Goal: Task Accomplishment & Management: Manage account settings

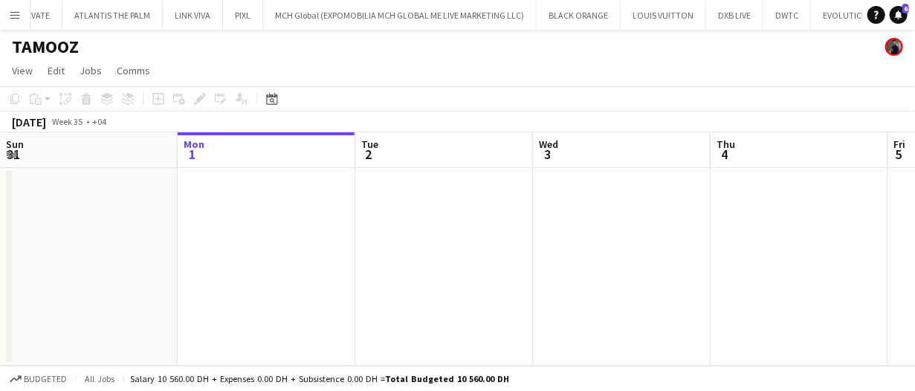
scroll to position [0, 88]
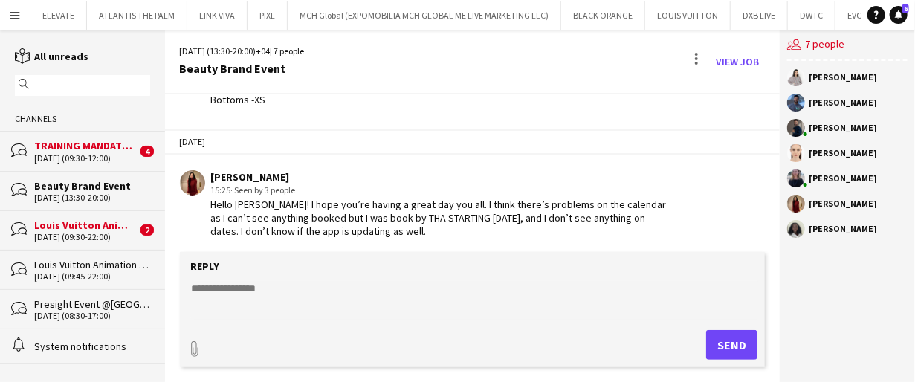
scroll to position [564, 0]
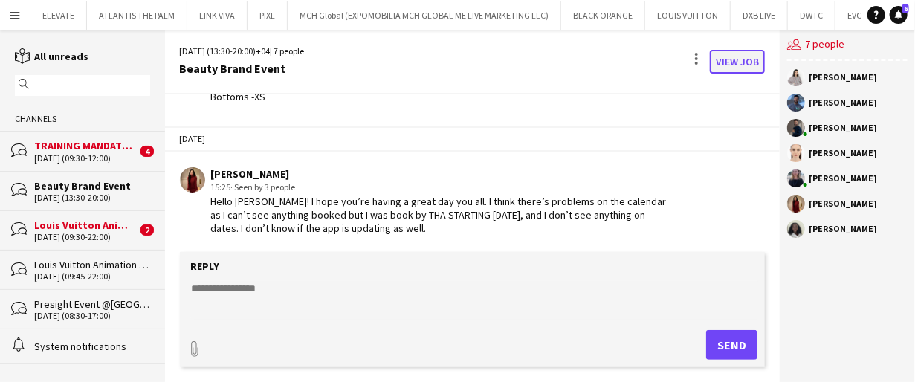
click at [735, 64] on link "View Job" at bounding box center [737, 62] width 55 height 24
click at [388, 282] on textarea at bounding box center [475, 300] width 571 height 39
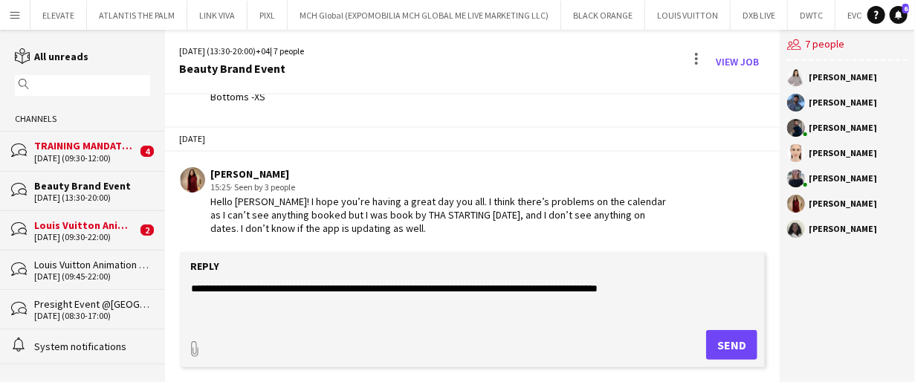
type textarea "**********"
click at [717, 350] on button "Send" at bounding box center [731, 345] width 51 height 30
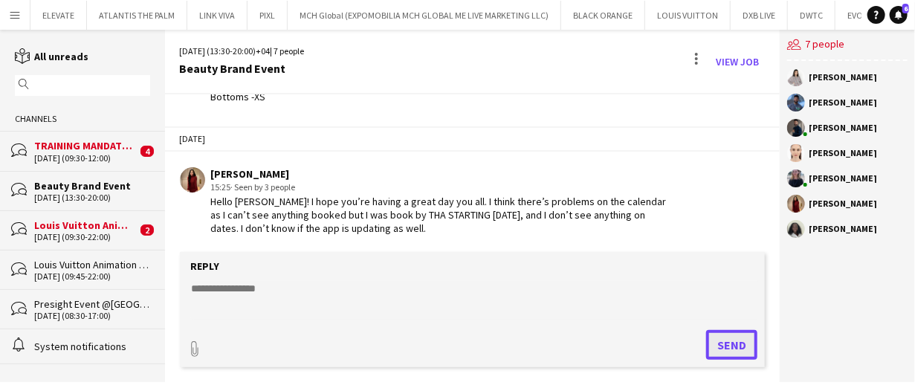
scroll to position [669, 0]
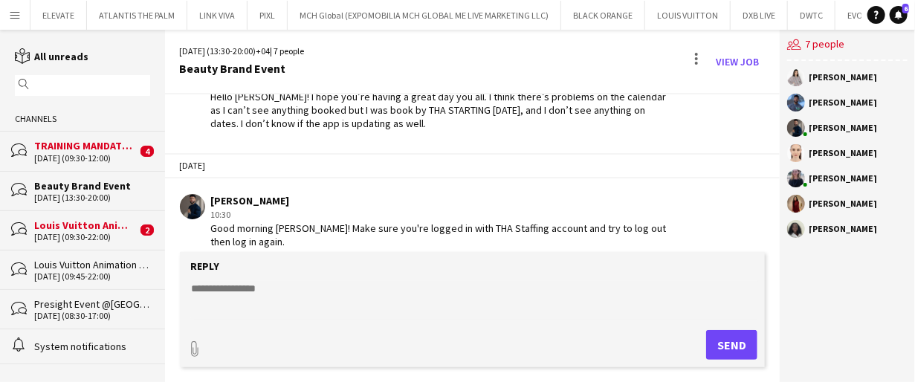
click at [319, 295] on textarea at bounding box center [475, 300] width 571 height 39
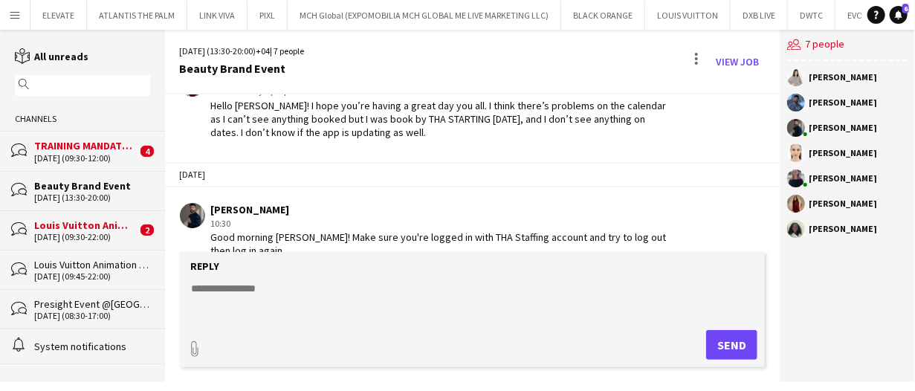
scroll to position [683, 0]
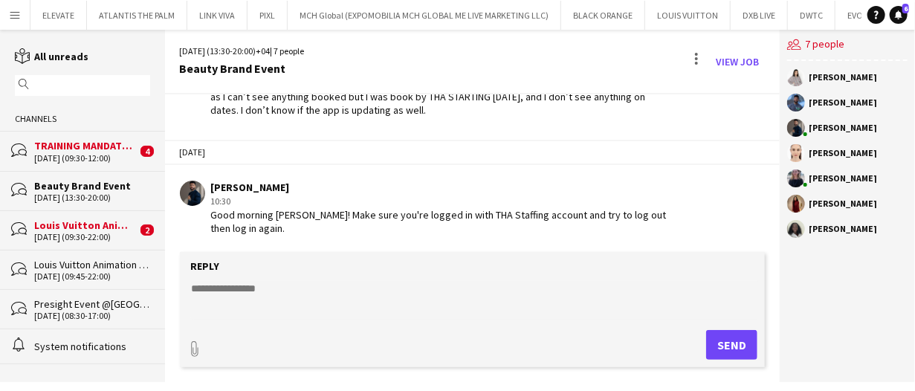
click at [101, 163] on div "30-08-2025 (09:30-12:00)" at bounding box center [85, 158] width 103 height 10
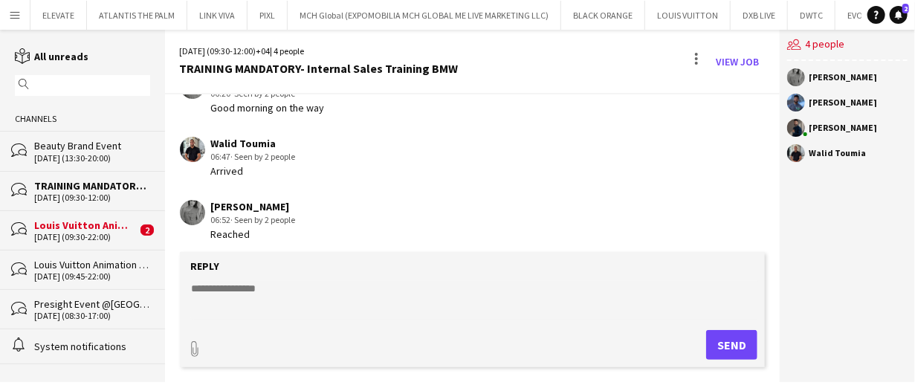
scroll to position [1327, 0]
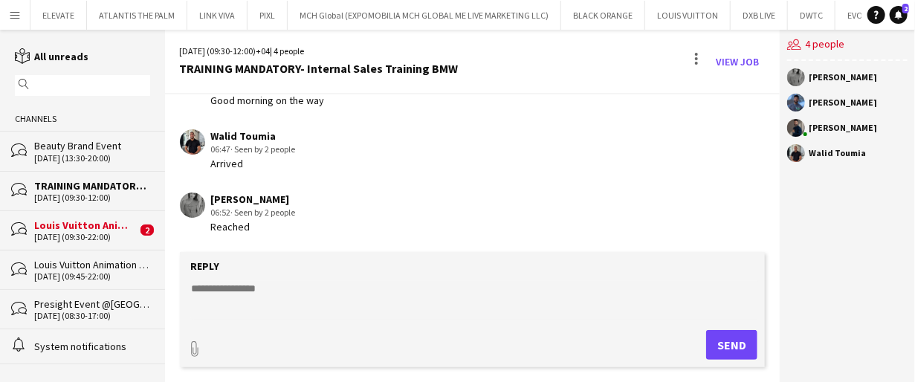
click at [112, 242] on div "bubbles Louis Vuitton Animation Games@TDM 29-08-2025 (09:30-22:00) 2" at bounding box center [82, 229] width 165 height 39
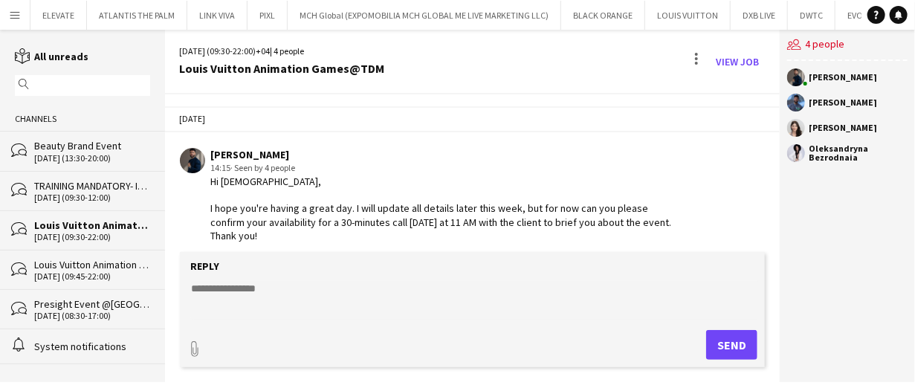
scroll to position [1419, 0]
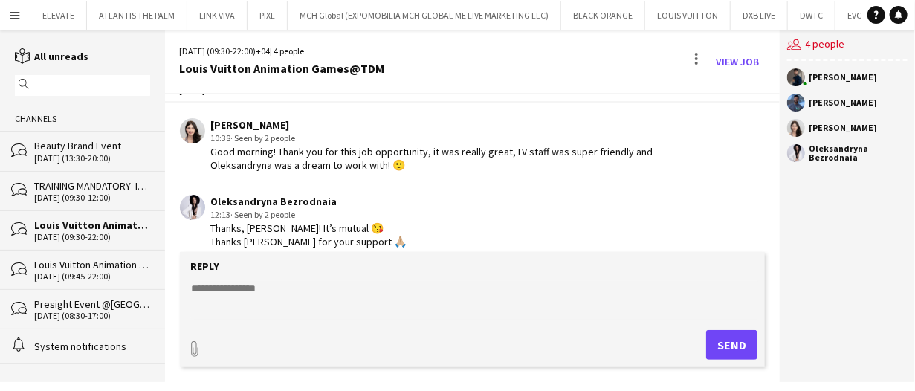
click at [320, 318] on textarea at bounding box center [475, 300] width 571 height 39
click at [337, 292] on textarea at bounding box center [475, 300] width 571 height 39
click at [335, 291] on textarea "**********" at bounding box center [475, 300] width 571 height 39
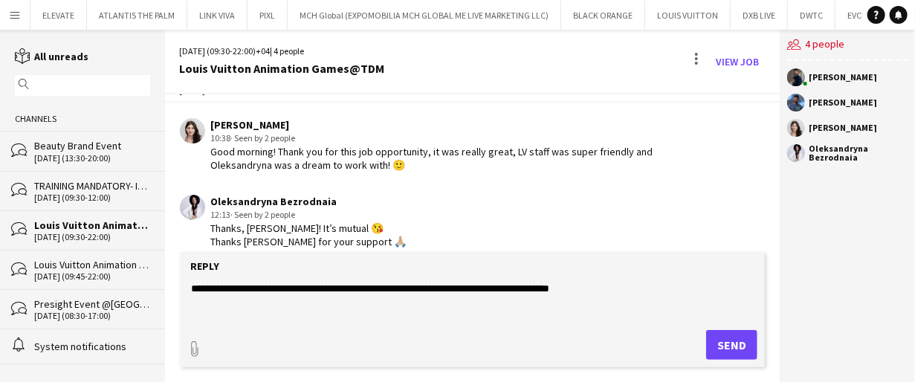
type textarea "**********"
click at [741, 347] on button "Send" at bounding box center [731, 345] width 51 height 30
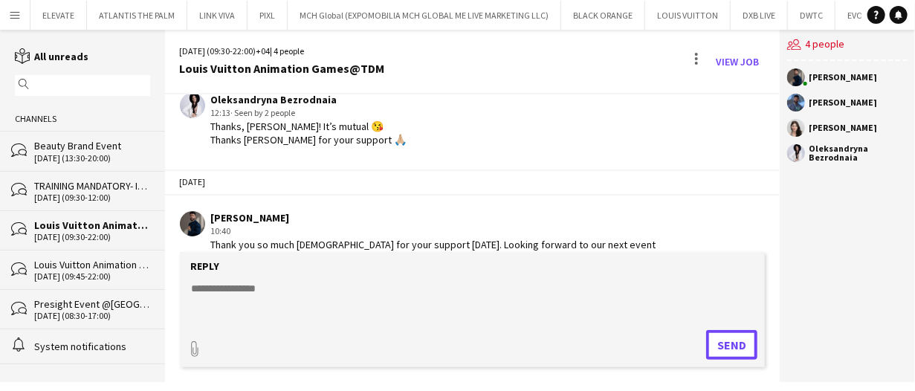
scroll to position [1523, 0]
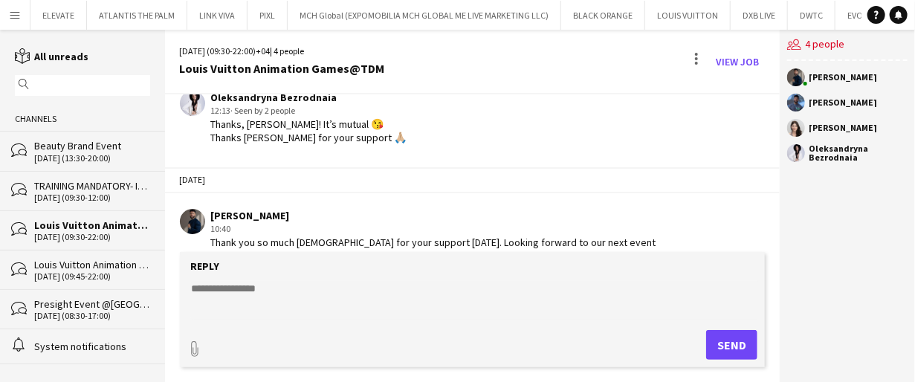
click at [68, 265] on div "Louis Vuitton Animation Games@MOE" at bounding box center [92, 264] width 116 height 13
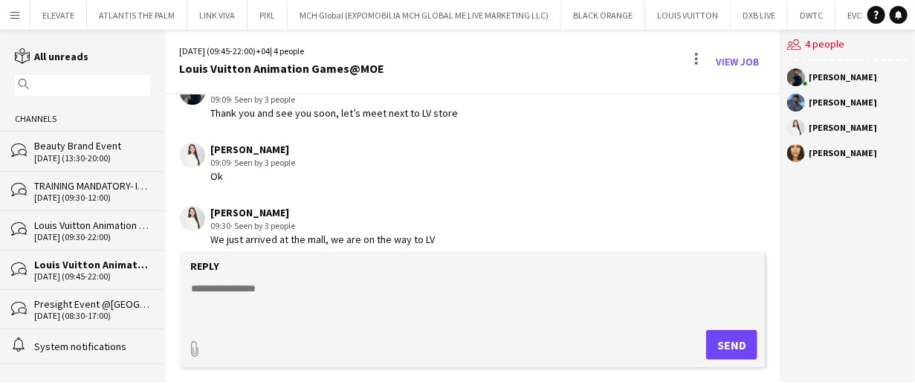
scroll to position [2014, 0]
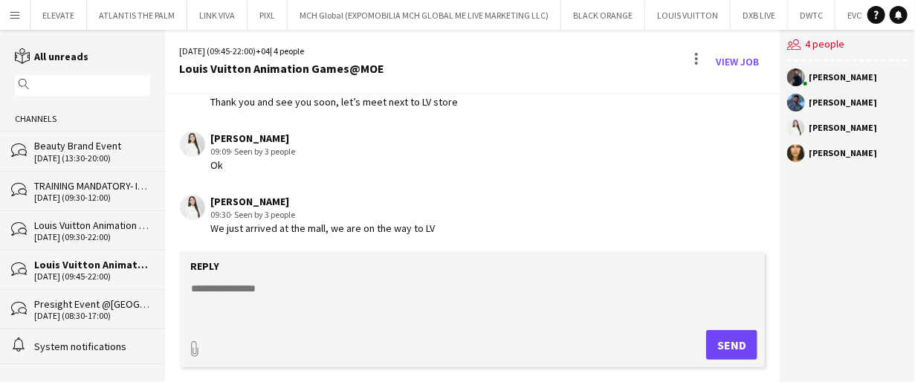
click at [103, 151] on div "Beauty Brand Event" at bounding box center [92, 145] width 116 height 13
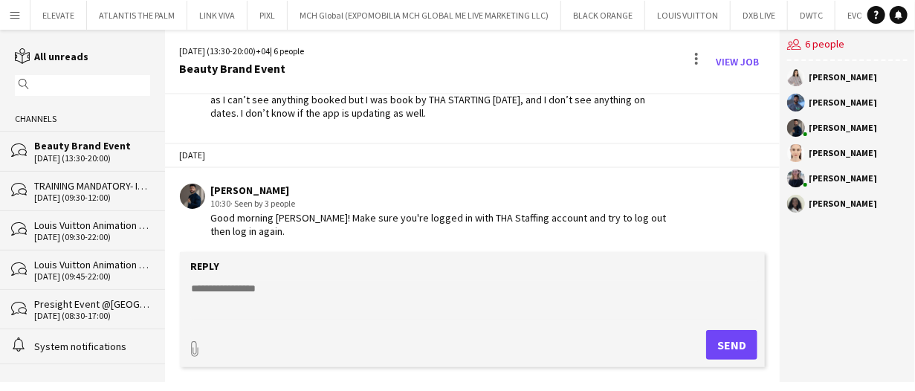
scroll to position [669, 0]
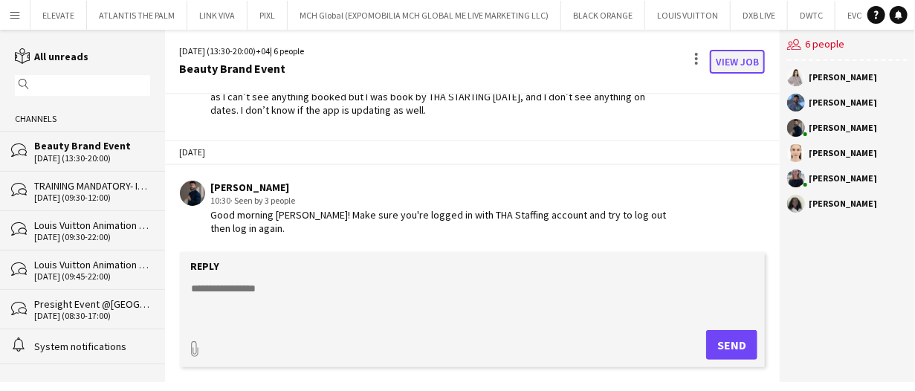
click at [737, 64] on link "View Job" at bounding box center [737, 62] width 55 height 24
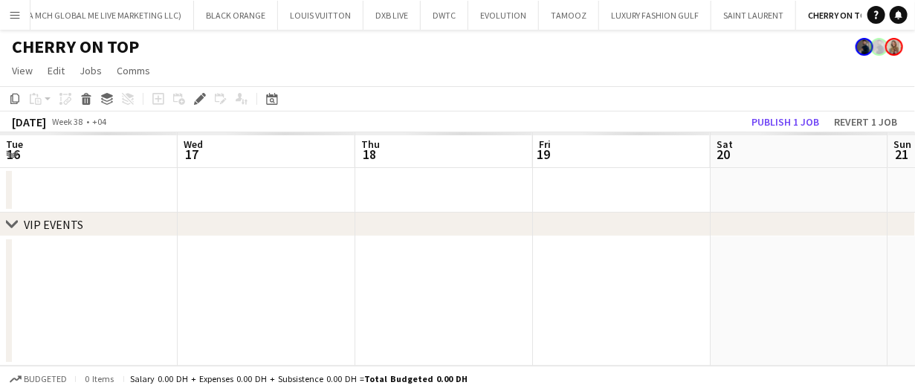
scroll to position [0, 511]
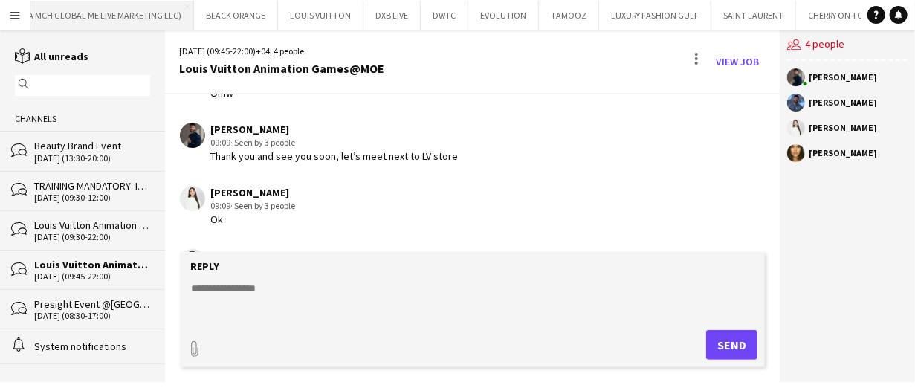
scroll to position [2014, 0]
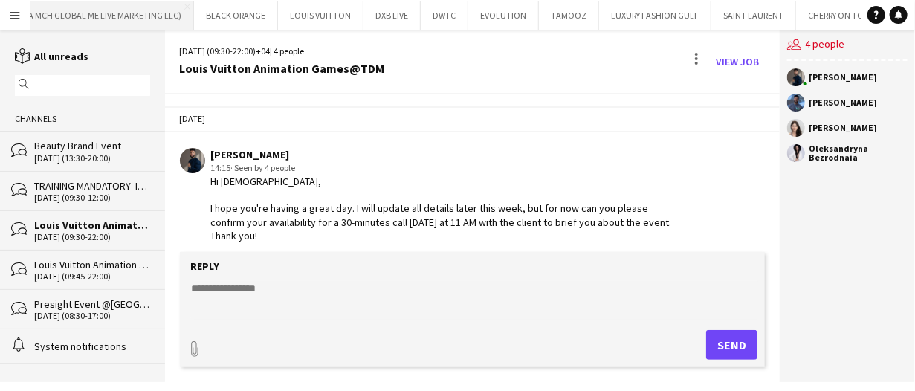
scroll to position [1523, 0]
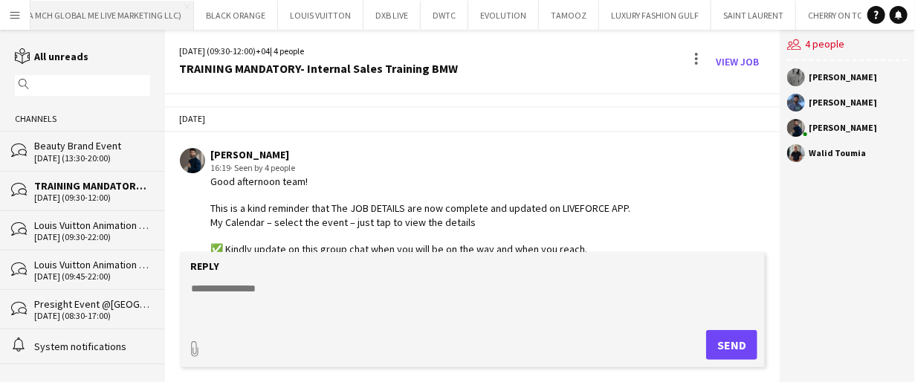
scroll to position [1328, 0]
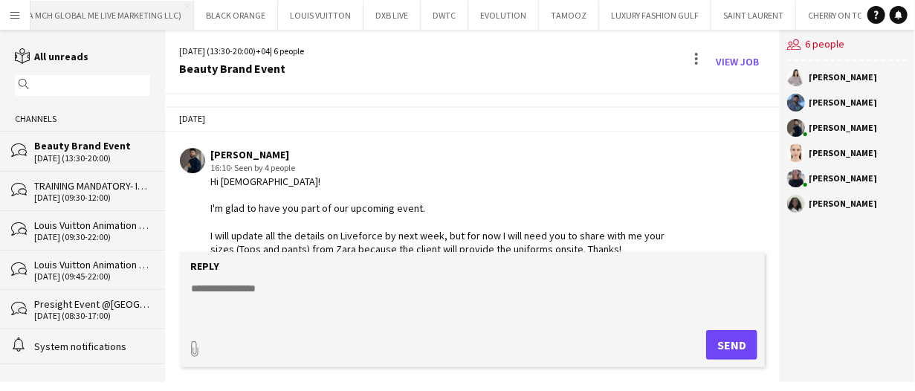
scroll to position [669, 0]
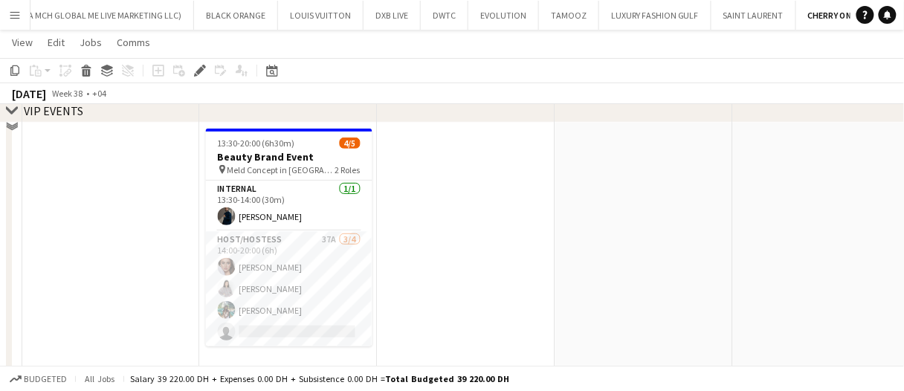
scroll to position [123, 0]
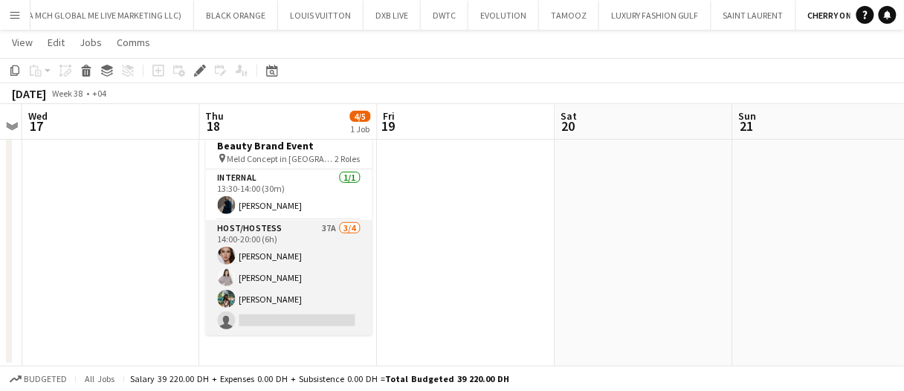
click at [306, 228] on app-card-role "Host/Hostess 37A 3/4 14:00-20:00 (6h) Zinaida Bryk Akbari Parker Racheal Yeko s…" at bounding box center [289, 277] width 167 height 115
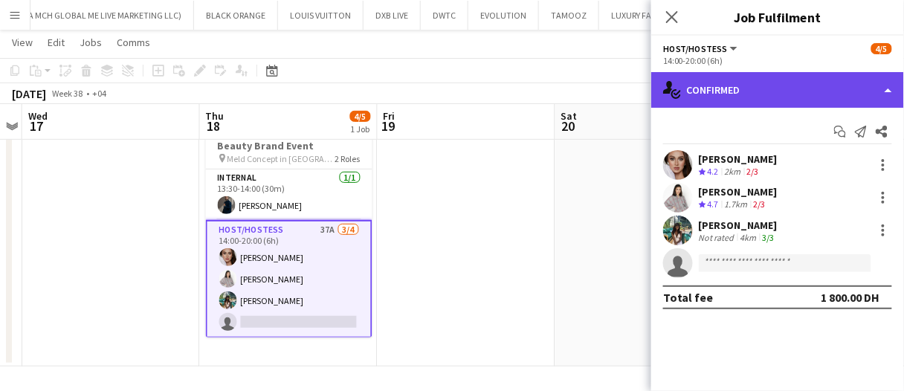
click at [729, 91] on div "single-neutral-actions-check-2 Confirmed" at bounding box center [777, 90] width 253 height 36
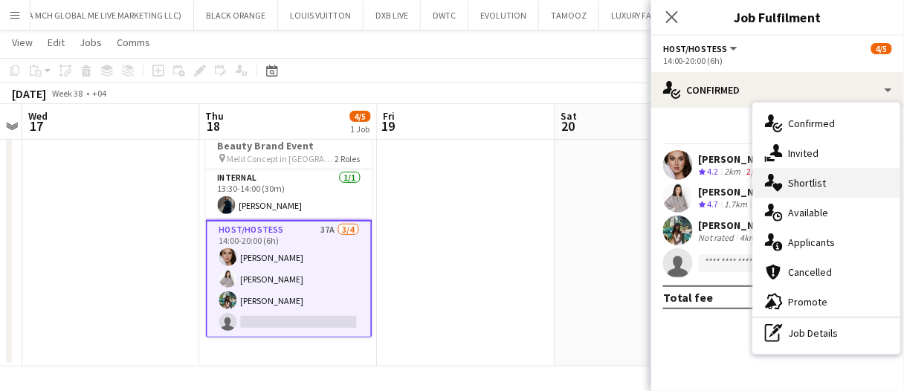
click at [835, 178] on div "single-neutral-actions-heart Shortlist" at bounding box center [826, 183] width 147 height 30
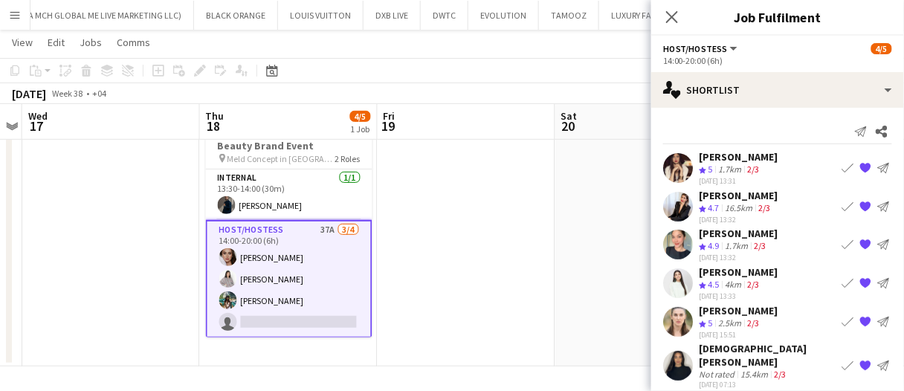
click at [756, 169] on app-skills-label "2/3" at bounding box center [753, 169] width 12 height 11
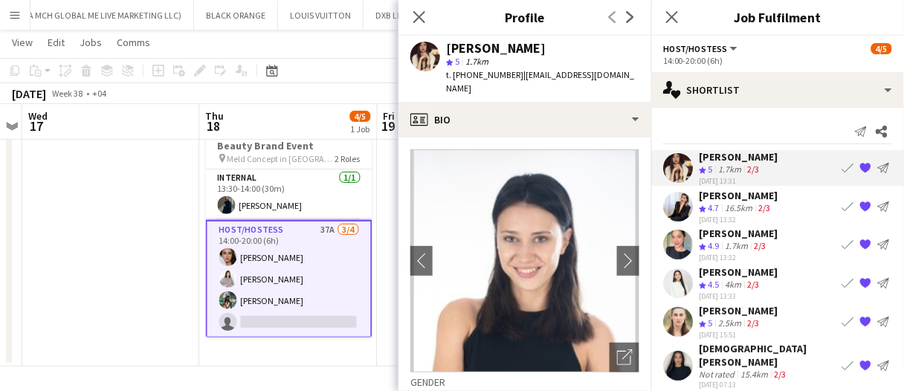
click at [755, 272] on div "[PERSON_NAME]" at bounding box center [738, 271] width 79 height 13
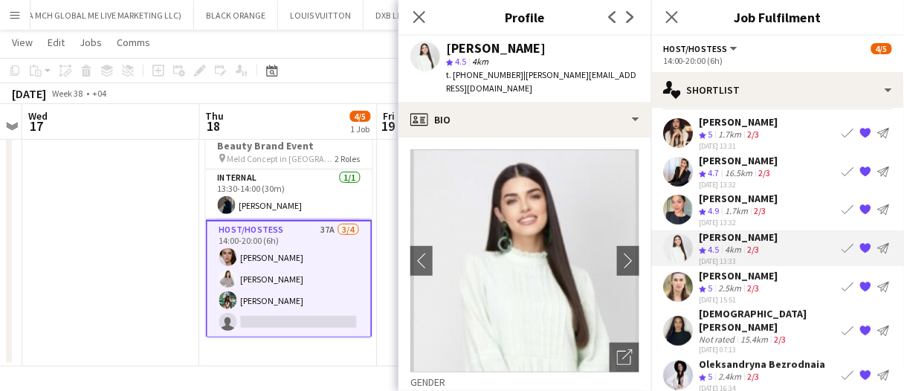
scroll to position [36, 0]
click at [777, 282] on div "Amanda Neme Crew rating 5 2.5km 2/3 01-08-2025 15:51 Book crew {{ spriteTitle }…" at bounding box center [777, 286] width 253 height 36
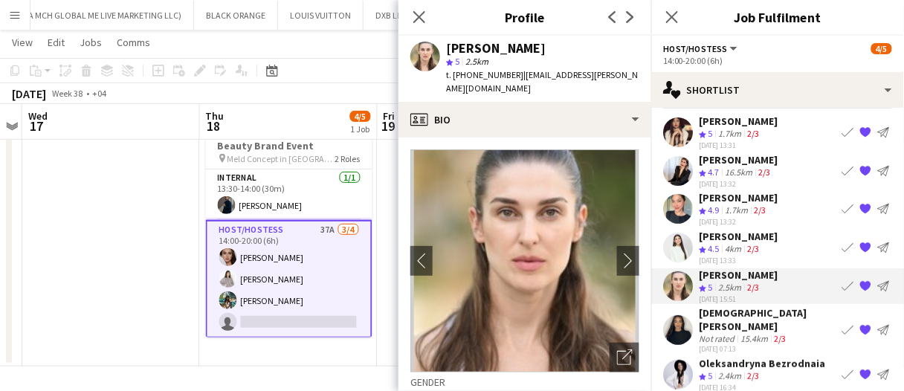
click at [741, 333] on div "15.4km" at bounding box center [754, 338] width 33 height 11
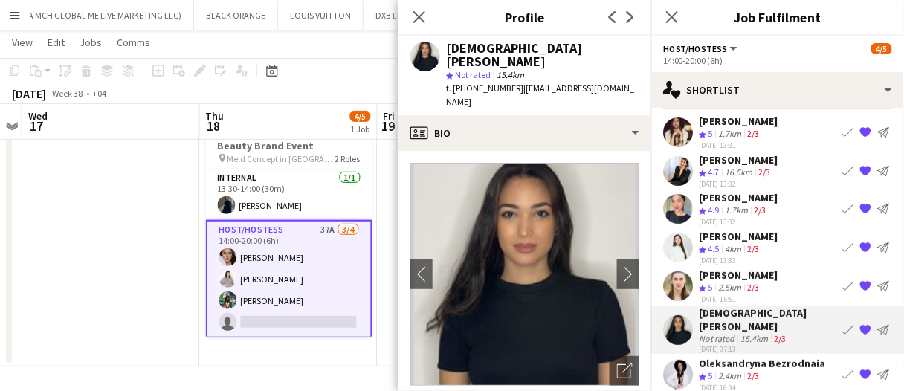
click at [750, 357] on div "Oleksandryna Bezrodnaia" at bounding box center [762, 363] width 126 height 13
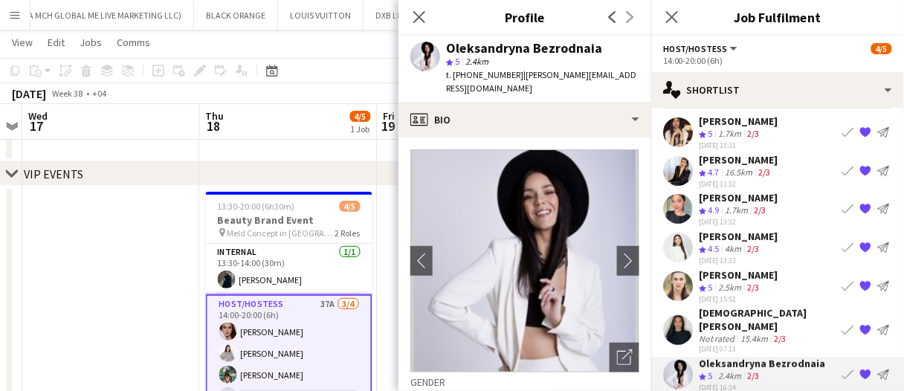
scroll to position [0, 0]
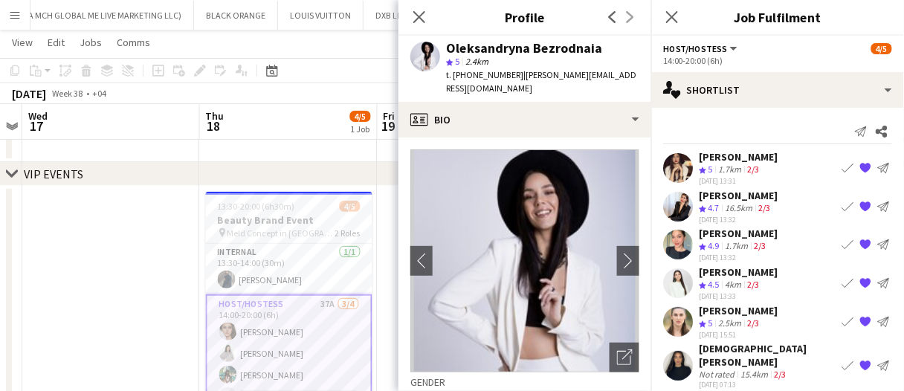
click at [184, 252] on app-date-cell at bounding box center [111, 313] width 178 height 255
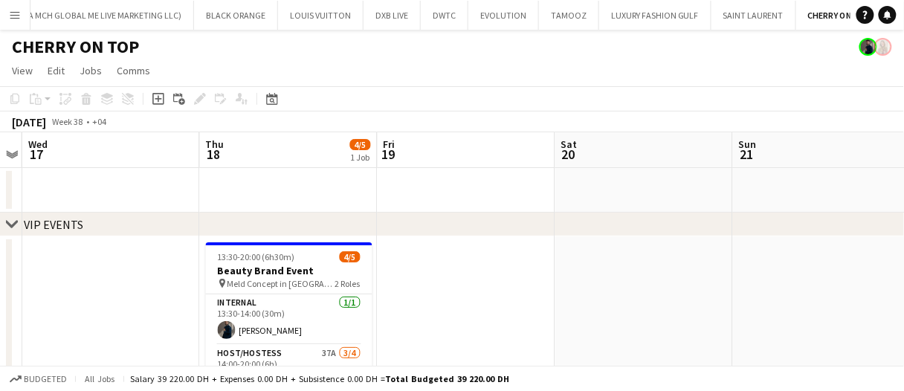
click at [382, 197] on app-date-cell at bounding box center [467, 190] width 178 height 45
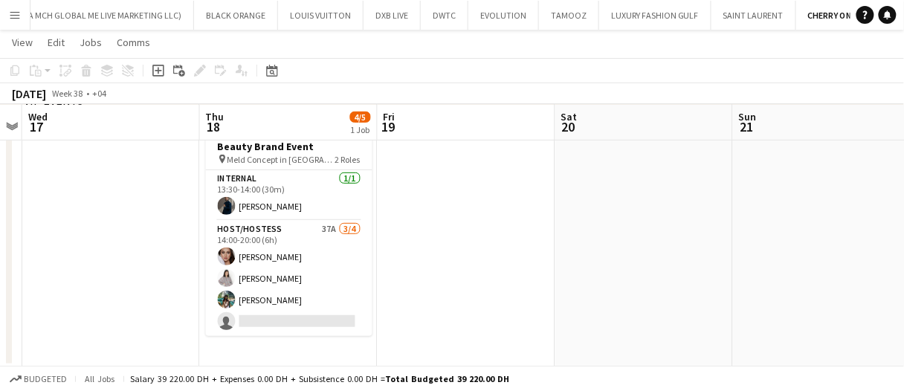
scroll to position [123, 0]
click at [336, 252] on app-card-role "Host/Hostess 37A 3/4 14:00-20:00 (6h) Zinaida Bryk Akbari Parker Racheal Yeko s…" at bounding box center [289, 277] width 167 height 115
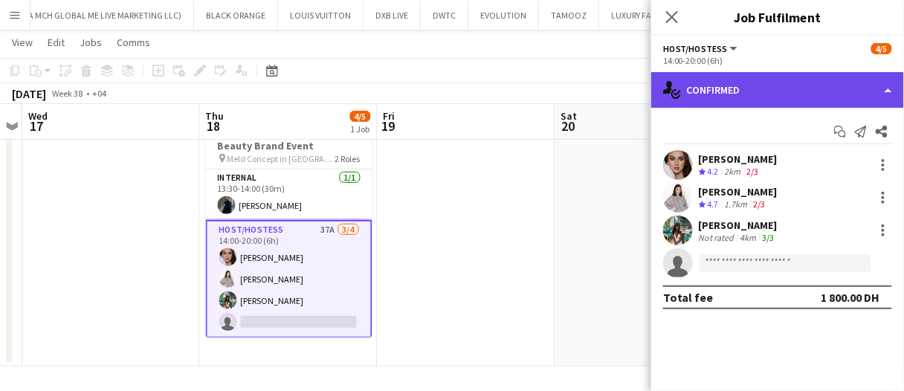
click at [794, 96] on div "single-neutral-actions-check-2 Confirmed" at bounding box center [777, 90] width 253 height 36
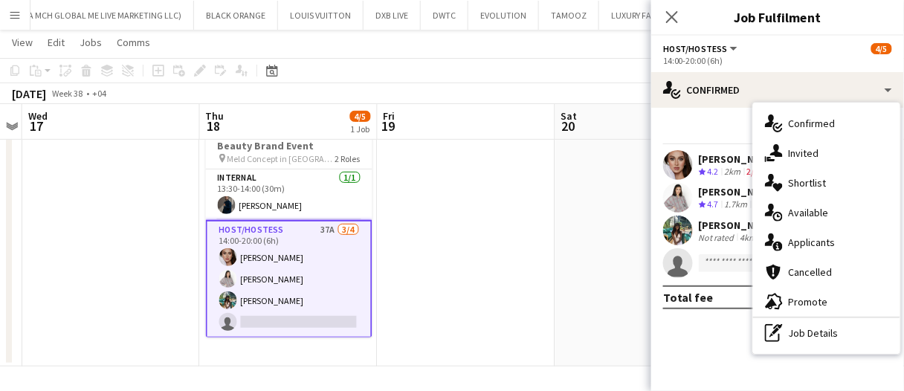
click at [826, 238] on div "single-neutral-actions-information Applicants" at bounding box center [826, 243] width 147 height 30
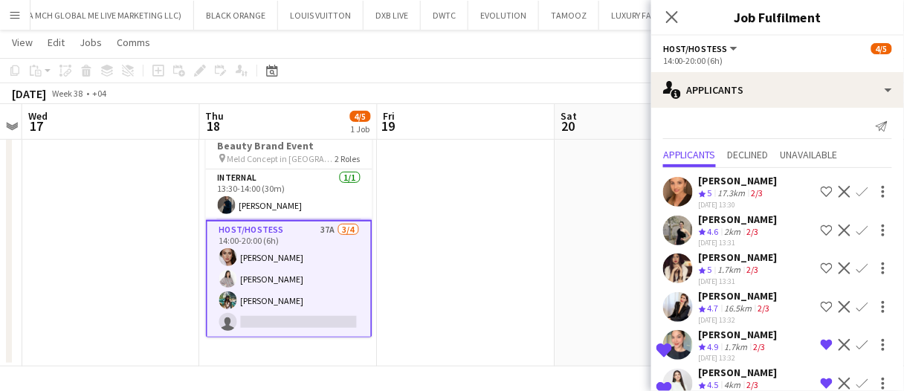
scroll to position [0, 0]
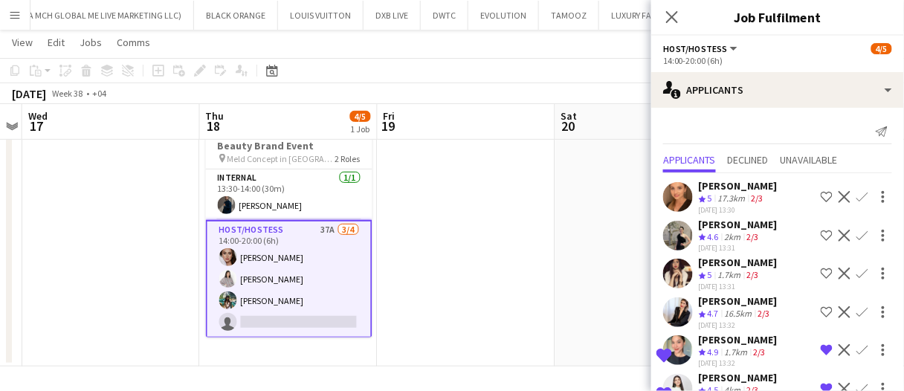
click at [276, 277] on app-card-role "Host/Hostess 37A 3/4 14:00-20:00 (6h) Zinaida Bryk Akbari Parker Racheal Yeko s…" at bounding box center [289, 279] width 167 height 118
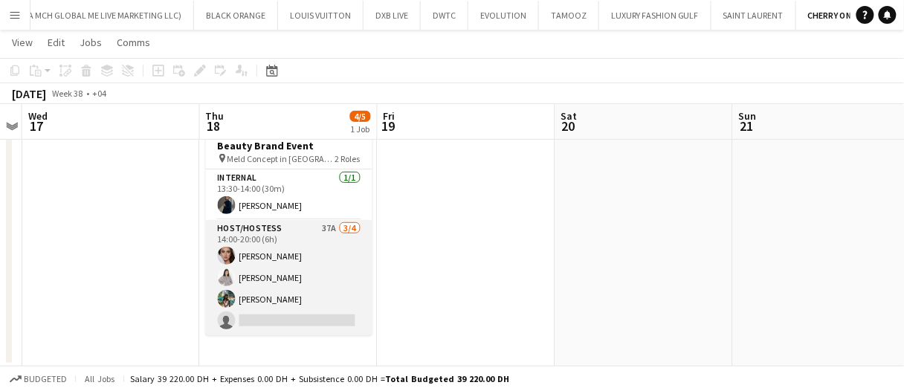
click at [289, 274] on app-card-role "Host/Hostess 37A 3/4 14:00-20:00 (6h) Zinaida Bryk Akbari Parker Racheal Yeko s…" at bounding box center [289, 277] width 167 height 115
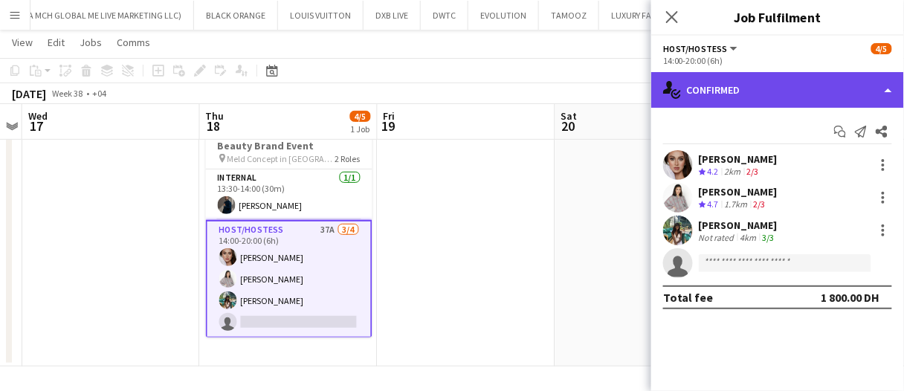
click at [795, 82] on div "single-neutral-actions-check-2 Confirmed" at bounding box center [777, 90] width 253 height 36
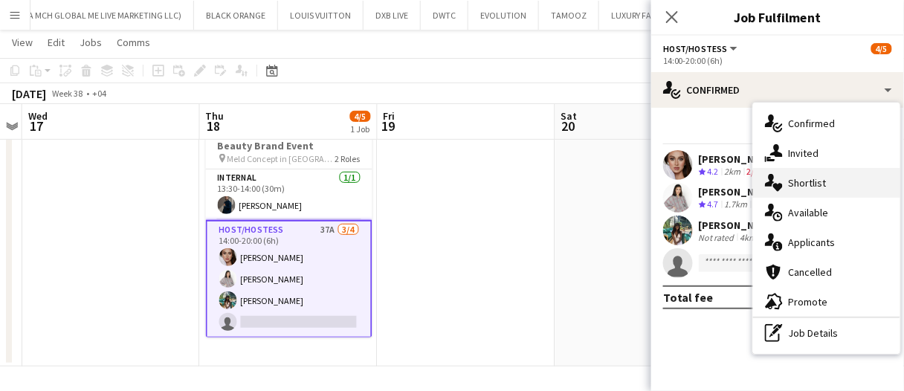
click at [825, 178] on div "single-neutral-actions-heart Shortlist" at bounding box center [826, 183] width 147 height 30
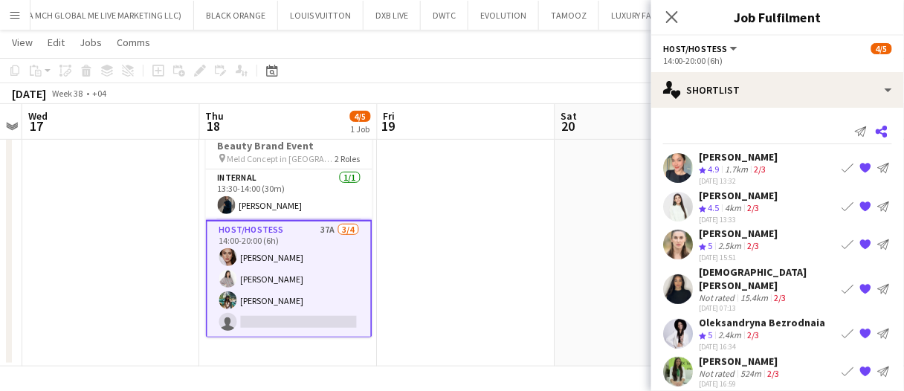
click at [871, 131] on app-icon "Share" at bounding box center [881, 131] width 21 height 21
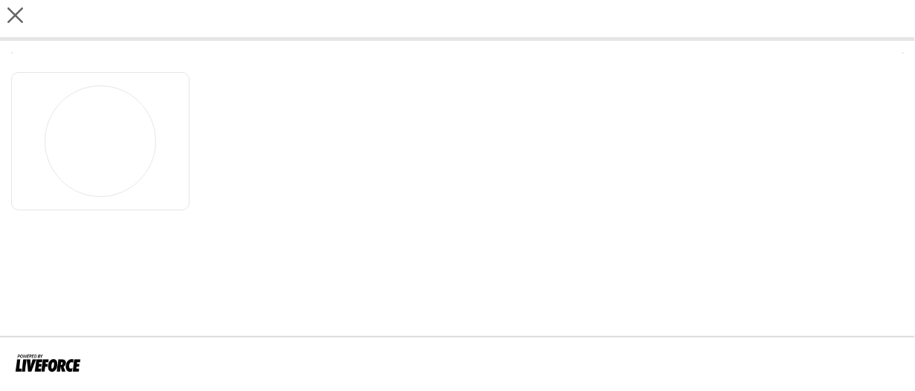
drag, startPoint x: 309, startPoint y: 181, endPoint x: 234, endPoint y: 241, distance: 96.3
click at [242, 245] on app-share-pages "close" at bounding box center [457, 195] width 915 height 391
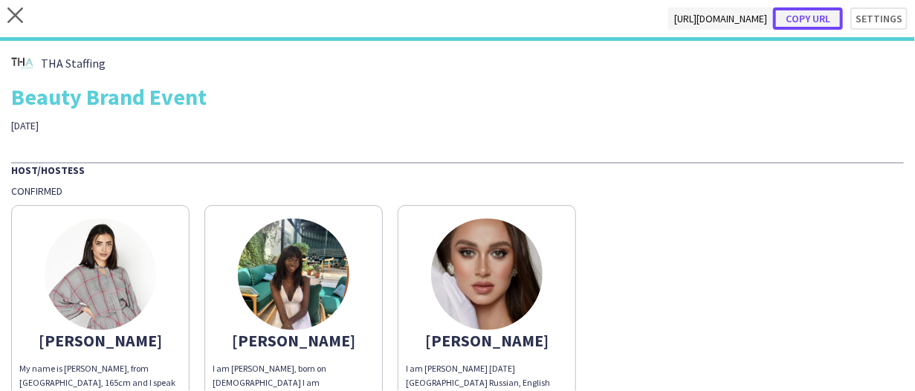
click at [807, 19] on button "Copy url" at bounding box center [808, 18] width 70 height 22
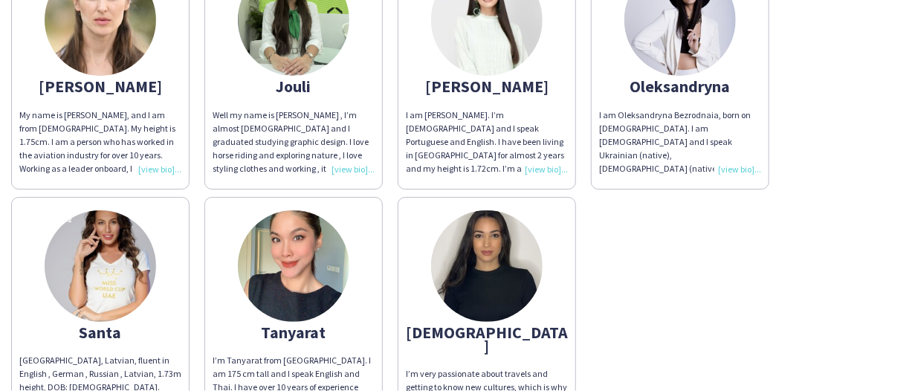
scroll to position [521, 0]
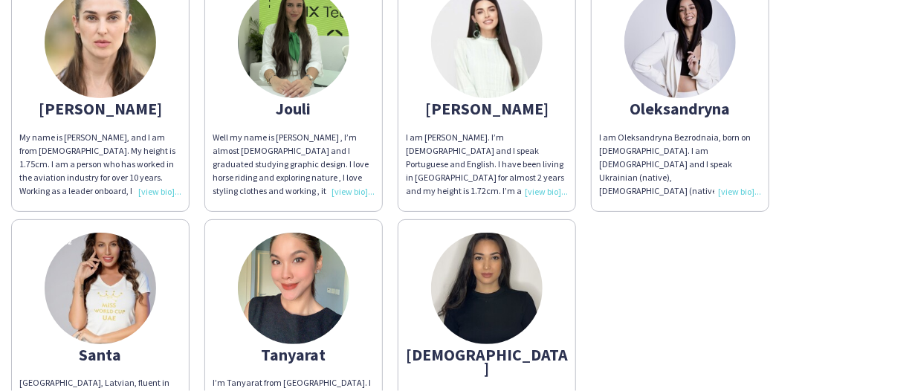
click at [294, 348] on div "Tanyarat" at bounding box center [294, 354] width 162 height 13
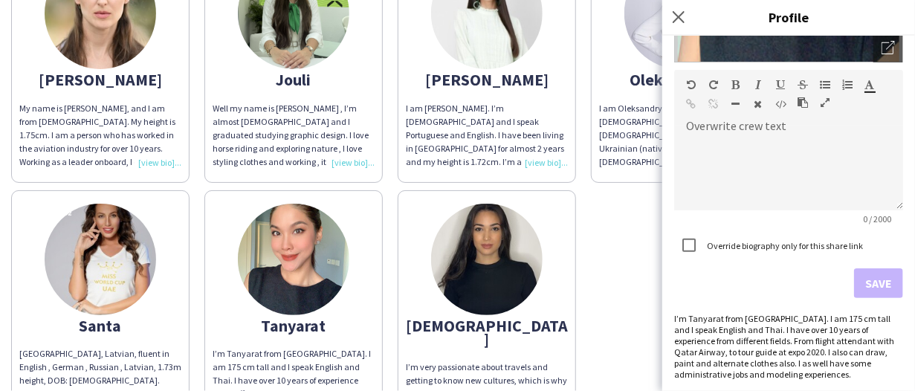
scroll to position [553, 0]
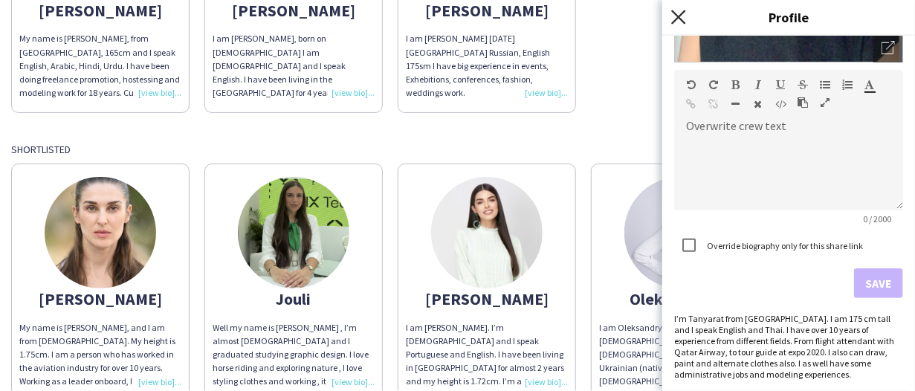
drag, startPoint x: 676, startPoint y: 15, endPoint x: 683, endPoint y: 70, distance: 55.5
click at [676, 16] on icon "Close pop-in" at bounding box center [678, 17] width 14 height 14
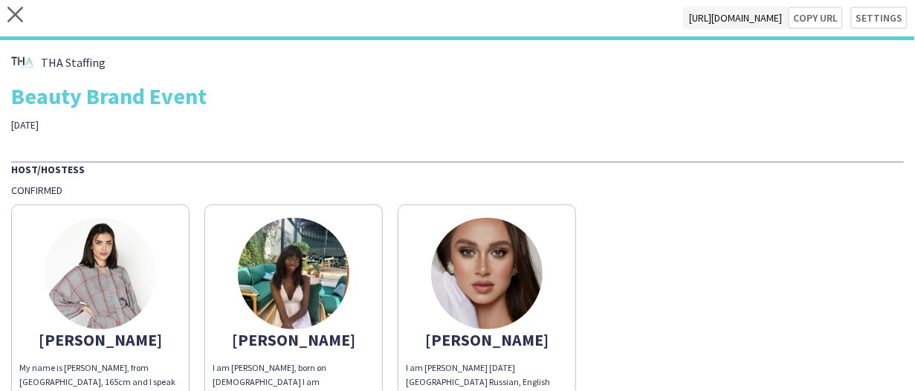
scroll to position [0, 0]
click at [19, 9] on icon at bounding box center [15, 15] width 16 height 16
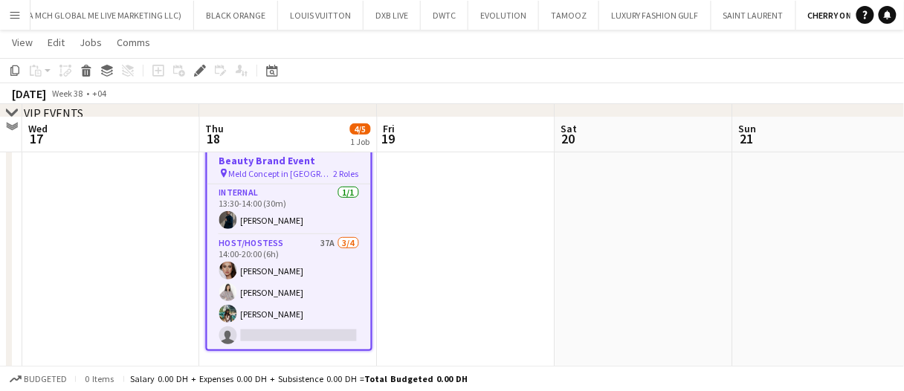
scroll to position [123, 0]
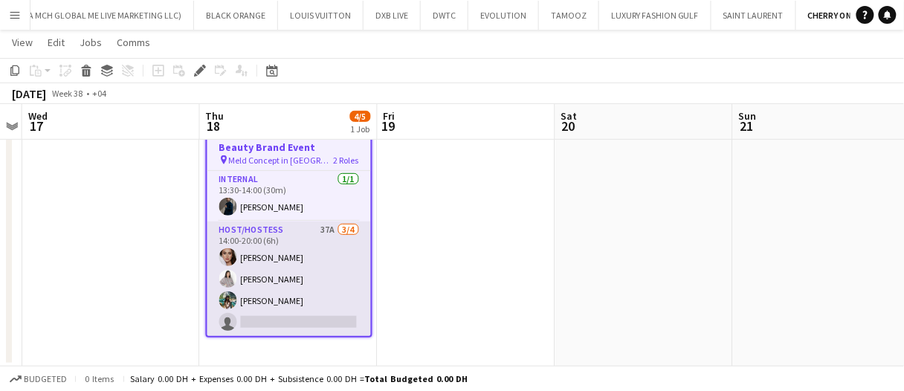
click at [340, 262] on app-card-role "Host/Hostess 37A 3/4 14:00-20:00 (6h) Zinaida Bryk Akbari Parker Racheal Yeko s…" at bounding box center [289, 279] width 164 height 115
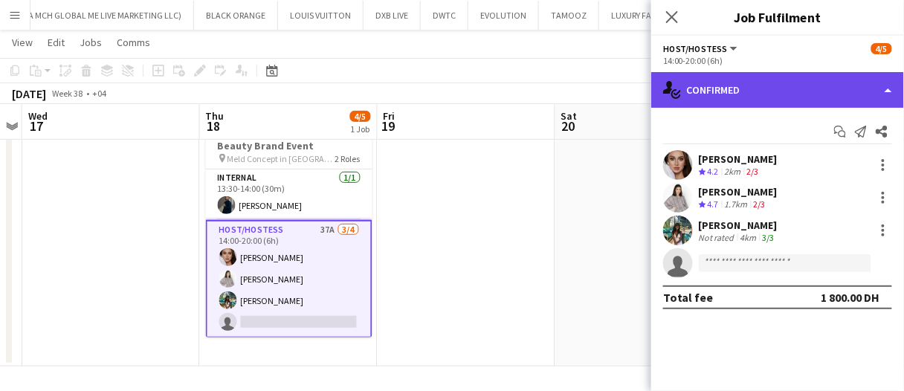
click at [759, 83] on div "single-neutral-actions-check-2 Confirmed" at bounding box center [777, 90] width 253 height 36
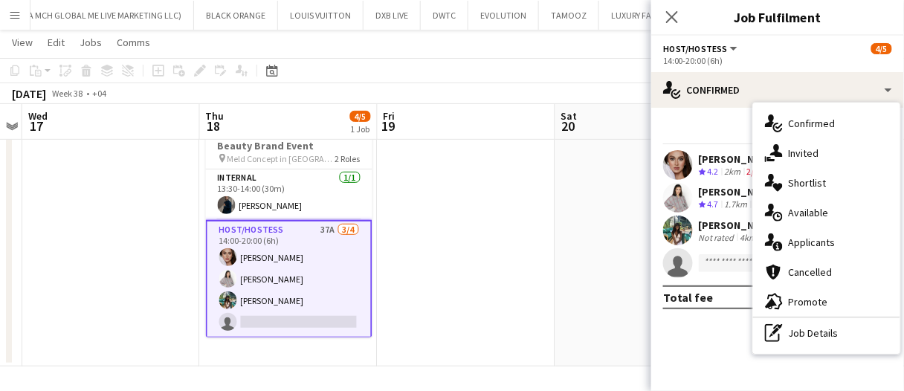
click at [714, 130] on div "Start chat Send notification Share" at bounding box center [777, 132] width 229 height 25
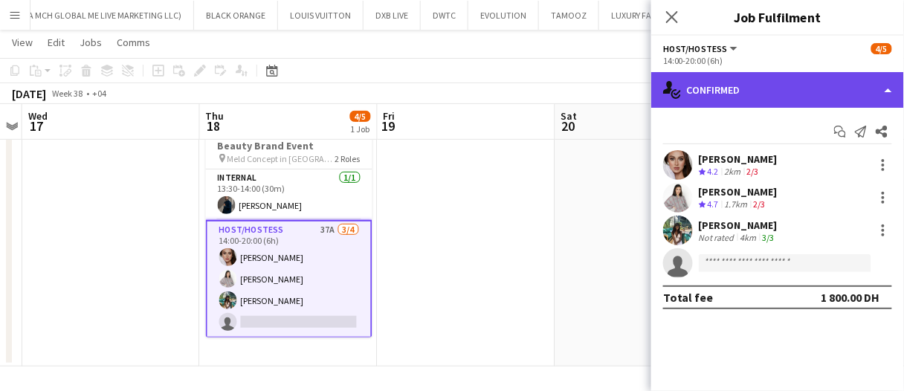
click at [726, 73] on div "single-neutral-actions-check-2 Confirmed" at bounding box center [777, 90] width 253 height 36
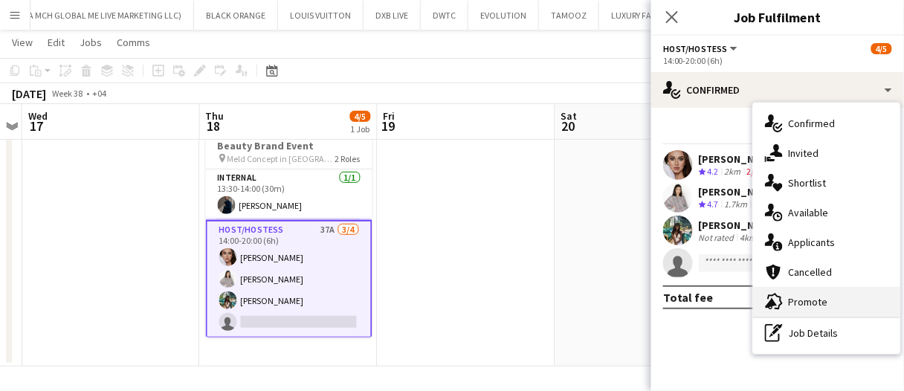
click at [831, 289] on div "advertising-megaphone Promote" at bounding box center [826, 302] width 147 height 30
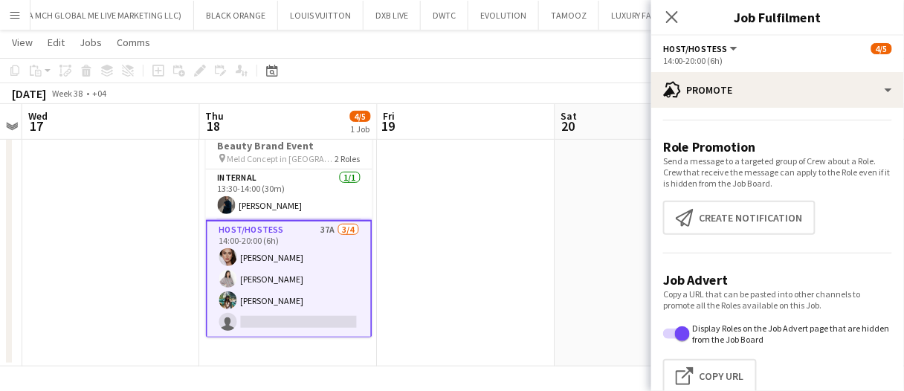
scroll to position [76, 0]
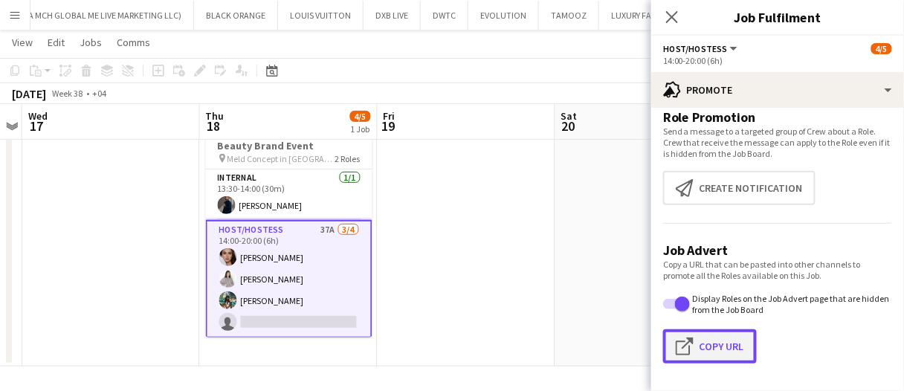
click at [733, 349] on button "Click to copy URL Copy Url" at bounding box center [710, 346] width 94 height 34
type textarea "**********"
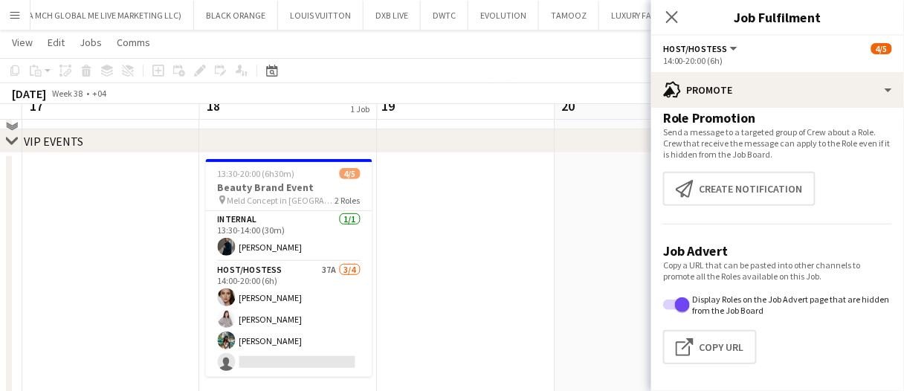
scroll to position [123, 0]
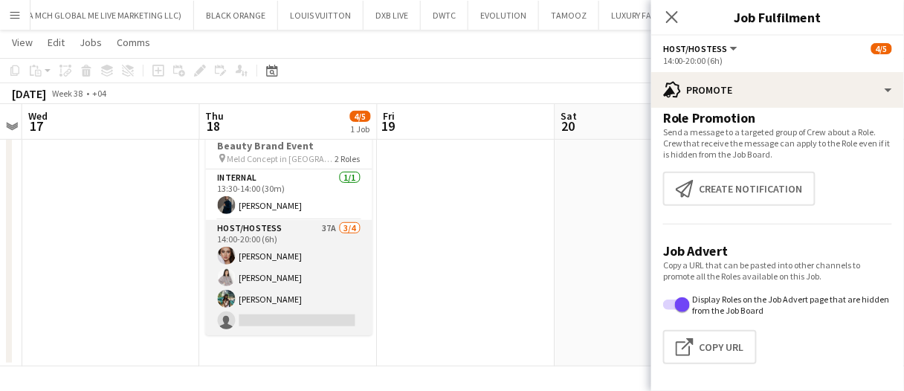
click at [323, 291] on app-card-role "Host/Hostess 37A 3/4 14:00-20:00 (6h) Zinaida Bryk Akbari Parker Racheal Yeko s…" at bounding box center [289, 277] width 167 height 115
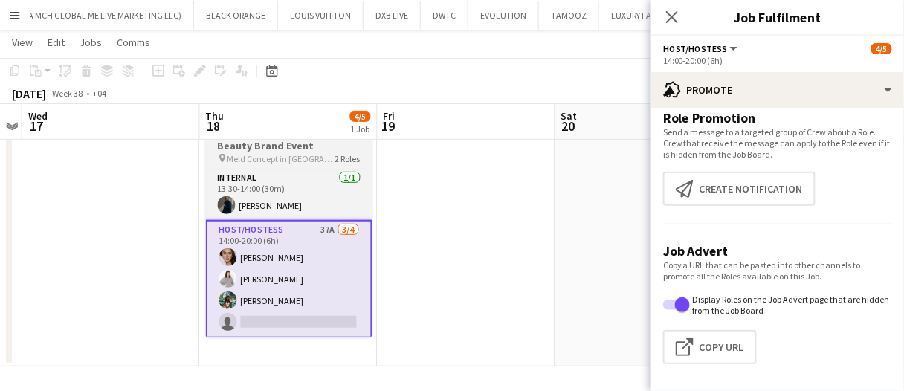
click at [305, 271] on app-card-role "Host/Hostess 37A 3/4 14:00-20:00 (6h) Zinaida Bryk Akbari Parker Racheal Yeko s…" at bounding box center [289, 279] width 167 height 118
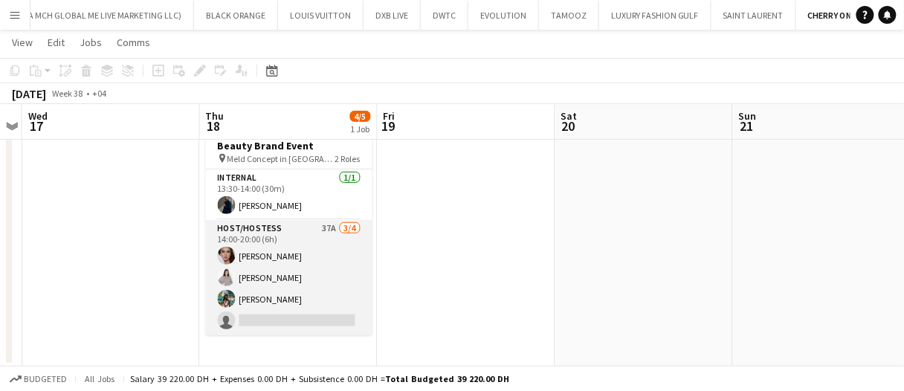
click at [306, 285] on app-card-role "Host/Hostess 37A 3/4 14:00-20:00 (6h) Zinaida Bryk Akbari Parker Racheal Yeko s…" at bounding box center [289, 277] width 167 height 115
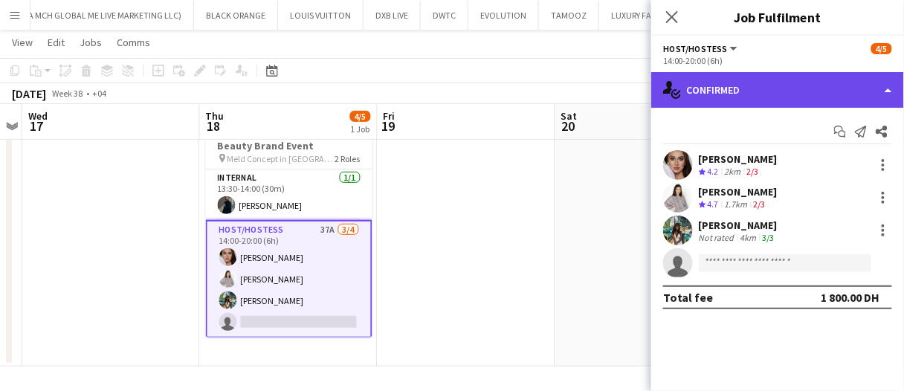
click at [723, 107] on div "single-neutral-actions-check-2 Confirmed" at bounding box center [777, 90] width 253 height 36
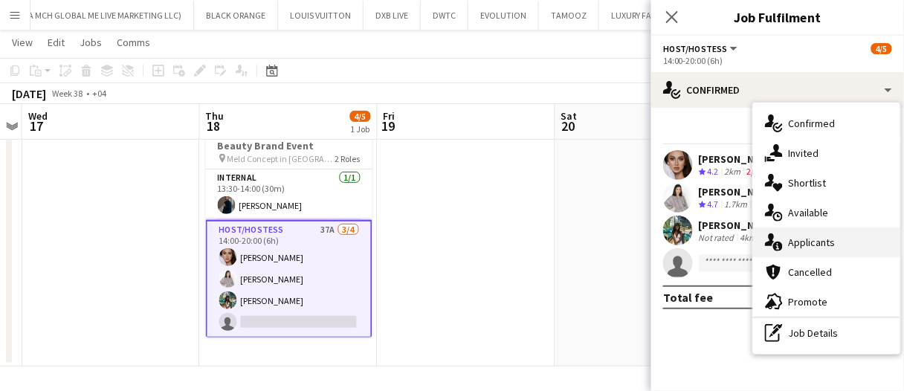
click at [830, 244] on div "single-neutral-actions-information Applicants" at bounding box center [826, 243] width 147 height 30
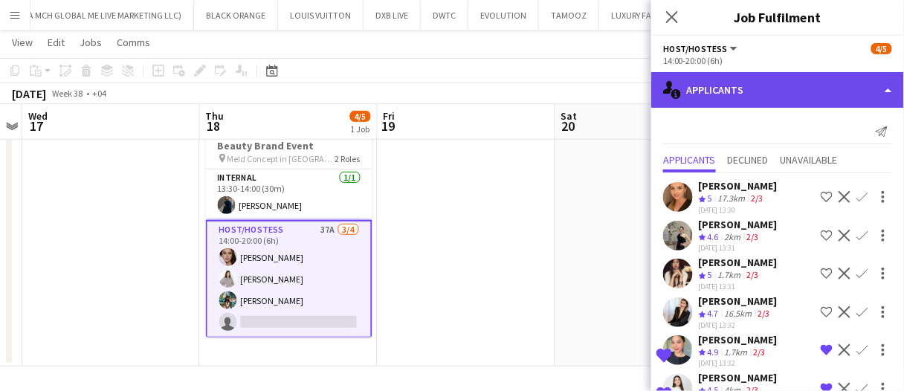
click at [763, 98] on div "single-neutral-actions-information Applicants" at bounding box center [777, 90] width 253 height 36
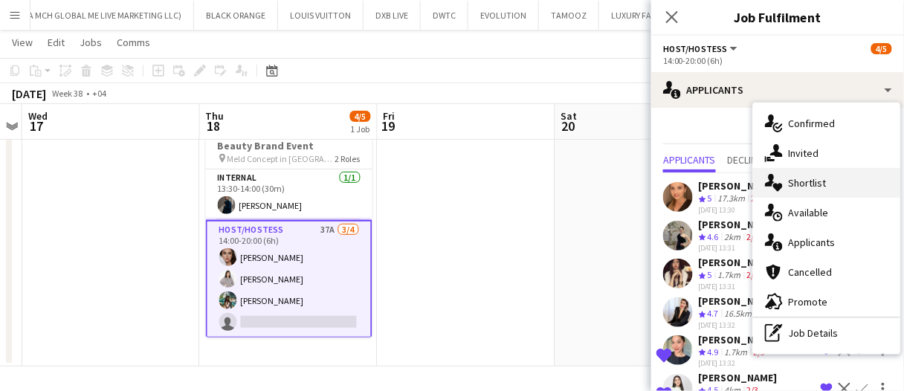
click at [826, 184] on div "single-neutral-actions-heart Shortlist" at bounding box center [826, 183] width 147 height 30
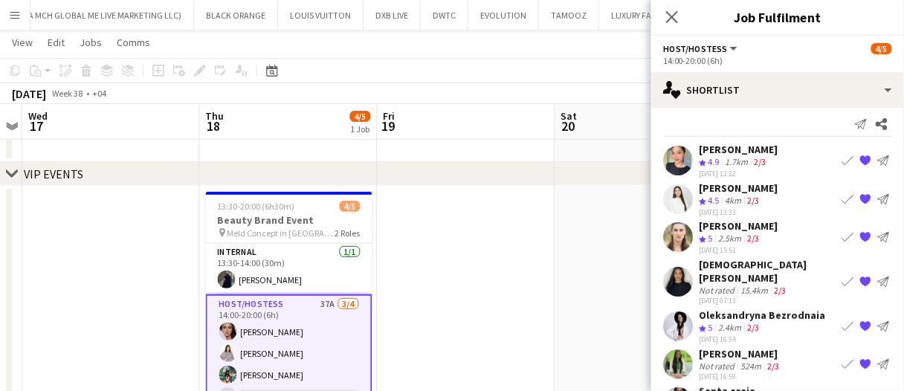
scroll to position [0, 0]
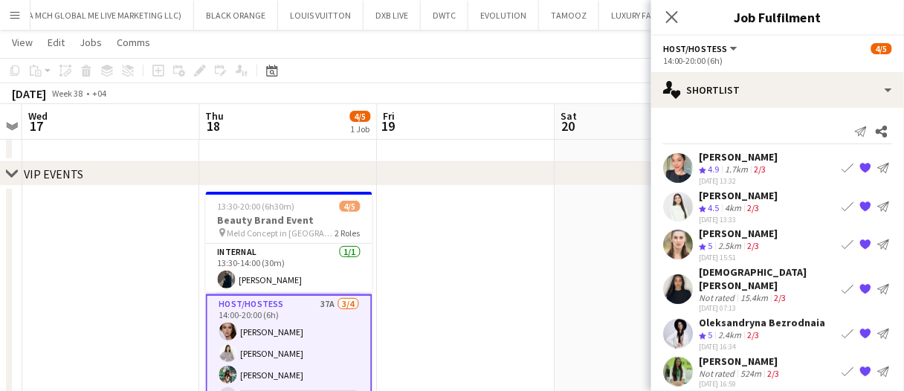
click at [479, 311] on app-date-cell at bounding box center [467, 313] width 178 height 255
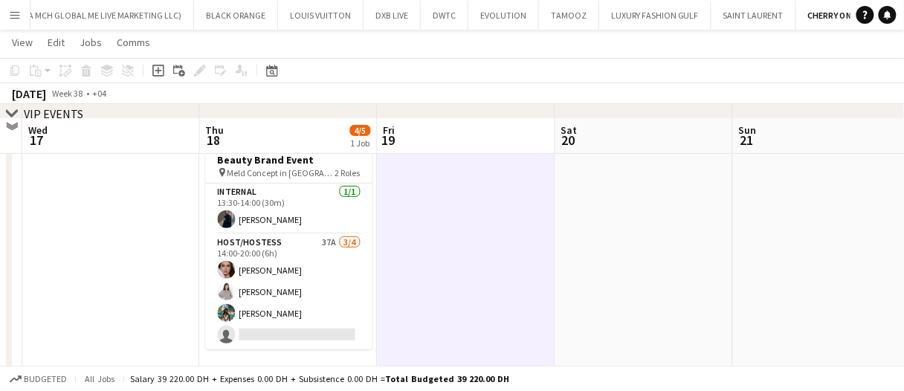
scroll to position [123, 0]
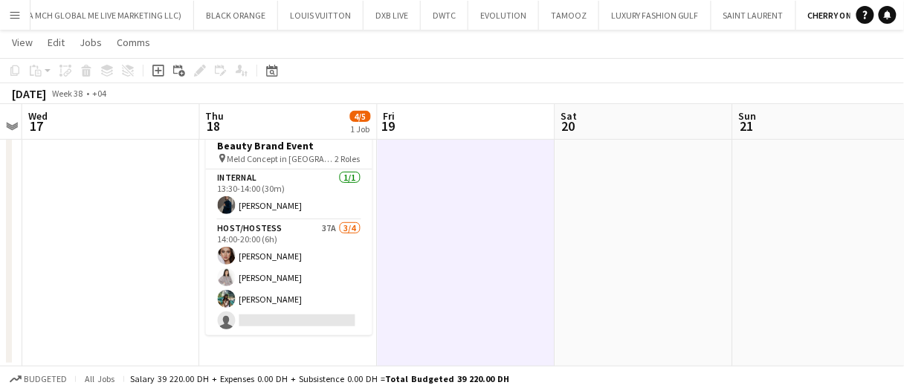
drag, startPoint x: 338, startPoint y: 153, endPoint x: 325, endPoint y: 152, distance: 12.7
click at [338, 153] on span "2 Roles" at bounding box center [347, 158] width 25 height 11
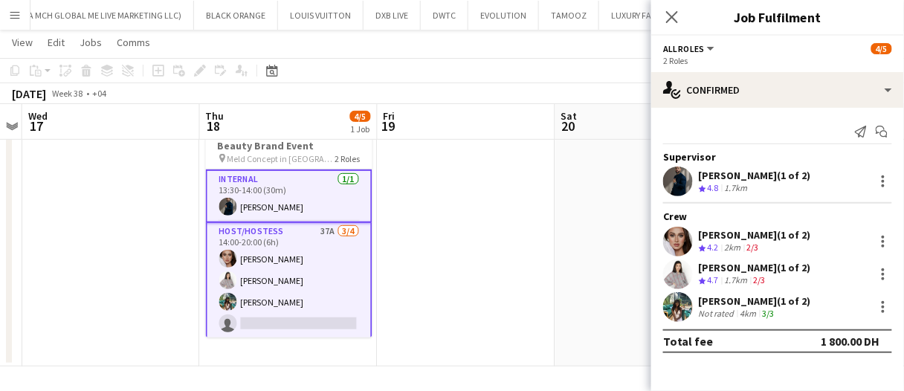
drag, startPoint x: 638, startPoint y: 307, endPoint x: 570, endPoint y: 307, distance: 67.7
click at [638, 307] on app-date-cell at bounding box center [644, 239] width 178 height 255
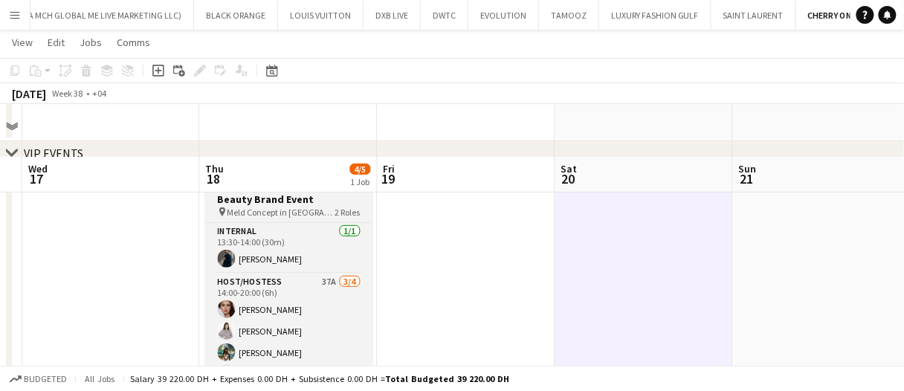
scroll to position [49, 0]
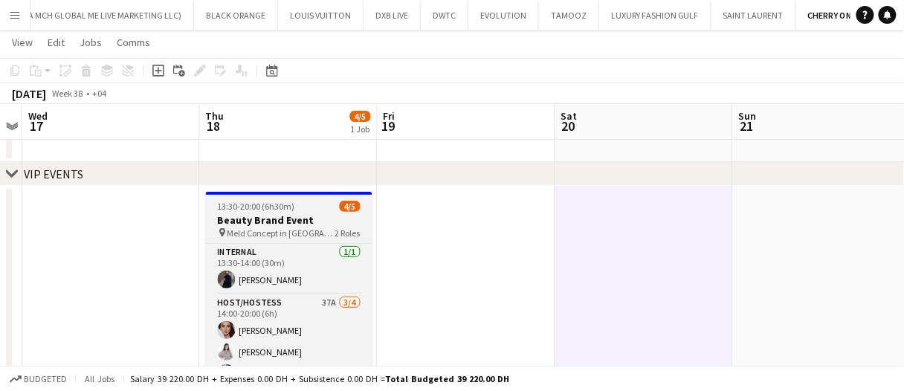
click at [305, 216] on h3 "Beauty Brand Event" at bounding box center [289, 219] width 167 height 13
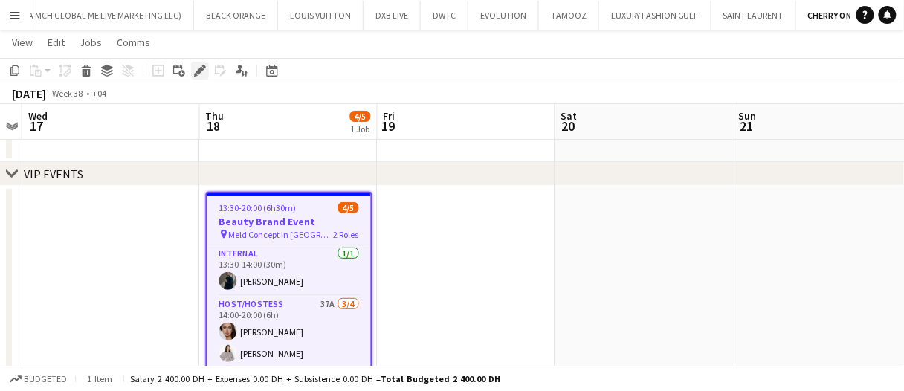
click at [206, 76] on div "Edit" at bounding box center [200, 71] width 18 height 18
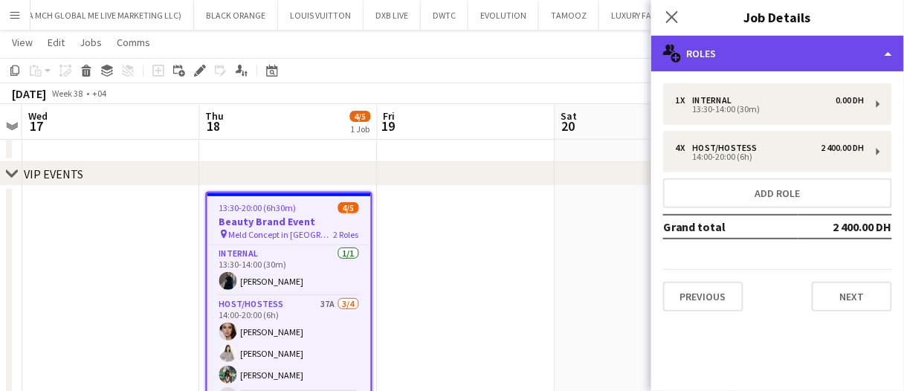
click at [738, 60] on div "multiple-users-add Roles" at bounding box center [777, 54] width 253 height 36
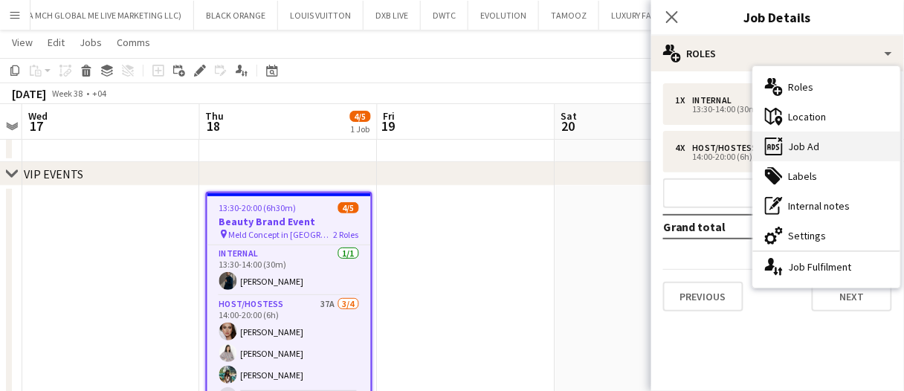
click at [831, 149] on div "ads-window Job Ad" at bounding box center [826, 147] width 147 height 30
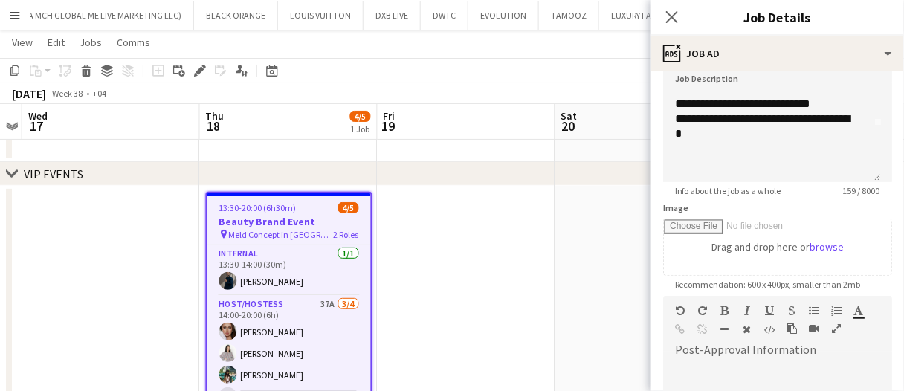
scroll to position [223, 0]
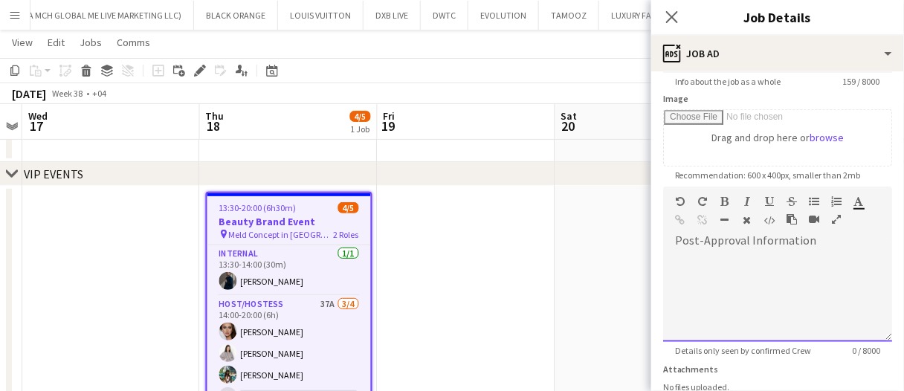
click at [719, 274] on div at bounding box center [777, 297] width 229 height 89
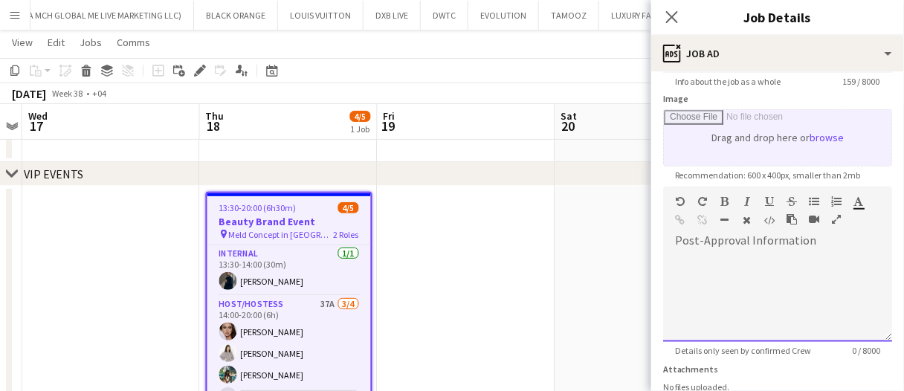
paste div
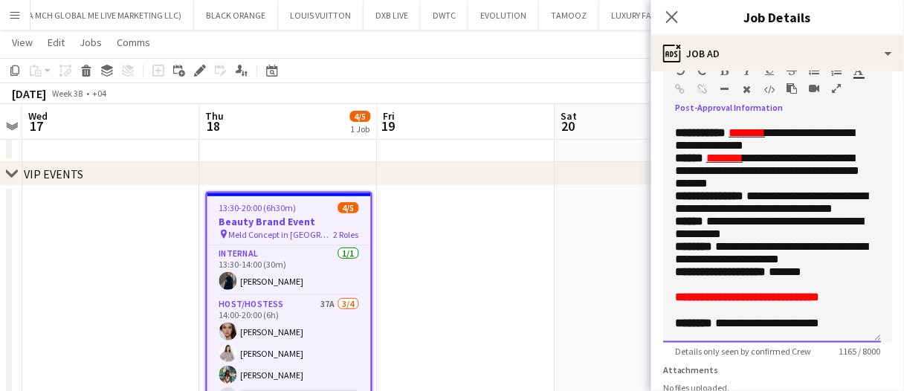
scroll to position [465, 0]
drag, startPoint x: 874, startPoint y: 207, endPoint x: 874, endPoint y: 362, distance: 155.4
click at [874, 343] on div "**********" at bounding box center [772, 232] width 218 height 221
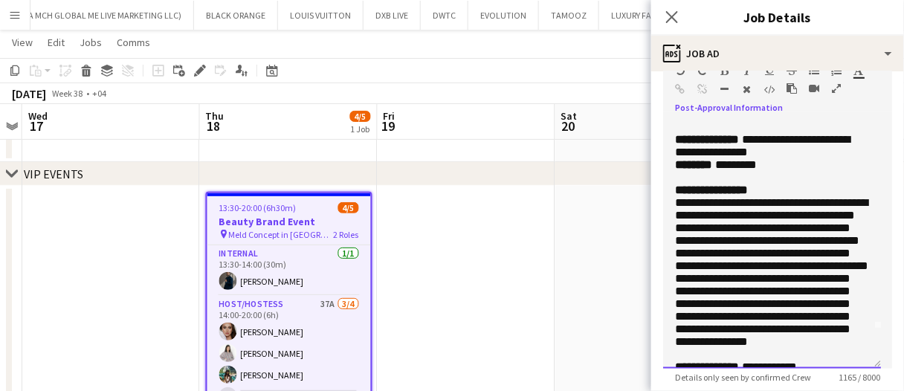
scroll to position [0, 0]
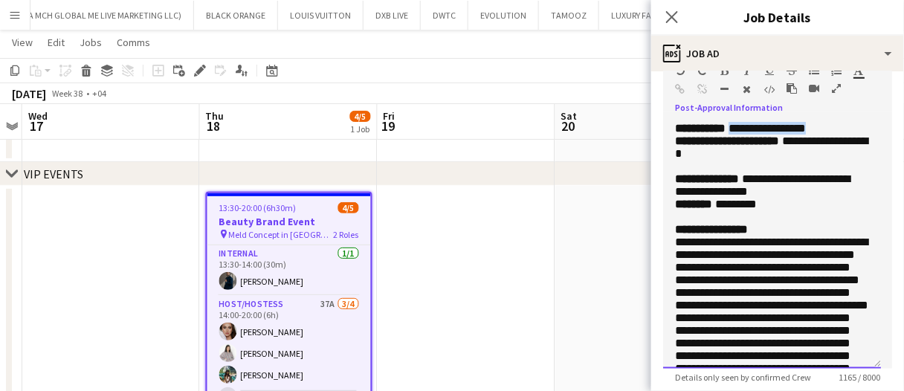
drag, startPoint x: 853, startPoint y: 131, endPoint x: 747, endPoint y: 131, distance: 106.3
click at [747, 131] on p "**********" at bounding box center [772, 128] width 194 height 13
click at [761, 156] on p "**********" at bounding box center [772, 154] width 194 height 38
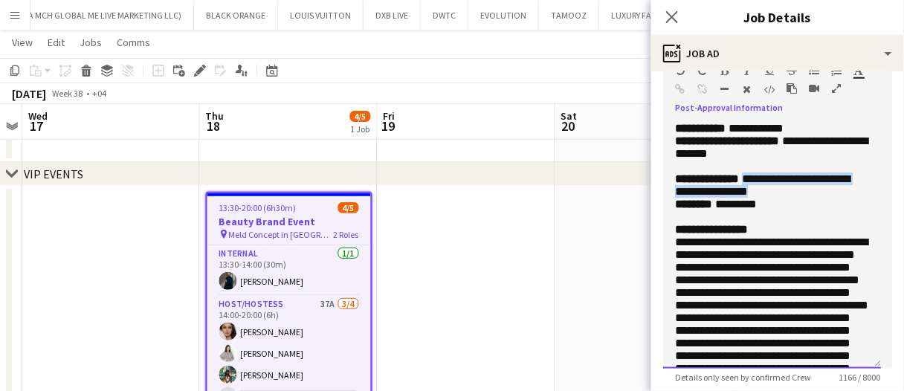
drag, startPoint x: 749, startPoint y: 213, endPoint x: 712, endPoint y: 204, distance: 38.2
click at [712, 198] on p "**********" at bounding box center [772, 185] width 194 height 25
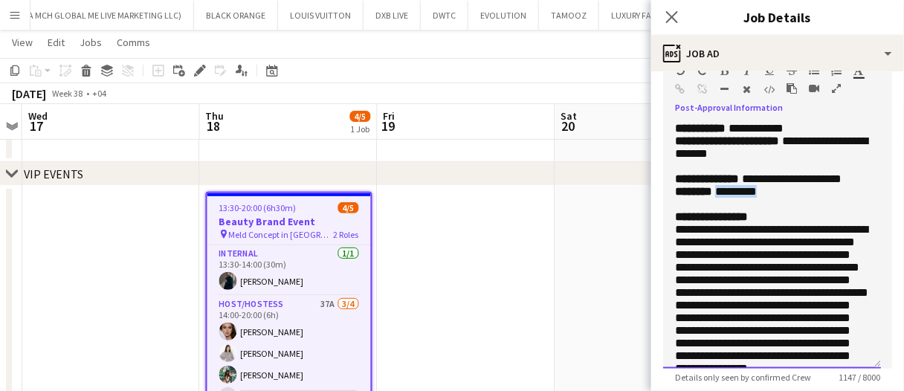
drag, startPoint x: 778, startPoint y: 224, endPoint x: 726, endPoint y: 224, distance: 52.1
click at [726, 198] on p "******** *********" at bounding box center [772, 191] width 194 height 13
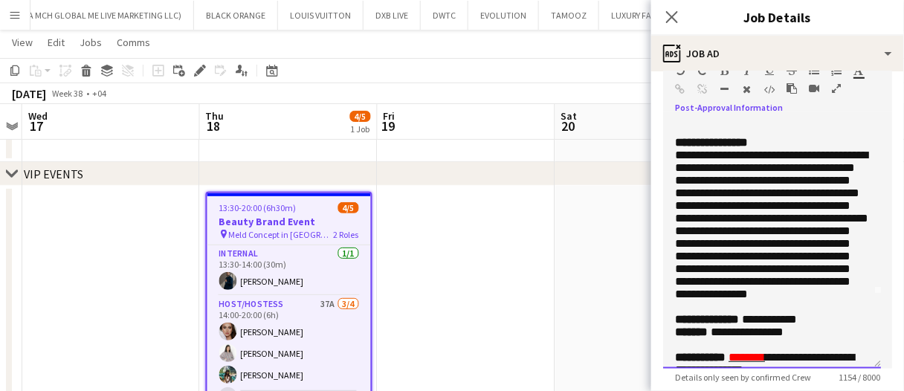
scroll to position [57, 0]
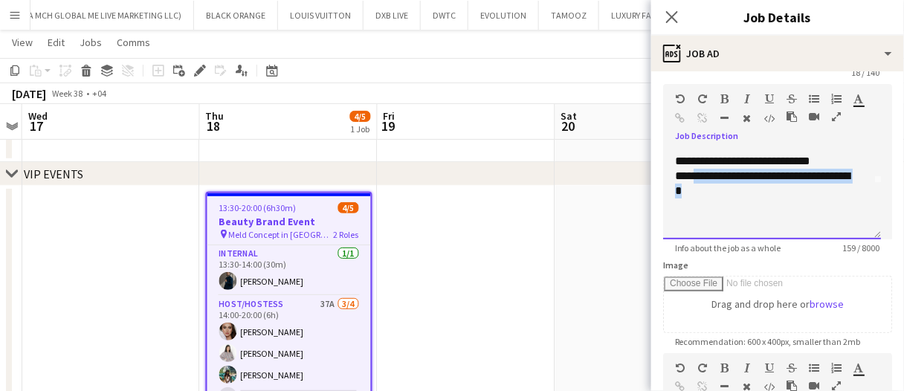
drag, startPoint x: 706, startPoint y: 184, endPoint x: 697, endPoint y: 173, distance: 14.8
click at [697, 173] on div "**********" at bounding box center [767, 184] width 184 height 30
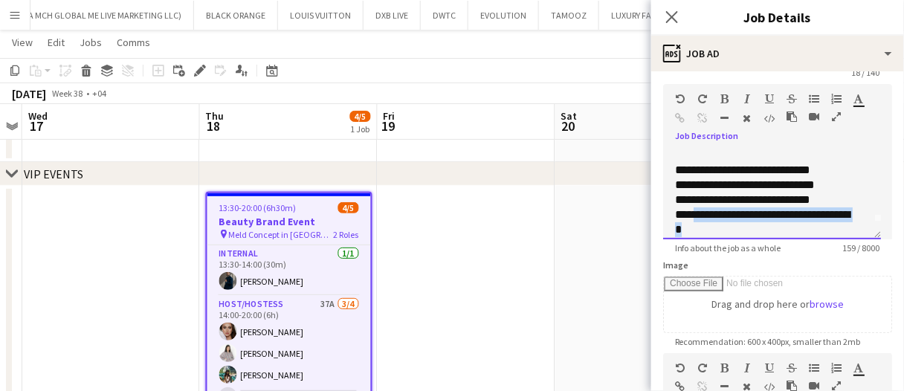
scroll to position [0, 0]
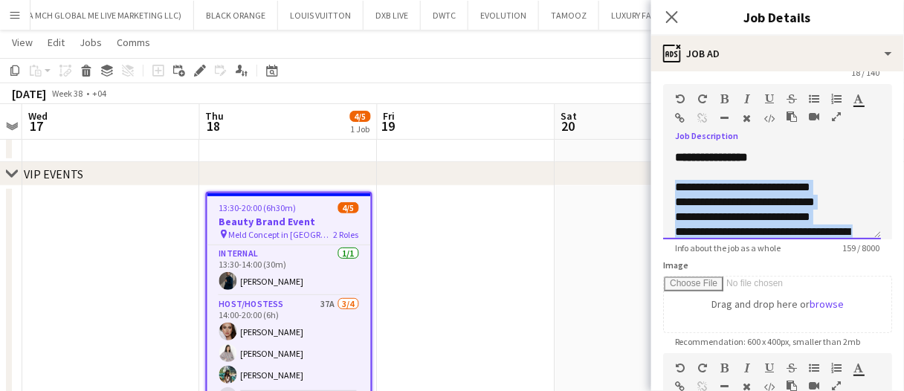
click at [674, 182] on div "**********" at bounding box center [772, 194] width 218 height 89
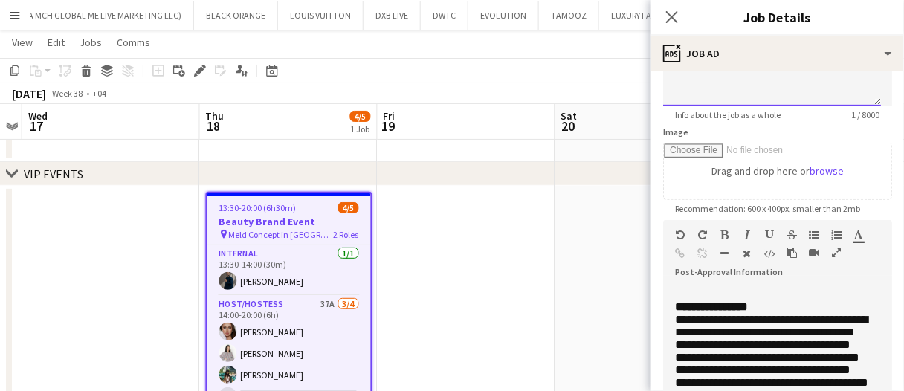
scroll to position [280, 0]
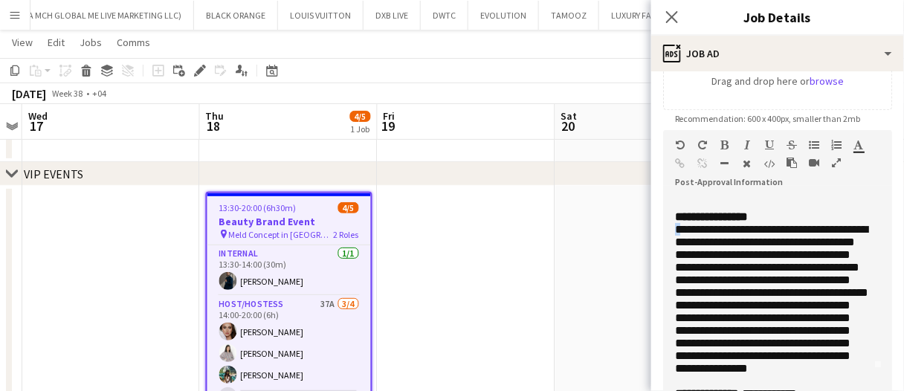
drag, startPoint x: 680, startPoint y: 271, endPoint x: 692, endPoint y: 271, distance: 11.2
click at [683, 271] on span "**********" at bounding box center [771, 299] width 193 height 150
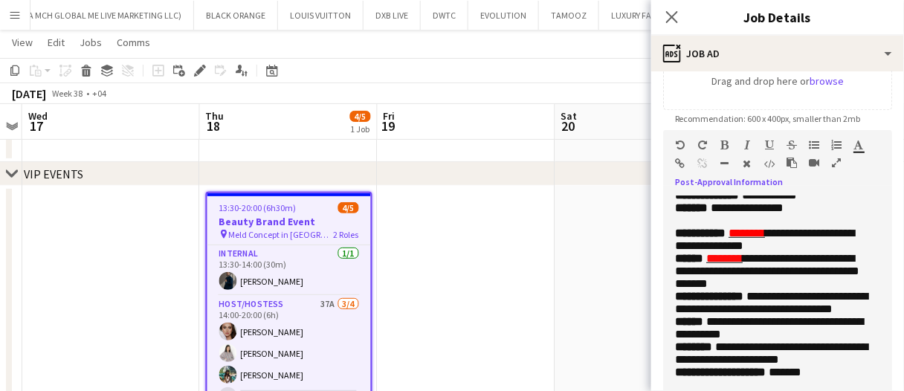
scroll to position [297, 0]
click at [840, 189] on p "**********" at bounding box center [772, 107] width 194 height 164
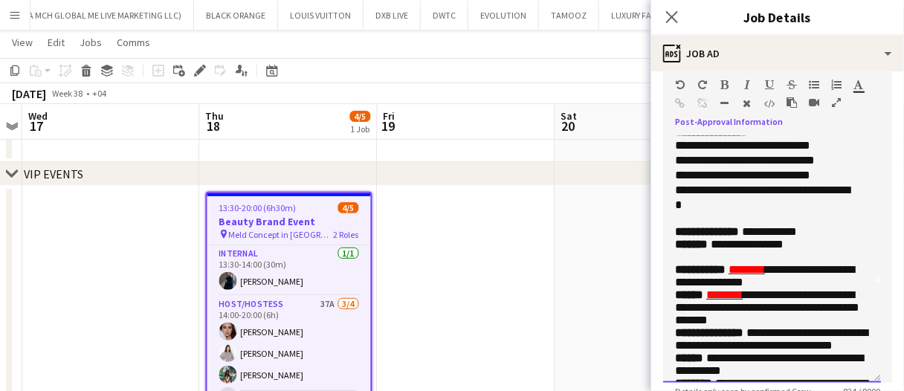
scroll to position [122, 0]
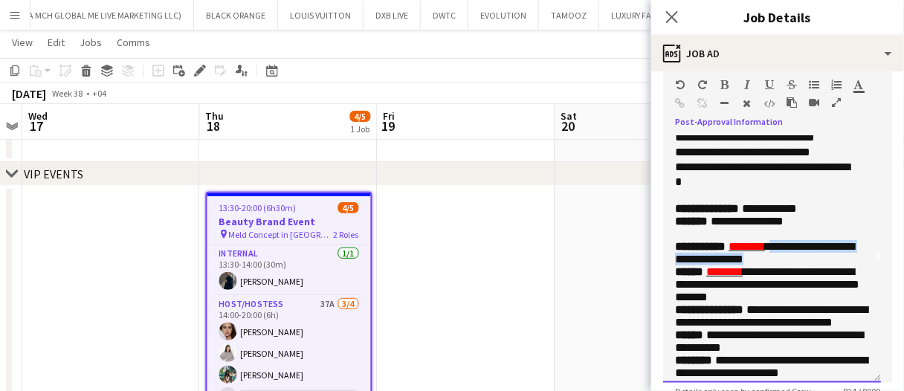
drag, startPoint x: 798, startPoint y: 312, endPoint x: 791, endPoint y: 287, distance: 25.4
click at [791, 265] on p "**********" at bounding box center [772, 252] width 194 height 25
drag, startPoint x: 788, startPoint y: 286, endPoint x: 739, endPoint y: 297, distance: 50.5
click at [741, 265] on p "**********" at bounding box center [772, 252] width 194 height 25
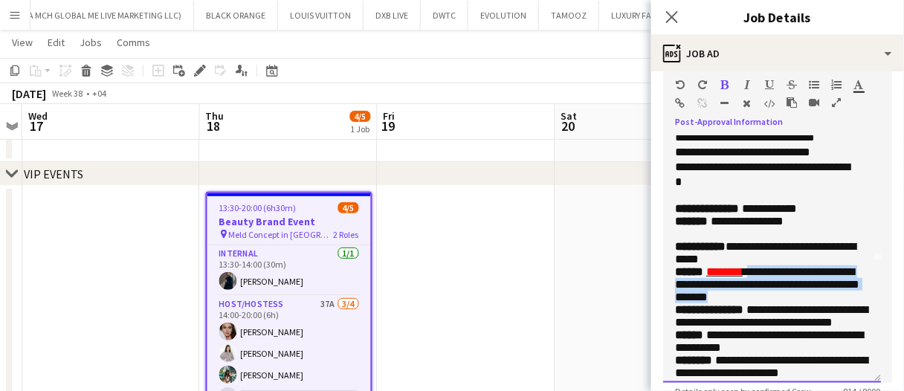
drag, startPoint x: 837, startPoint y: 353, endPoint x: 763, endPoint y: 329, distance: 78.1
click at [763, 303] on p "**********" at bounding box center [772, 284] width 194 height 38
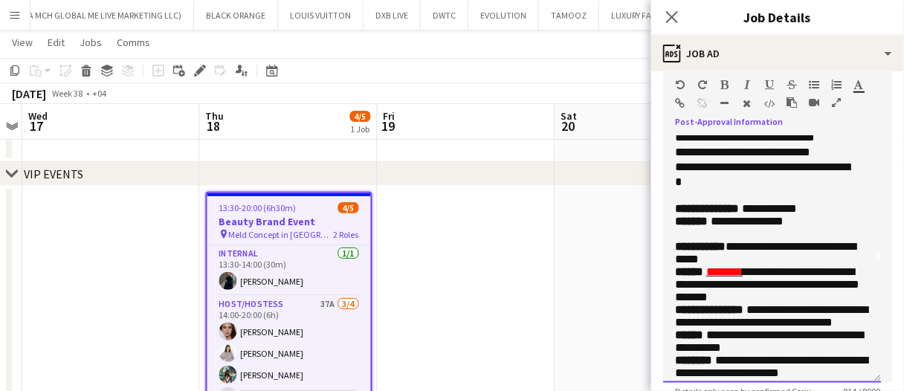
click at [738, 265] on span "**********" at bounding box center [765, 253] width 181 height 24
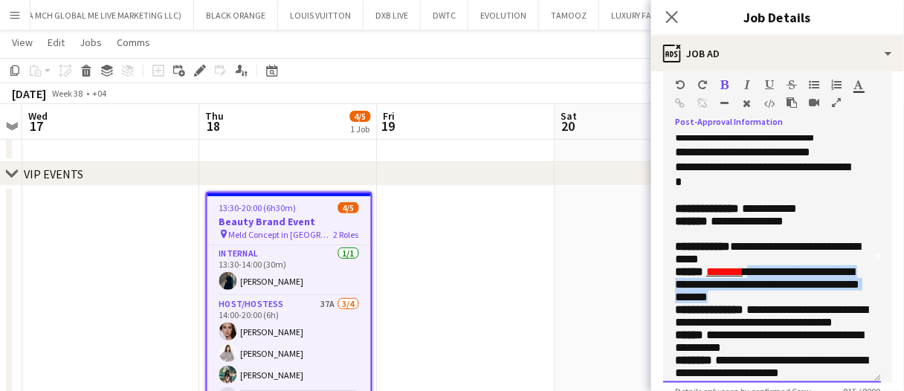
drag, startPoint x: 832, startPoint y: 352, endPoint x: 764, endPoint y: 328, distance: 72.4
click at [764, 303] on p "**********" at bounding box center [772, 284] width 194 height 38
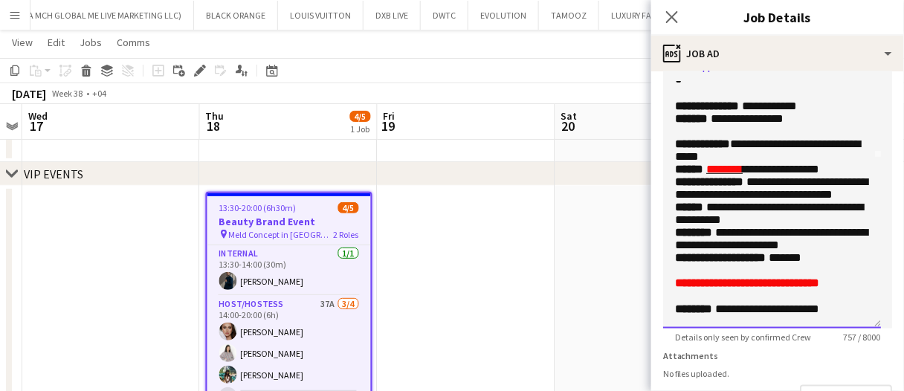
scroll to position [414, 0]
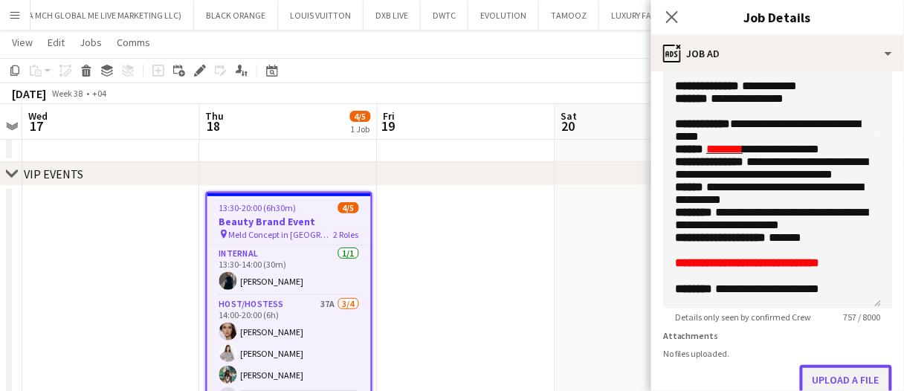
click at [847, 377] on button "Upload a file" at bounding box center [846, 380] width 92 height 30
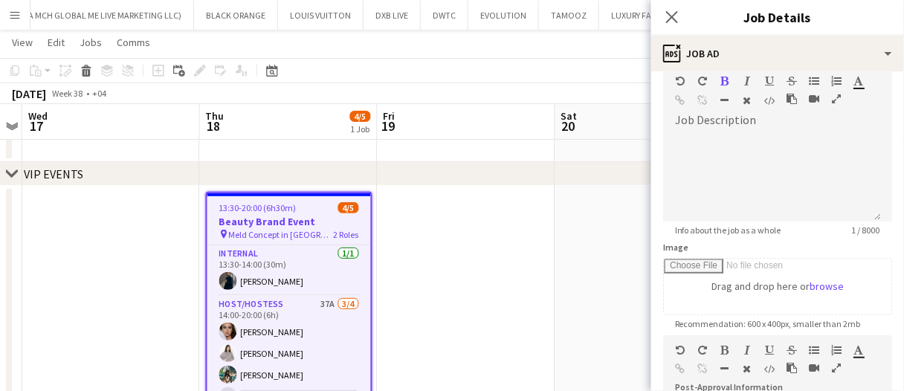
scroll to position [0, 0]
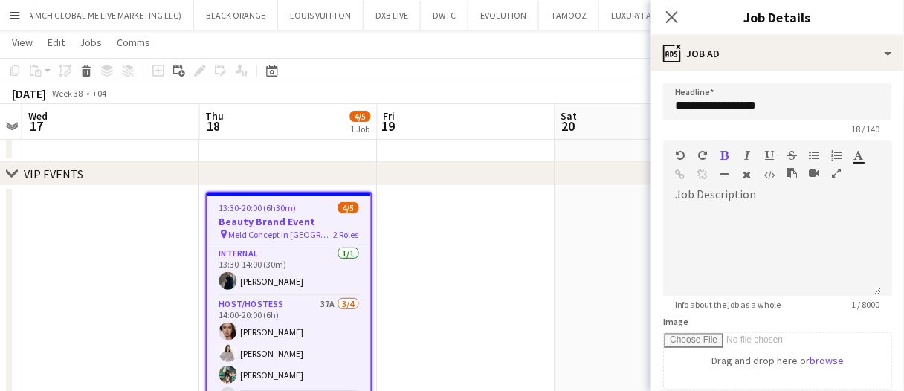
click at [570, 308] on app-date-cell at bounding box center [644, 313] width 178 height 255
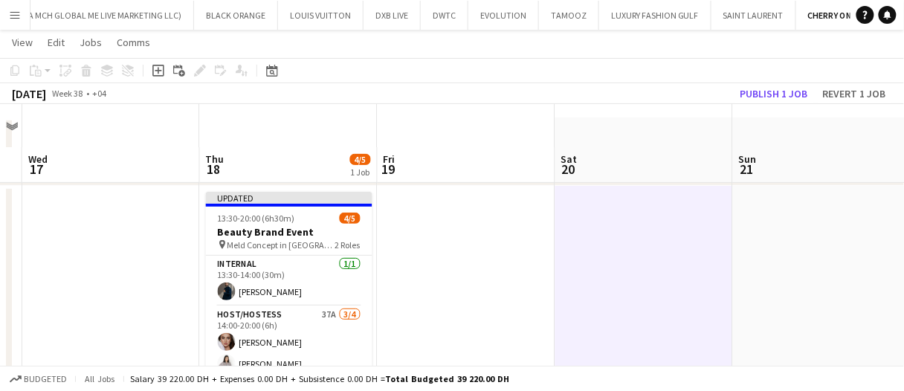
scroll to position [123, 0]
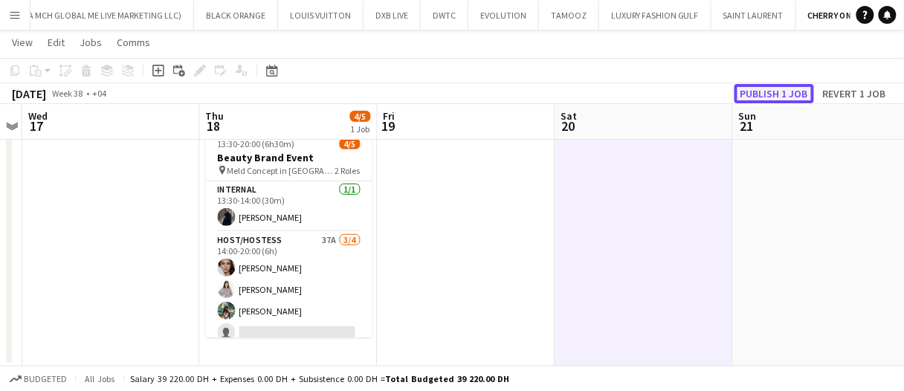
click at [758, 88] on button "Publish 1 job" at bounding box center [775, 93] width 80 height 19
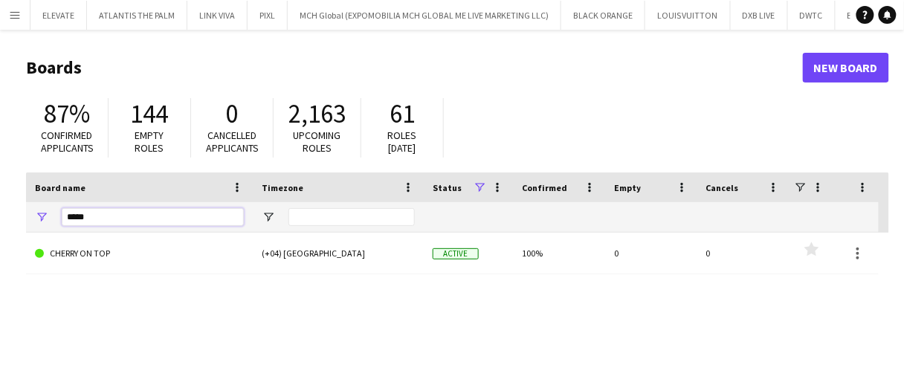
drag, startPoint x: 119, startPoint y: 213, endPoint x: 0, endPoint y: 189, distance: 121.5
click at [0, 189] on main "Boards New Board 87% Confirmed applicants 144 Empty roles 0 Cancelled applicant…" at bounding box center [452, 298] width 904 height 537
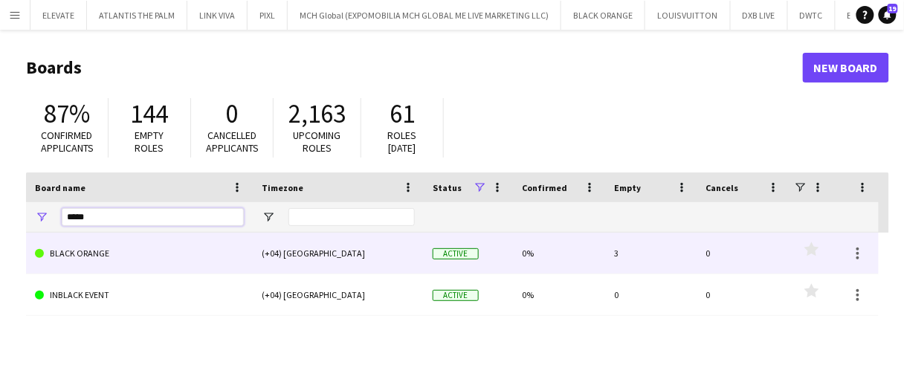
type input "*****"
click at [193, 251] on link "BLACK ORANGE" at bounding box center [139, 254] width 209 height 42
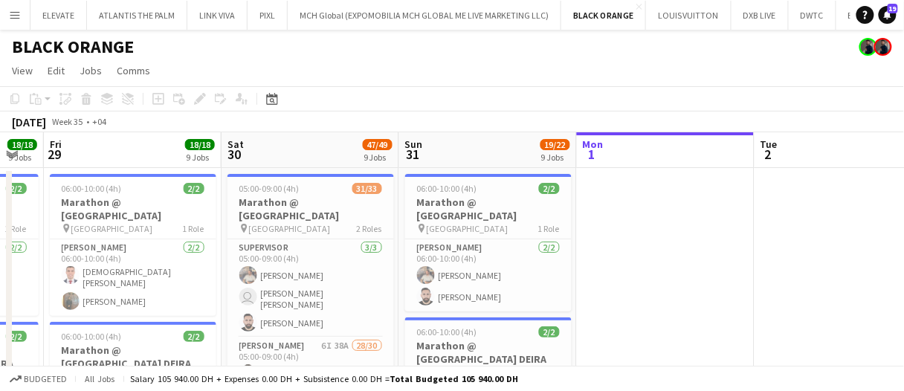
click at [333, 271] on app-card-role "Supervisor 3/3 05:00-09:00 (4h) Muhammad Fayaz user Christian Benjamin Amechi M…" at bounding box center [311, 288] width 167 height 98
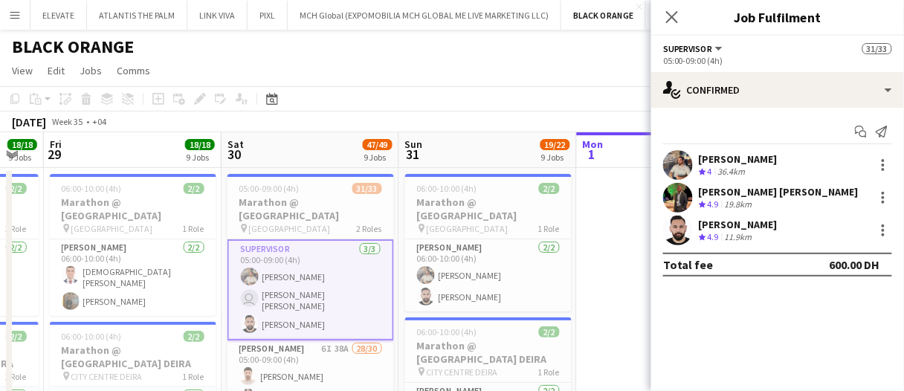
click at [725, 189] on div "[PERSON_NAME] [PERSON_NAME]" at bounding box center [779, 191] width 160 height 13
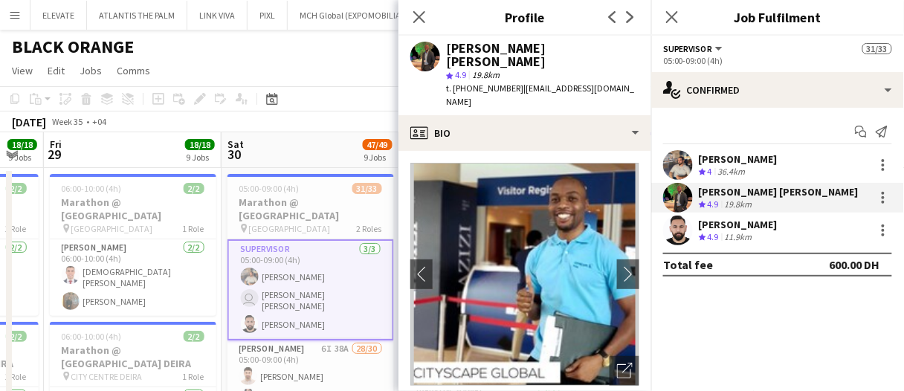
click at [340, 110] on app-toolbar "Copy Paste Paste Ctrl+V Paste with crew Ctrl+Shift+V Paste linked Job Delete Gr…" at bounding box center [452, 98] width 904 height 25
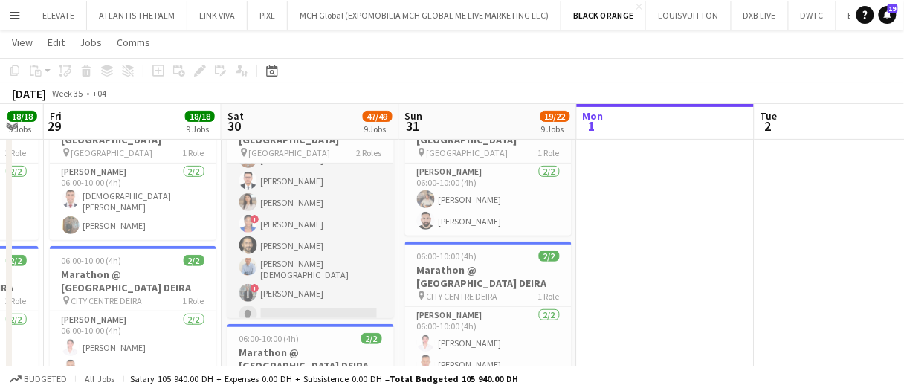
scroll to position [601, 0]
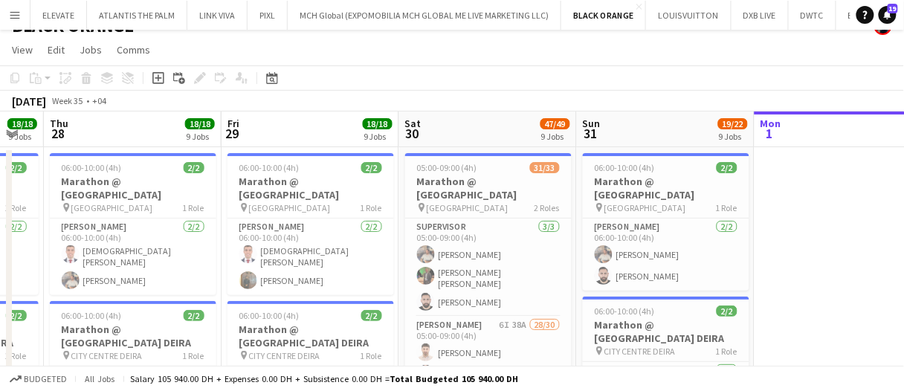
scroll to position [74, 0]
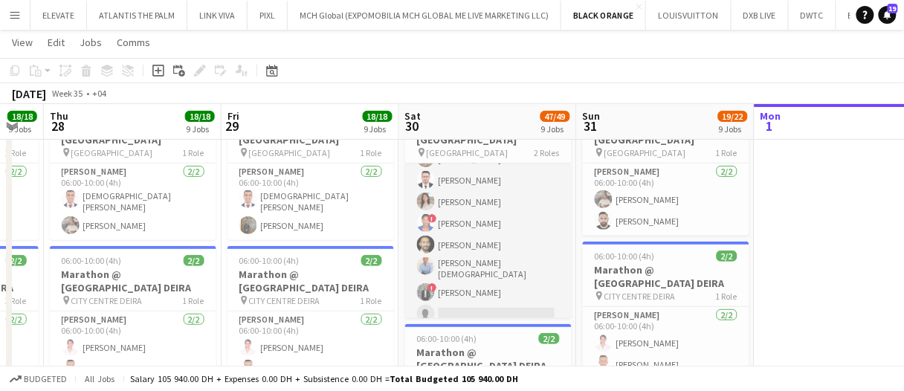
click at [474, 251] on app-card-role "Usher 6I 38A 28/30 05:00-09:00 (4h) Eyad Jawad Maria Sedo Jevas Nangsi Muhab Tu…" at bounding box center [488, 5] width 167 height 689
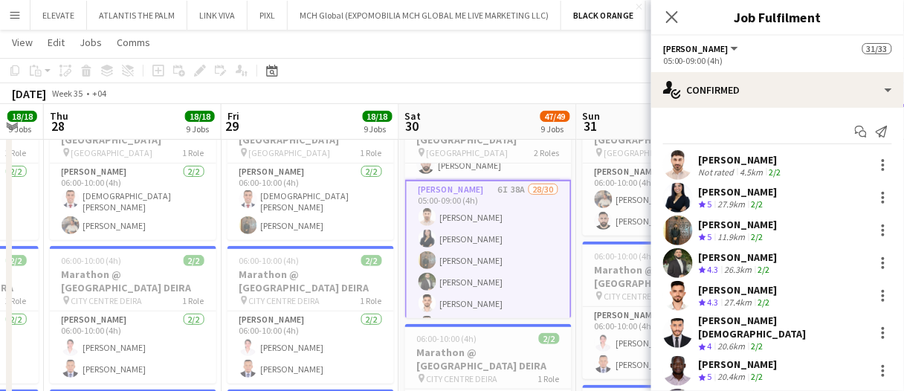
scroll to position [0, 0]
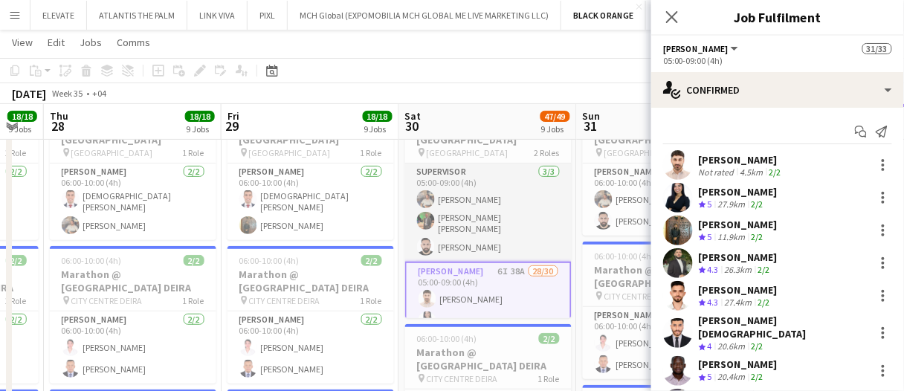
click at [486, 202] on app-card-role "Supervisor 3/3 05:00-09:00 (4h) Muhammad Fayaz Christian Benjamin Amechi Mousta…" at bounding box center [488, 213] width 167 height 98
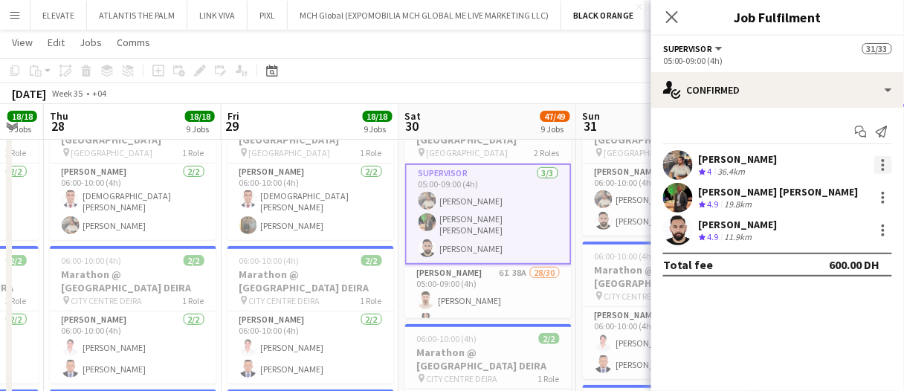
click at [886, 161] on div at bounding box center [883, 165] width 18 height 18
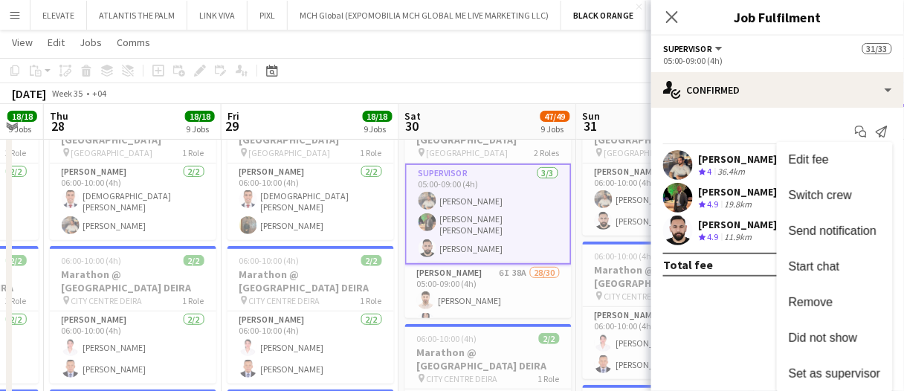
click at [771, 89] on div at bounding box center [452, 195] width 904 height 391
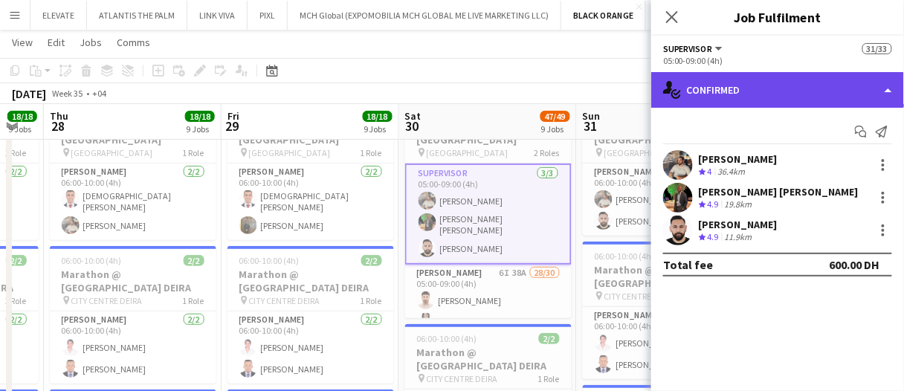
click at [742, 103] on div "single-neutral-actions-check-2 Confirmed" at bounding box center [777, 90] width 253 height 36
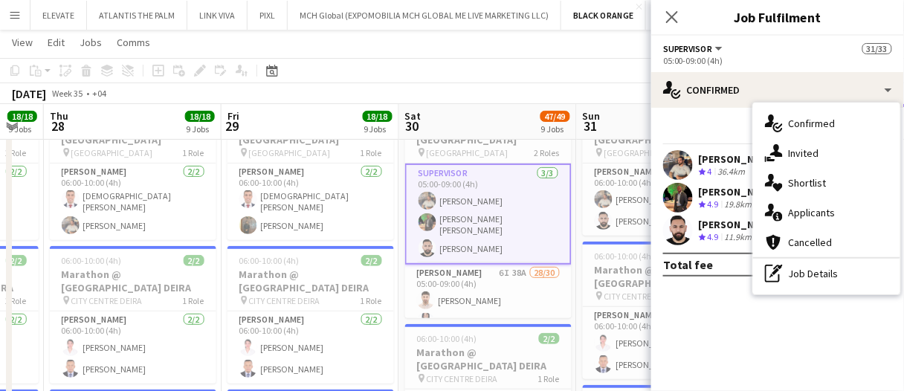
drag, startPoint x: 791, startPoint y: 277, endPoint x: 781, endPoint y: 262, distance: 18.8
click at [791, 277] on div "pen-write Job Details" at bounding box center [826, 274] width 147 height 30
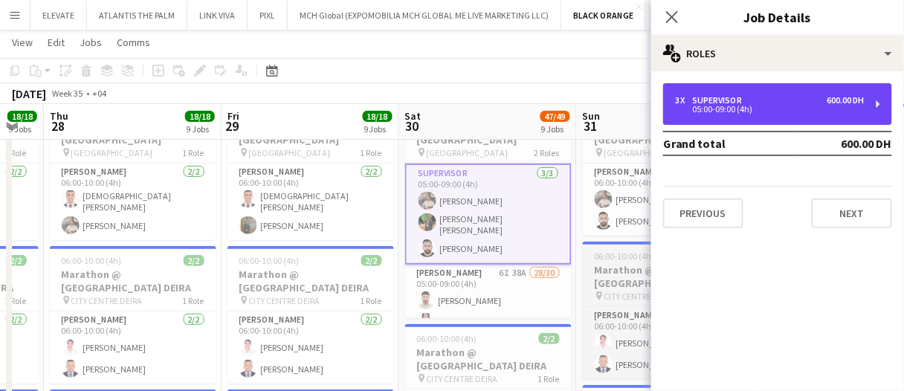
drag, startPoint x: 725, startPoint y: 103, endPoint x: 629, endPoint y: 239, distance: 165.9
click at [725, 106] on div "05:00-09:00 (4h)" at bounding box center [770, 109] width 190 height 7
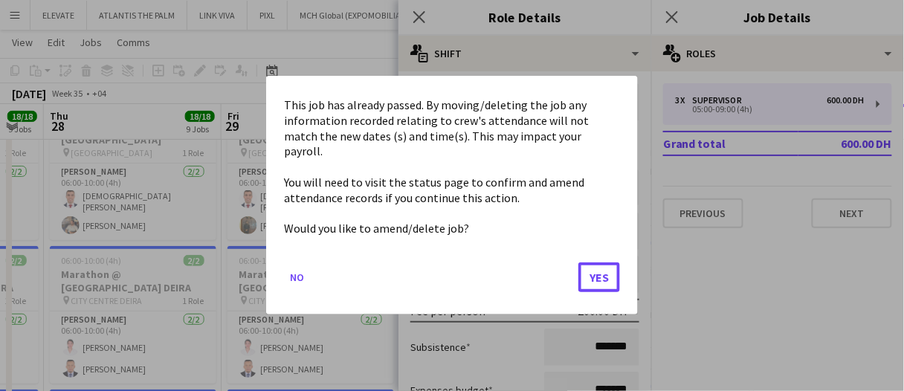
drag, startPoint x: 602, startPoint y: 271, endPoint x: 496, endPoint y: 148, distance: 162.9
click at [602, 270] on button "Yes" at bounding box center [600, 278] width 42 height 30
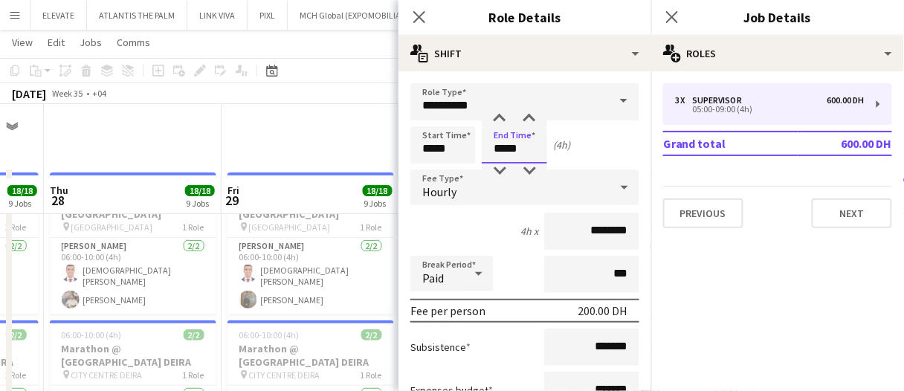
scroll to position [74, 0]
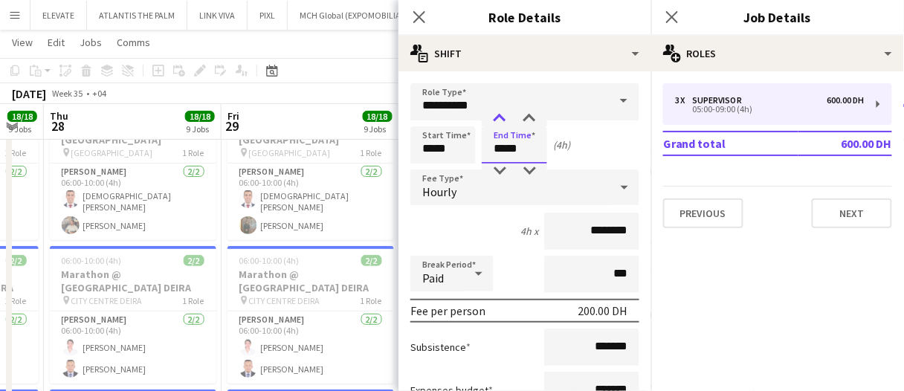
type input "*****"
click at [508, 115] on div at bounding box center [500, 119] width 30 height 15
click at [355, 95] on div "August 2025 Week 35 • +04" at bounding box center [452, 93] width 904 height 21
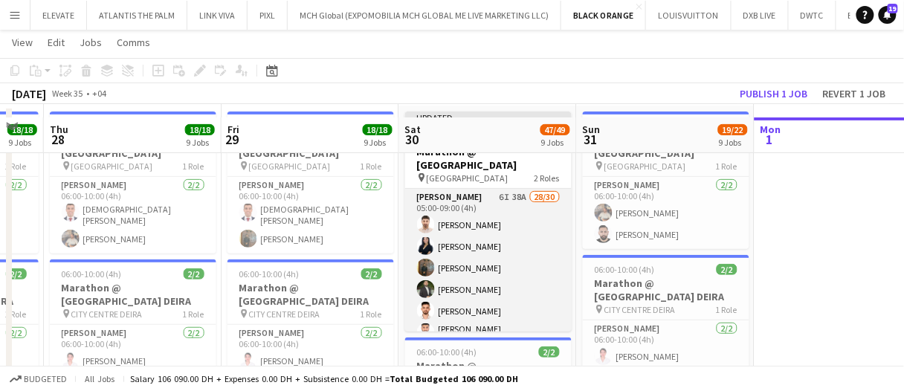
scroll to position [0, 0]
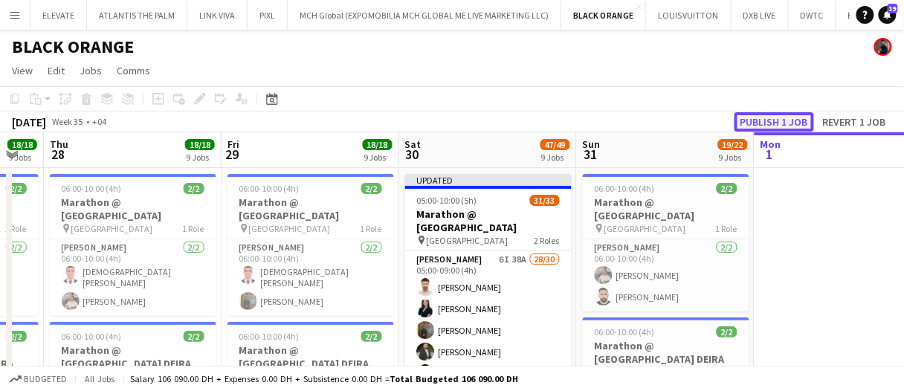
click at [747, 120] on button "Publish 1 job" at bounding box center [775, 121] width 80 height 19
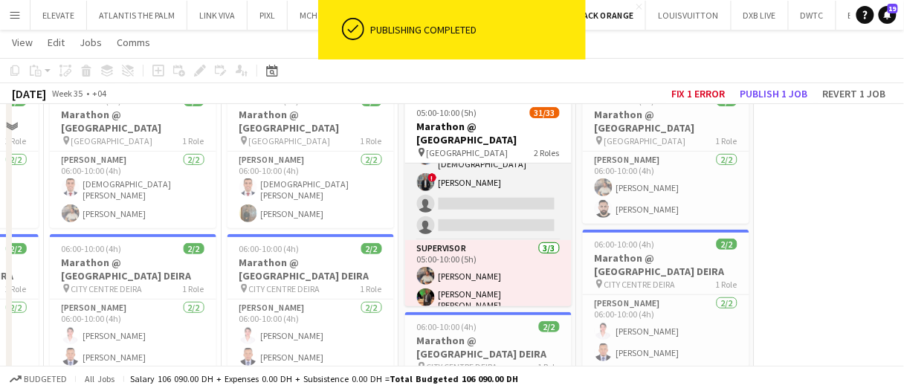
scroll to position [149, 0]
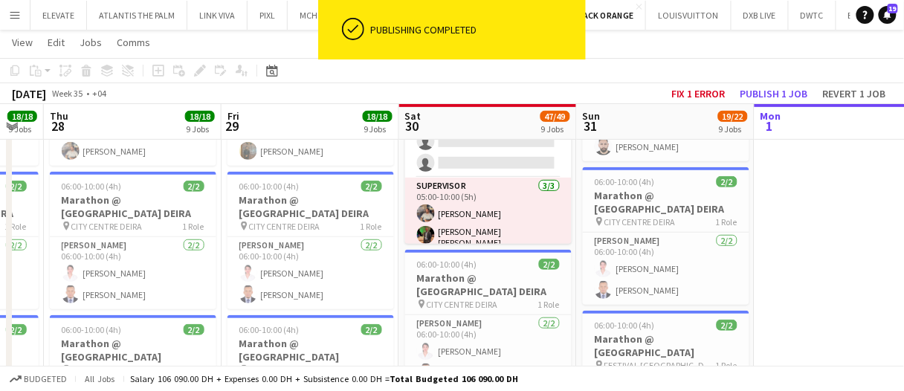
click at [680, 73] on app-toolbar "Copy Paste Paste Ctrl+V Paste with crew Ctrl+Shift+V Paste linked Job Delete Gr…" at bounding box center [452, 70] width 904 height 25
click at [686, 90] on button "Fix 1 error" at bounding box center [699, 93] width 66 height 19
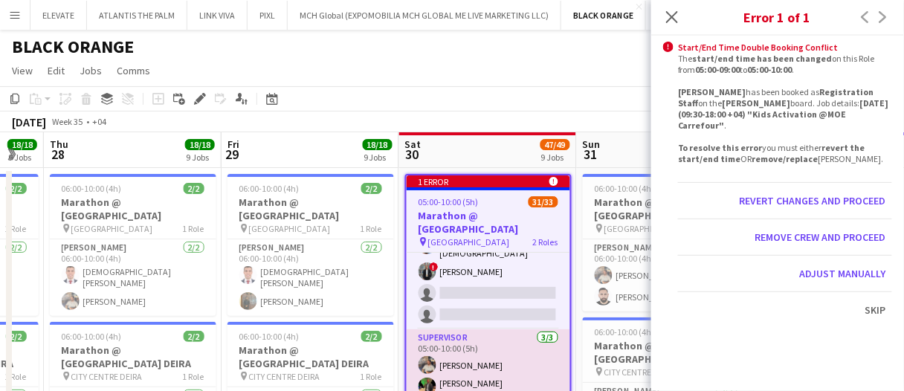
scroll to position [0, 511]
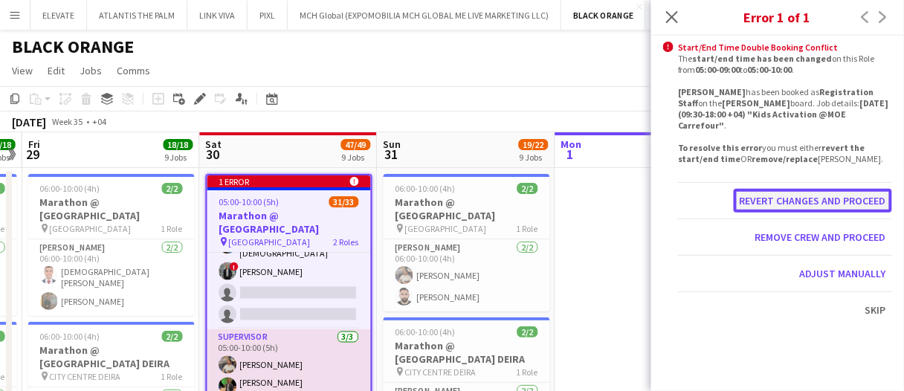
click at [831, 208] on button "Revert changes and proceed" at bounding box center [813, 201] width 158 height 24
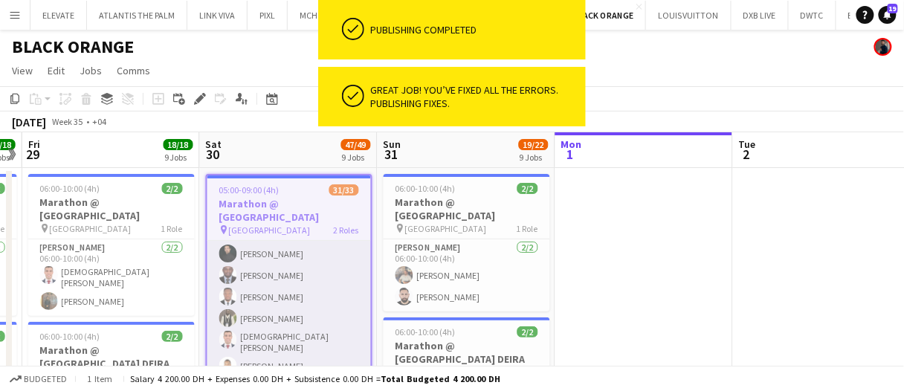
scroll to position [0, 0]
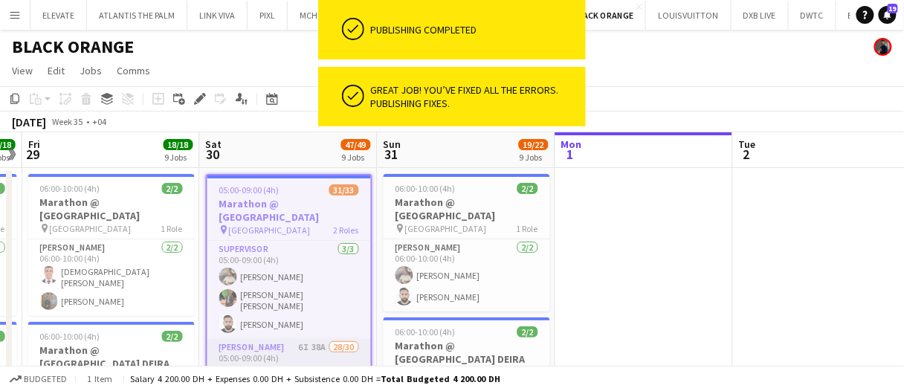
click at [296, 294] on app-card-role "Supervisor 3/3 05:00-09:00 (4h) Muhammad Fayaz Christian Benjamin Amechi Mousta…" at bounding box center [289, 290] width 164 height 98
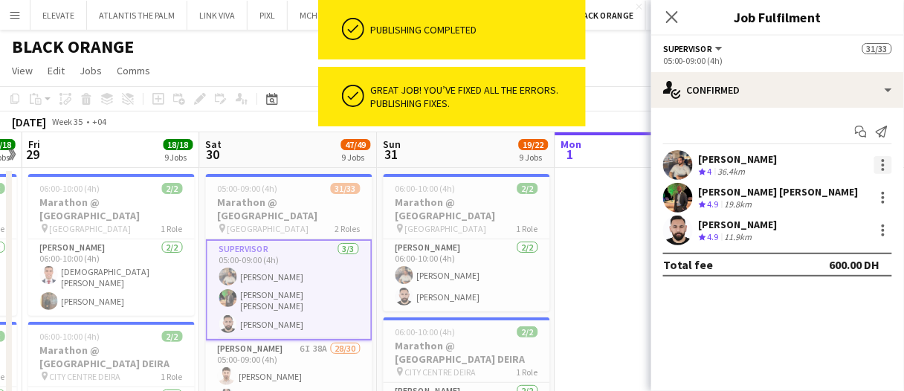
click at [880, 167] on div at bounding box center [883, 165] width 18 height 18
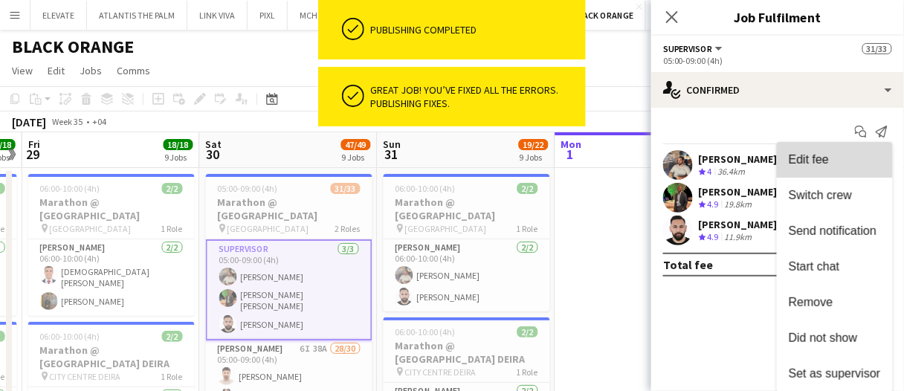
click at [832, 168] on button "Edit fee" at bounding box center [835, 160] width 116 height 36
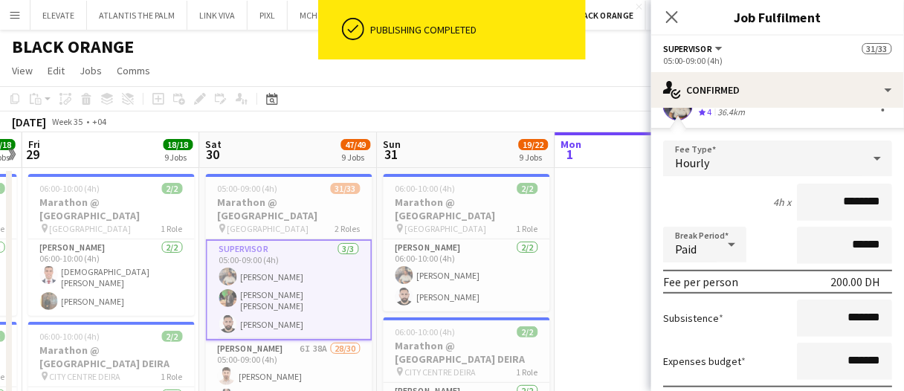
scroll to position [74, 0]
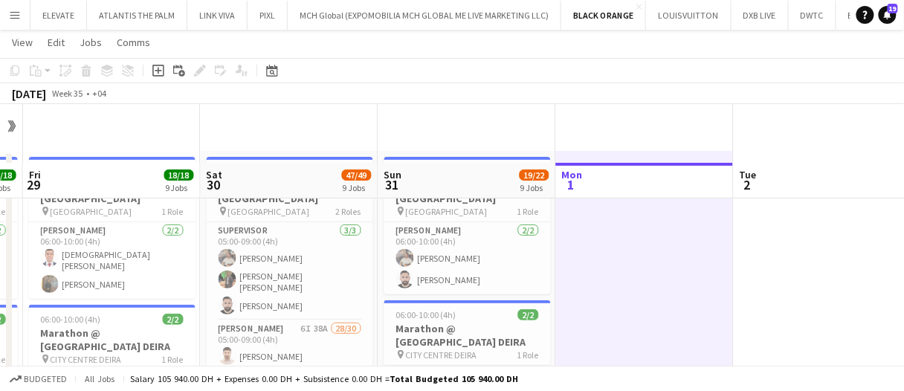
scroll to position [0, 0]
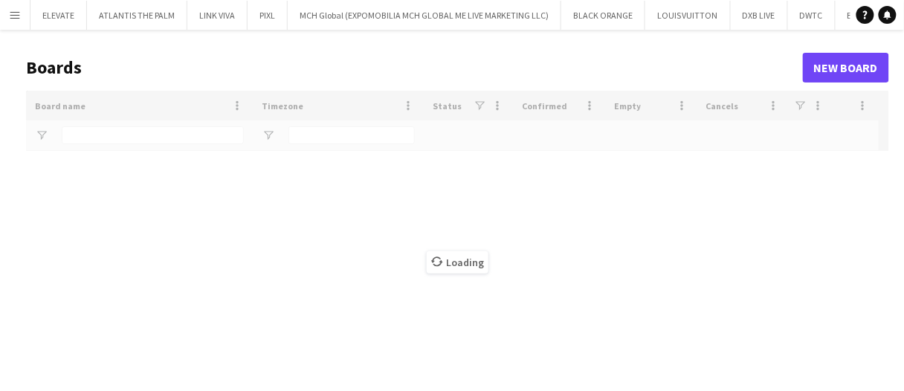
type input "*****"
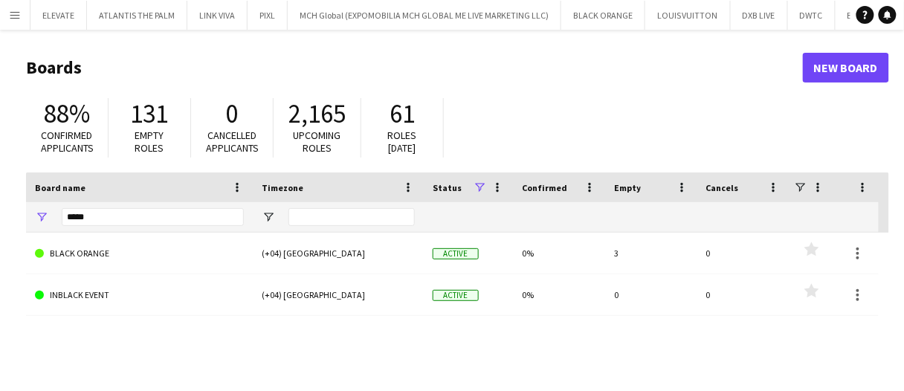
click at [28, 25] on button "Menu" at bounding box center [15, 15] width 30 height 30
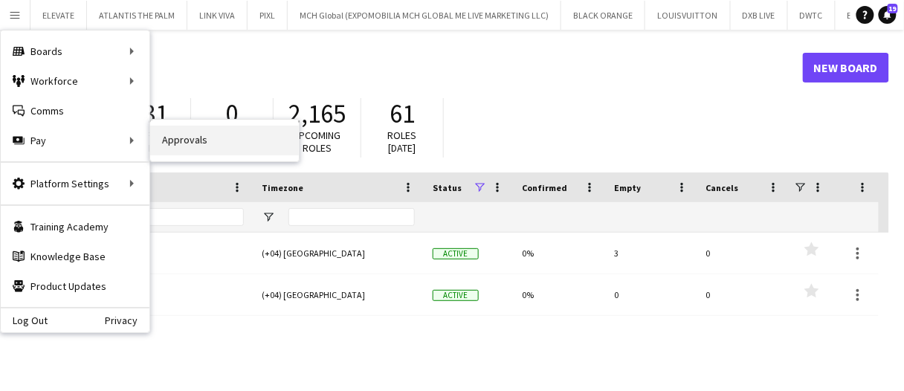
click at [213, 138] on link "Approvals" at bounding box center [224, 141] width 149 height 30
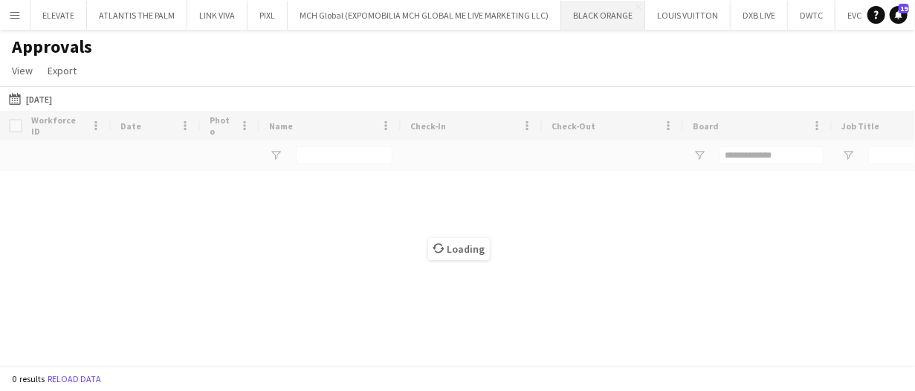
type input "**********"
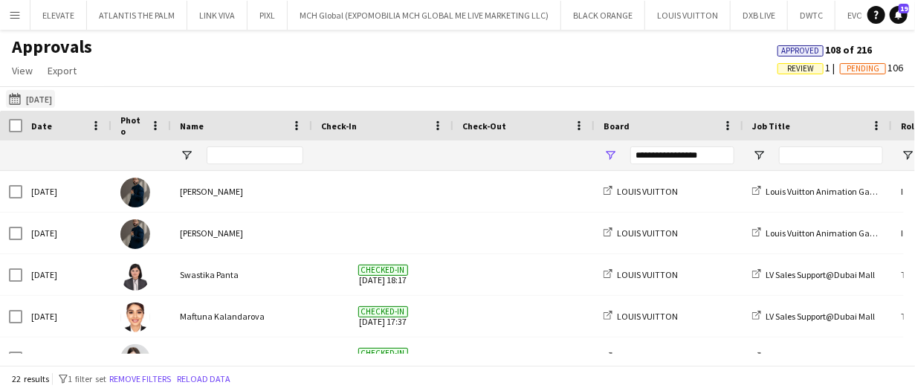
click at [49, 103] on button "[DATE] [DATE]" at bounding box center [30, 99] width 49 height 18
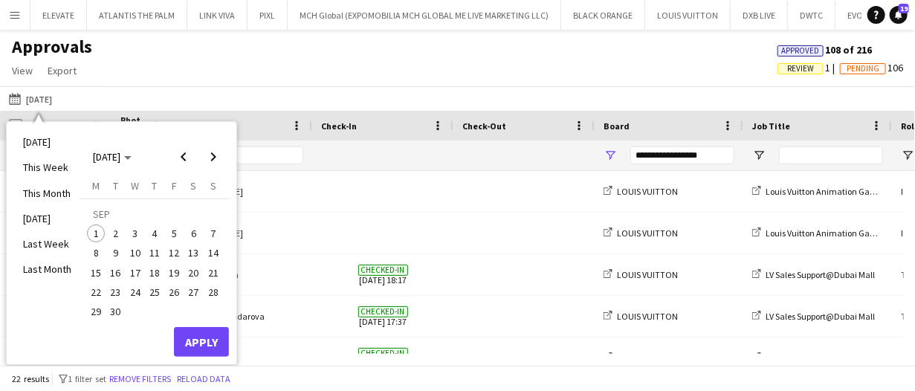
click at [112, 308] on span "30" at bounding box center [116, 312] width 18 height 18
click at [196, 343] on button "Apply" at bounding box center [201, 342] width 55 height 30
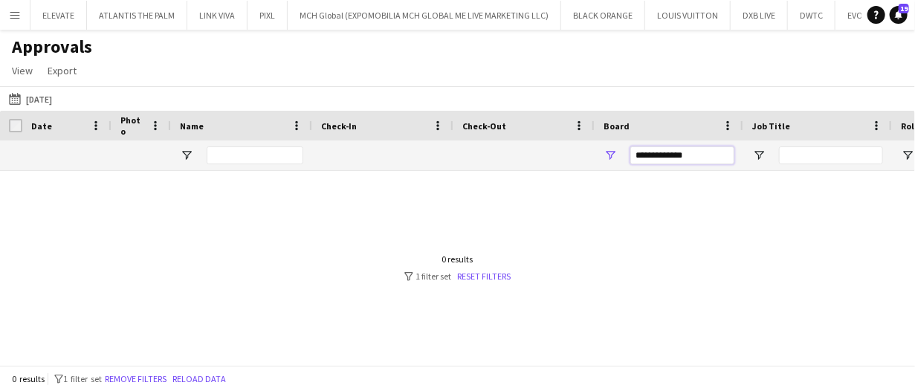
drag, startPoint x: 710, startPoint y: 156, endPoint x: 430, endPoint y: 105, distance: 285.0
type input "**********"
click at [154, 377] on button "Remove filters" at bounding box center [136, 379] width 68 height 16
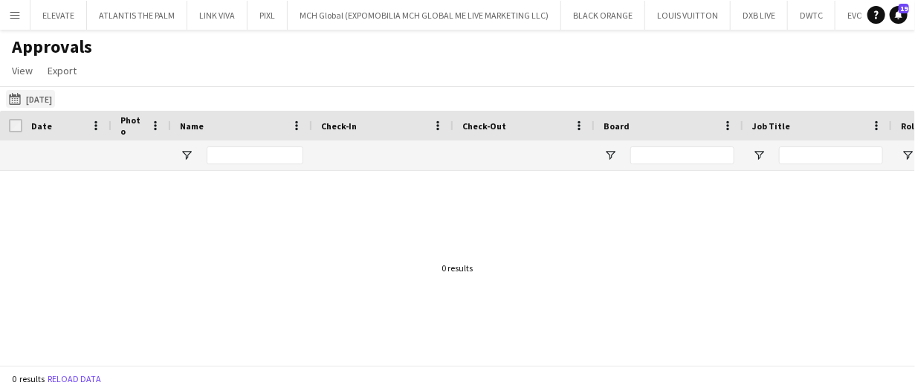
click at [55, 90] on button "29-08-2025 30-09-2025" at bounding box center [30, 99] width 49 height 18
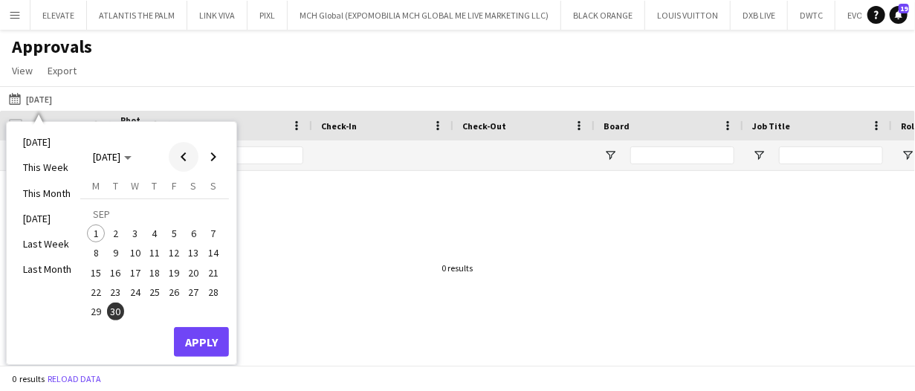
click at [179, 163] on span "Previous month" at bounding box center [184, 157] width 30 height 30
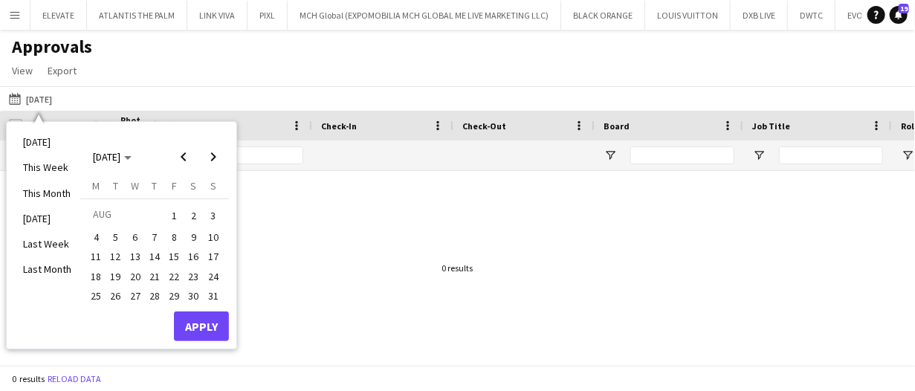
click at [199, 291] on span "30" at bounding box center [194, 296] width 18 height 18
click at [210, 321] on button "Apply" at bounding box center [201, 327] width 55 height 30
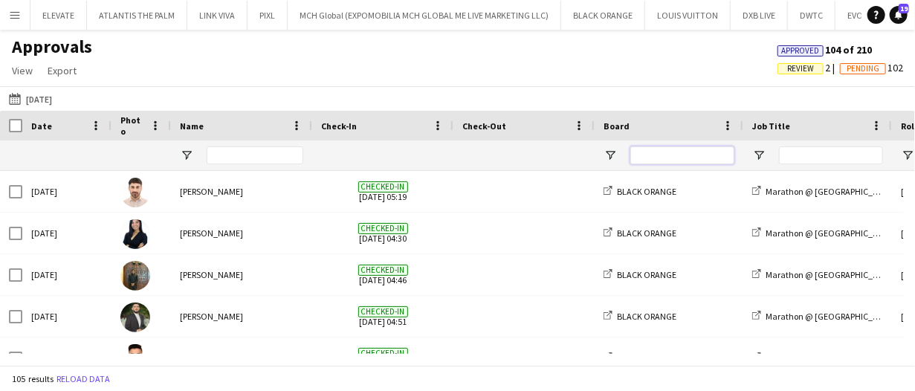
click at [669, 158] on input "Board Filter Input" at bounding box center [683, 155] width 104 height 18
type input "**********"
click at [759, 153] on span "Open Filter Menu" at bounding box center [759, 155] width 13 height 13
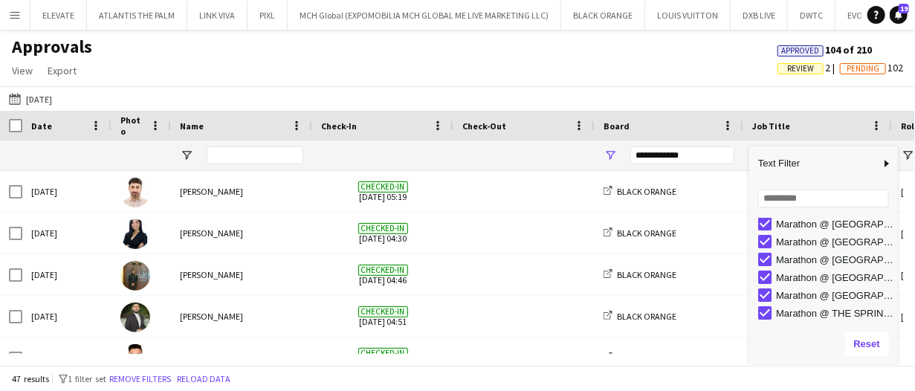
click at [744, 89] on div "29-08-2025 30-08-2025 Today This Week This Month Yesterday Last Week Last Month…" at bounding box center [457, 98] width 915 height 25
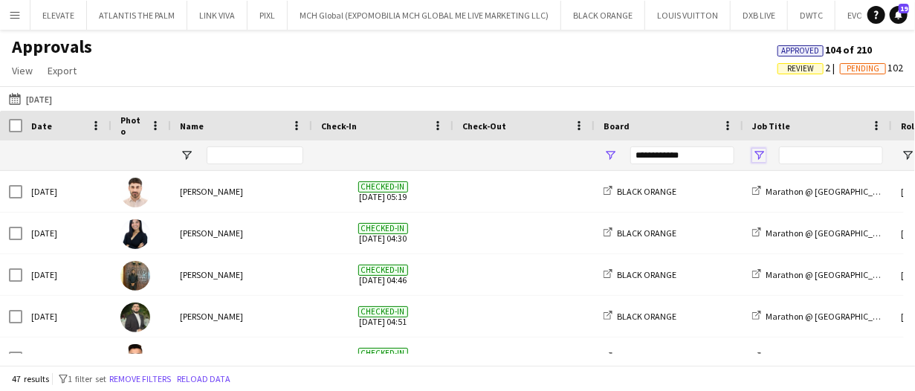
click at [761, 157] on span "Open Filter Menu" at bounding box center [759, 155] width 13 height 13
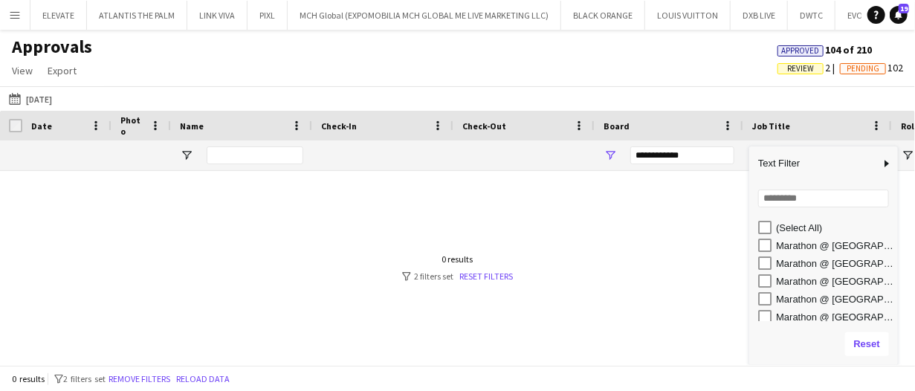
type input "**********"
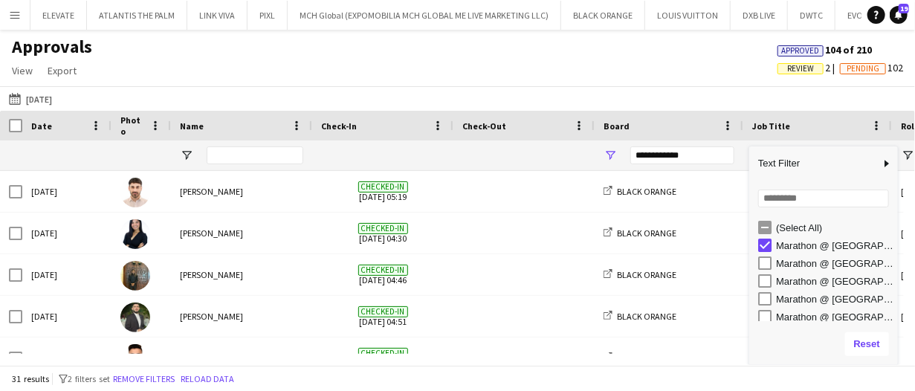
click at [707, 96] on div "29-08-2025 30-08-2025 Today This Week This Month Yesterday Last Week Last Month…" at bounding box center [457, 98] width 915 height 25
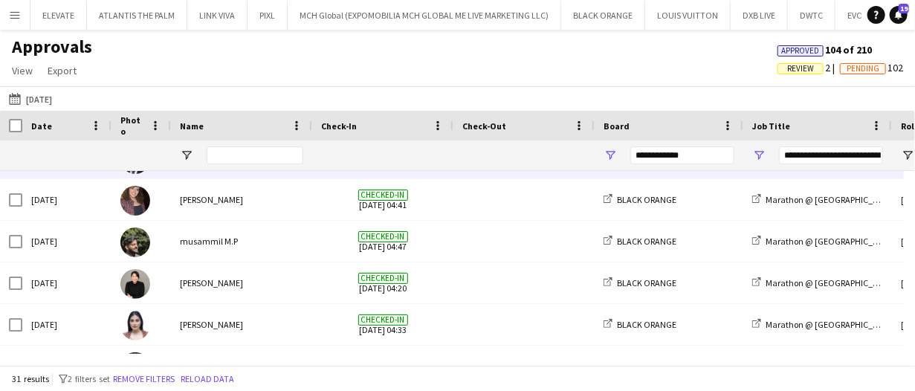
scroll to position [147, 0]
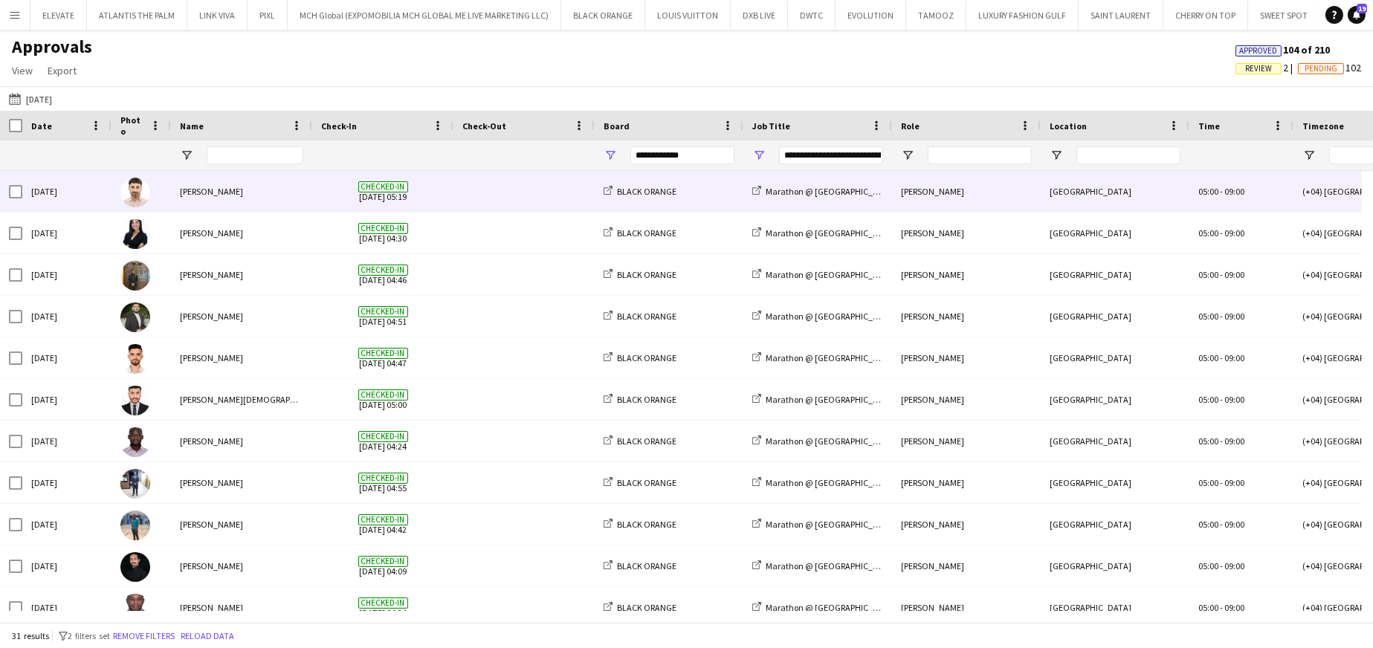
click at [291, 189] on div "Eyad Jawad" at bounding box center [241, 191] width 141 height 41
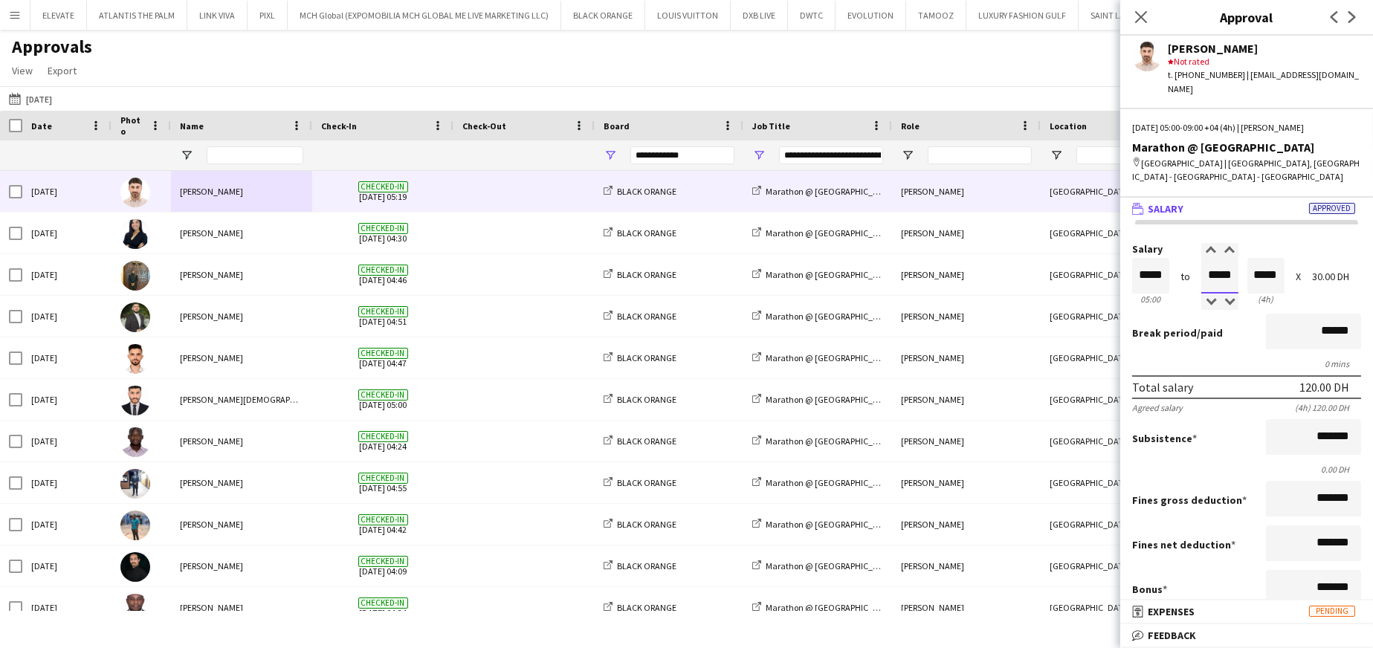
click at [915, 258] on input "*****" at bounding box center [1220, 276] width 37 height 36
type input "*****"
click at [915, 243] on div at bounding box center [1211, 250] width 19 height 15
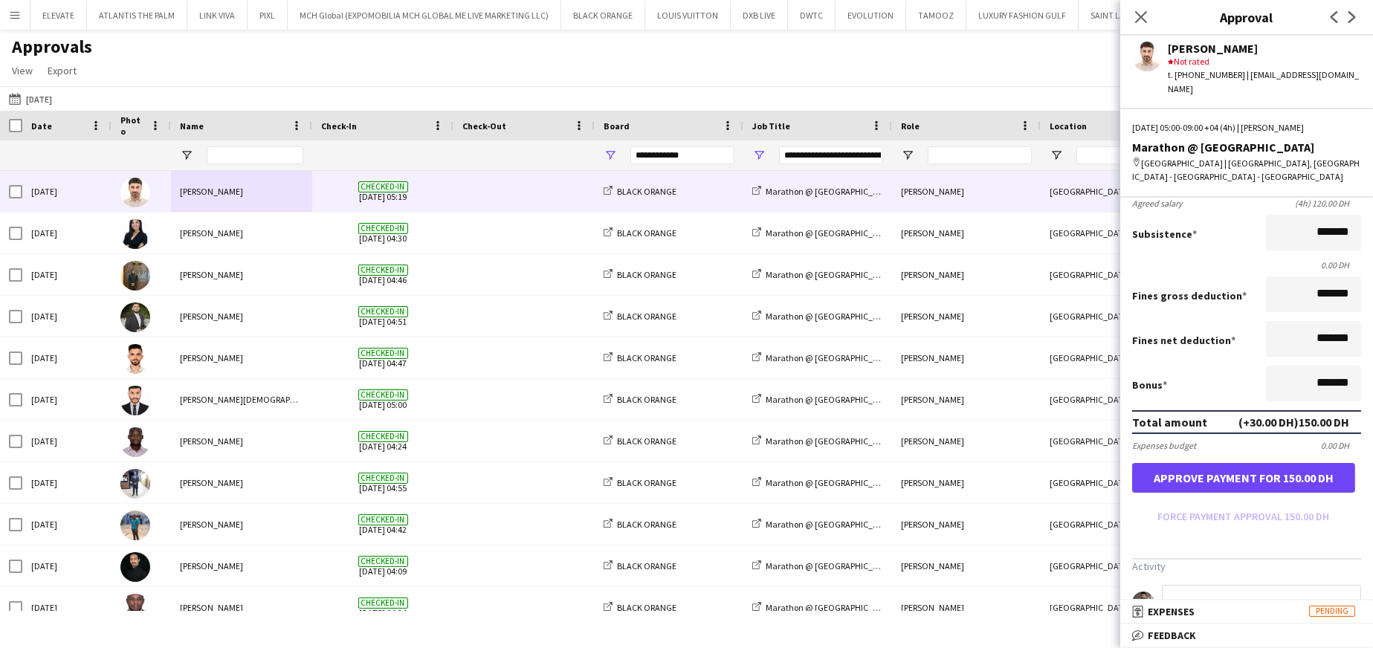
scroll to position [223, 0]
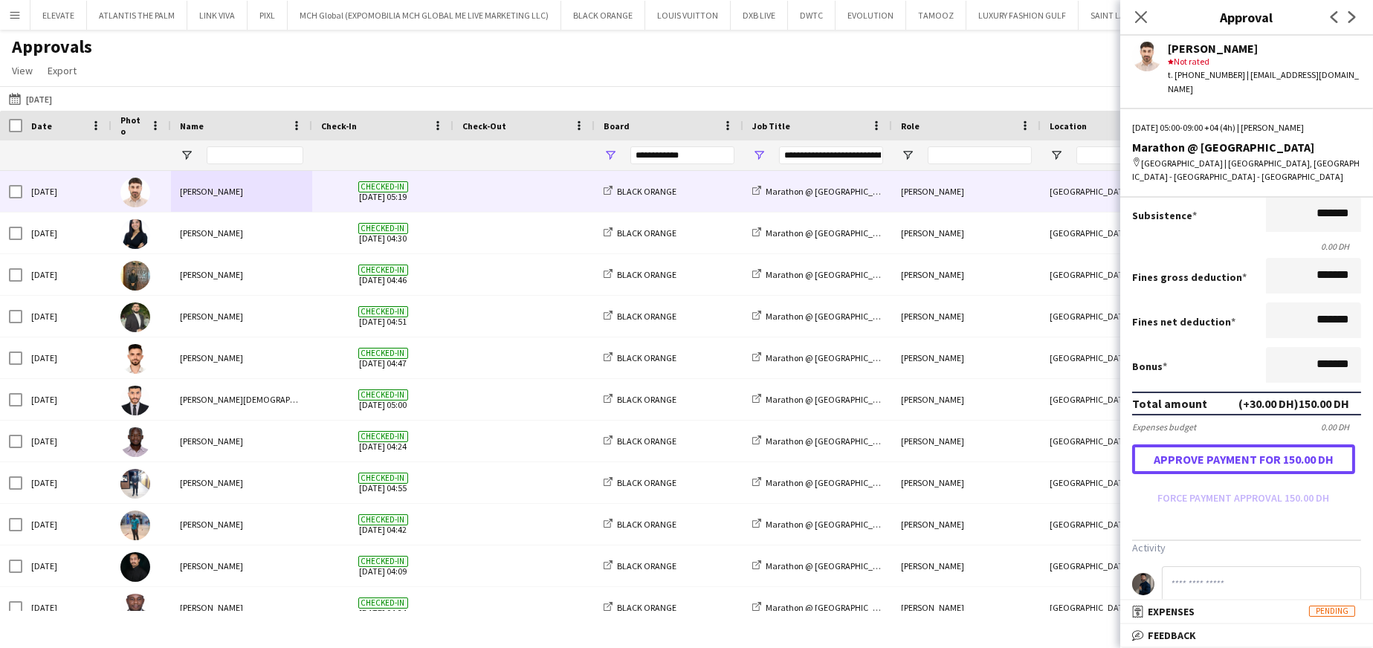
click at [915, 390] on button "Approve payment for 150.00 DH" at bounding box center [1243, 460] width 223 height 30
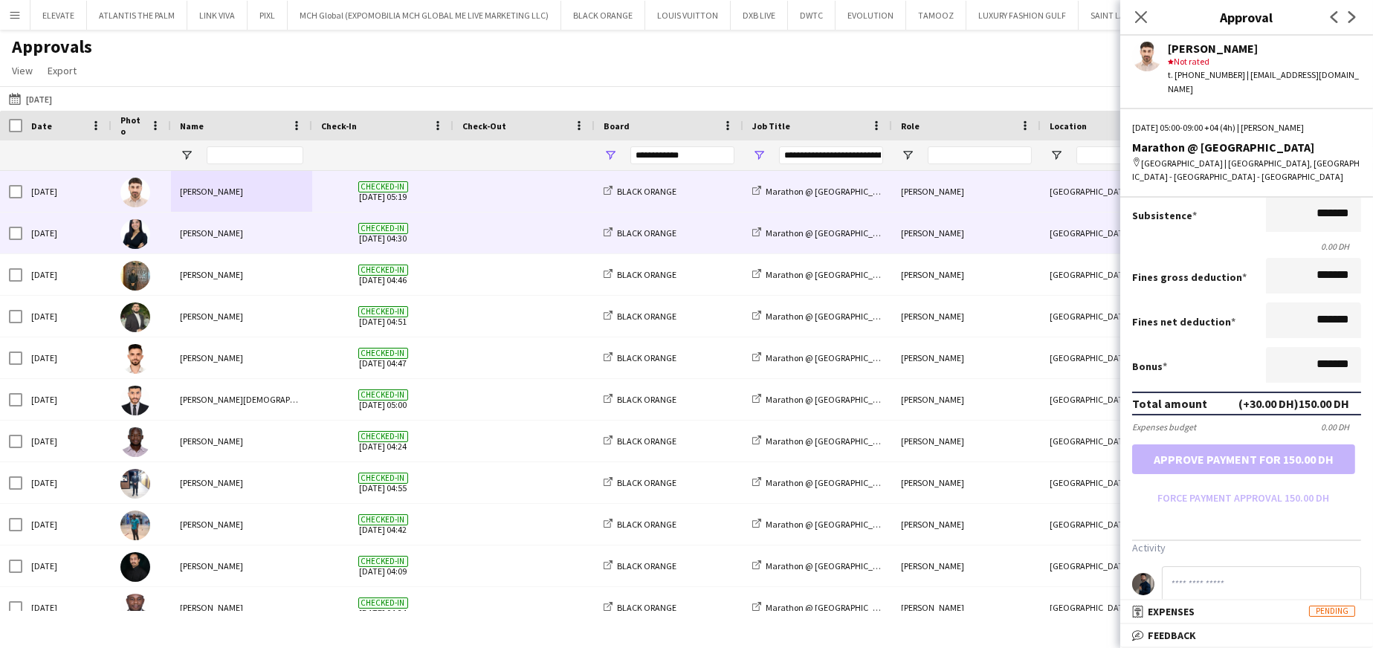
click at [233, 233] on div "Maria Sedo" at bounding box center [241, 233] width 141 height 41
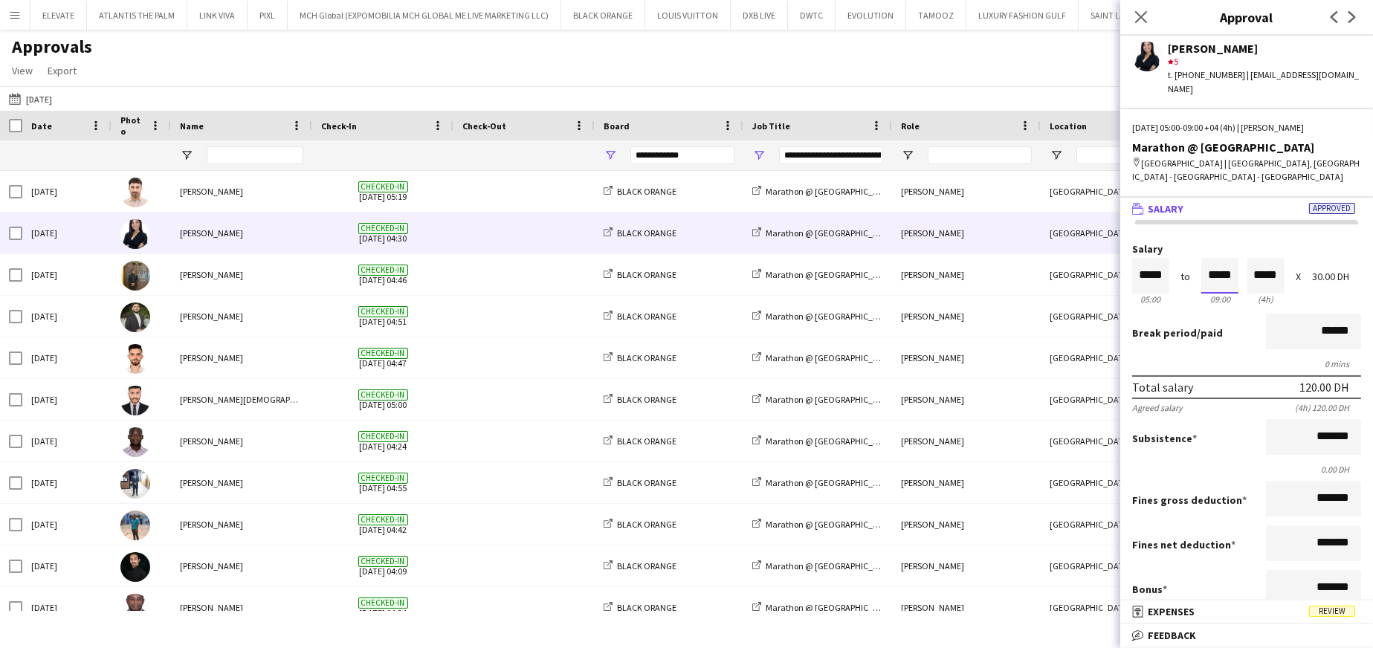
drag, startPoint x: 1219, startPoint y: 255, endPoint x: 1216, endPoint y: 248, distance: 7.8
click at [915, 258] on input "*****" at bounding box center [1220, 276] width 37 height 36
type input "*****"
click at [915, 243] on div at bounding box center [1211, 250] width 19 height 15
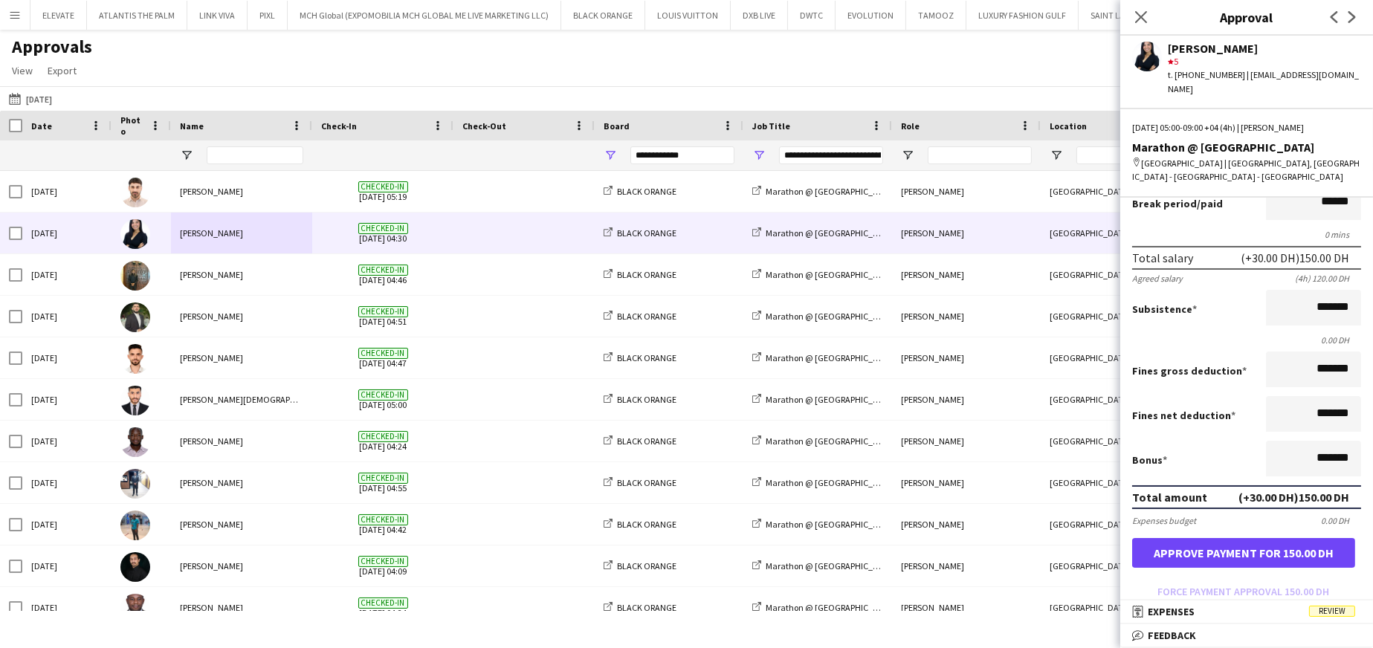
scroll to position [149, 0]
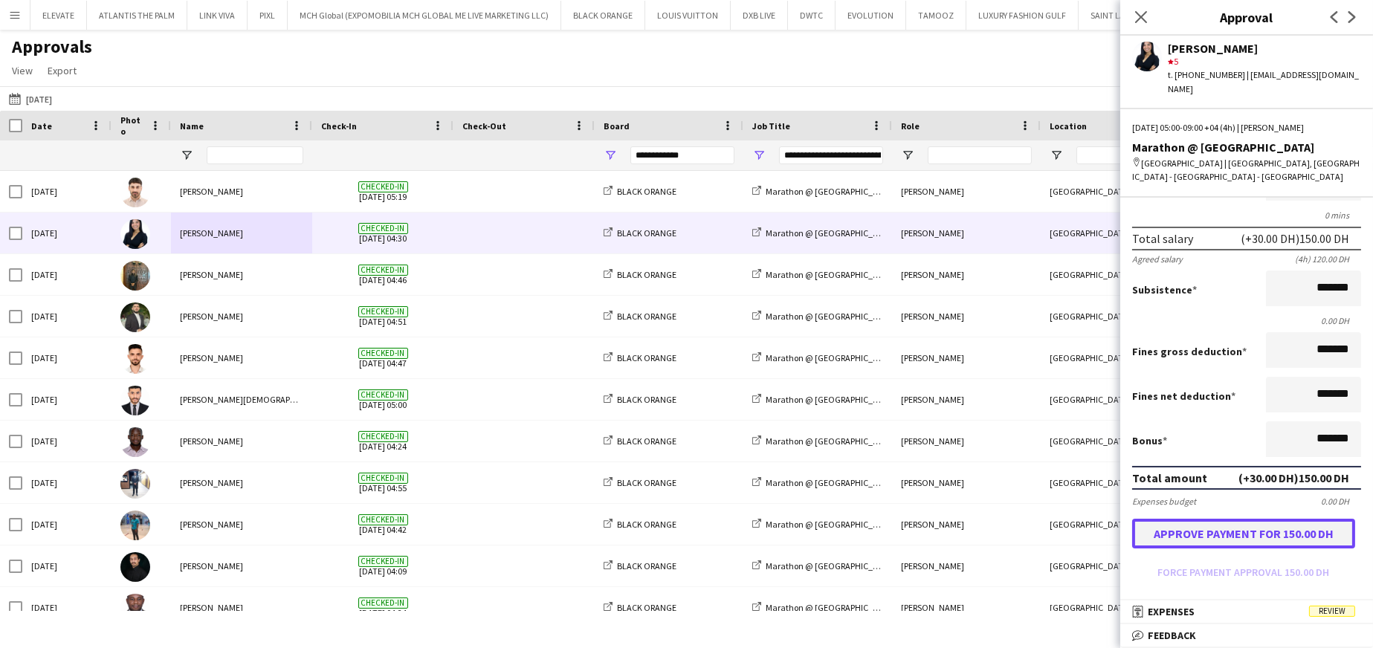
click at [915, 390] on button "Approve payment for 150.00 DH" at bounding box center [1243, 534] width 223 height 30
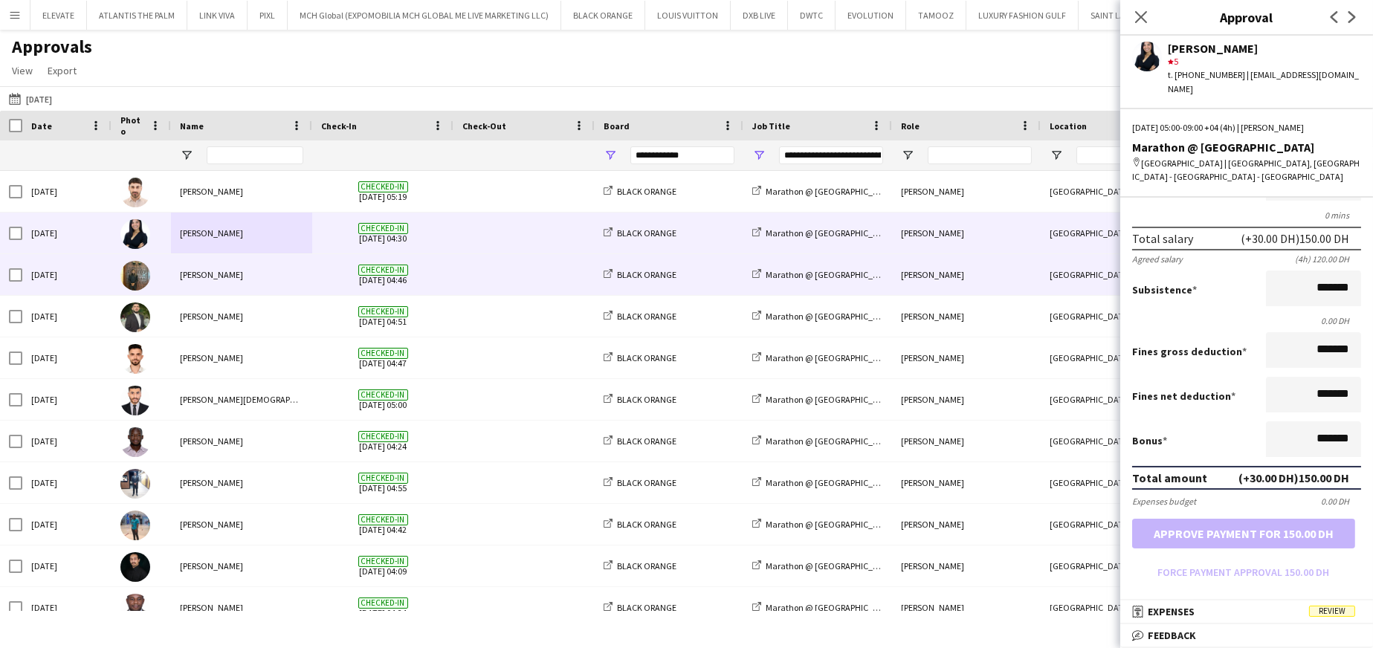
click at [219, 282] on div "Jevas Nangsi" at bounding box center [241, 274] width 141 height 41
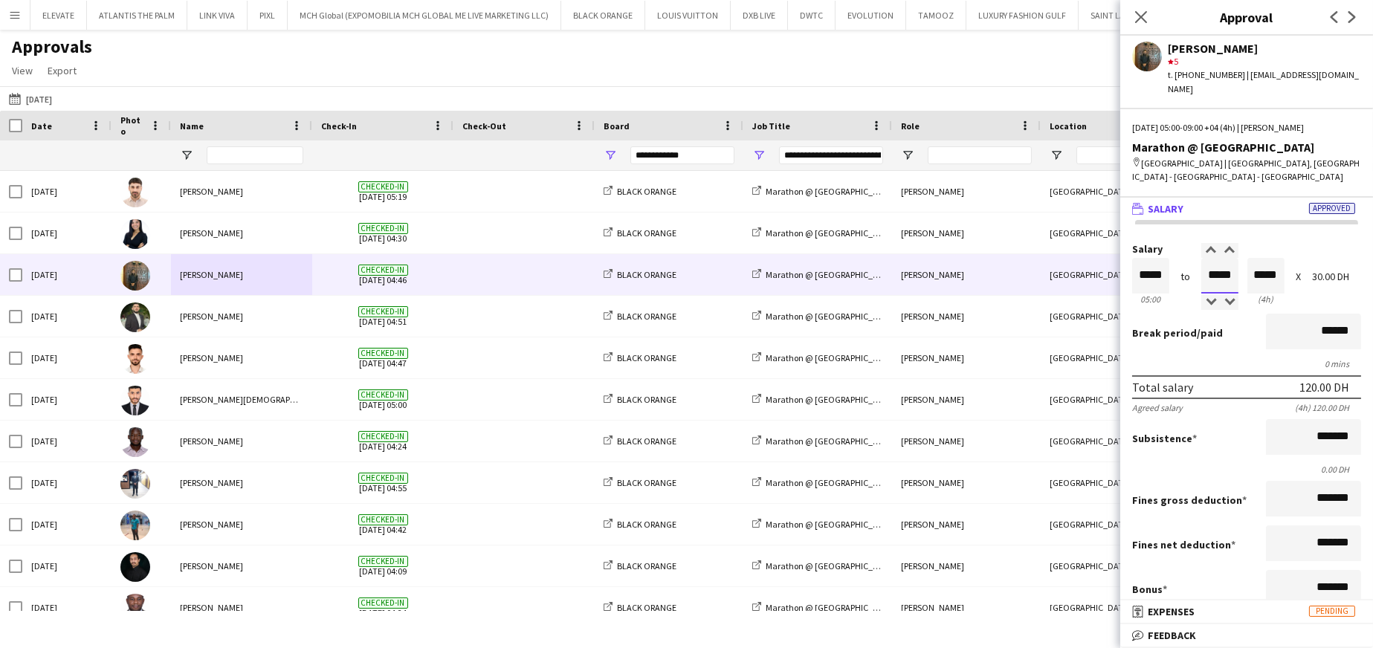
click at [915, 258] on input "*****" at bounding box center [1220, 276] width 37 height 36
type input "*****"
click at [915, 243] on div at bounding box center [1211, 250] width 19 height 15
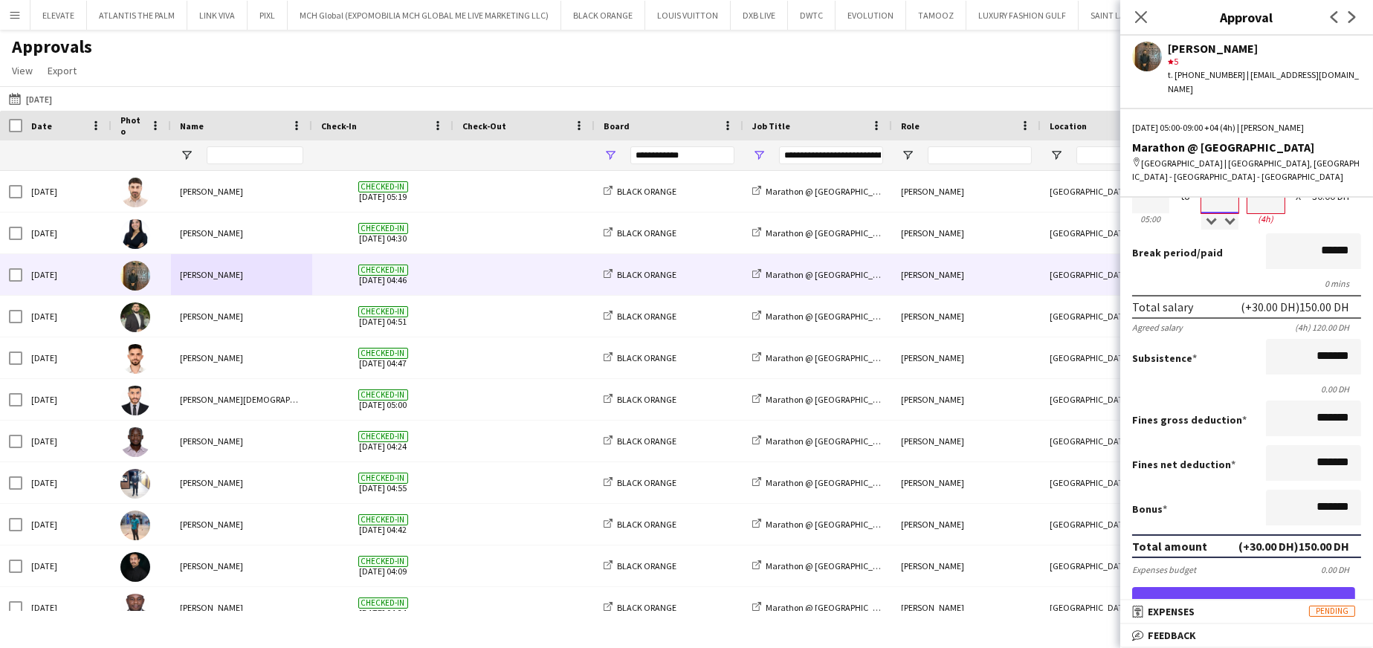
scroll to position [149, 0]
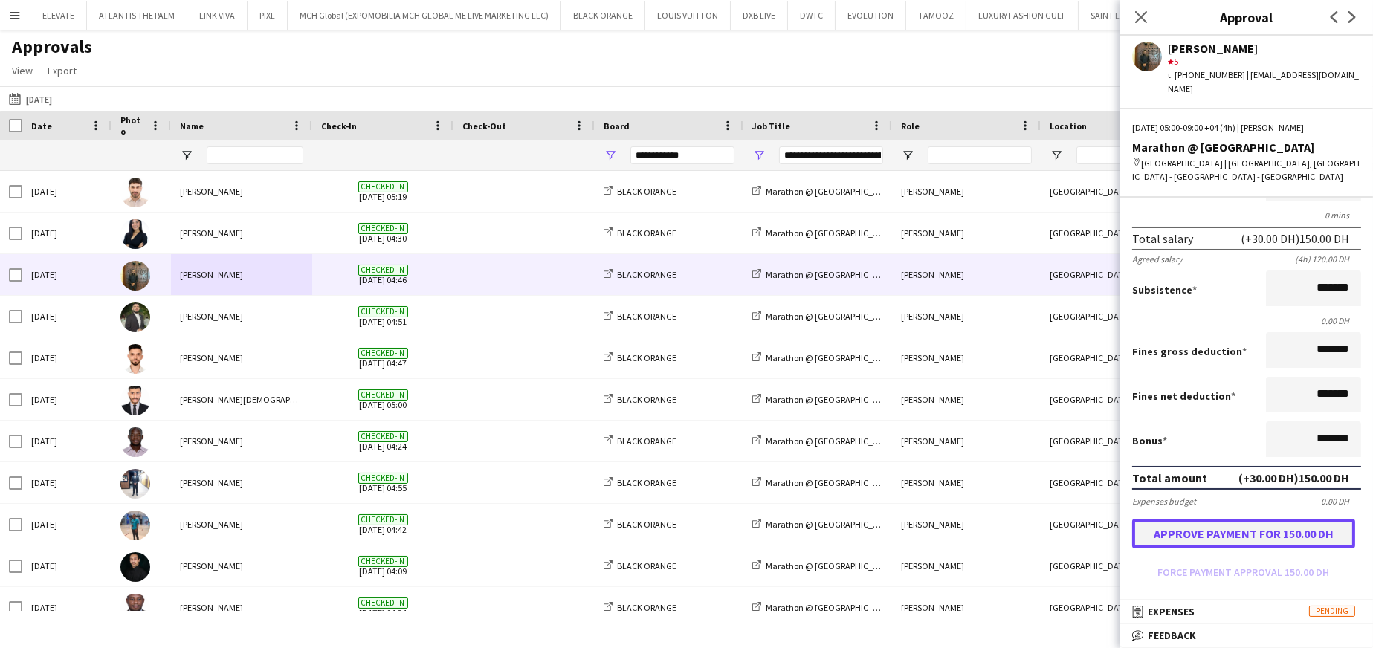
click at [915, 390] on button "Approve payment for 150.00 DH" at bounding box center [1243, 534] width 223 height 30
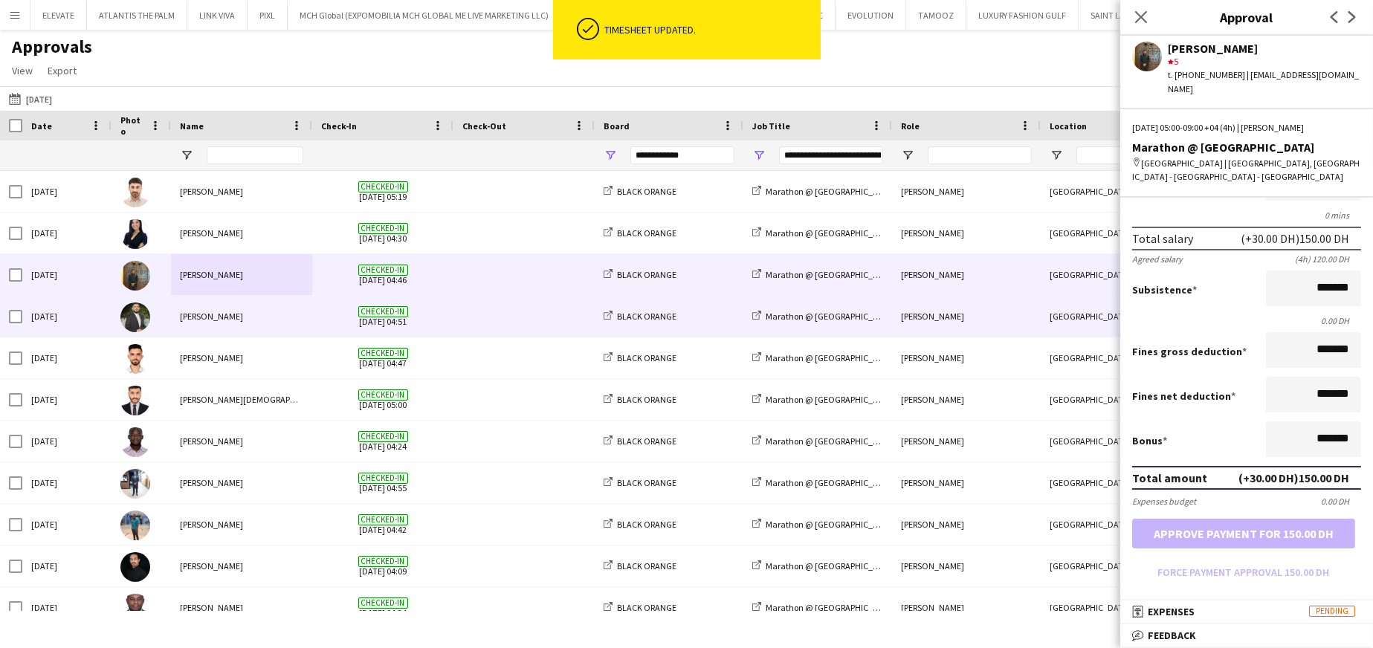
click at [228, 315] on div "Muhab Tulaimat" at bounding box center [241, 316] width 141 height 41
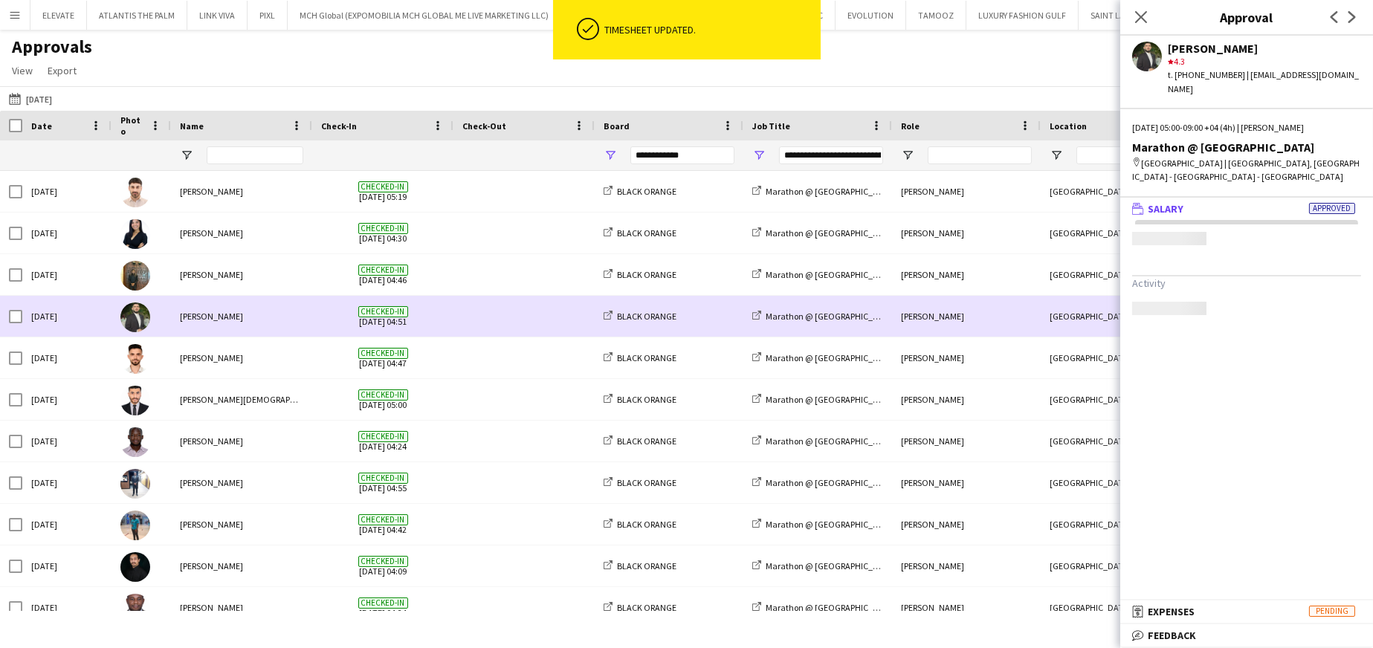
scroll to position [0, 0]
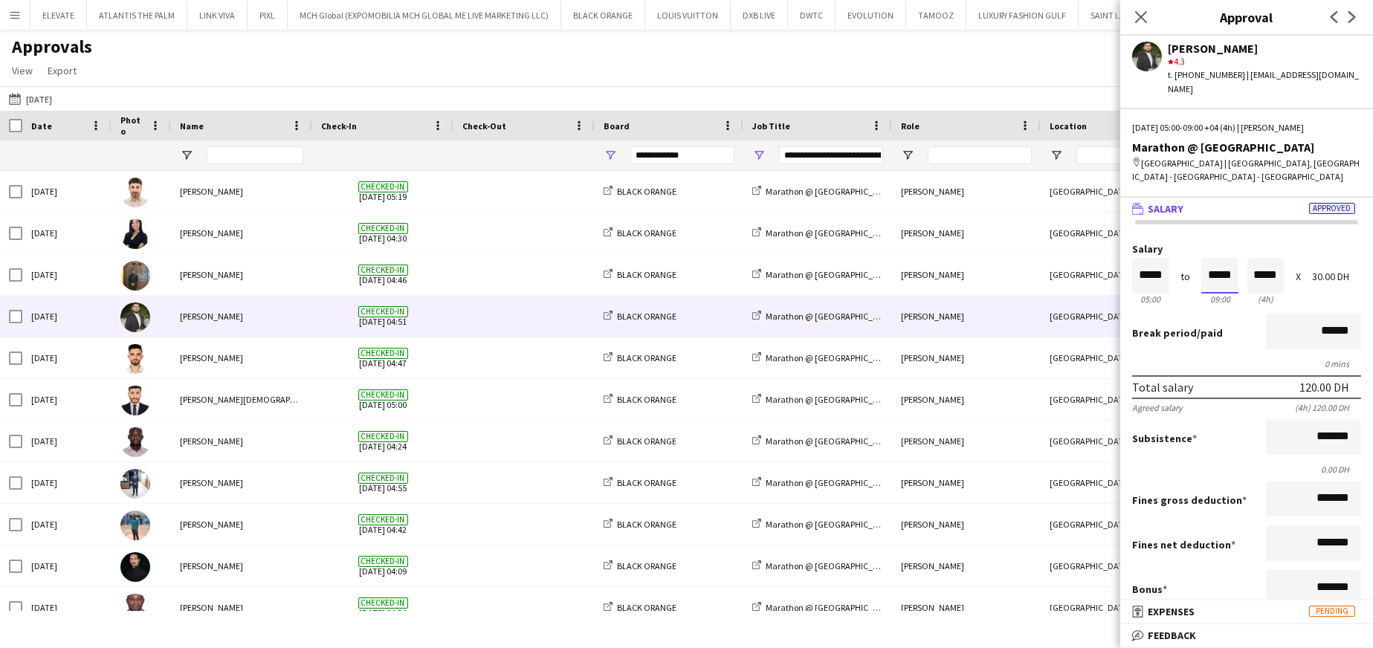
click at [915, 260] on input "*****" at bounding box center [1220, 276] width 37 height 36
type input "*****"
click at [915, 243] on div at bounding box center [1211, 250] width 19 height 15
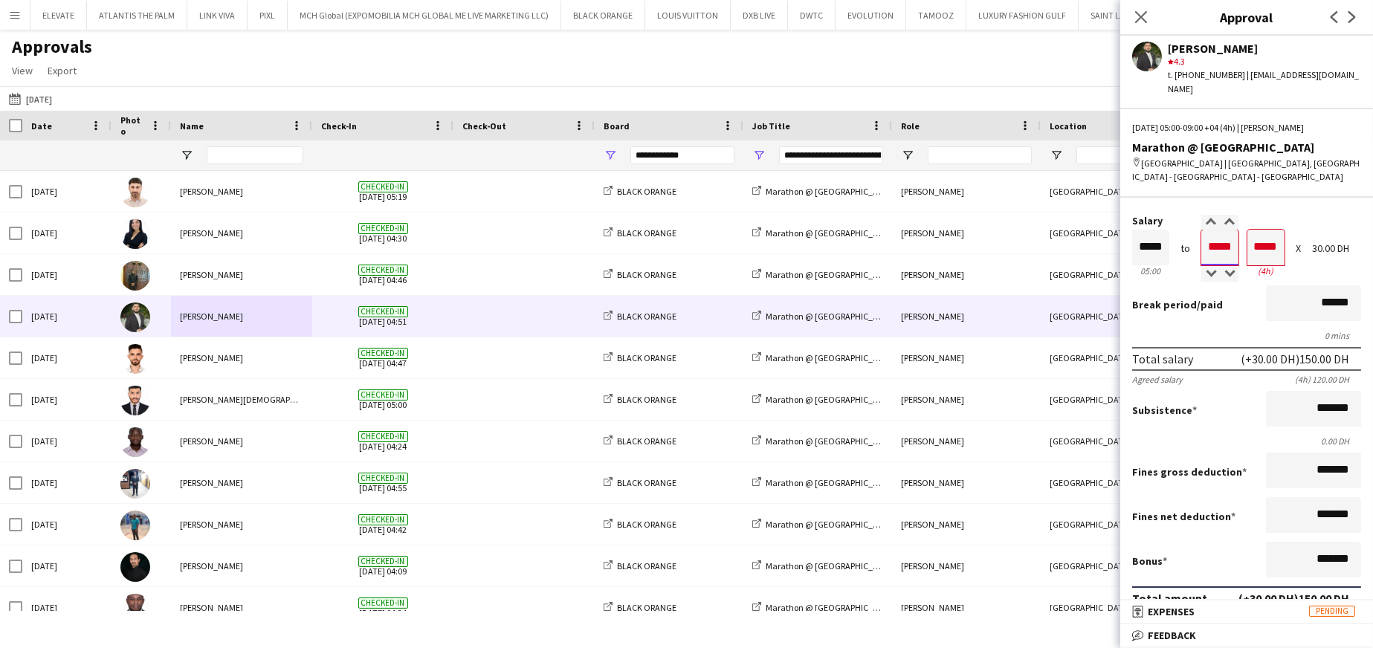
scroll to position [74, 0]
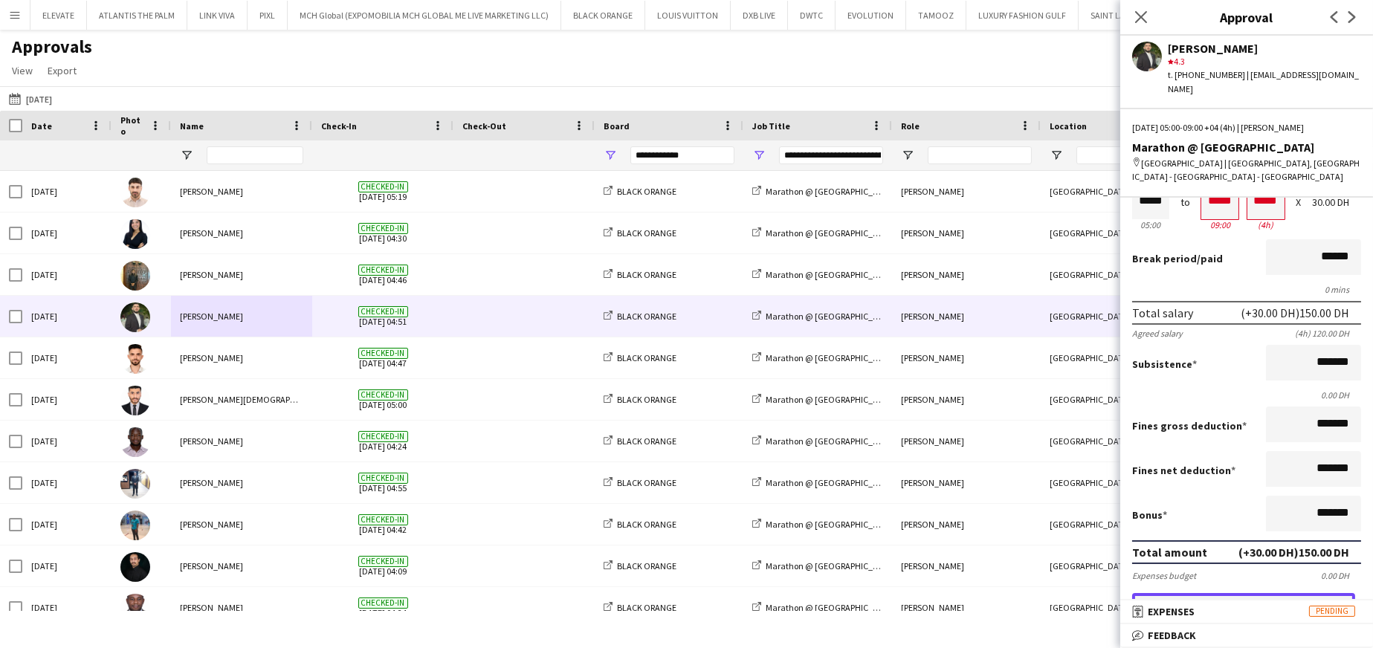
click at [915, 390] on button "Approve payment for 150.00 DH" at bounding box center [1243, 608] width 223 height 30
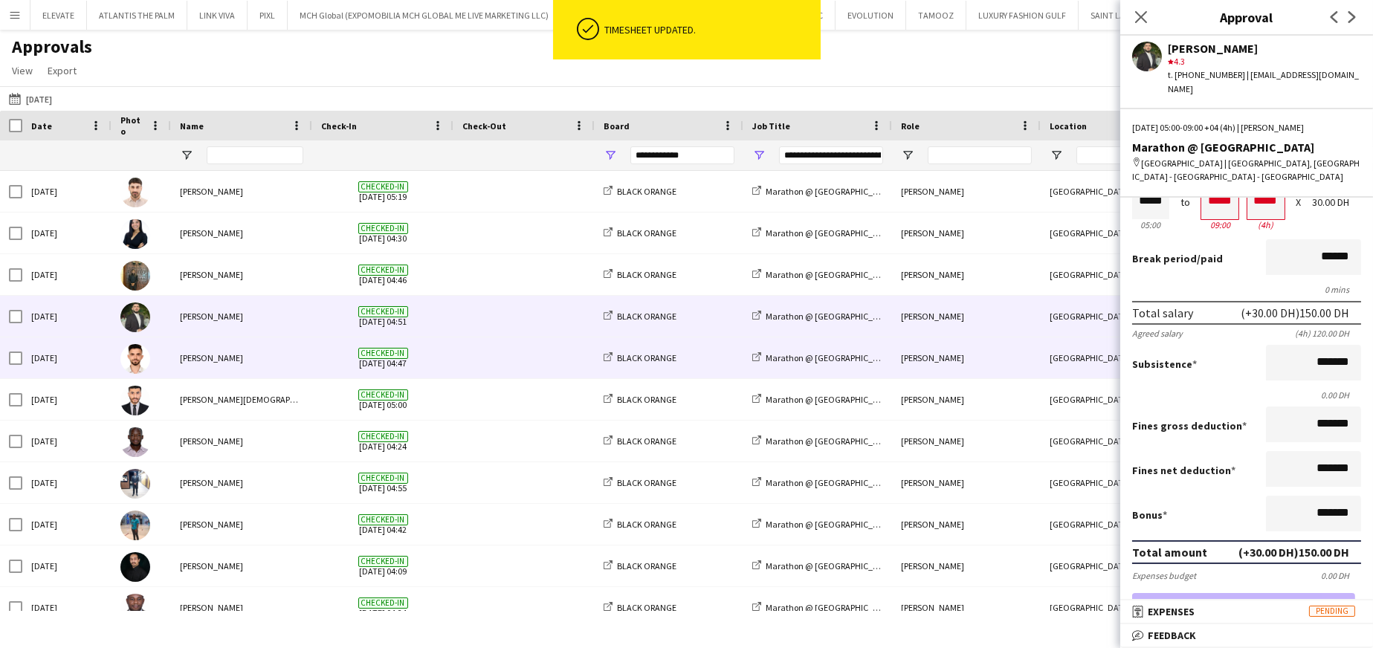
click at [242, 361] on div "Osama Mansour" at bounding box center [241, 358] width 141 height 41
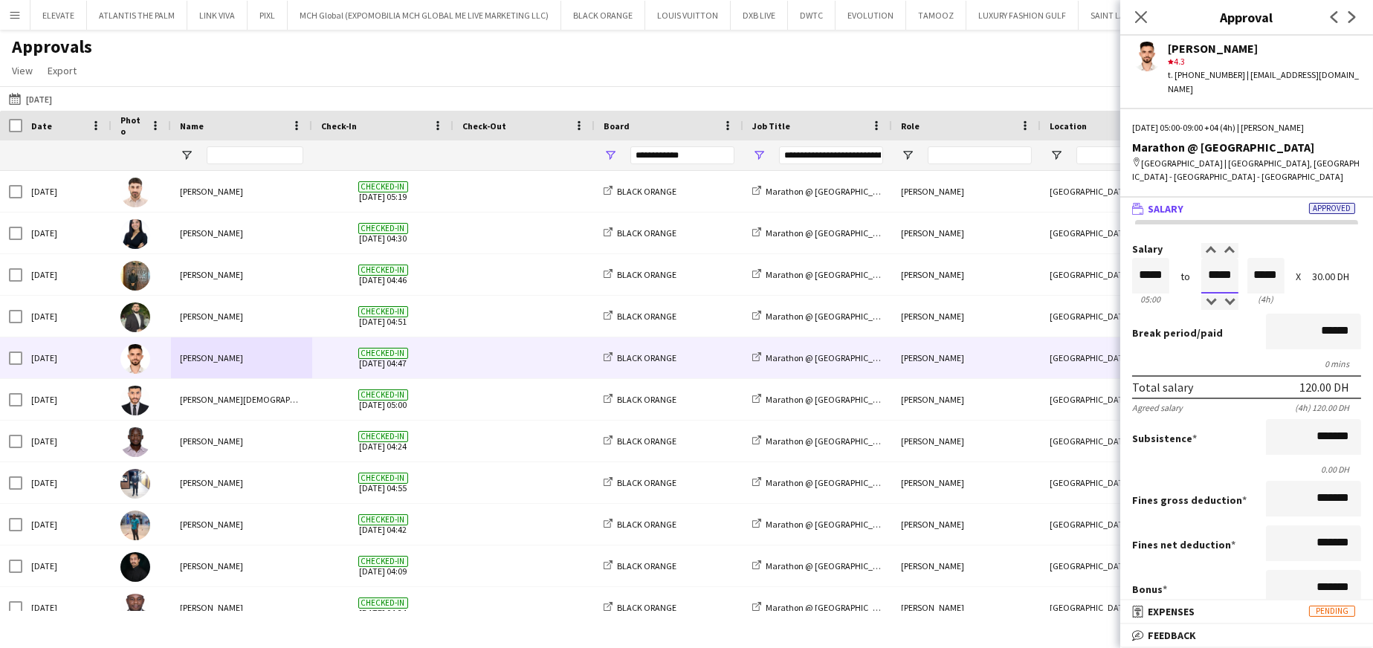
click at [915, 265] on input "*****" at bounding box center [1220, 276] width 37 height 36
type input "*****"
click at [915, 243] on div at bounding box center [1211, 250] width 19 height 15
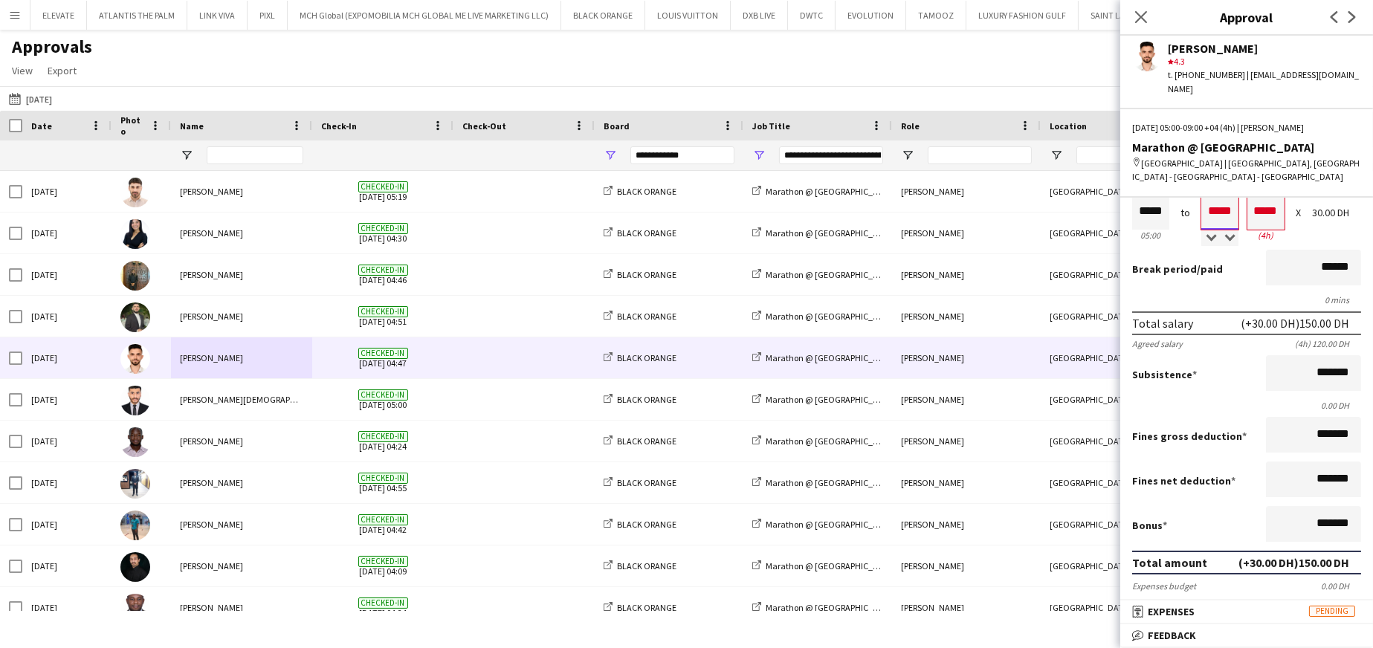
scroll to position [149, 0]
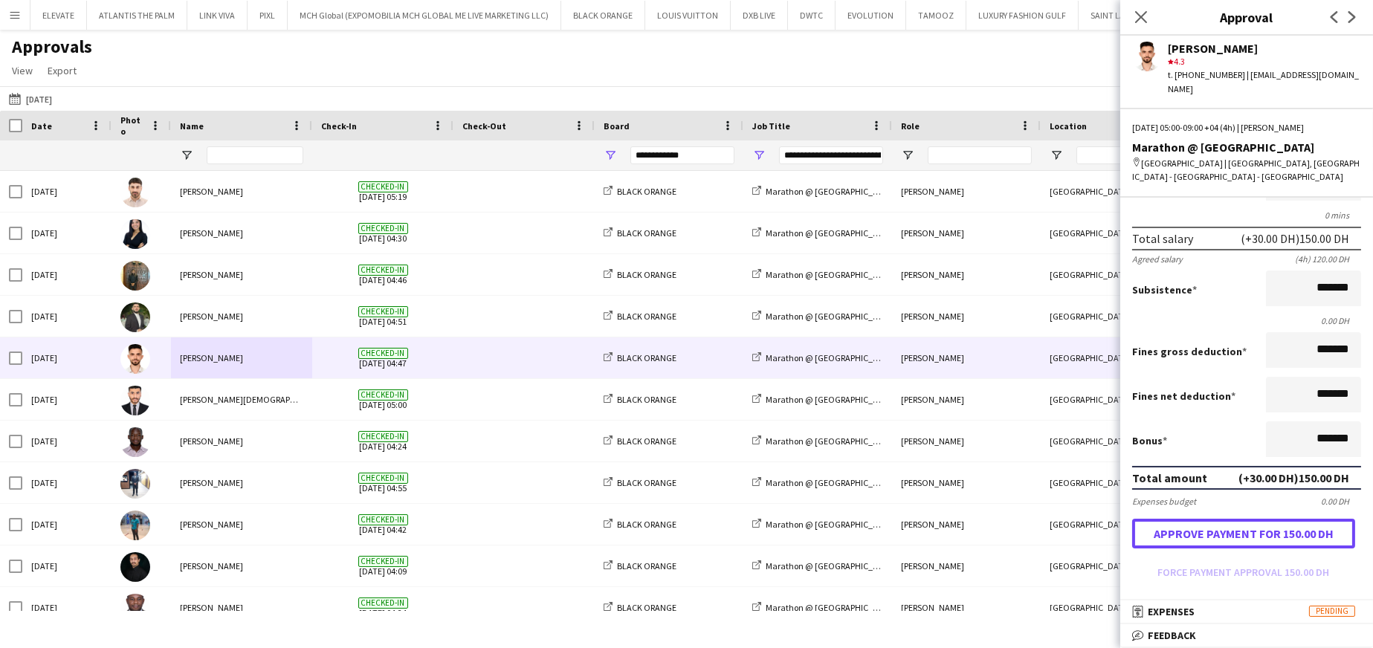
click at [915, 390] on button "Approve payment for 150.00 DH" at bounding box center [1243, 534] width 223 height 30
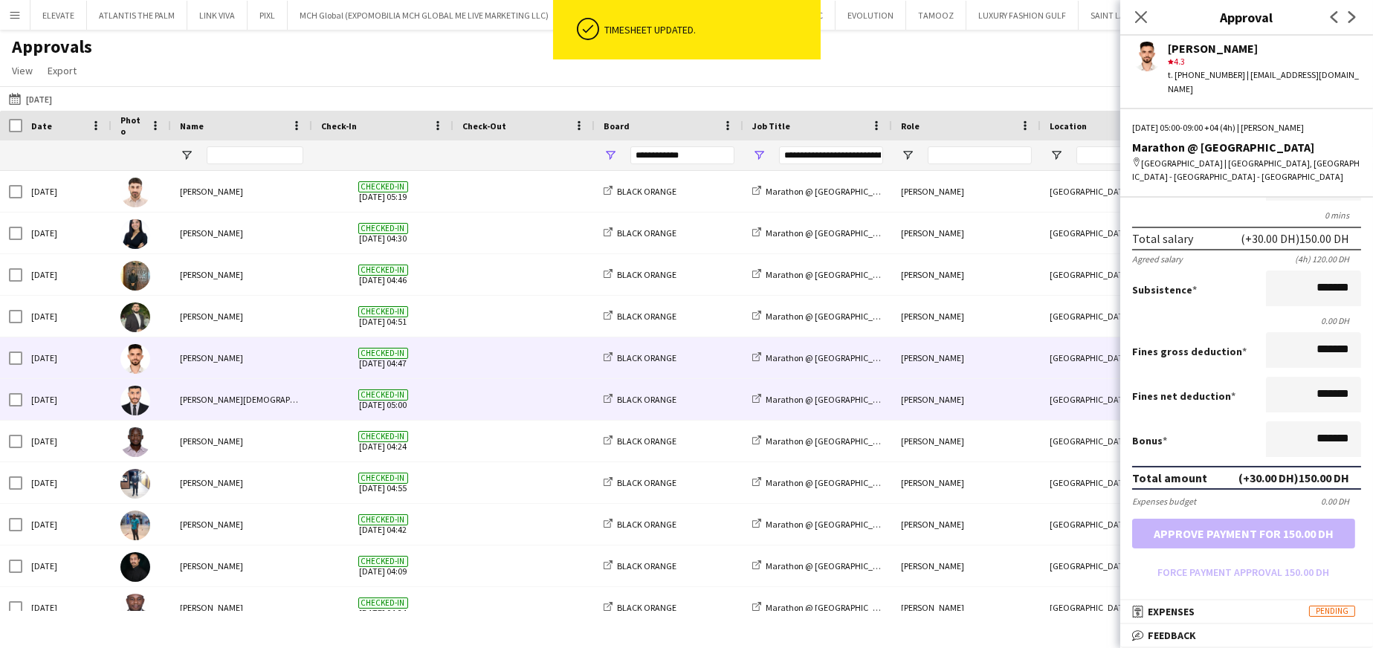
click at [212, 390] on div "Ammaz Muhammad" at bounding box center [241, 399] width 141 height 41
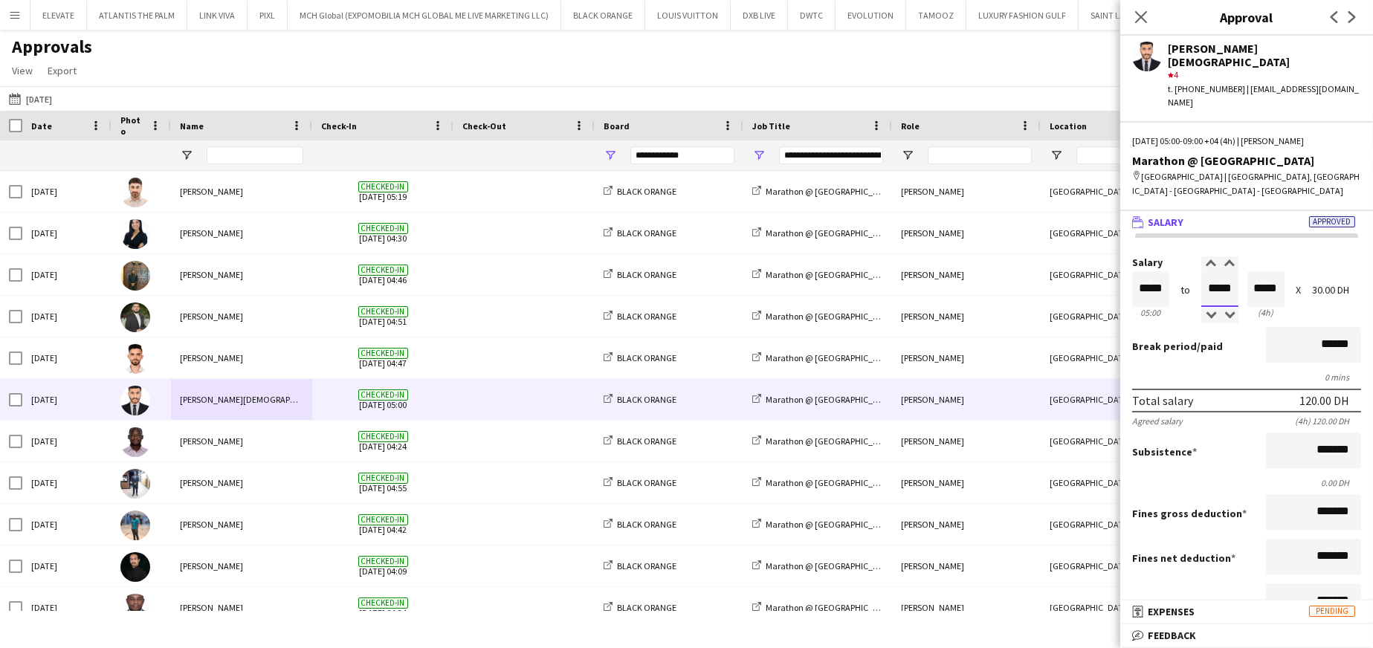
click at [915, 271] on input "*****" at bounding box center [1220, 289] width 37 height 36
type input "*****"
click at [915, 257] on div at bounding box center [1211, 264] width 19 height 15
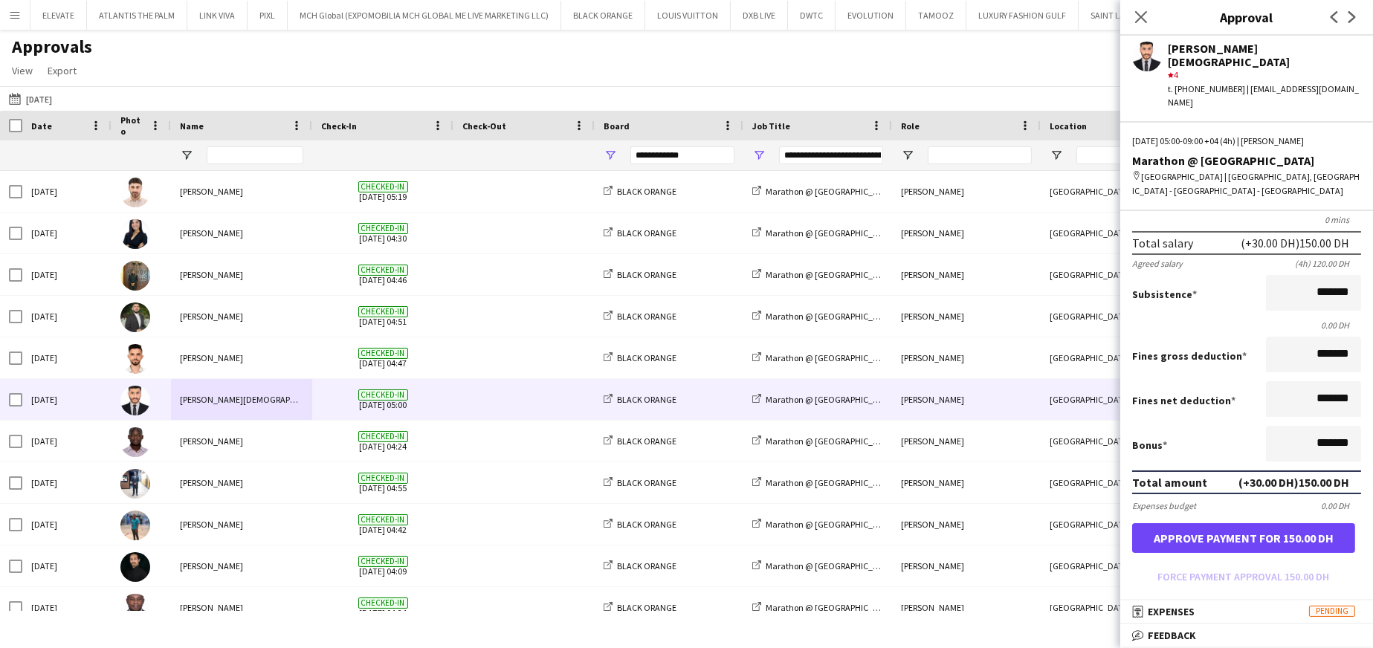
scroll to position [223, 0]
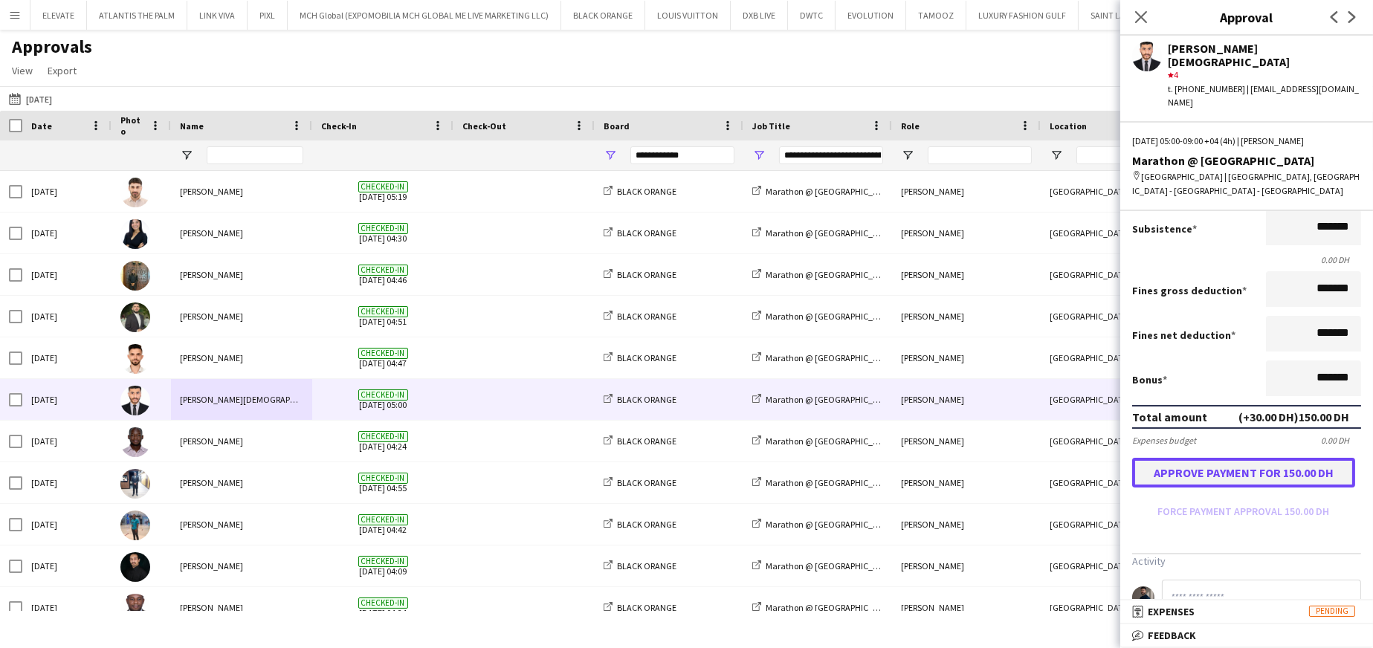
click at [915, 390] on button "Approve payment for 150.00 DH" at bounding box center [1243, 473] width 223 height 30
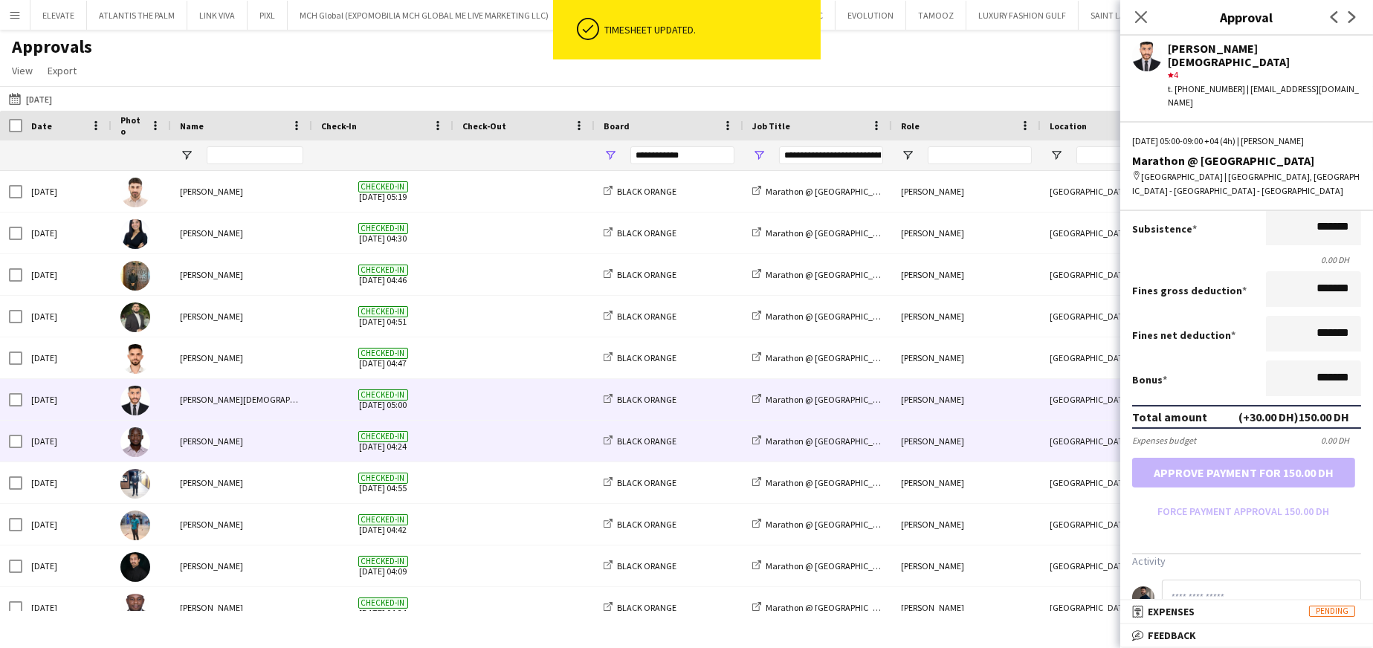
click at [253, 390] on div "Alex Kawalya" at bounding box center [241, 441] width 141 height 41
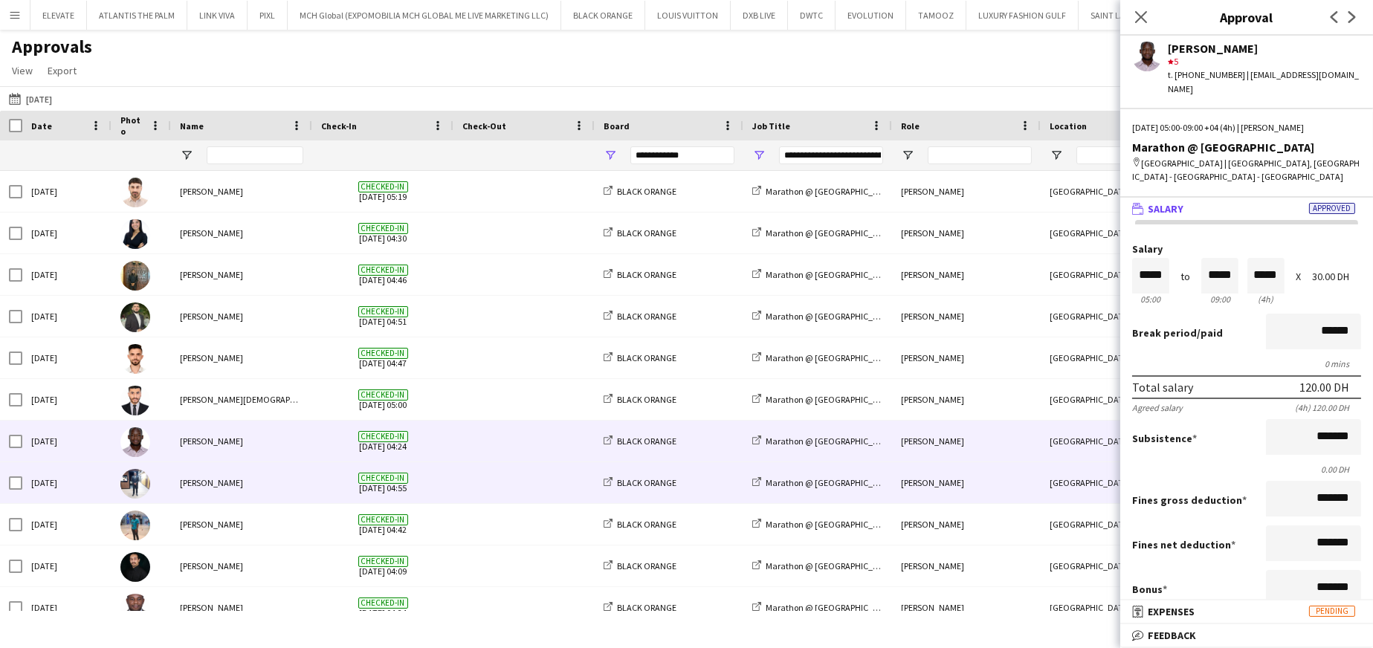
click at [280, 390] on div "Odera jeffery okonkwo" at bounding box center [241, 483] width 141 height 41
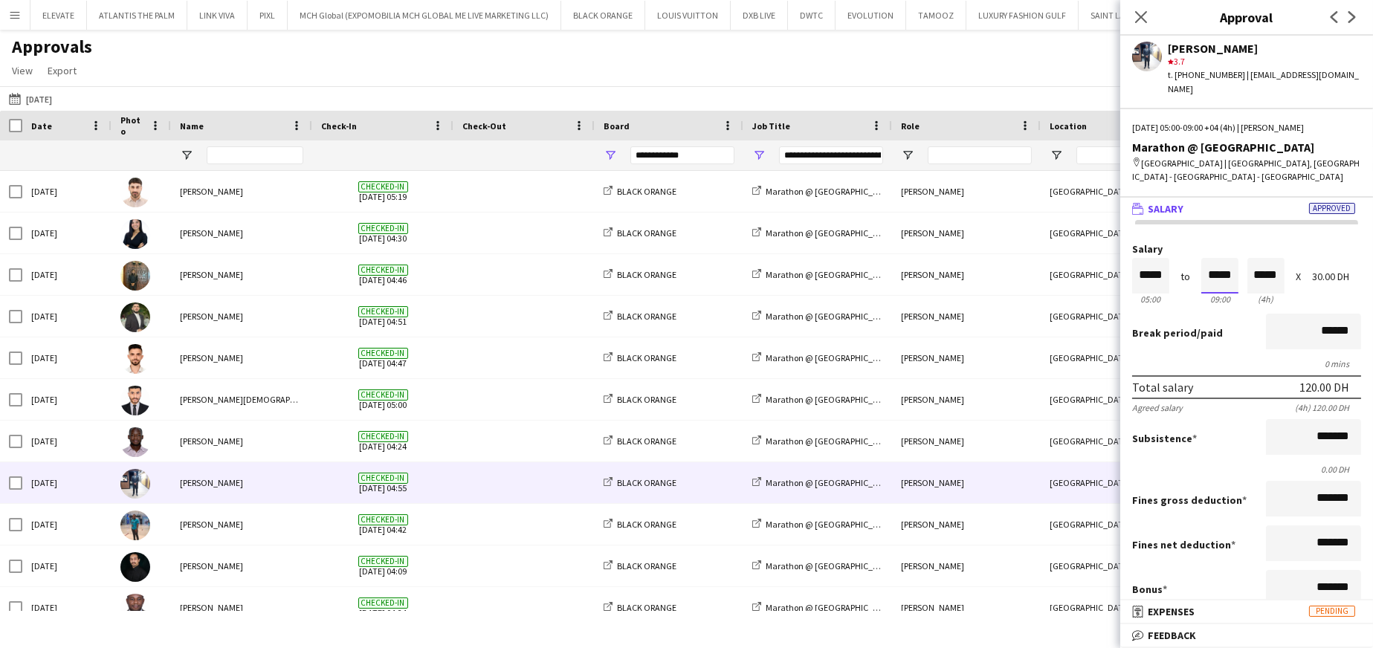
click at [915, 258] on input "*****" at bounding box center [1220, 276] width 37 height 36
type input "*****"
click at [915, 243] on div at bounding box center [1211, 250] width 19 height 15
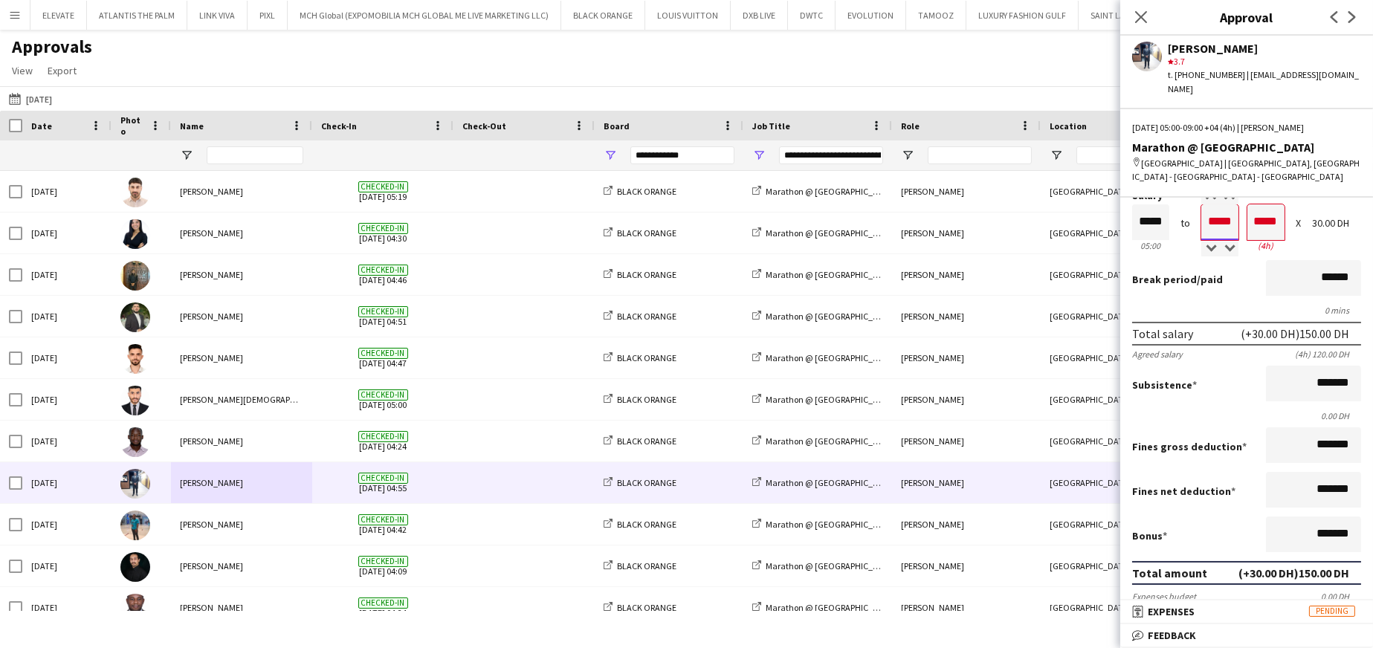
scroll to position [74, 0]
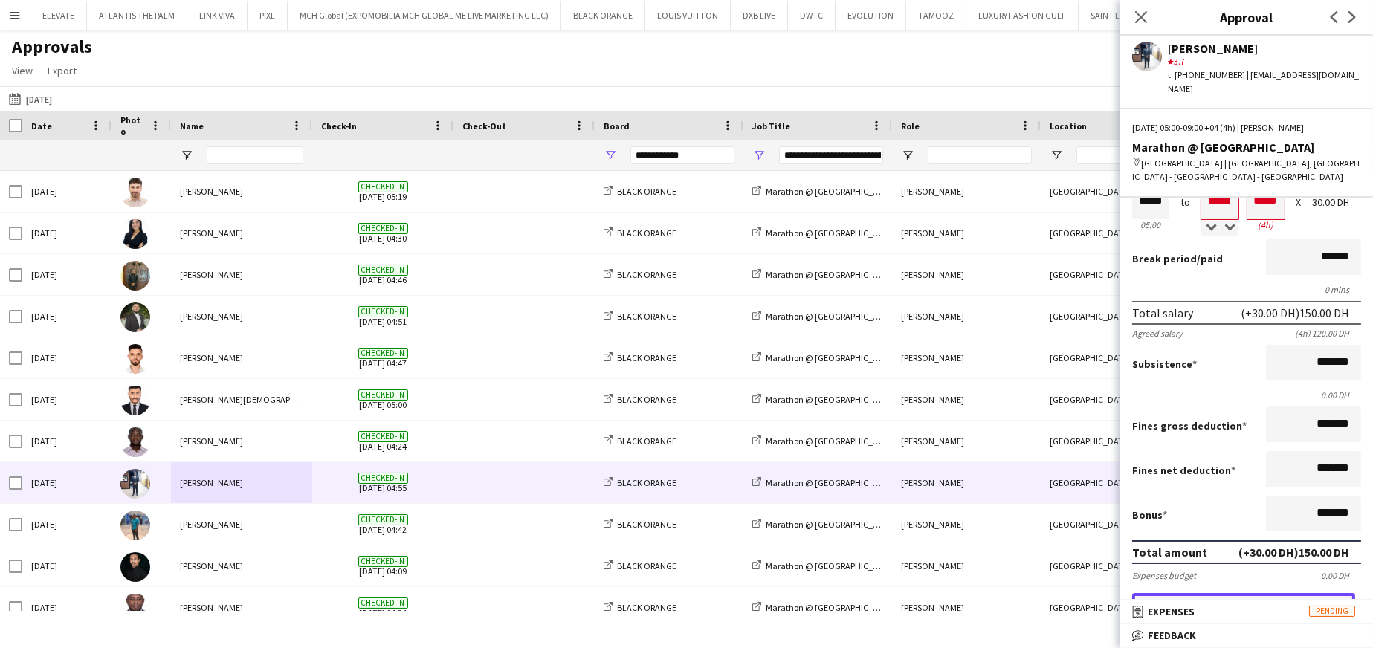
click at [915, 390] on button "Approve payment for 150.00 DH" at bounding box center [1243, 608] width 223 height 30
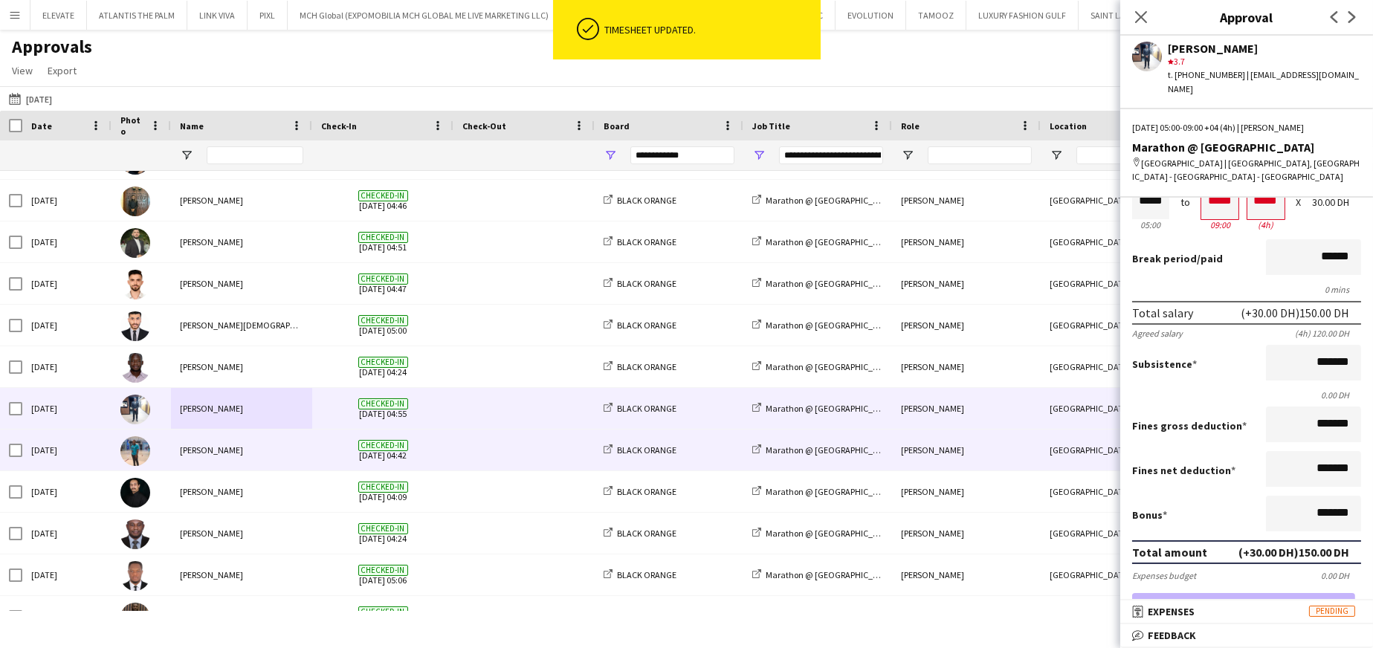
click at [248, 390] on div "Chris Osita" at bounding box center [241, 450] width 141 height 41
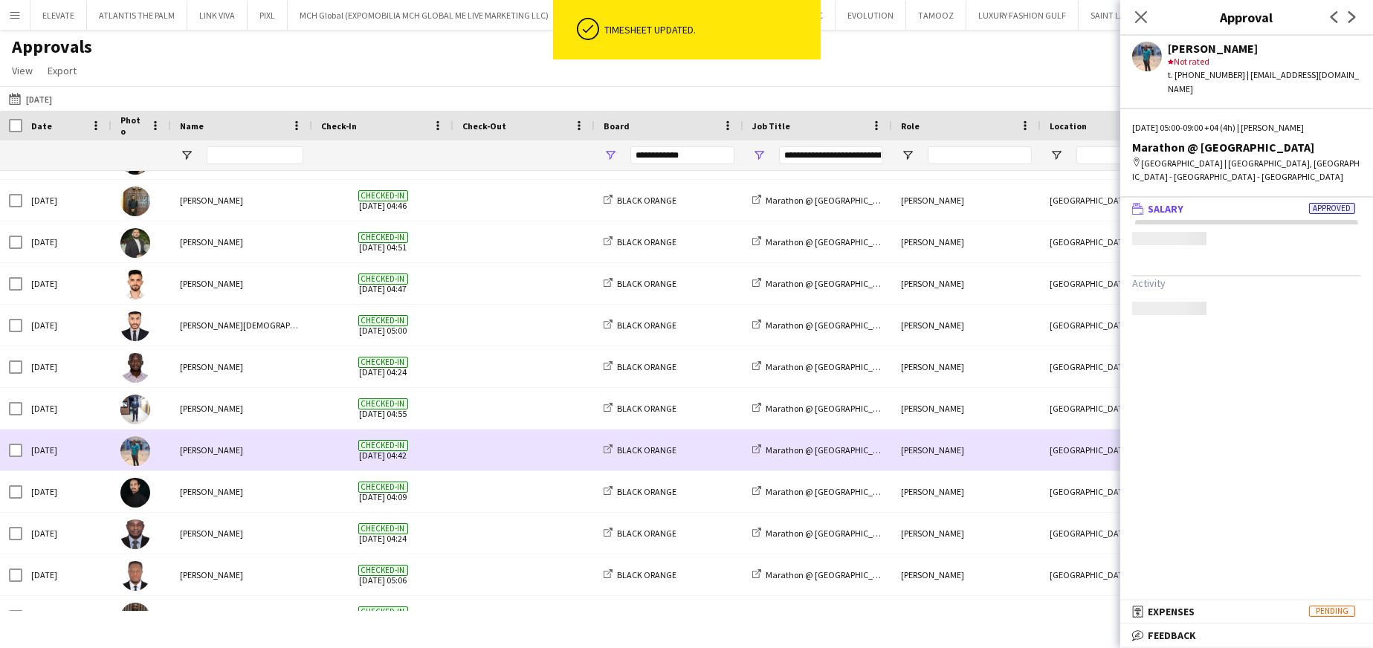
scroll to position [0, 0]
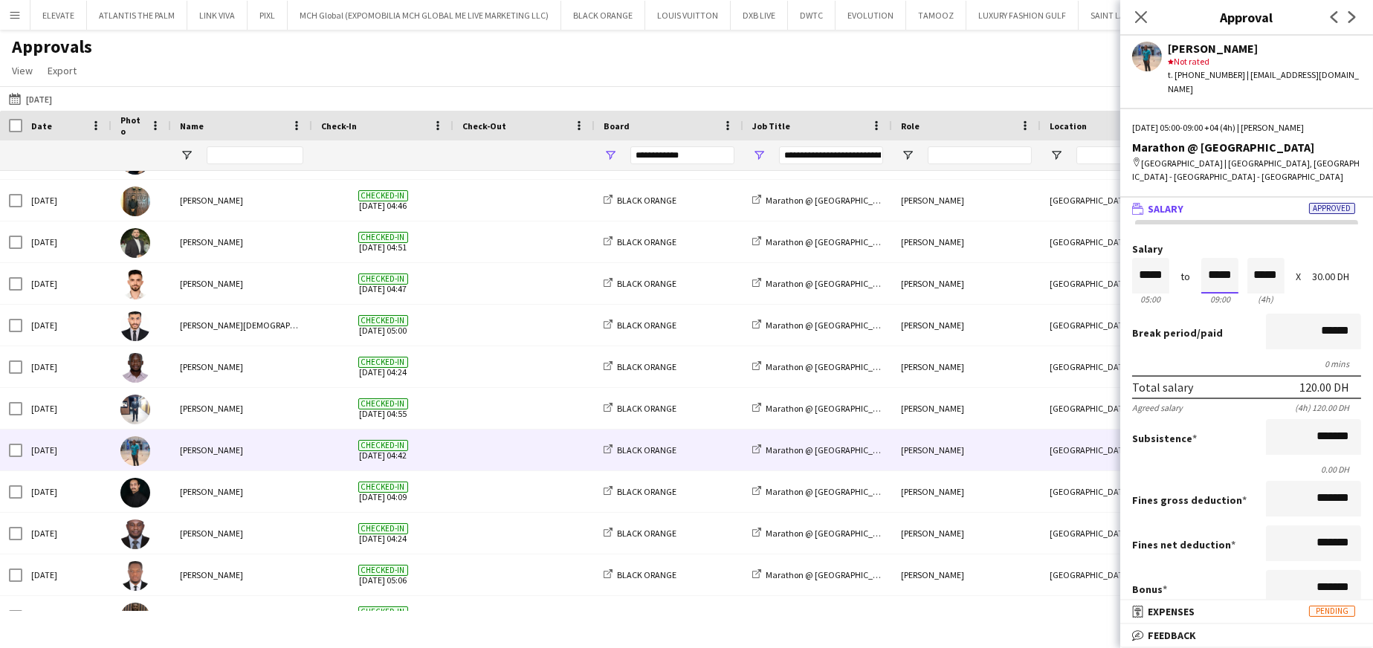
click at [915, 258] on input "*****" at bounding box center [1220, 276] width 37 height 36
type input "*****"
click at [915, 243] on div at bounding box center [1211, 250] width 19 height 15
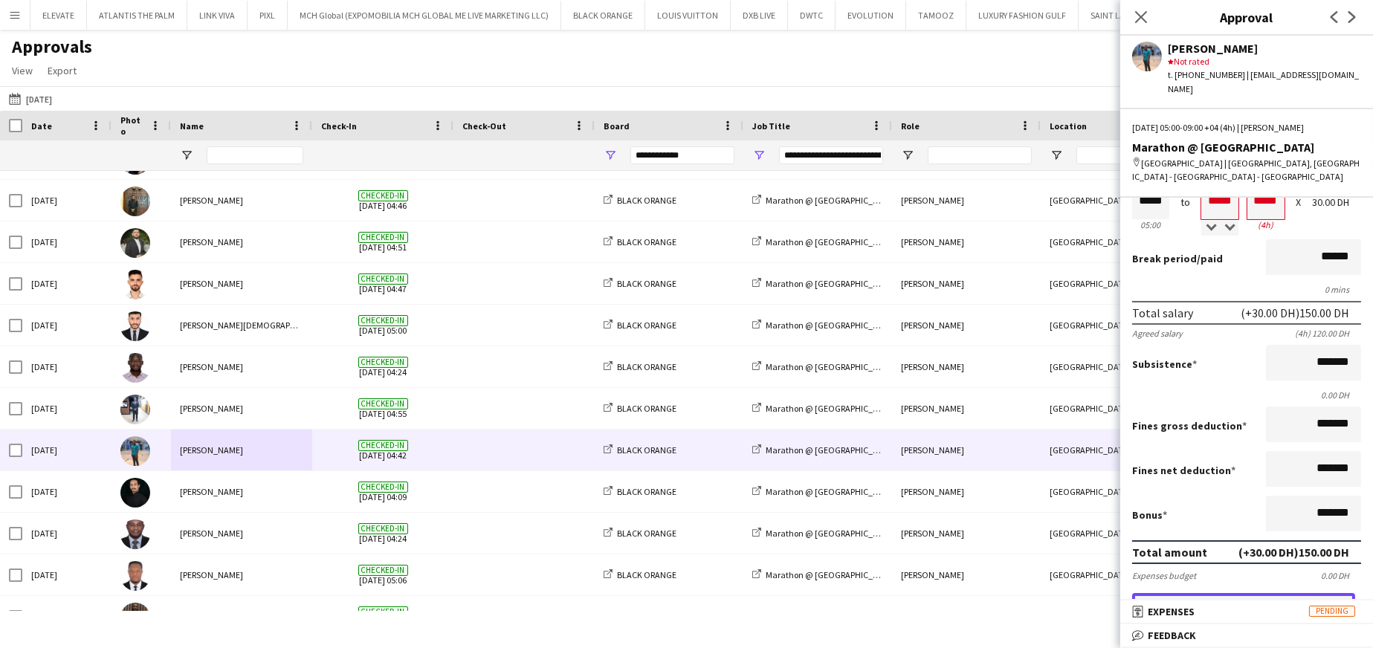
click at [915, 390] on button "Approve payment for 150.00 DH" at bounding box center [1243, 608] width 223 height 30
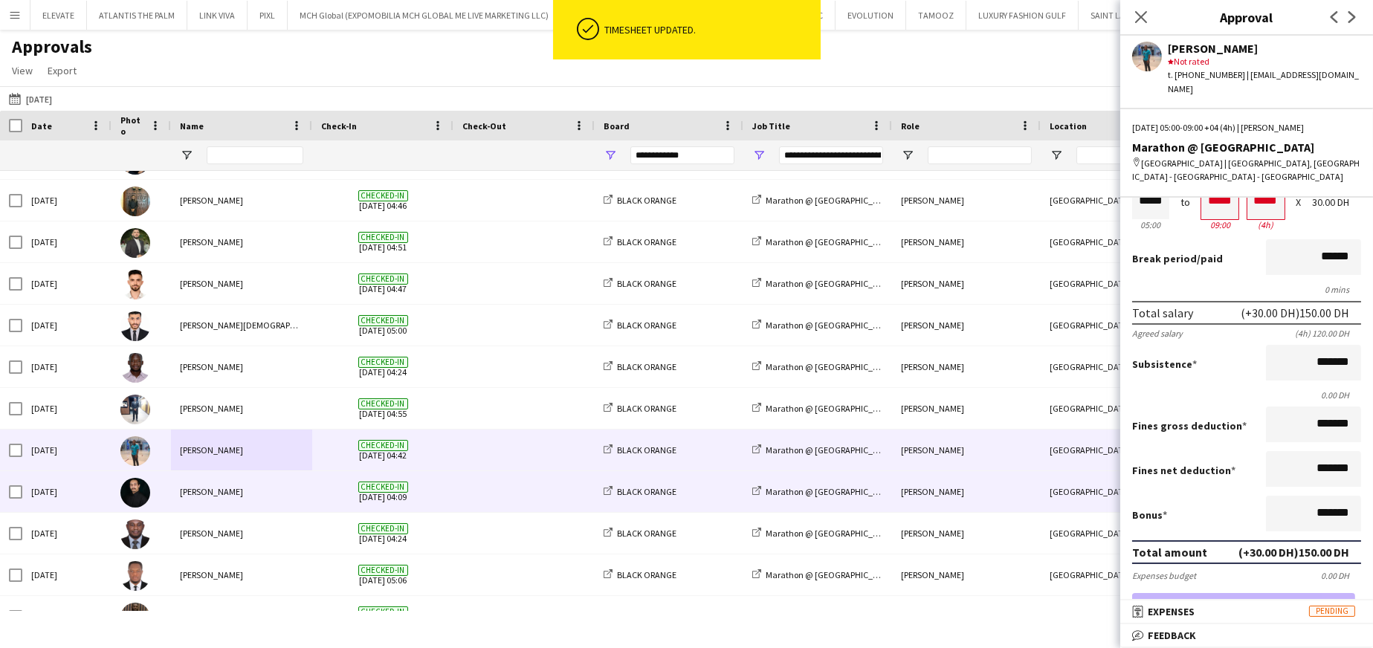
click at [293, 390] on div "Mohamad Salim" at bounding box center [241, 491] width 141 height 41
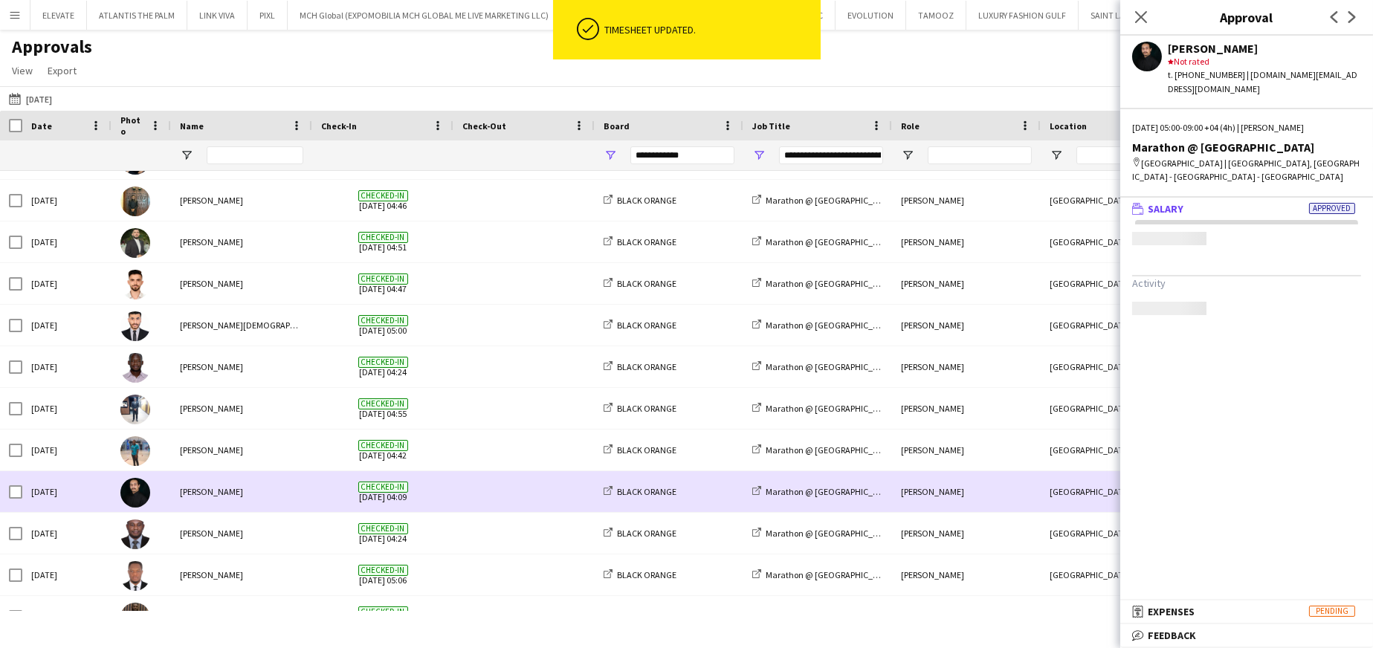
scroll to position [0, 0]
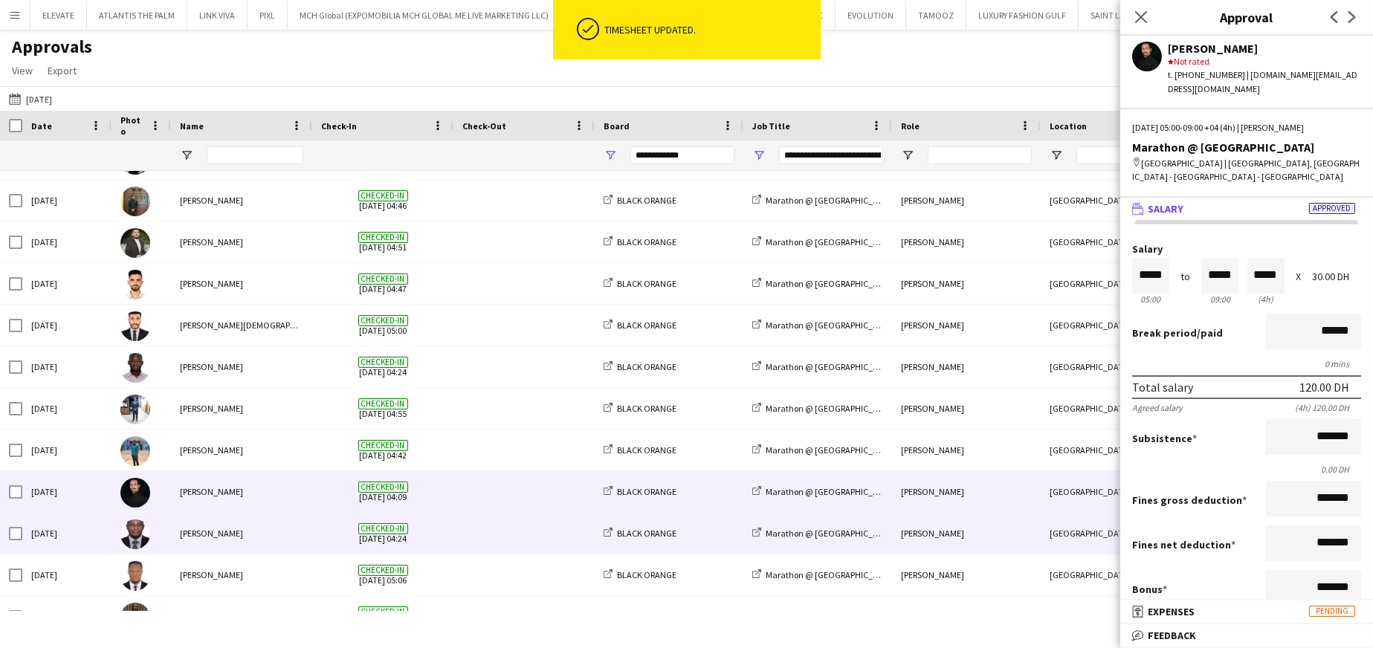
click at [240, 390] on div "Samuel Nweze" at bounding box center [241, 533] width 141 height 41
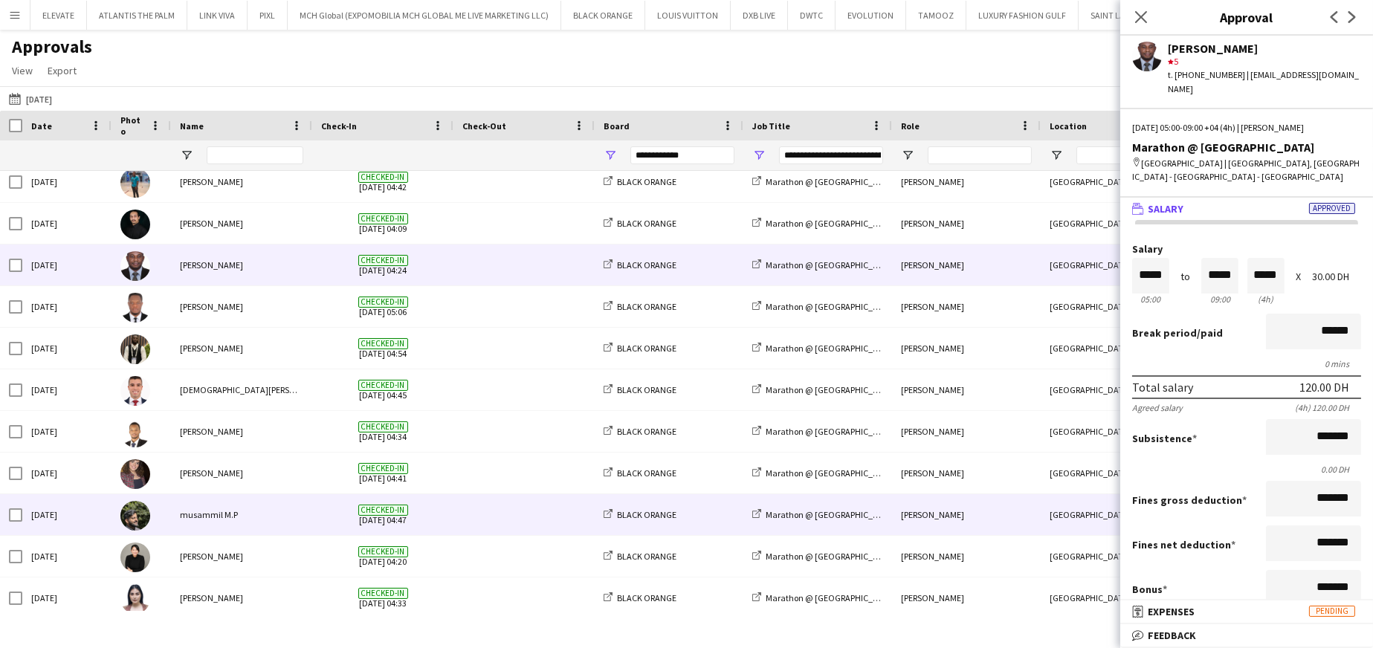
scroll to position [372, 0]
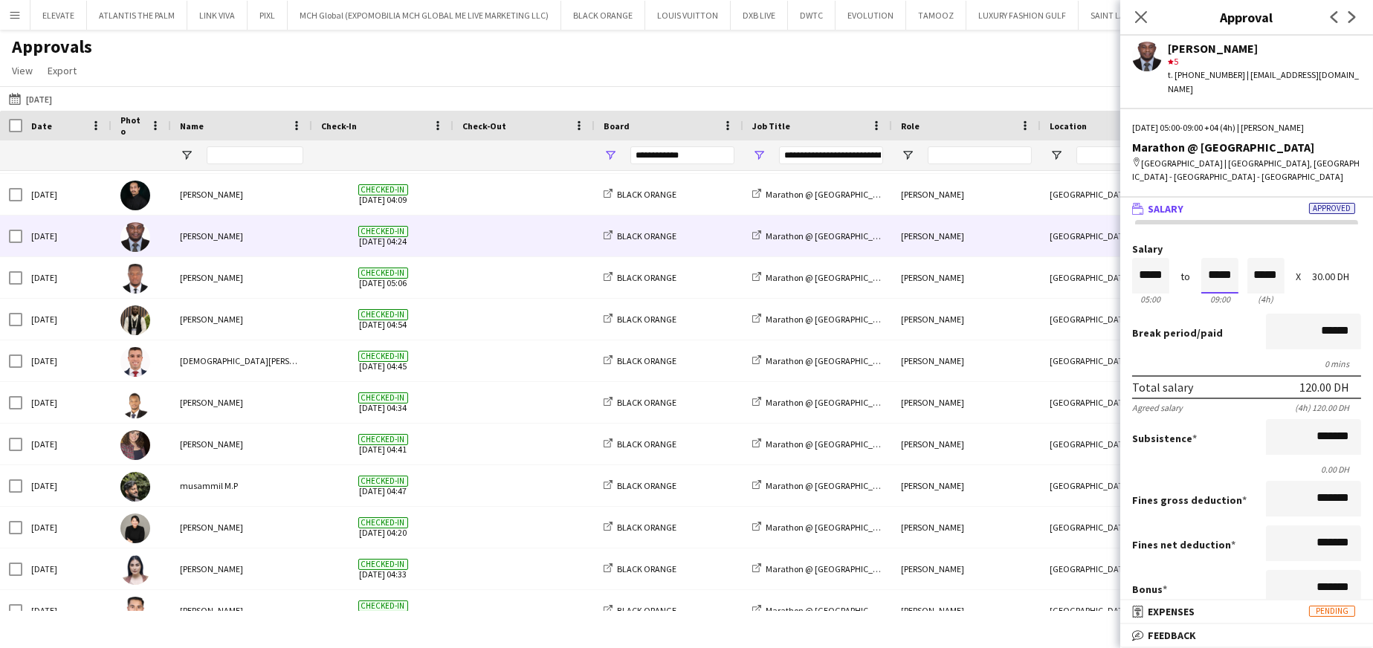
click at [915, 265] on input "*****" at bounding box center [1220, 276] width 37 height 36
type input "*****"
click at [915, 243] on div at bounding box center [1211, 250] width 19 height 15
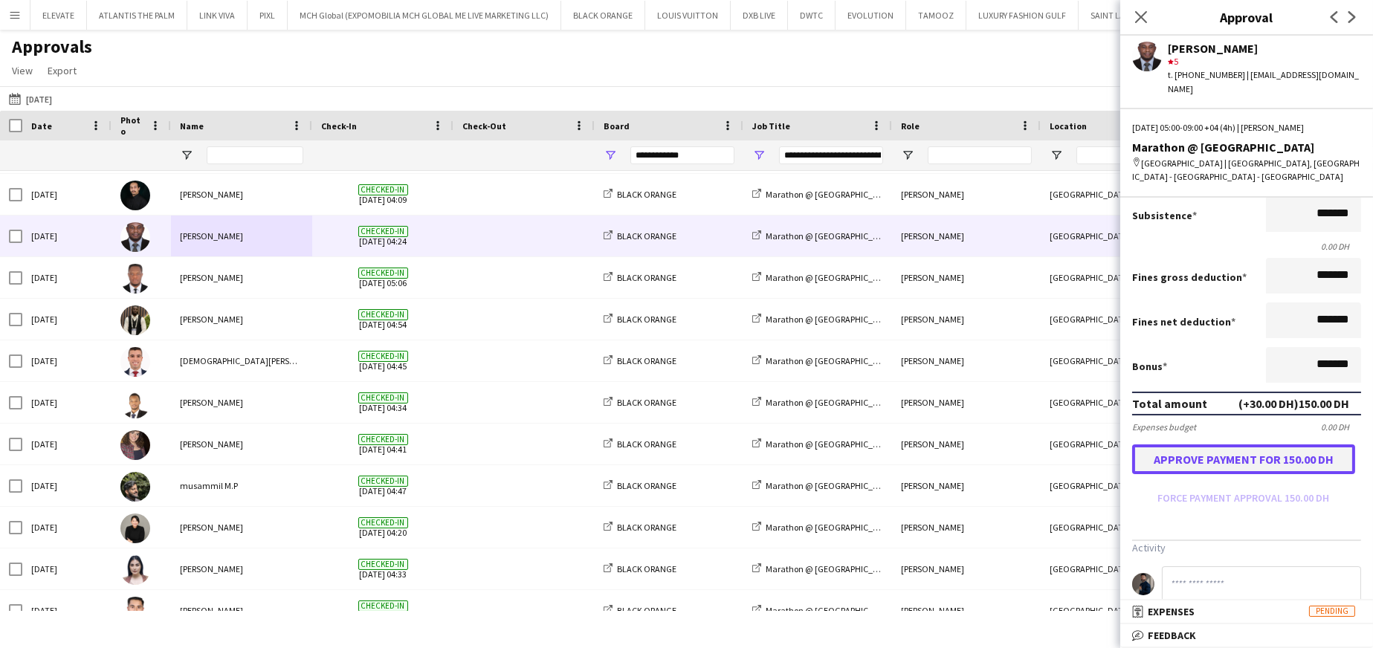
click at [915, 390] on button "Approve payment for 150.00 DH" at bounding box center [1243, 460] width 223 height 30
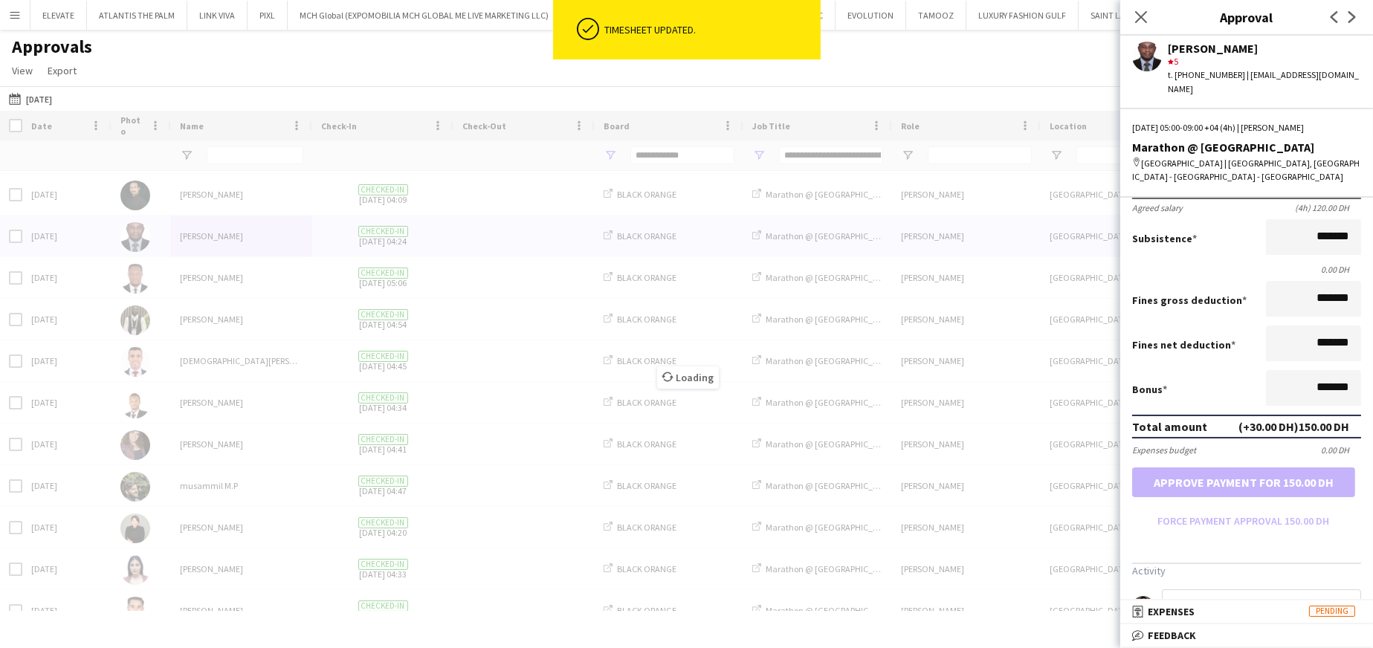
scroll to position [223, 0]
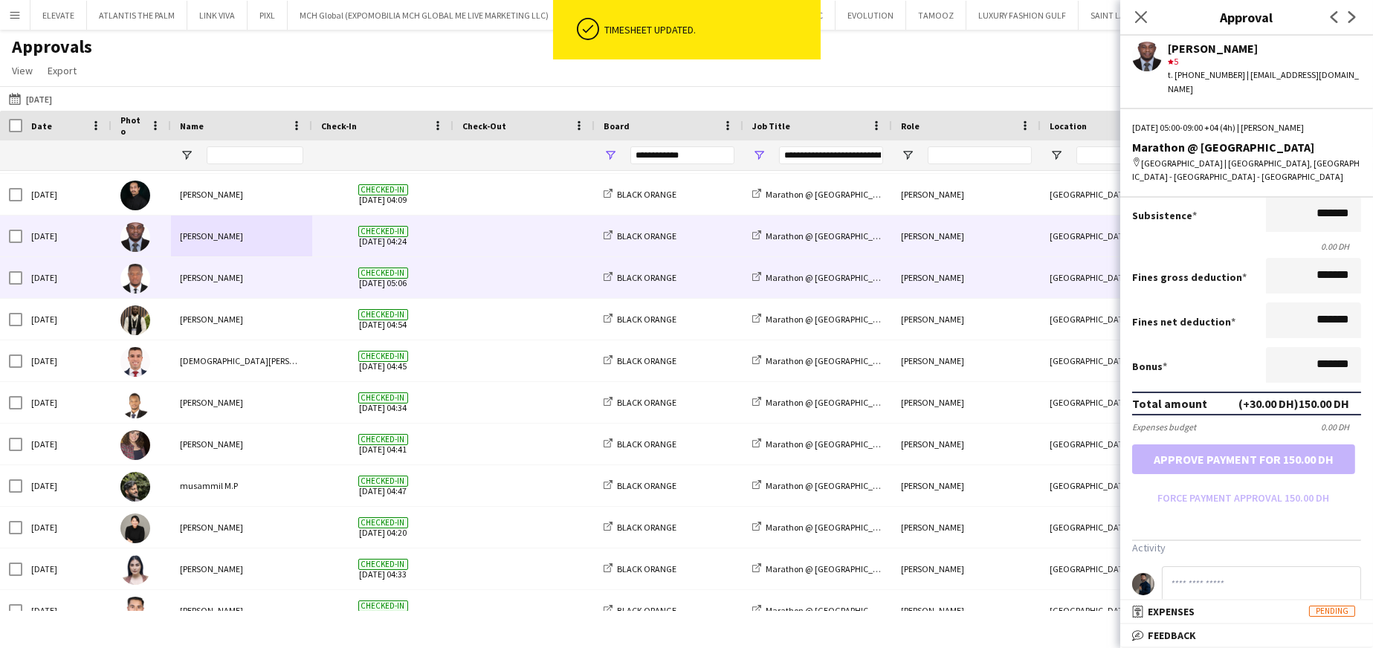
click at [240, 274] on div "Kelechi Egekeze" at bounding box center [241, 277] width 141 height 41
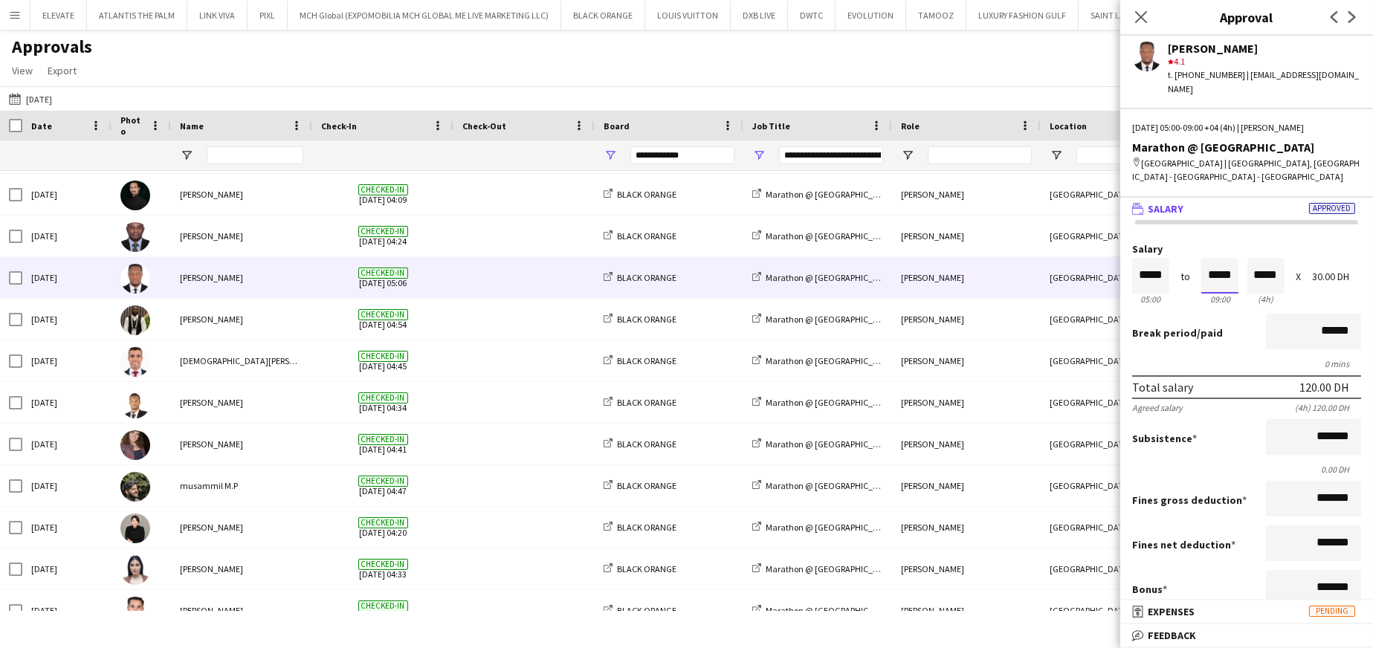
click at [915, 258] on input "*****" at bounding box center [1220, 276] width 37 height 36
type input "*****"
click at [915, 243] on div at bounding box center [1211, 250] width 19 height 15
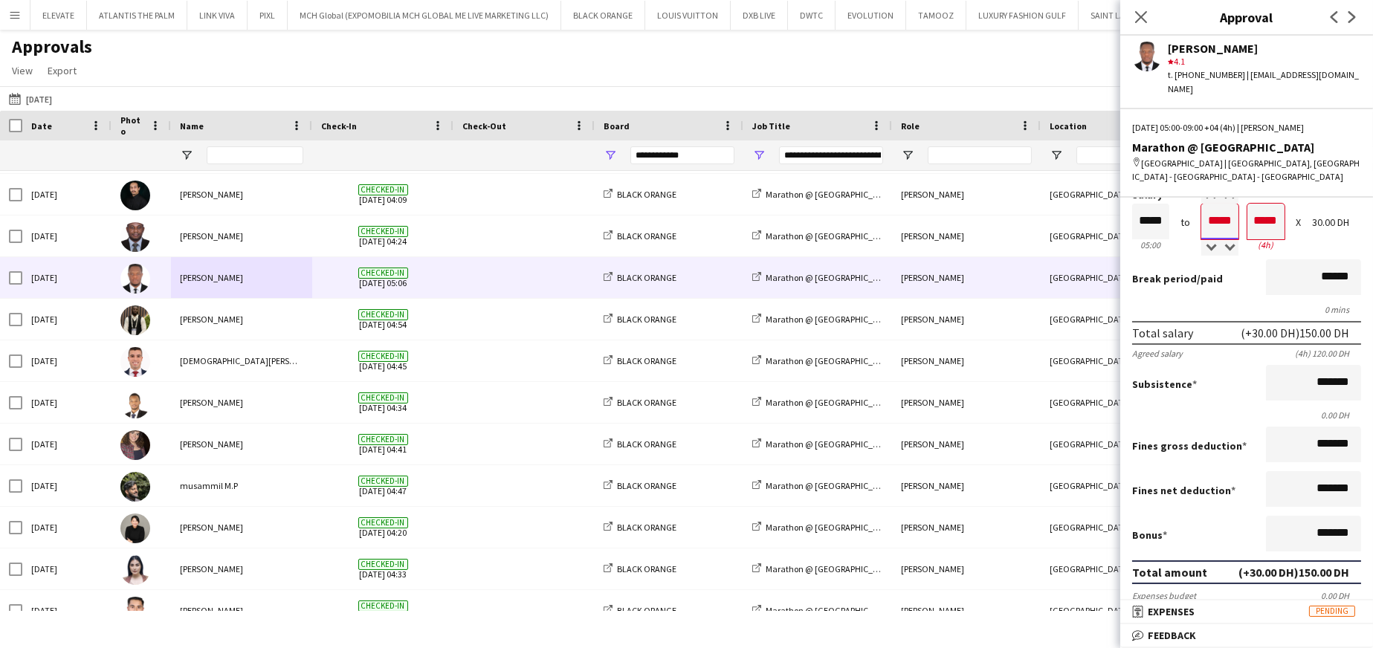
scroll to position [74, 0]
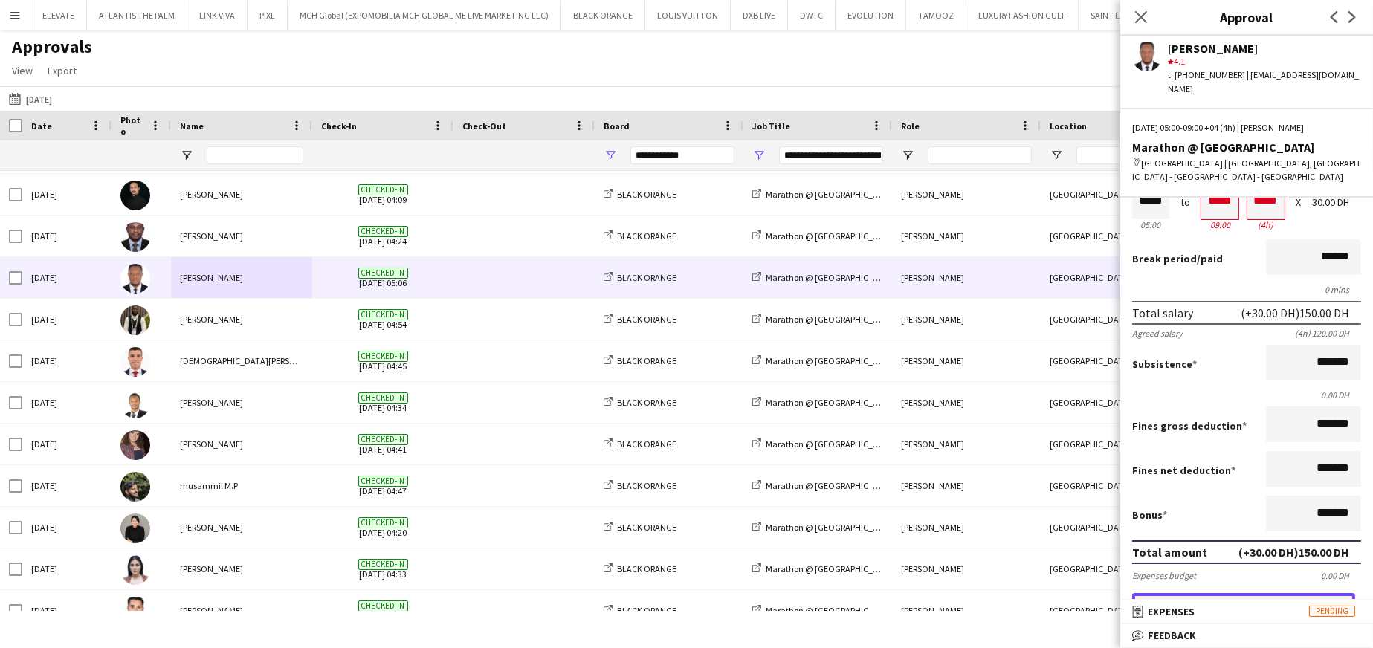
click at [915, 390] on button "Approve payment for 150.00 DH" at bounding box center [1243, 608] width 223 height 30
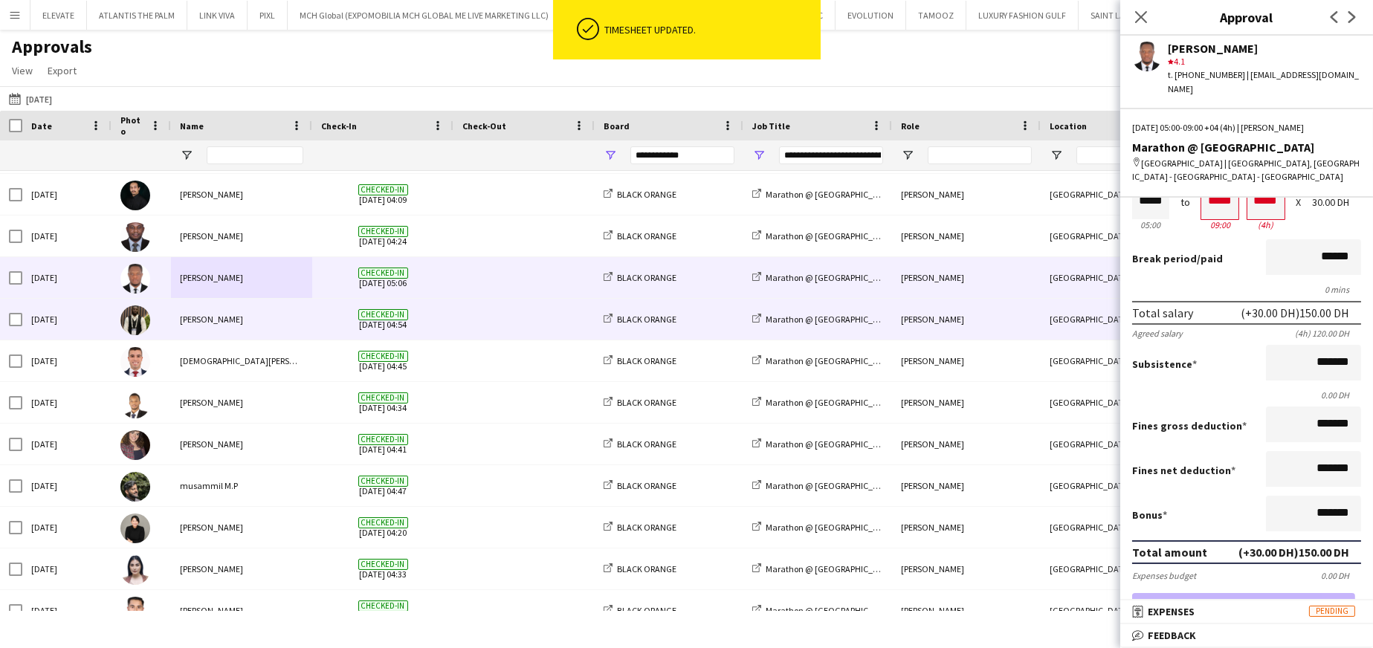
click at [250, 322] on div "Fejiro Ejiroro" at bounding box center [241, 319] width 141 height 41
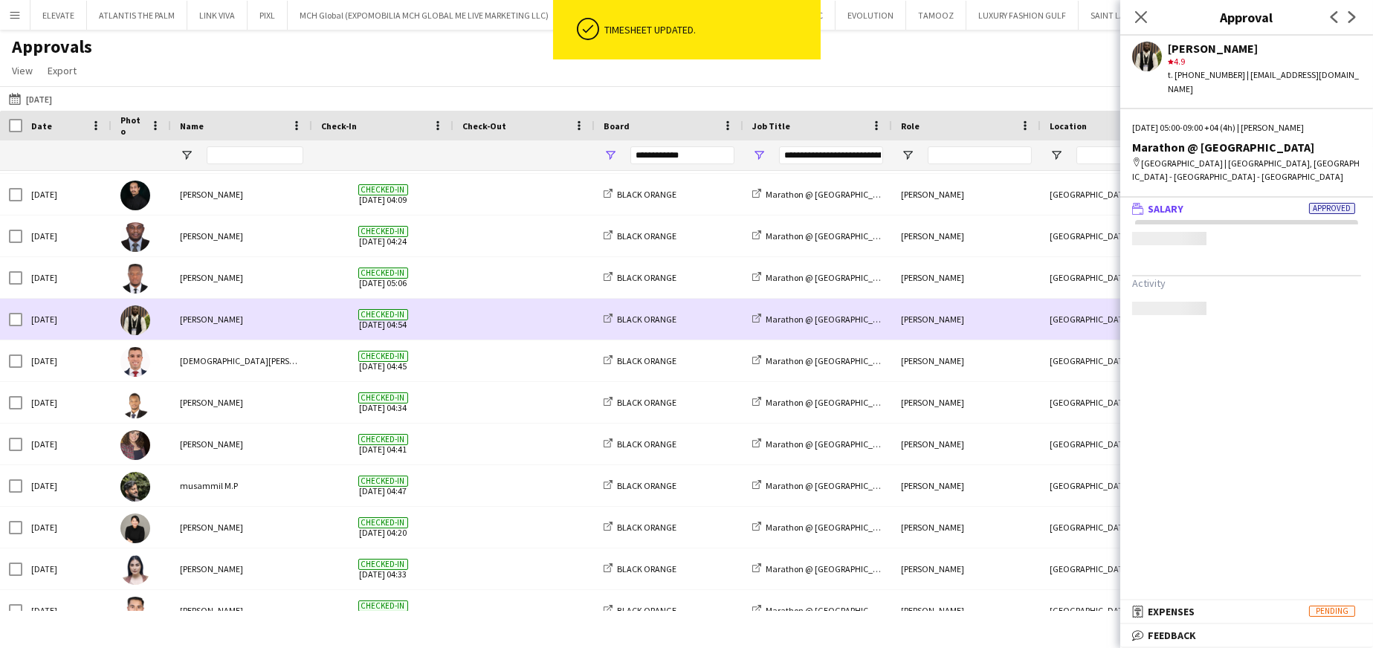
scroll to position [0, 0]
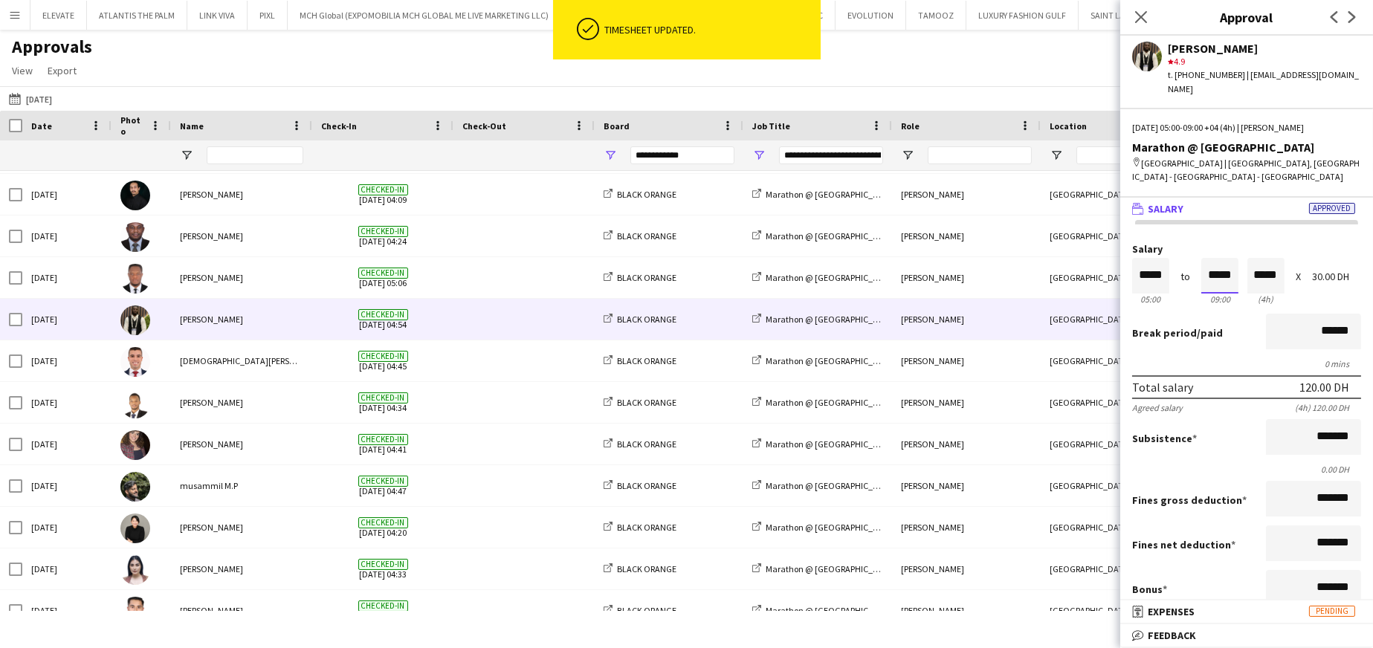
click at [915, 258] on input "*****" at bounding box center [1220, 276] width 37 height 36
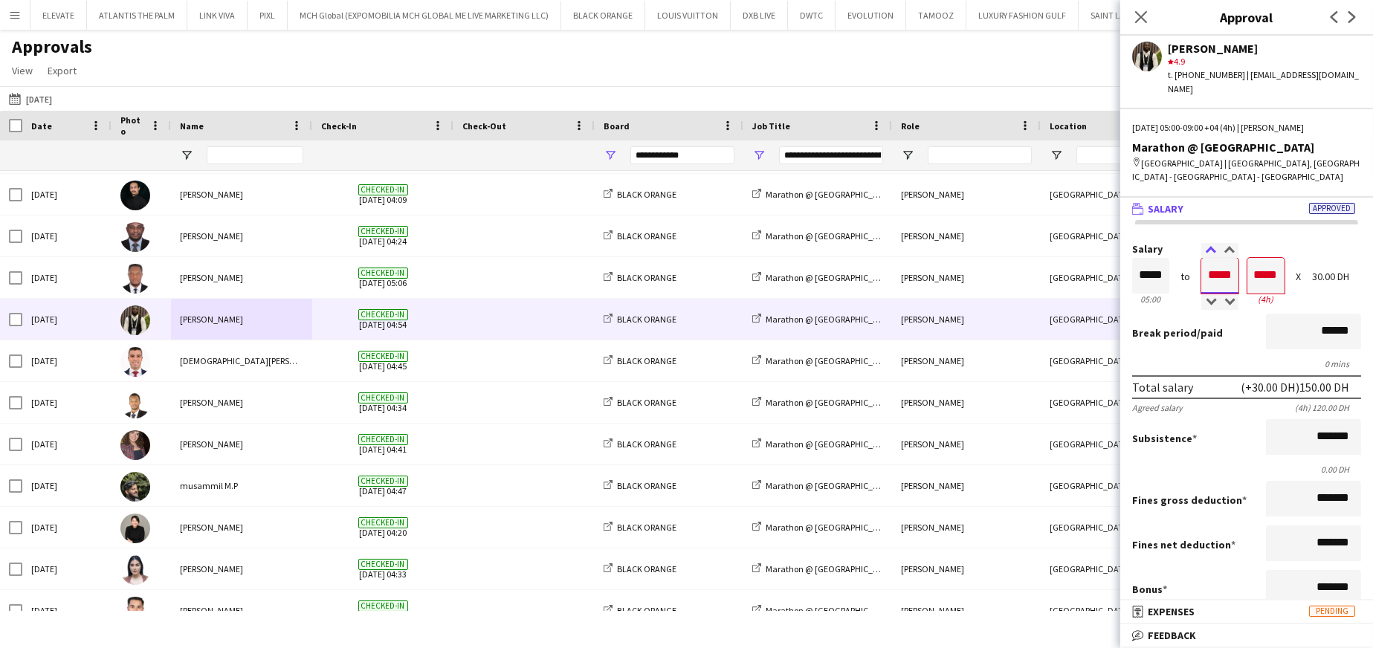
type input "*****"
click at [915, 243] on div at bounding box center [1211, 250] width 19 height 15
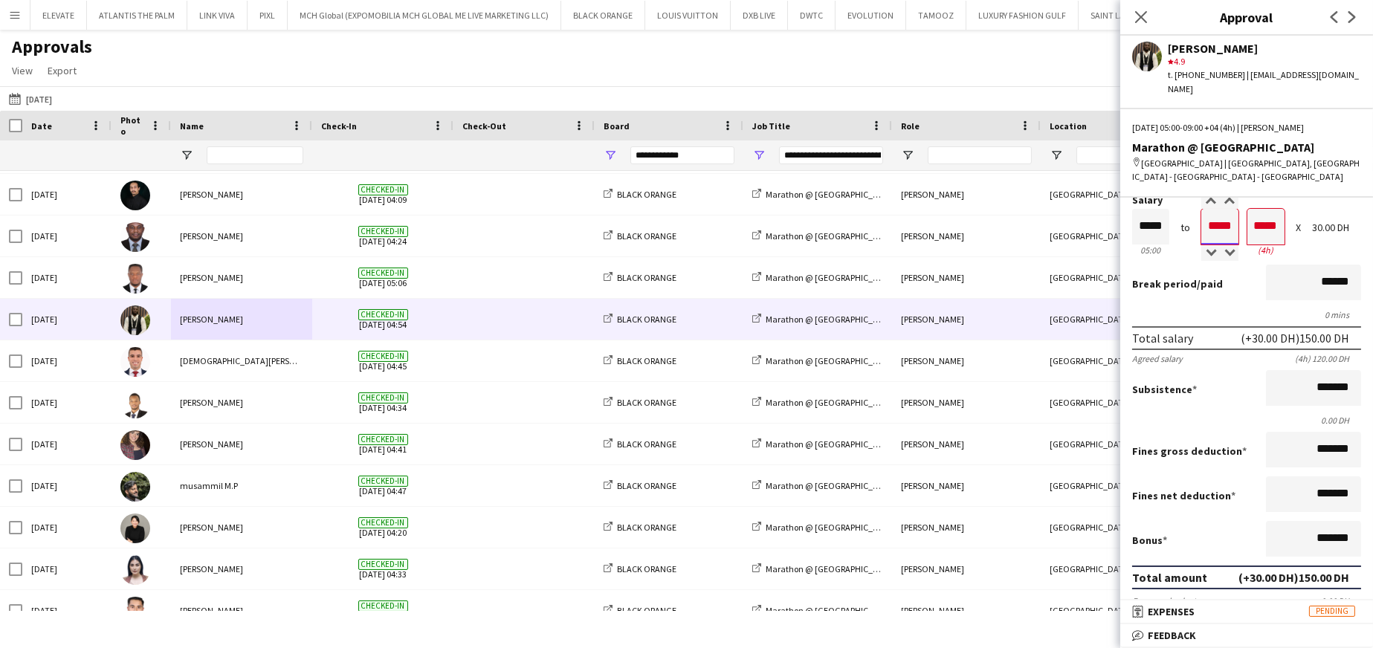
scroll to position [74, 0]
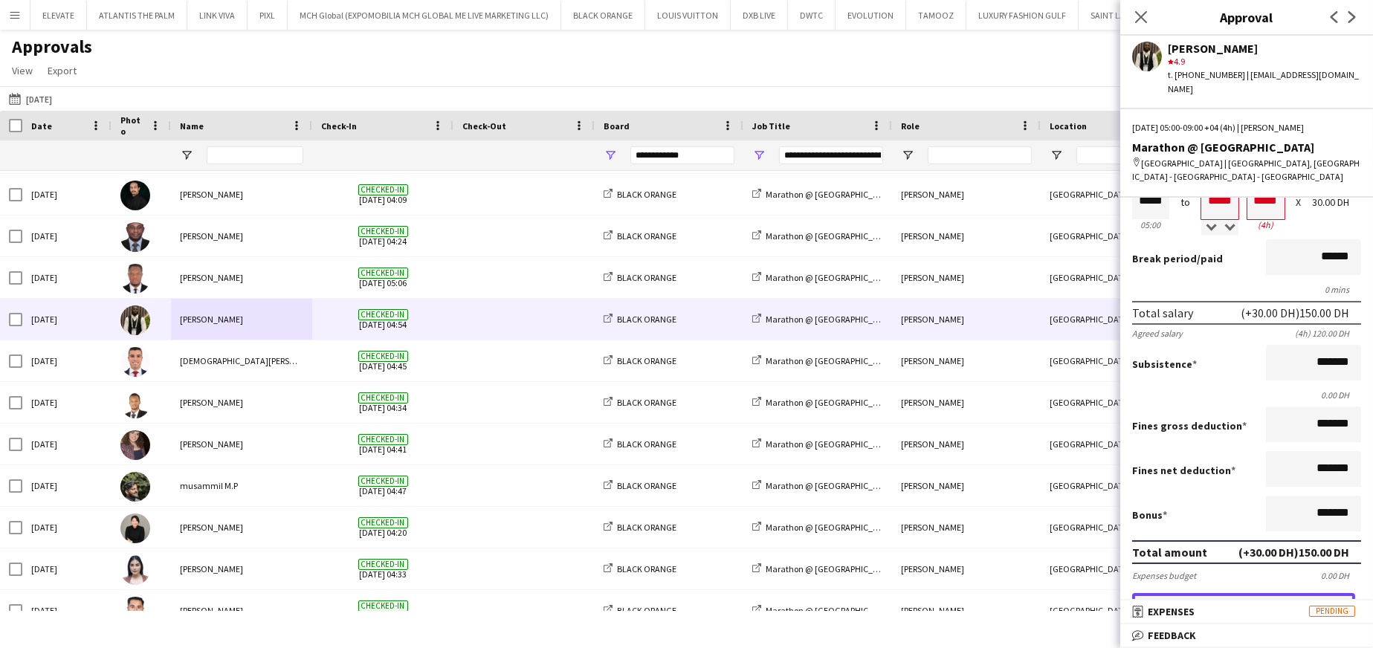
click at [915, 390] on button "Approve payment for 150.00 DH" at bounding box center [1243, 608] width 223 height 30
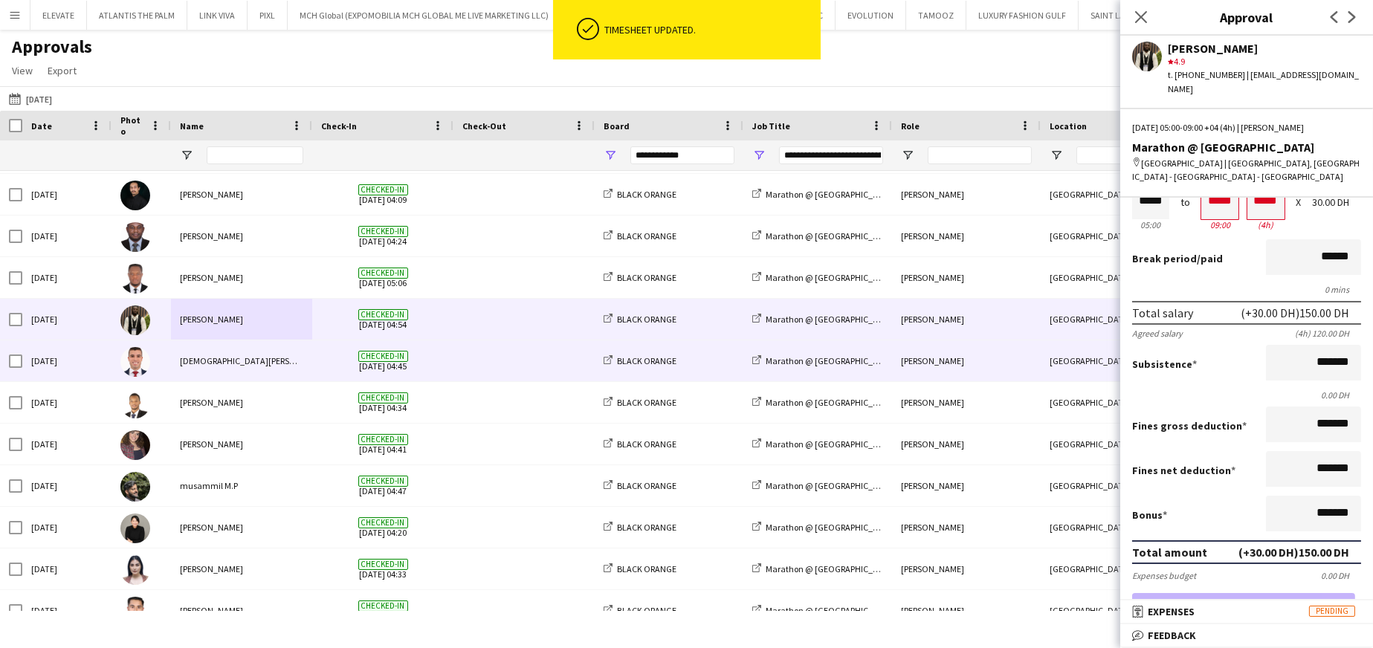
click at [234, 367] on div "islam solaiman" at bounding box center [241, 361] width 141 height 41
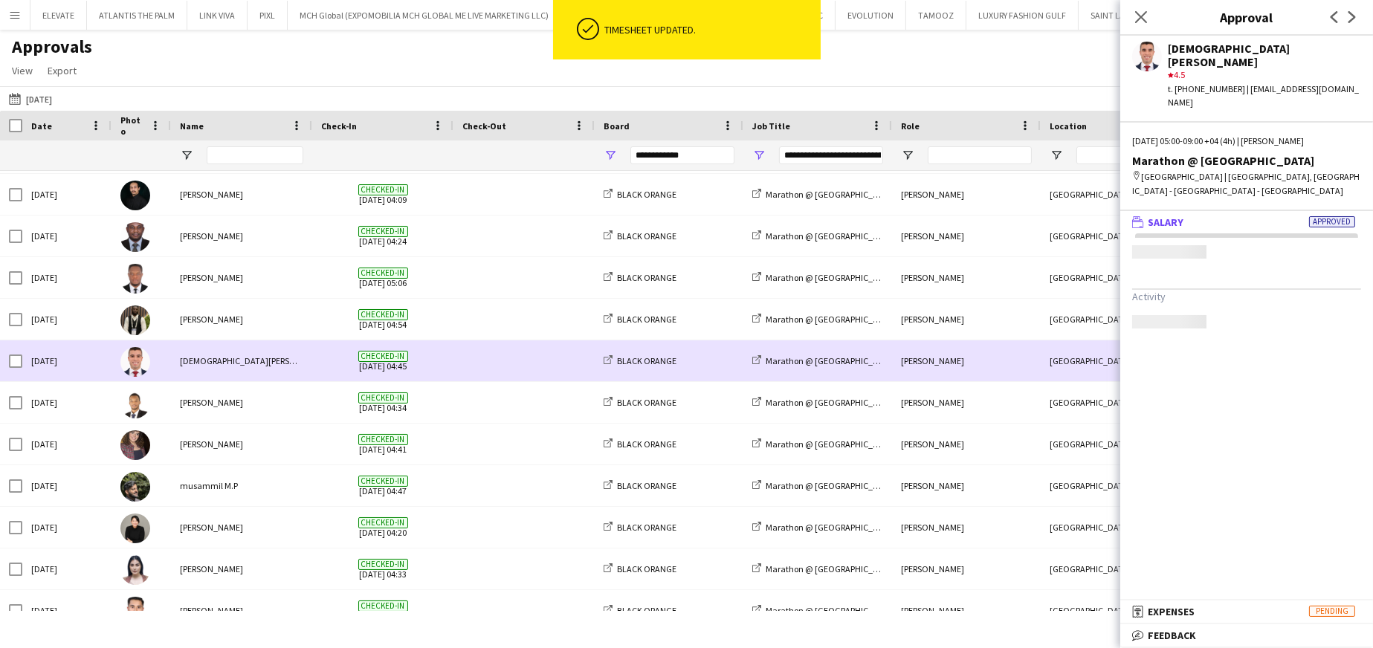
scroll to position [0, 0]
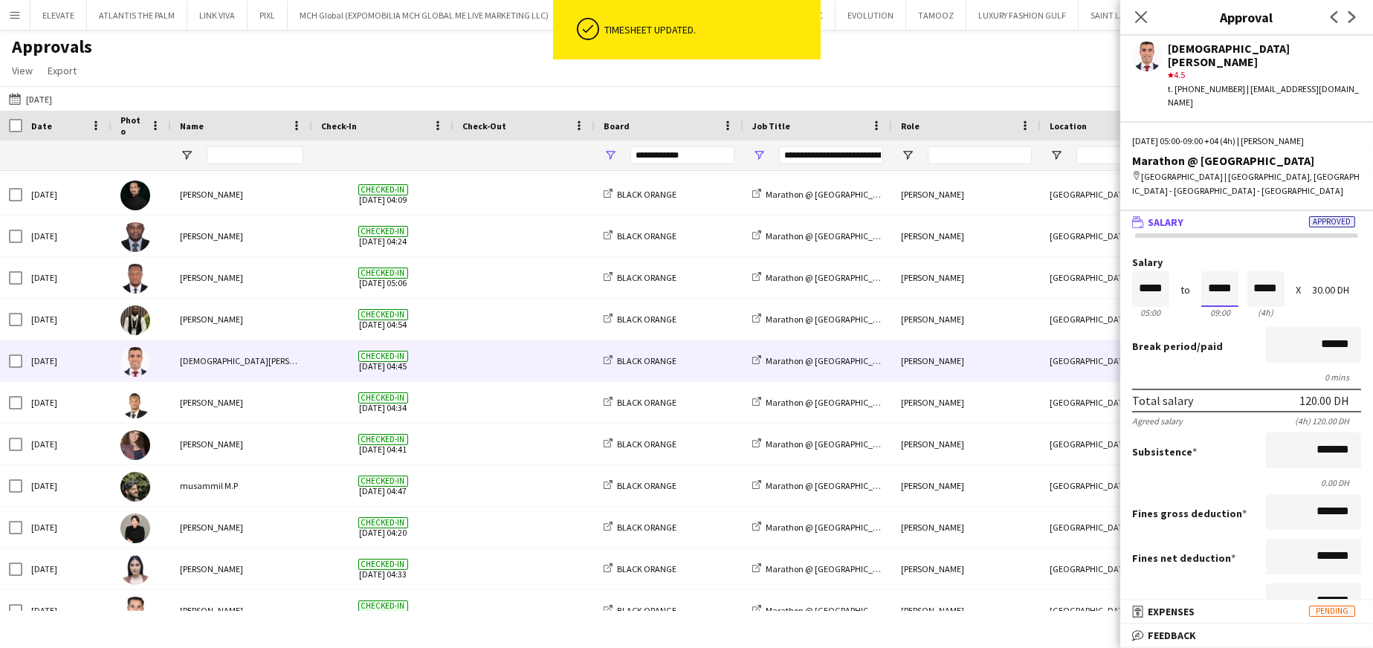
click at [915, 271] on input "*****" at bounding box center [1220, 289] width 37 height 36
type input "*****"
click at [915, 257] on div at bounding box center [1211, 264] width 19 height 15
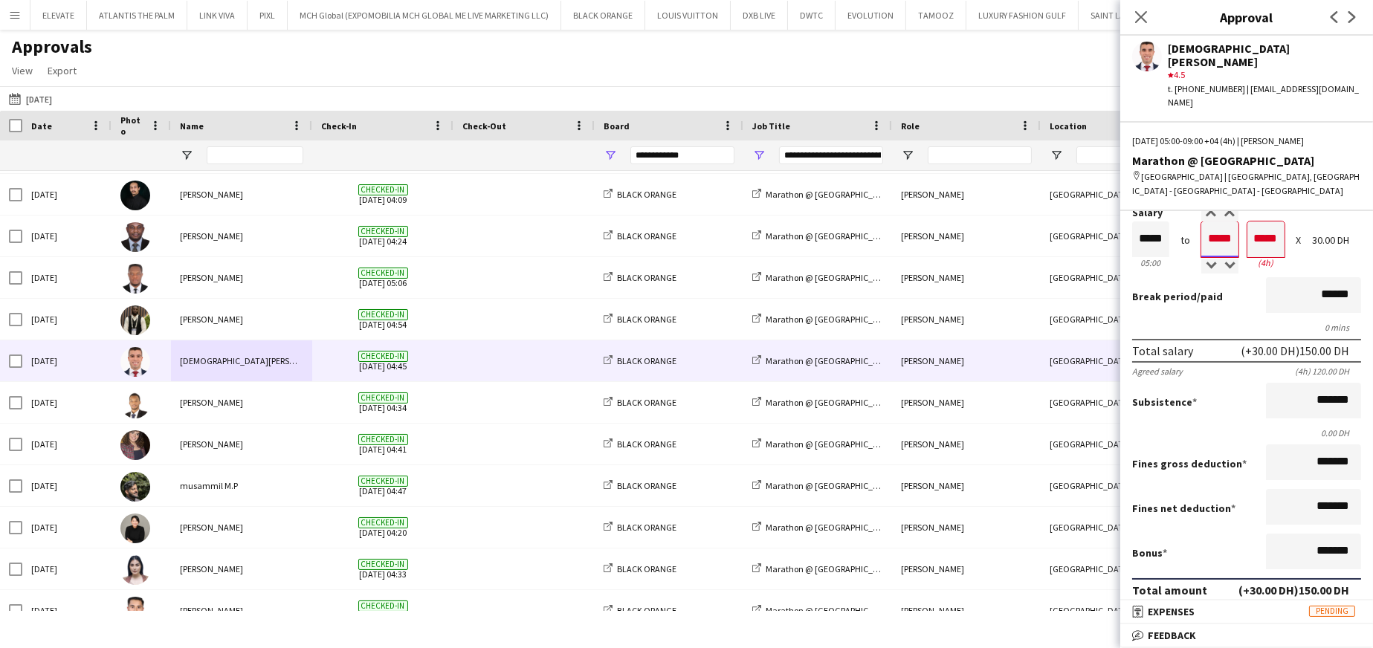
scroll to position [74, 0]
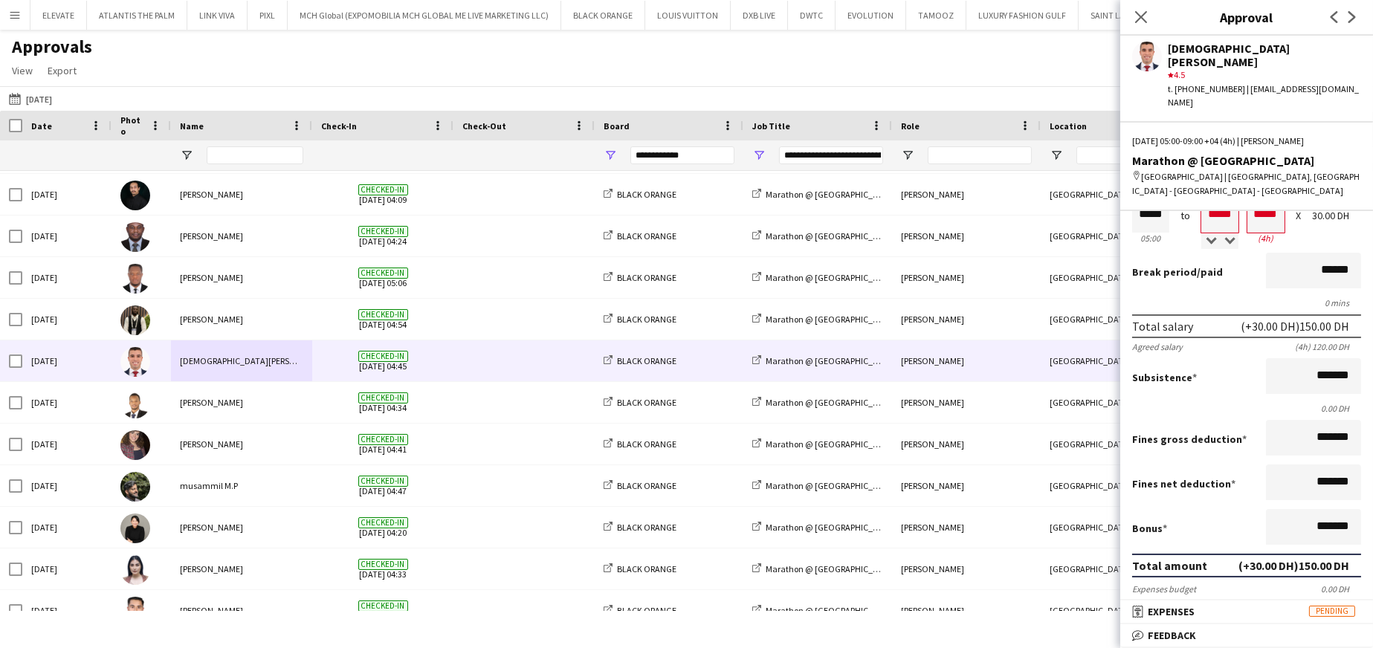
click at [915, 390] on button "Approve payment for 150.00 DH" at bounding box center [1243, 622] width 223 height 30
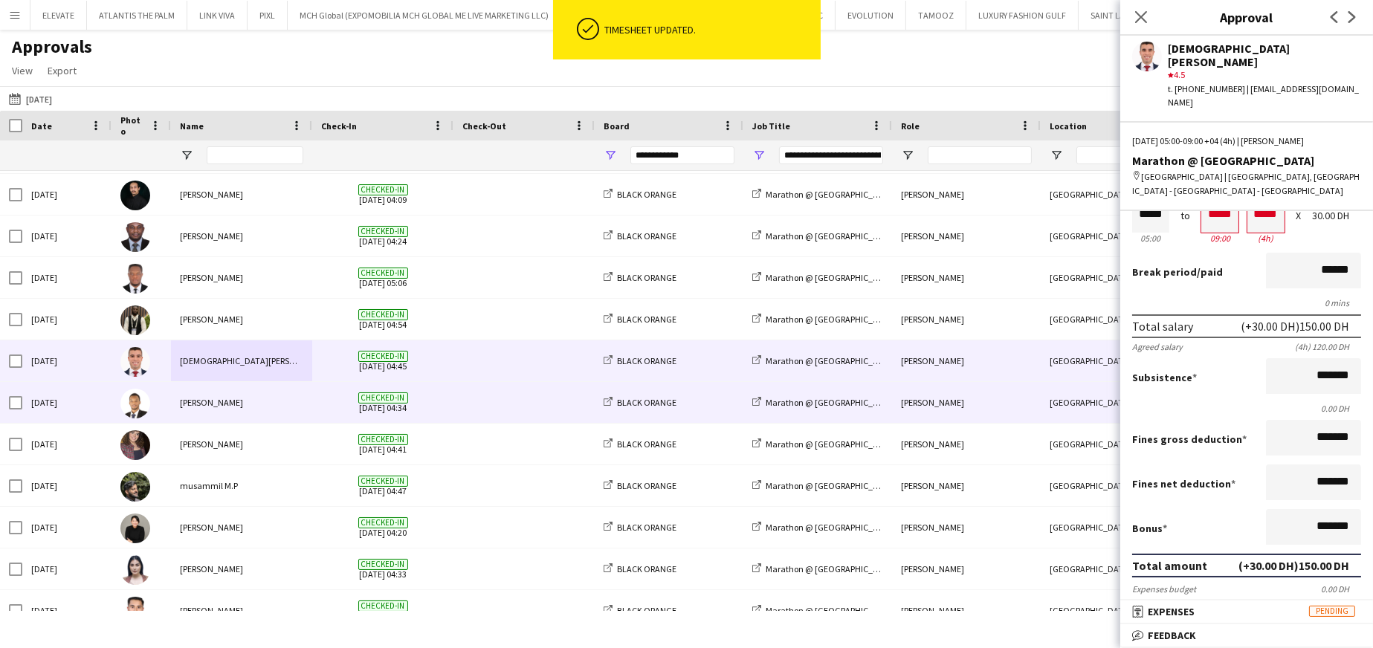
click at [230, 390] on div "Ahmed Sy" at bounding box center [241, 402] width 141 height 41
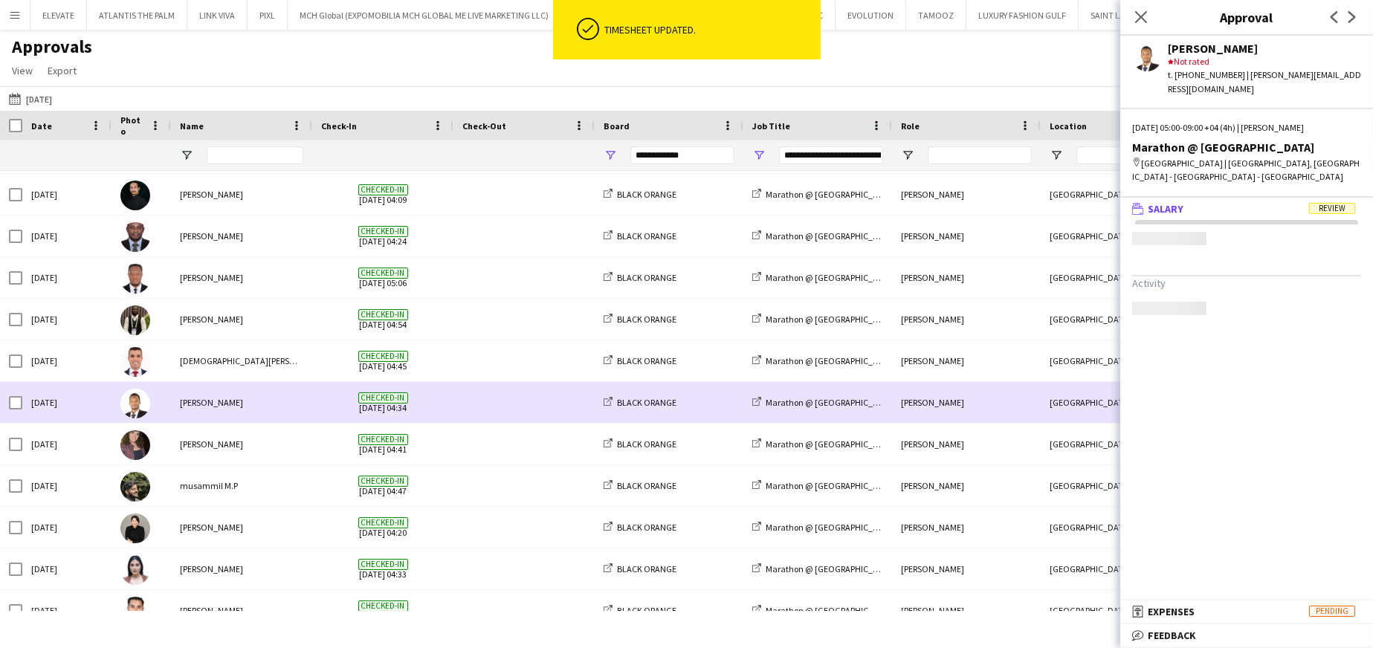
scroll to position [0, 0]
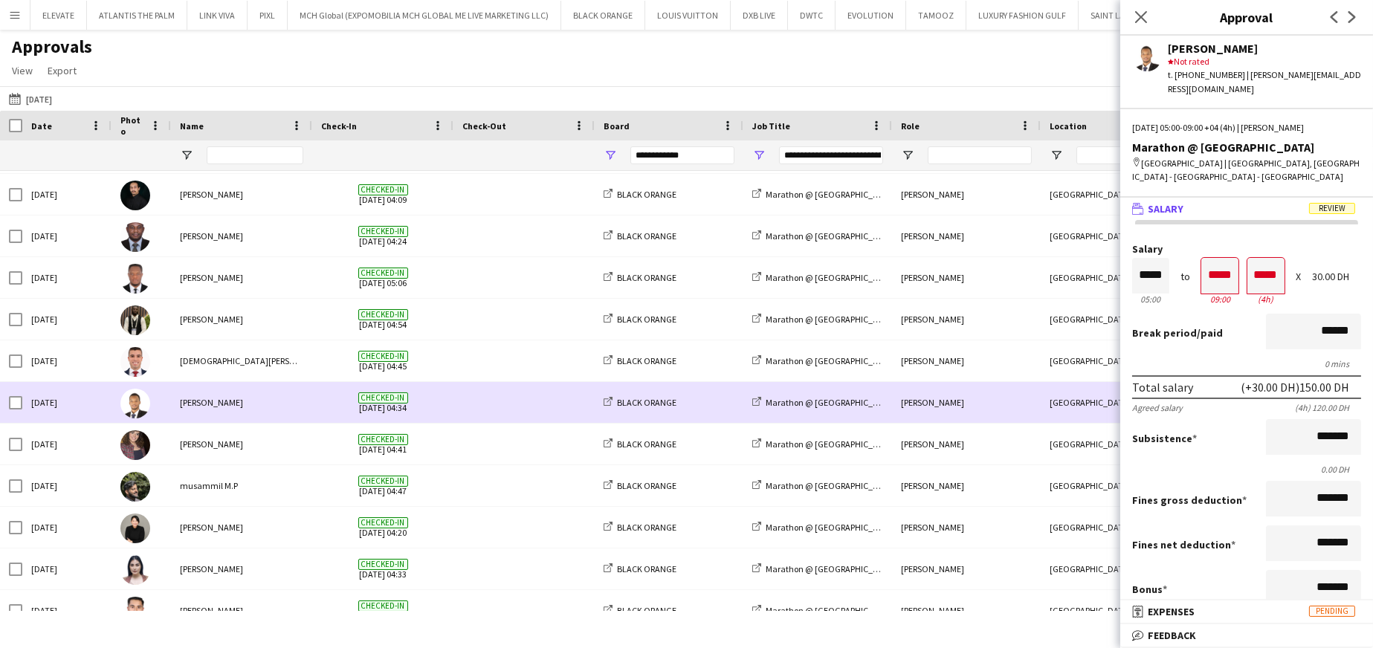
click at [279, 390] on div "Ahmed Sy" at bounding box center [241, 402] width 141 height 41
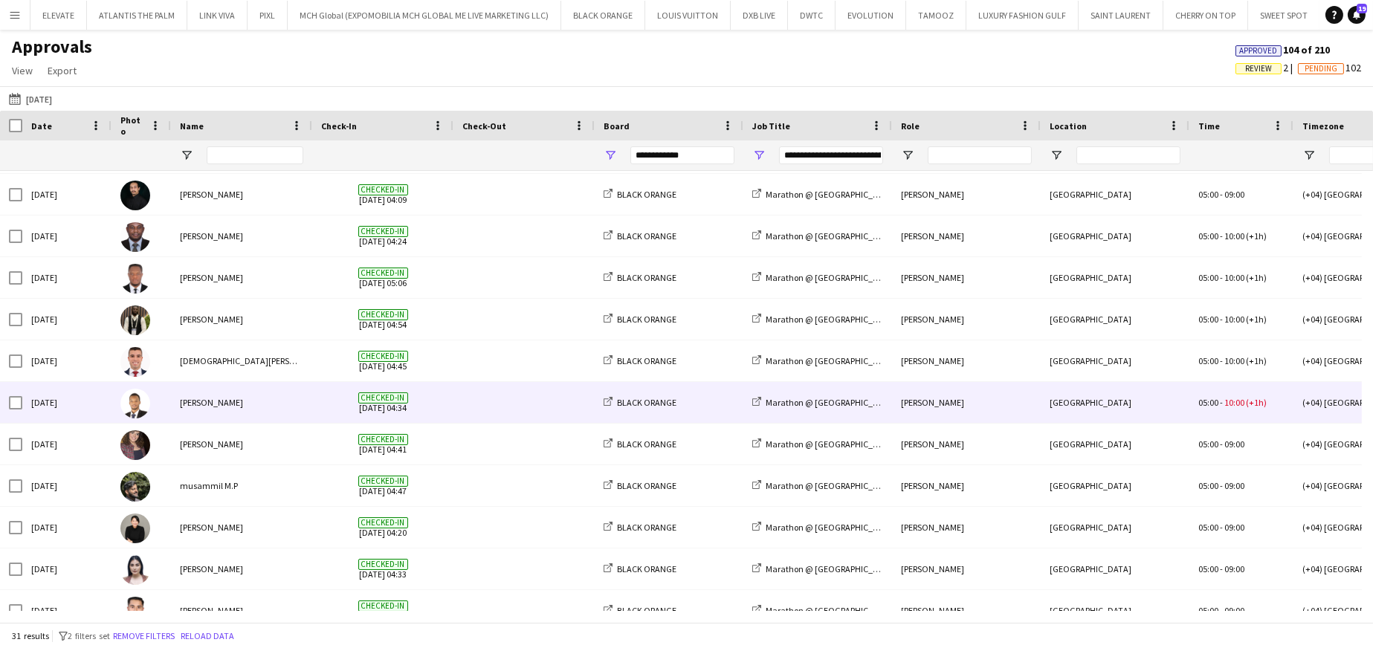
click at [245, 390] on div "Ahmed Sy" at bounding box center [241, 402] width 141 height 41
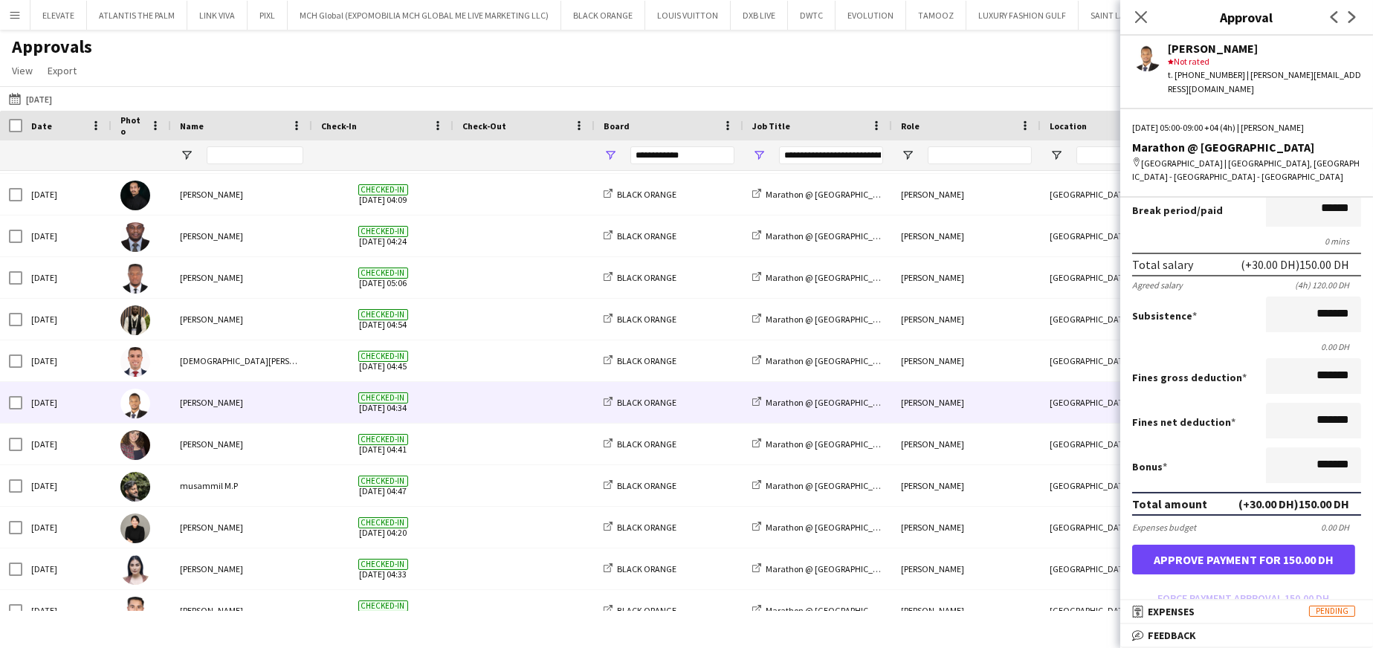
scroll to position [149, 0]
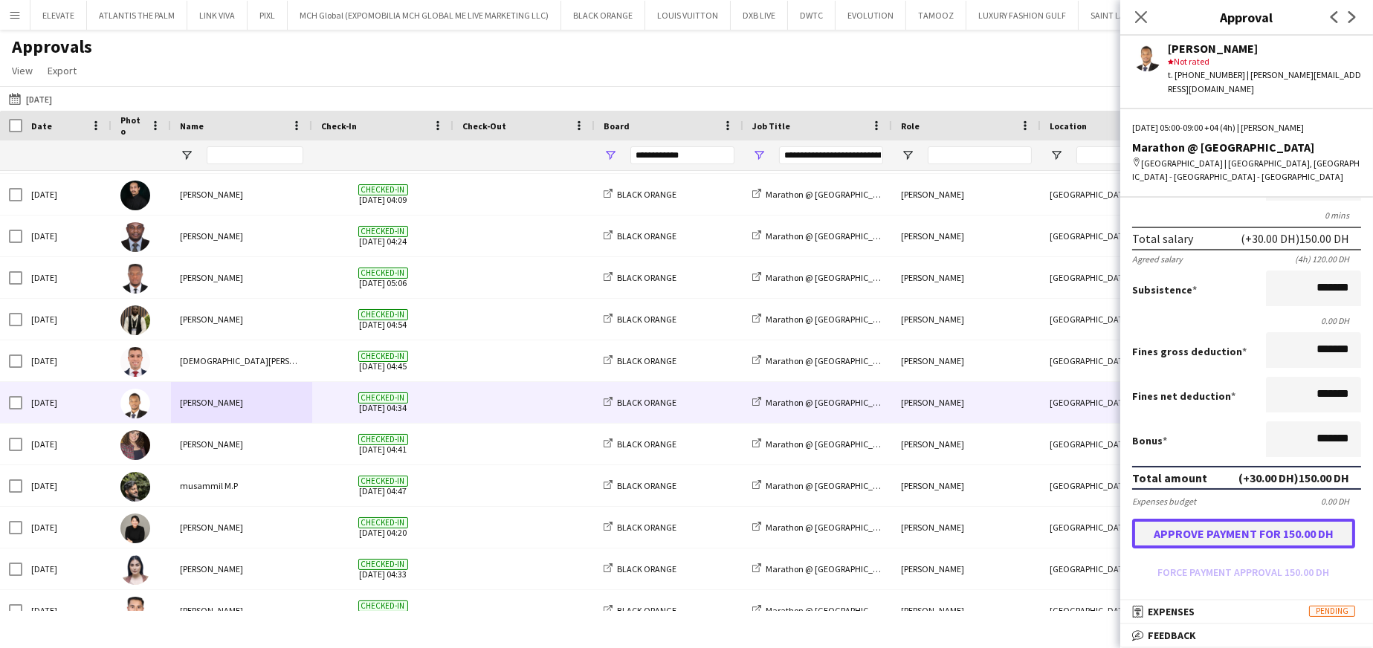
click at [915, 390] on button "Approve payment for 150.00 DH" at bounding box center [1243, 534] width 223 height 30
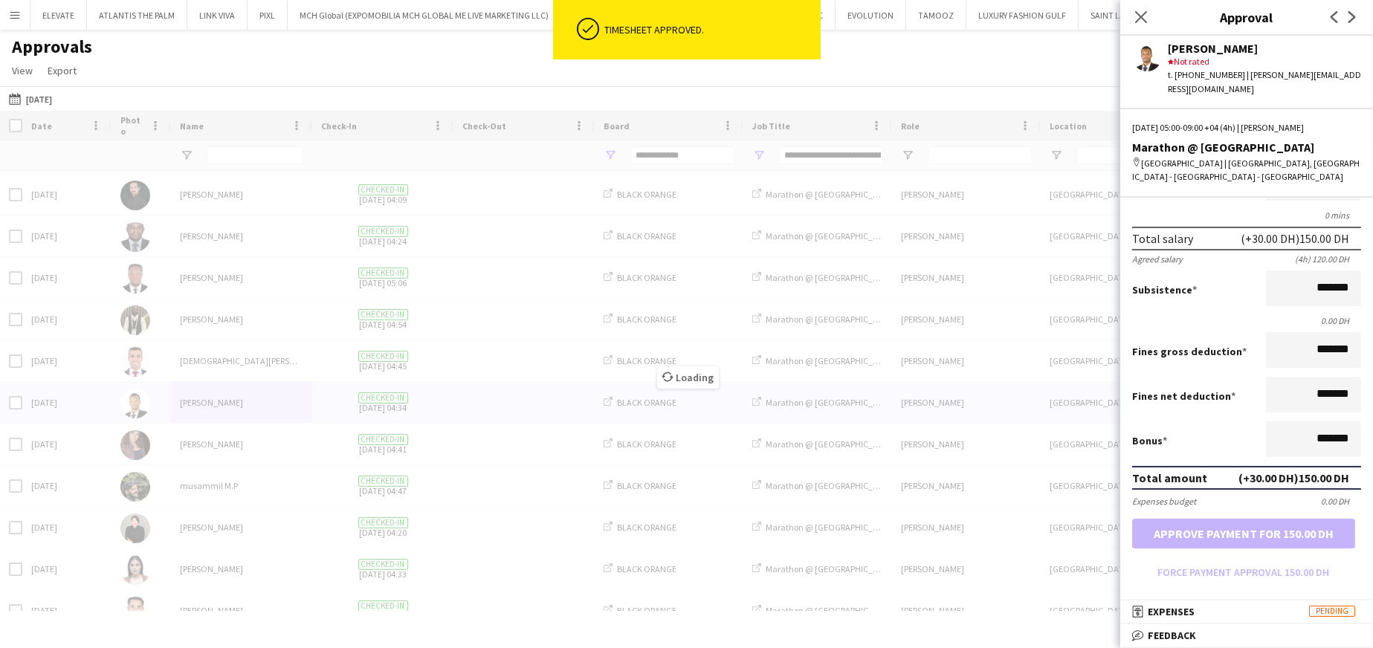
drag, startPoint x: 387, startPoint y: 474, endPoint x: 274, endPoint y: 451, distance: 115.4
click at [278, 390] on div "Check-Out Check-In Date -" at bounding box center [686, 367] width 1373 height 512
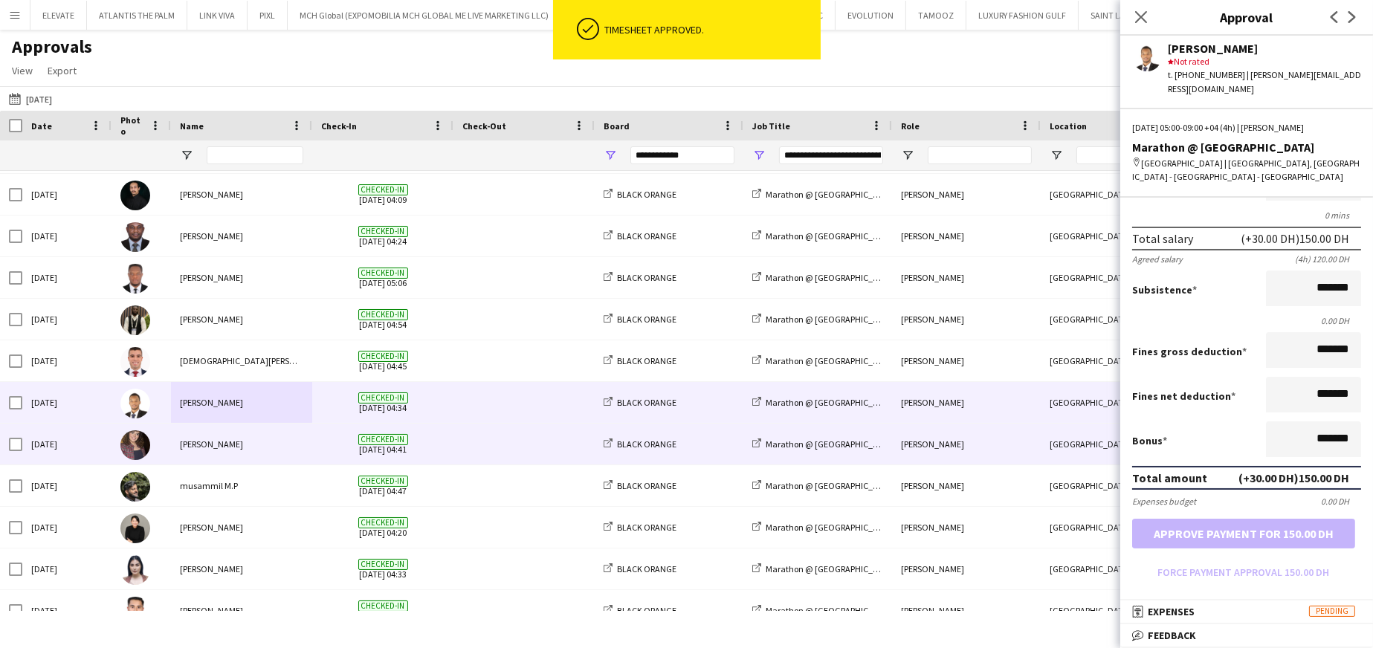
click at [247, 390] on div "Rosalin Moawad" at bounding box center [241, 444] width 141 height 41
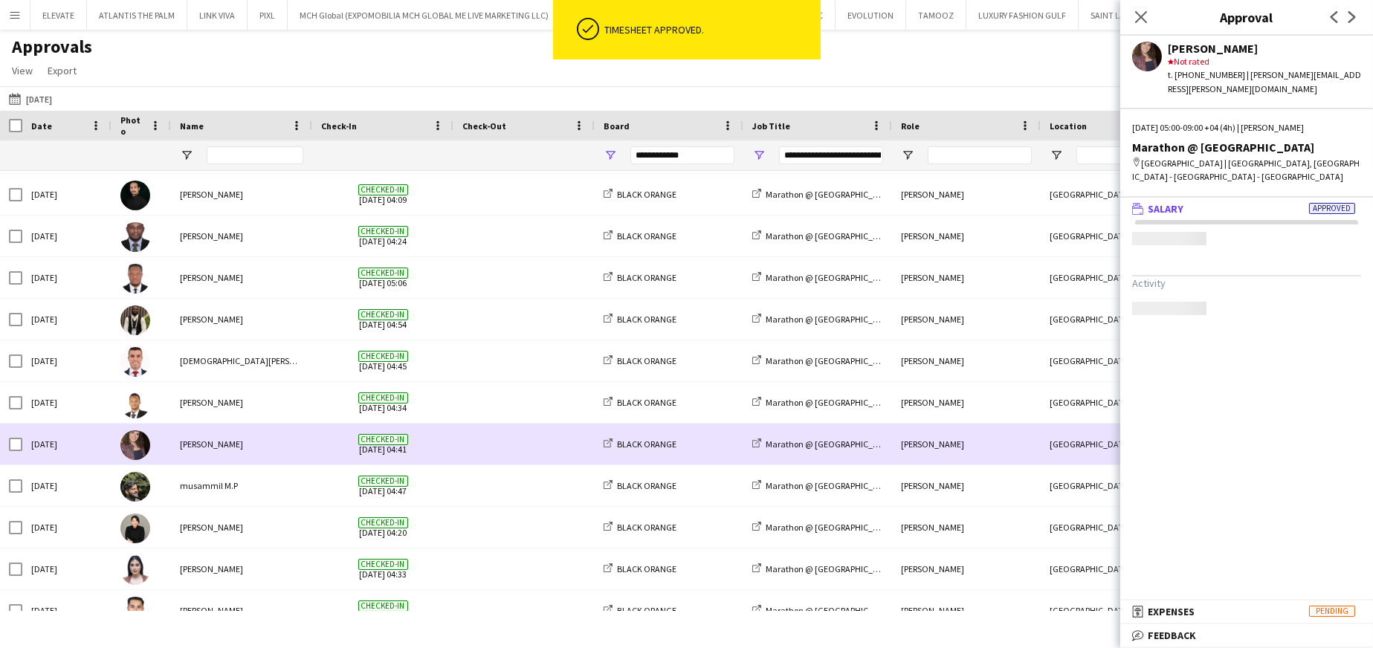
scroll to position [0, 0]
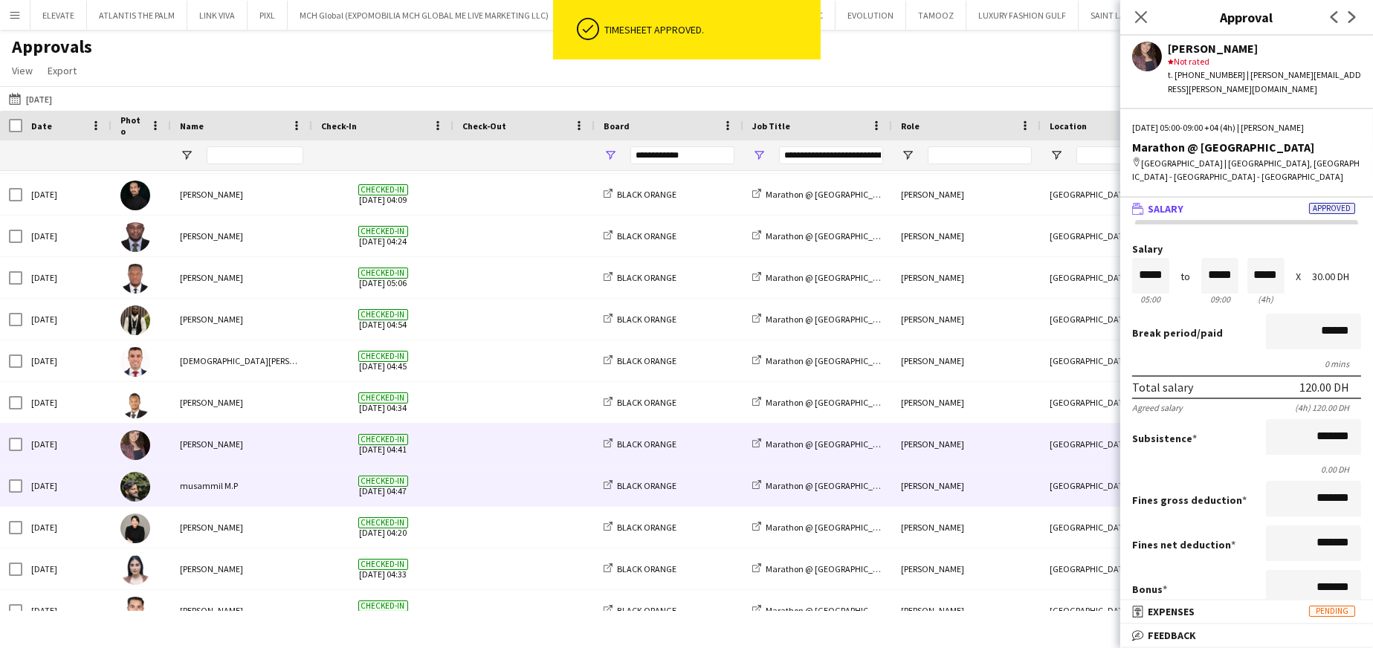
click at [254, 390] on div "musammil M.P" at bounding box center [241, 485] width 141 height 41
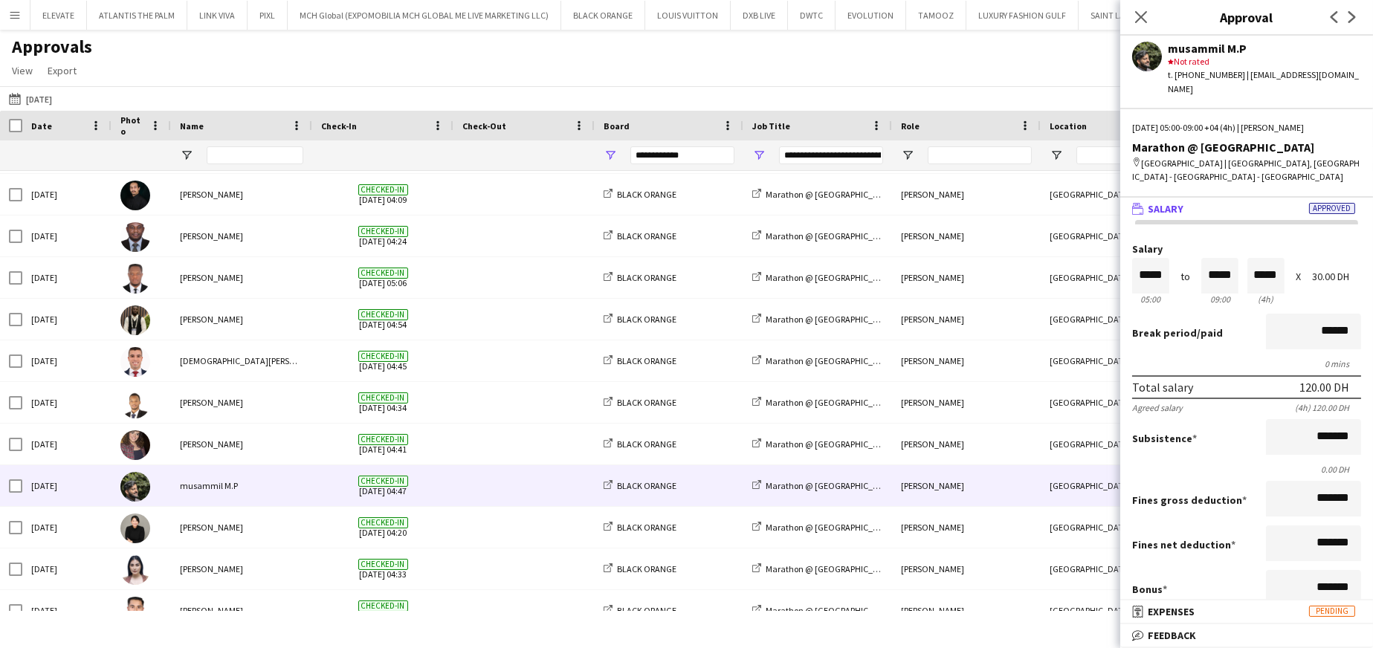
click at [915, 254] on div "Salary ***** 05:00 to ***** 09:00 ***** (4h) X 30.00 DH" at bounding box center [1246, 276] width 229 height 64
click at [915, 268] on input "*****" at bounding box center [1220, 276] width 37 height 36
type input "*****"
click at [915, 245] on div at bounding box center [1211, 250] width 19 height 15
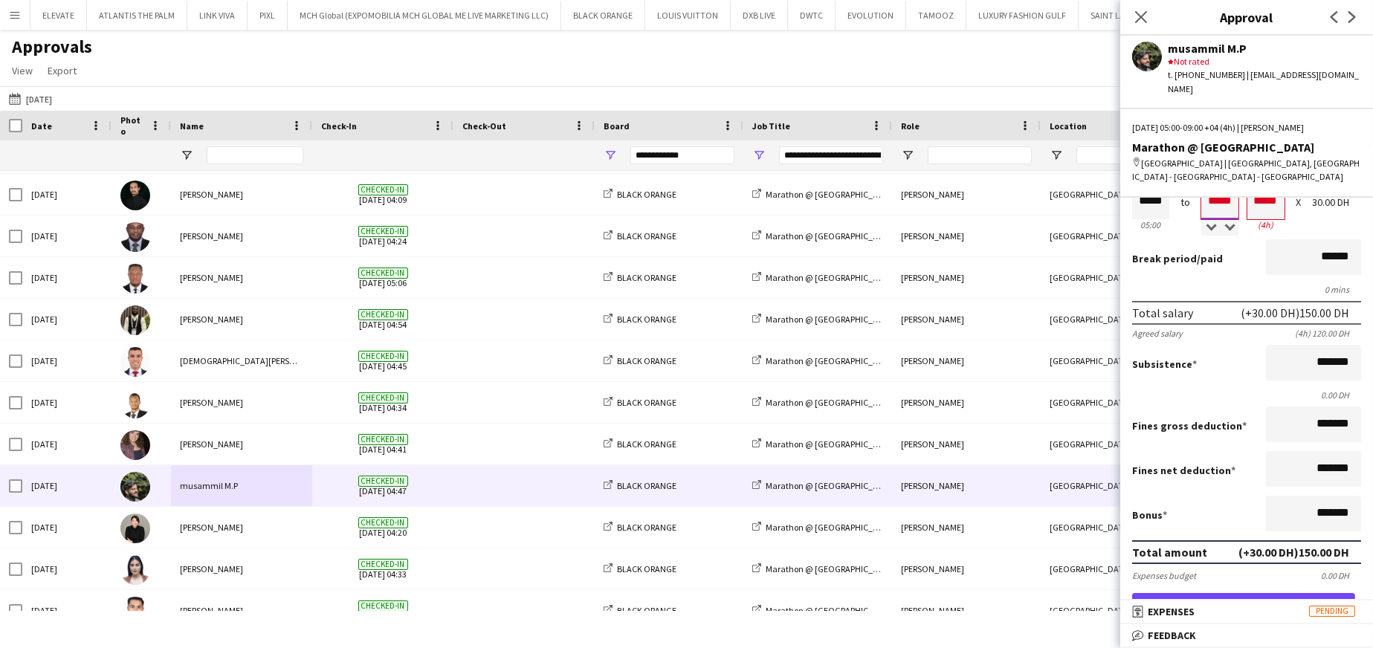
scroll to position [149, 0]
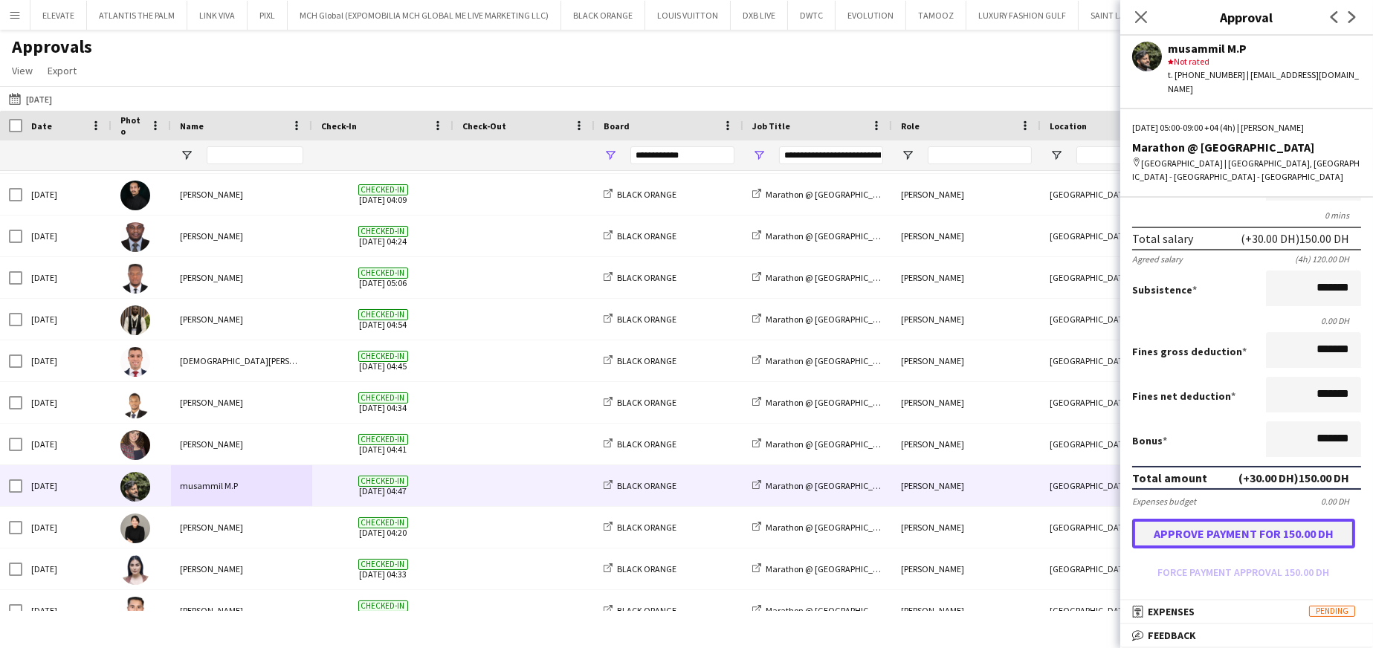
click at [915, 390] on button "Approve payment for 150.00 DH" at bounding box center [1243, 534] width 223 height 30
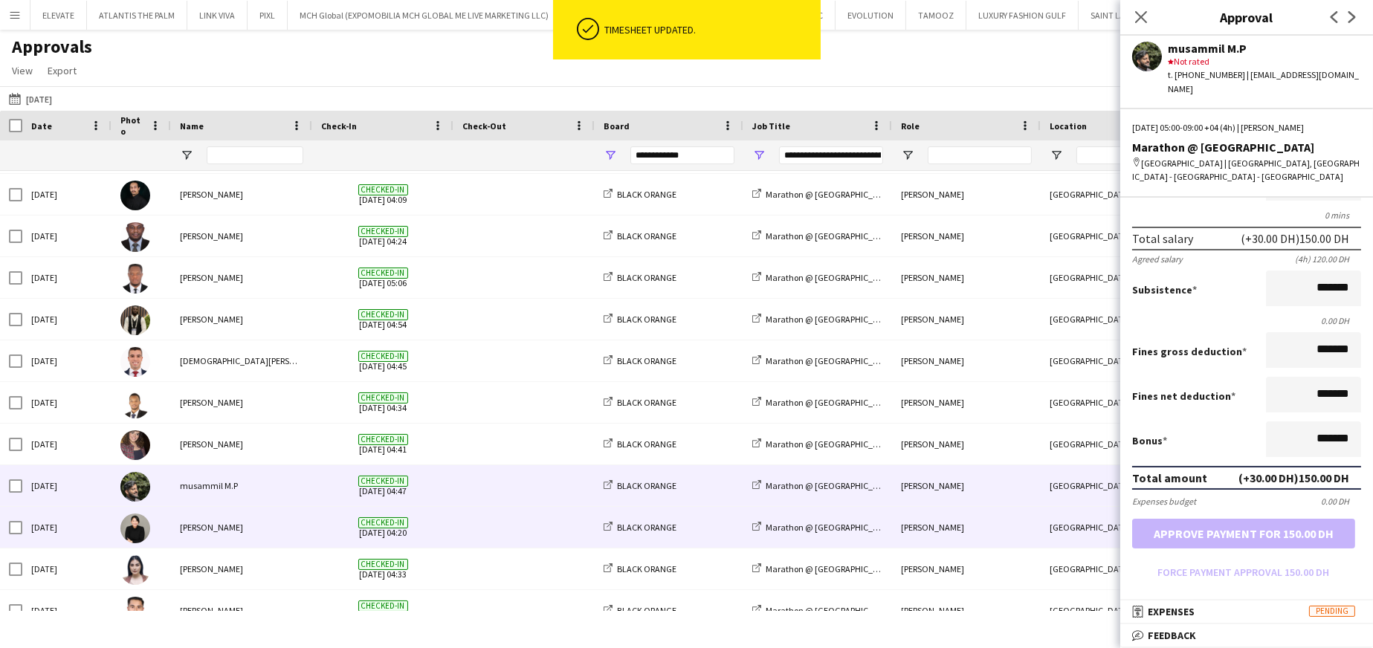
click at [223, 390] on div "Krizel Elaine H" at bounding box center [241, 527] width 141 height 41
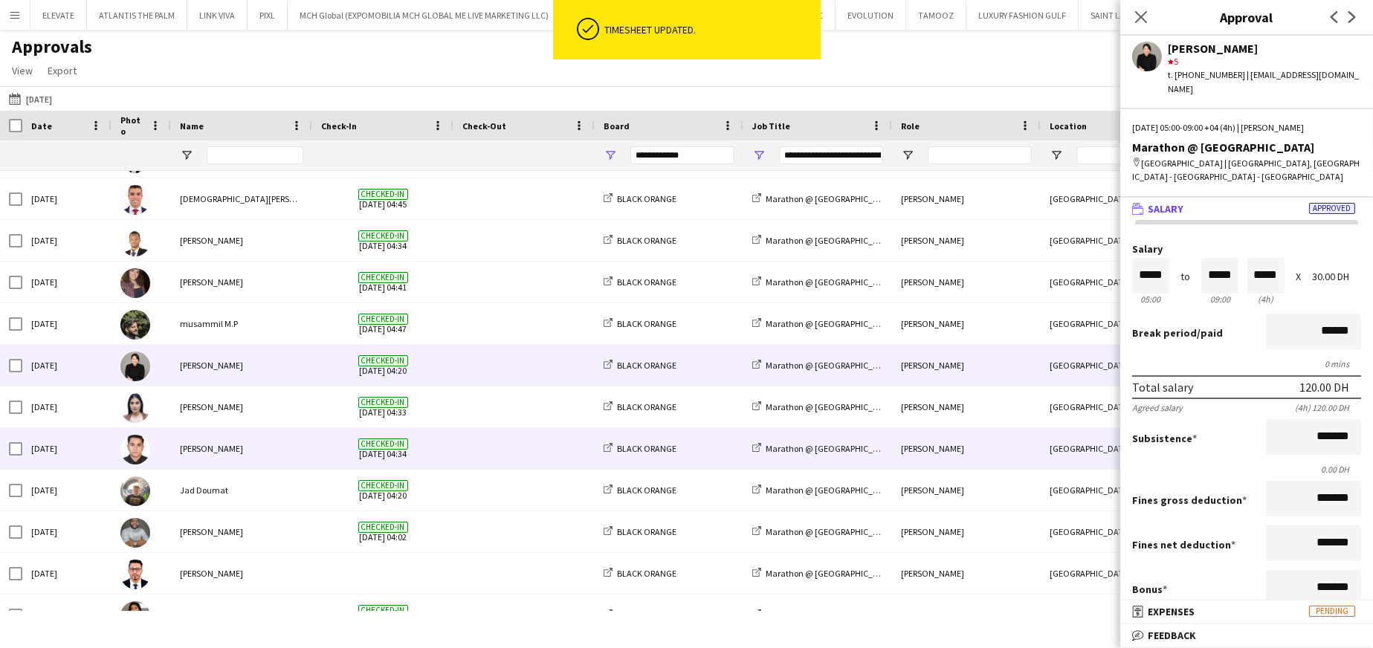
scroll to position [592, 0]
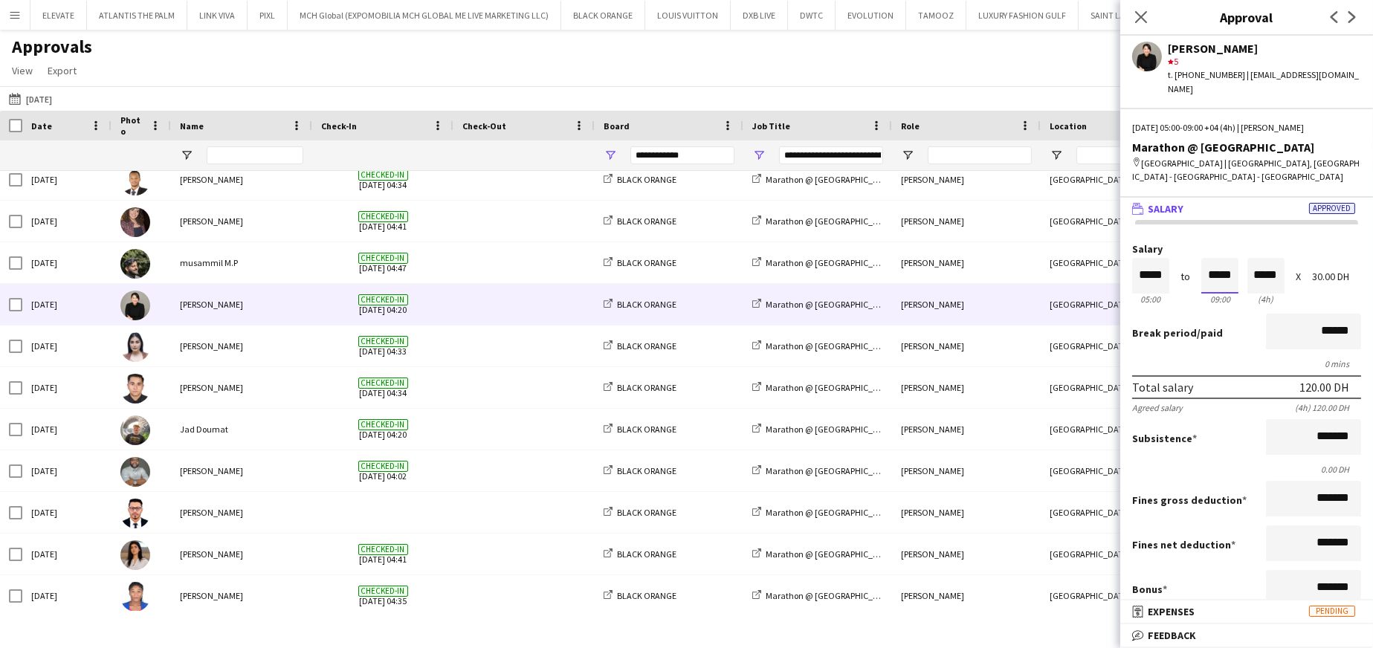
click at [915, 258] on input "*****" at bounding box center [1220, 276] width 37 height 36
type input "*****"
click at [915, 243] on div at bounding box center [1211, 250] width 19 height 15
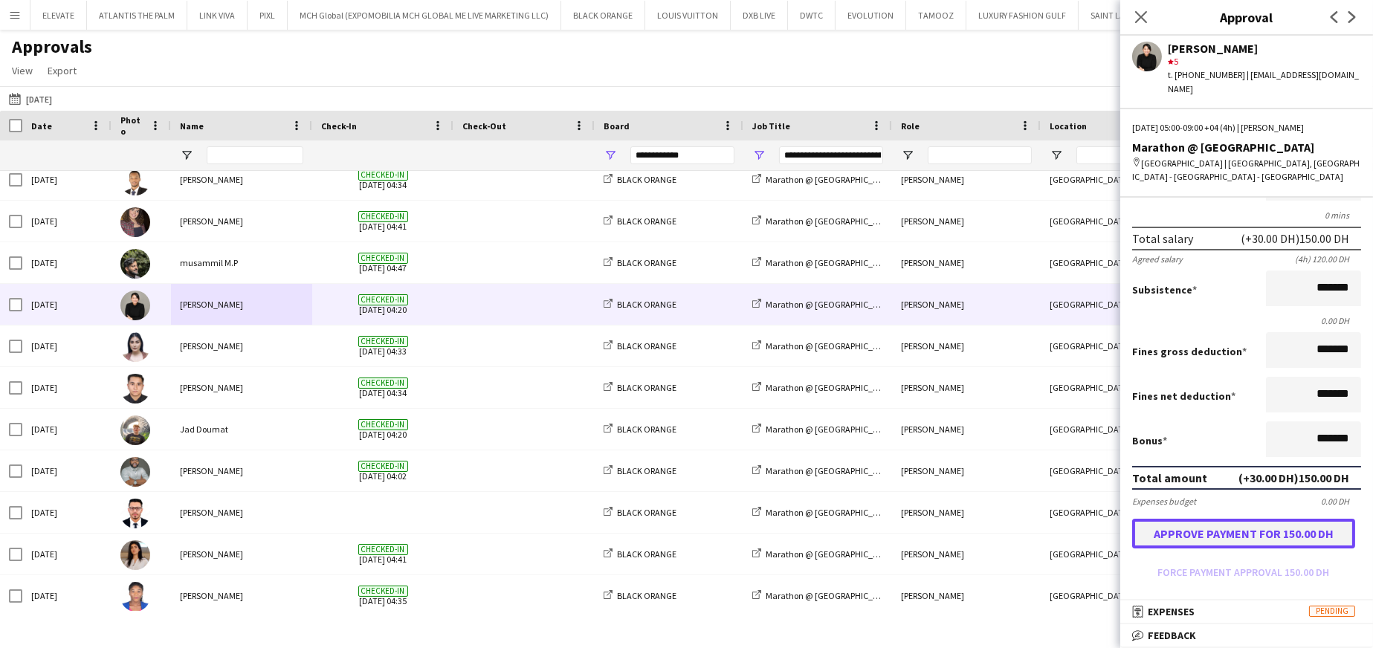
click at [915, 390] on button "Approve payment for 150.00 DH" at bounding box center [1243, 534] width 223 height 30
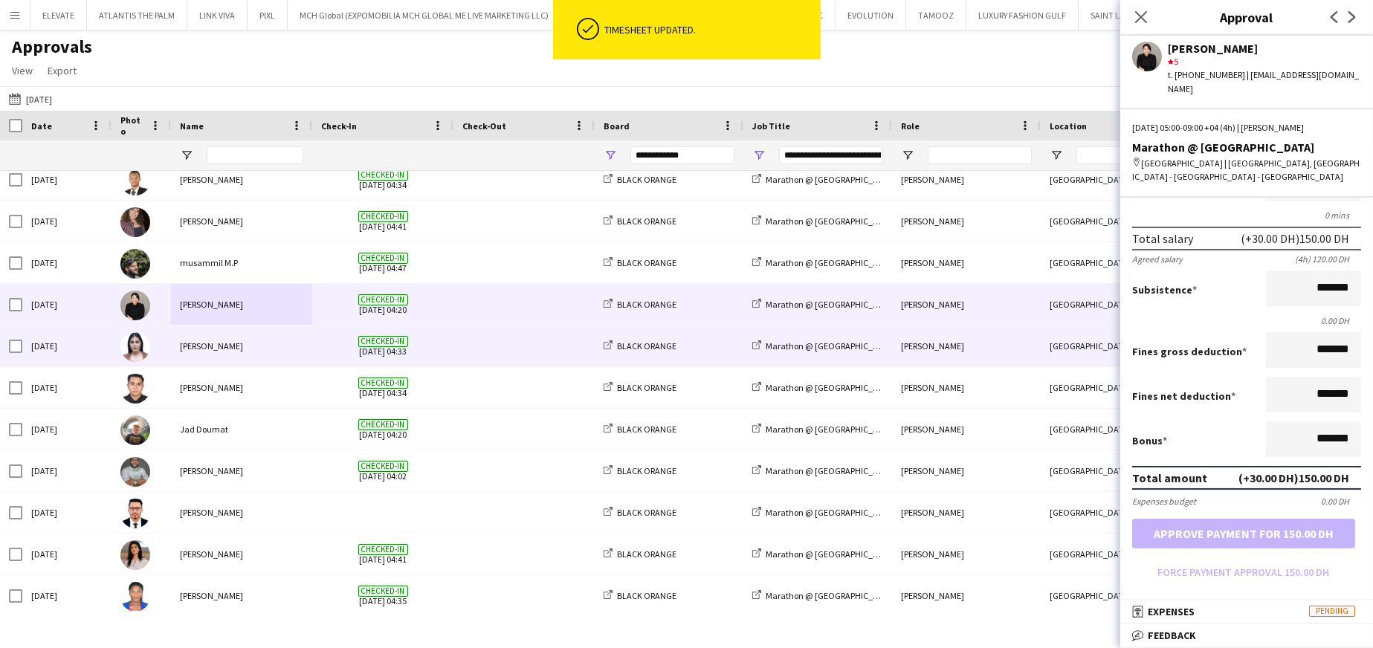
click at [230, 352] on div "Patricia Tolentino" at bounding box center [241, 346] width 141 height 41
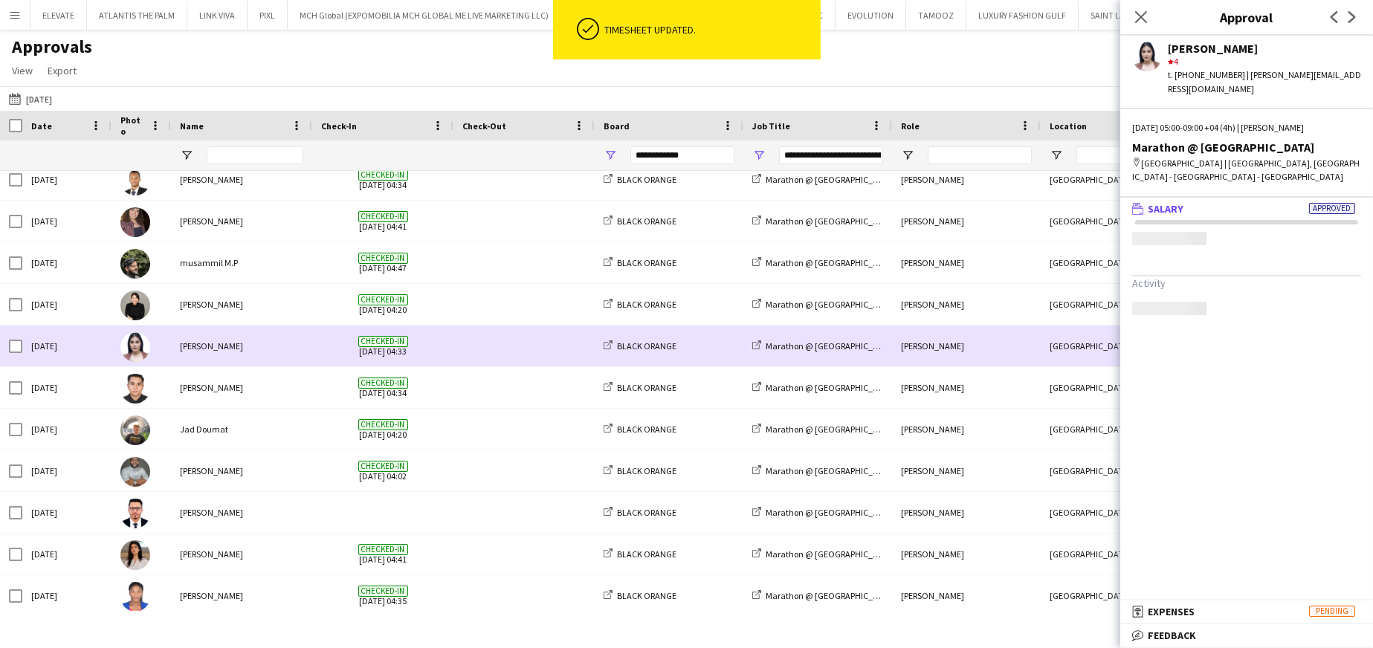
scroll to position [0, 0]
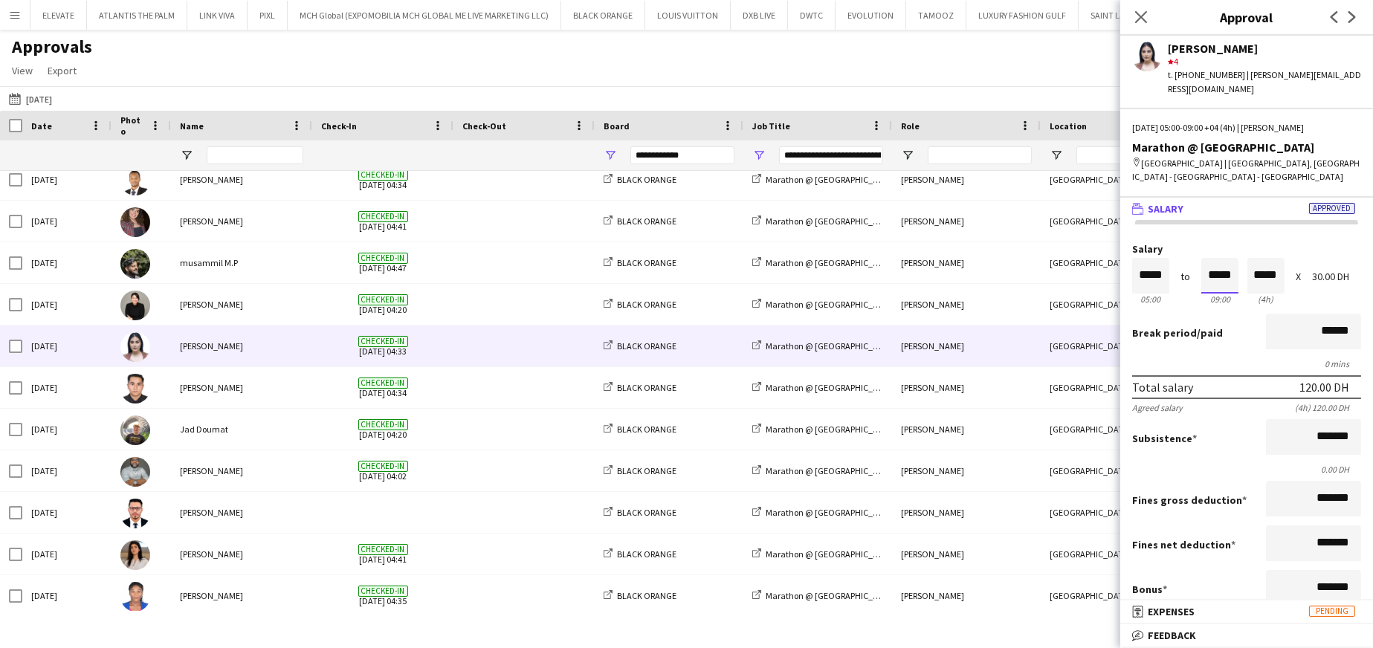
click at [915, 258] on input "*****" at bounding box center [1220, 276] width 37 height 36
type input "*****"
click at [915, 243] on div at bounding box center [1211, 250] width 19 height 15
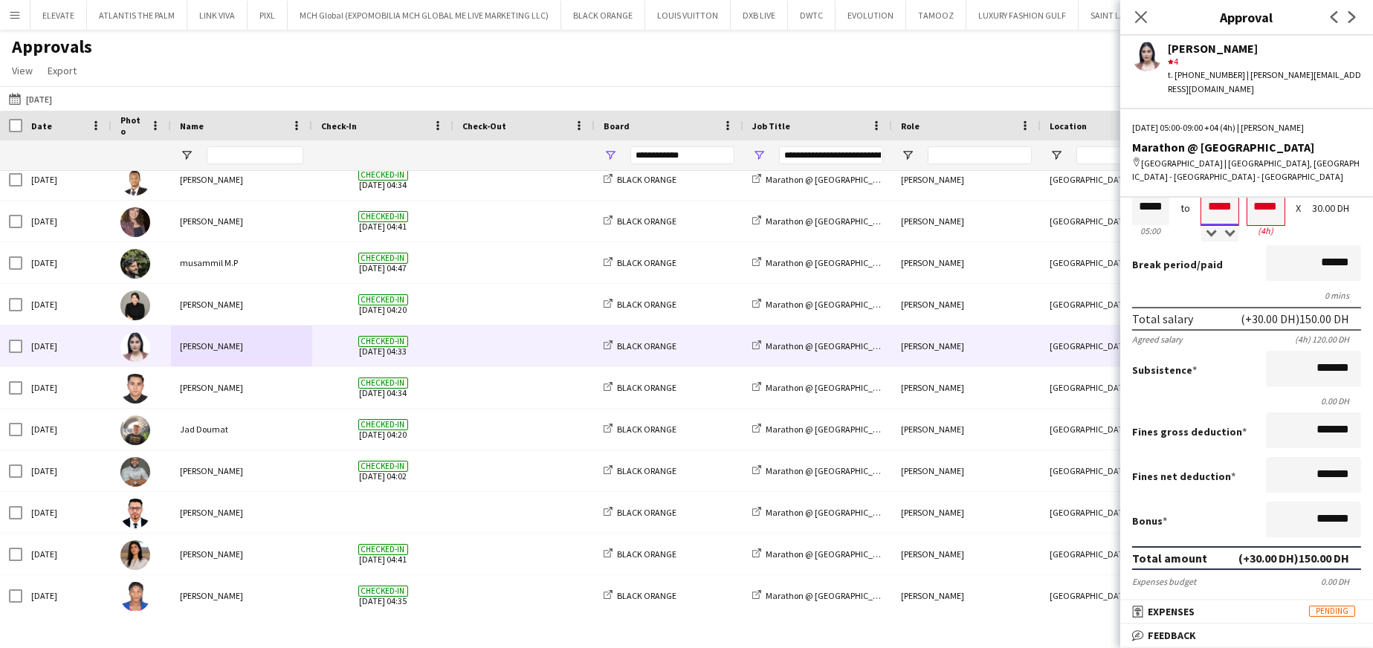
scroll to position [149, 0]
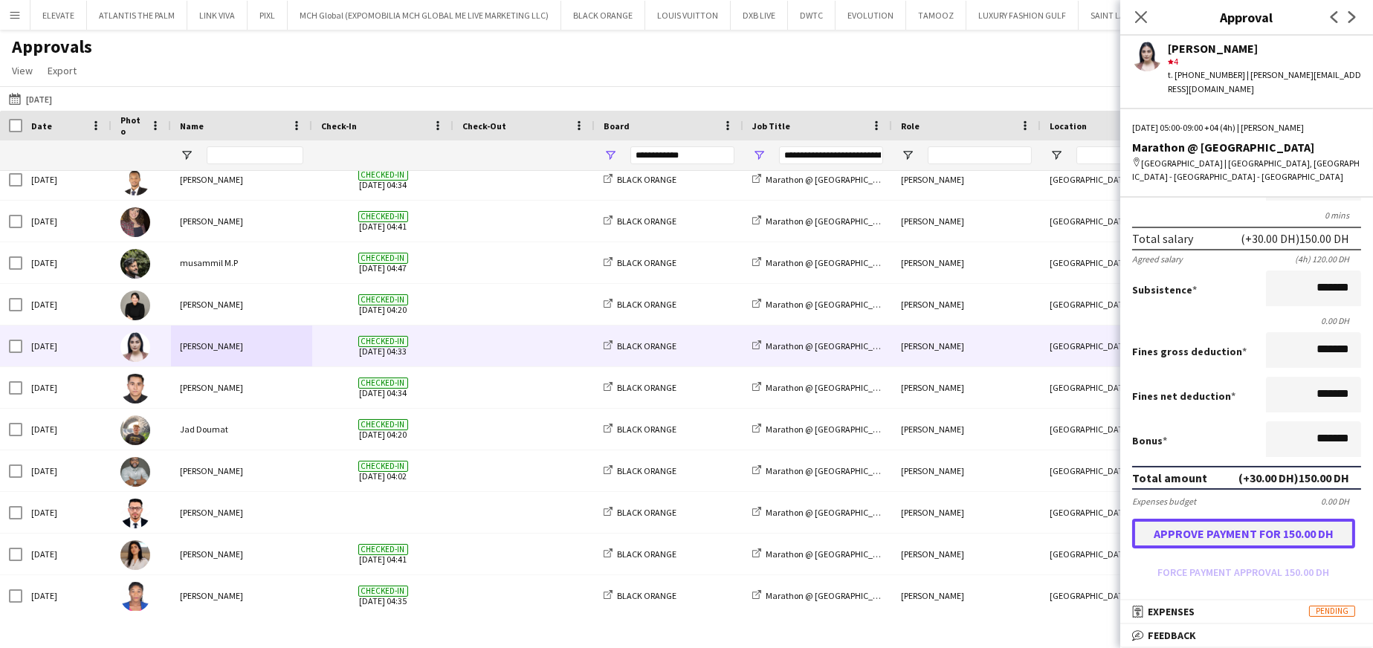
click at [915, 390] on button "Approve payment for 150.00 DH" at bounding box center [1243, 534] width 223 height 30
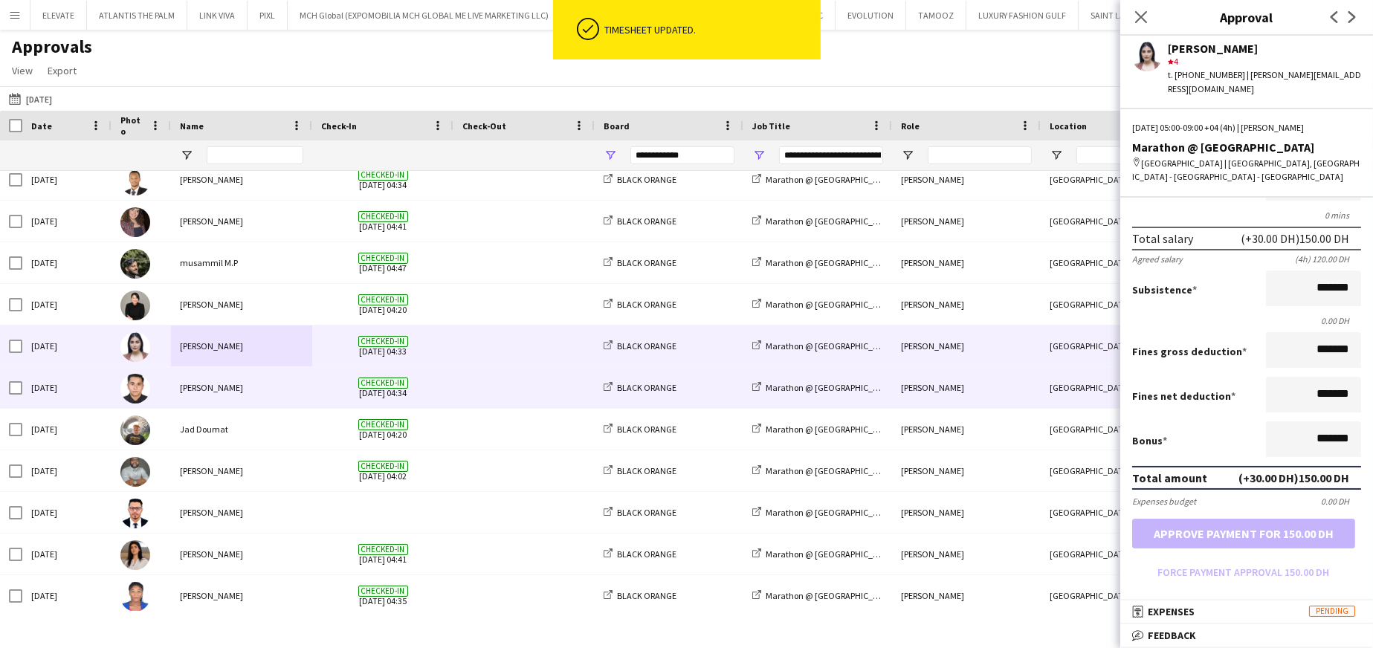
click at [212, 390] on div "Taha Alfuad" at bounding box center [241, 387] width 141 height 41
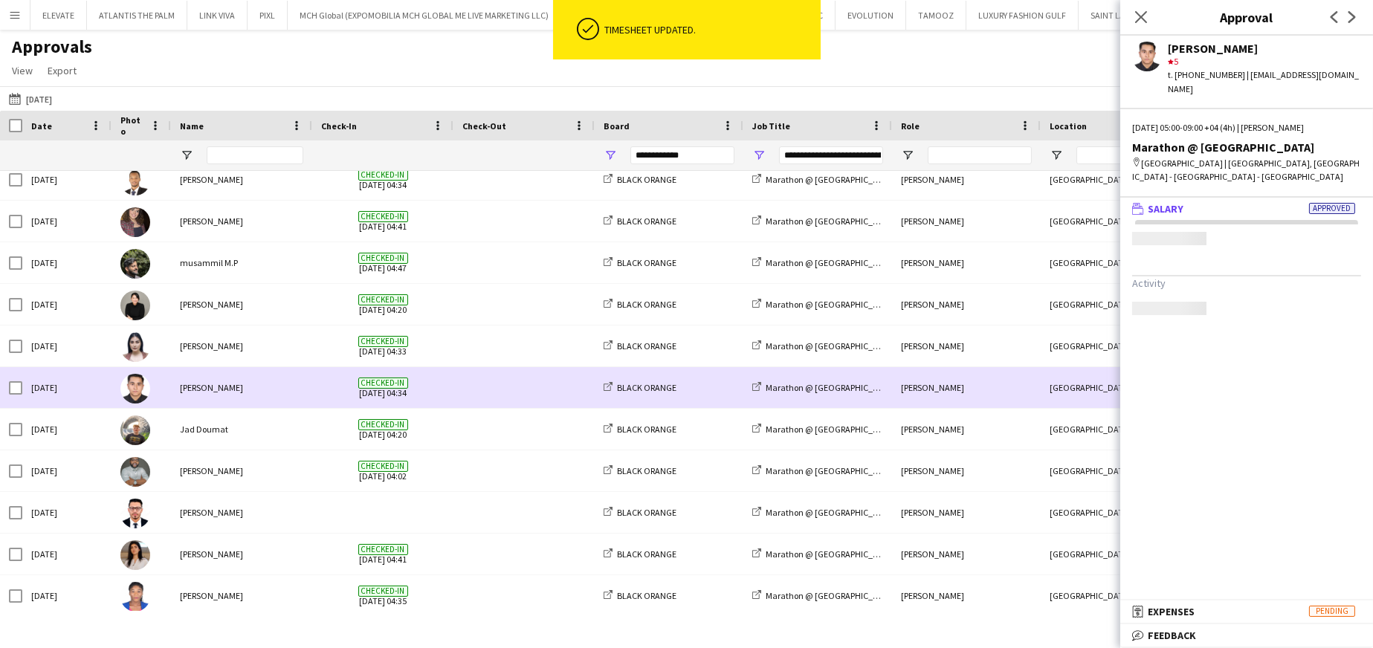
scroll to position [0, 0]
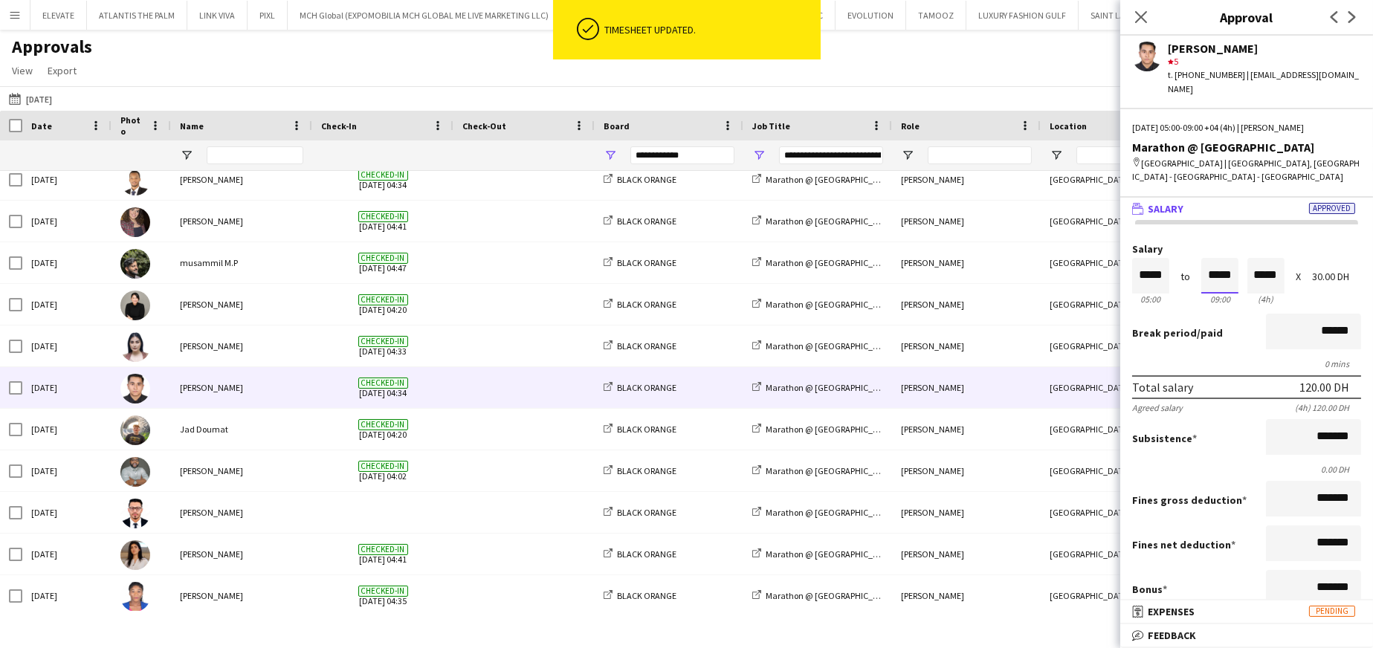
drag, startPoint x: 1213, startPoint y: 267, endPoint x: 1213, endPoint y: 254, distance: 13.4
click at [915, 267] on input "*****" at bounding box center [1220, 276] width 37 height 36
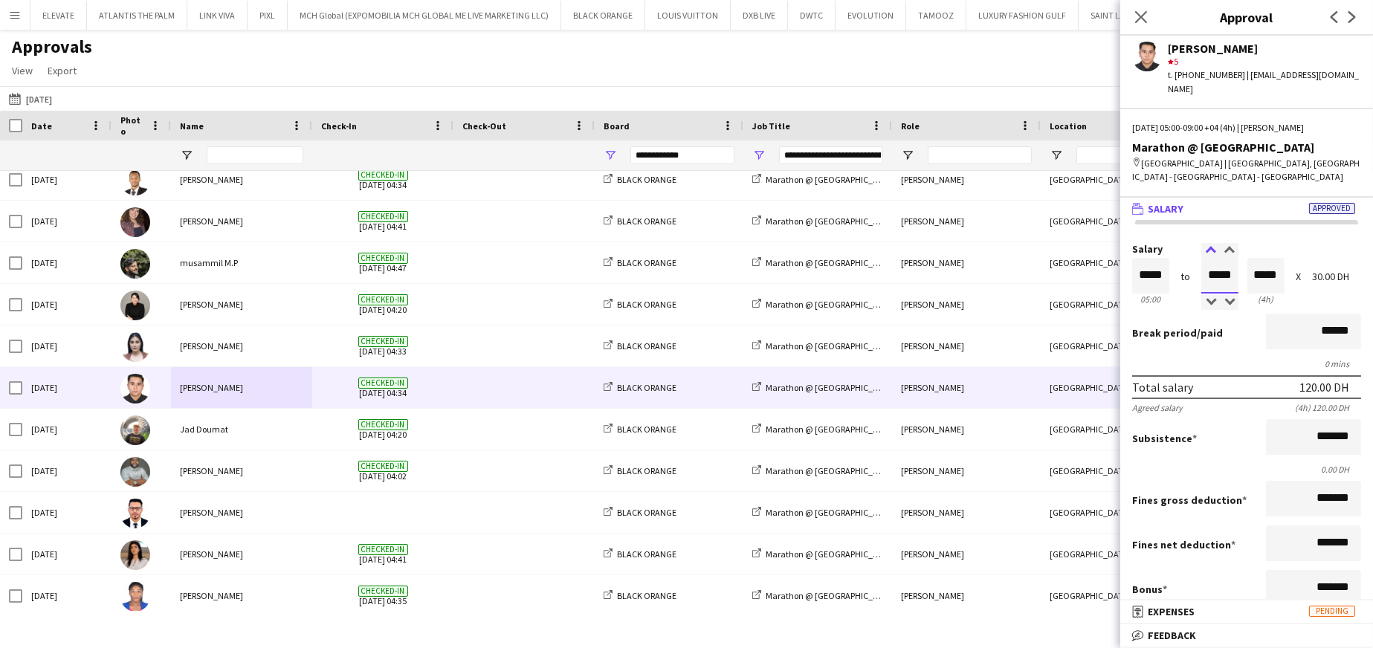
type input "*****"
click at [915, 243] on div at bounding box center [1211, 250] width 19 height 15
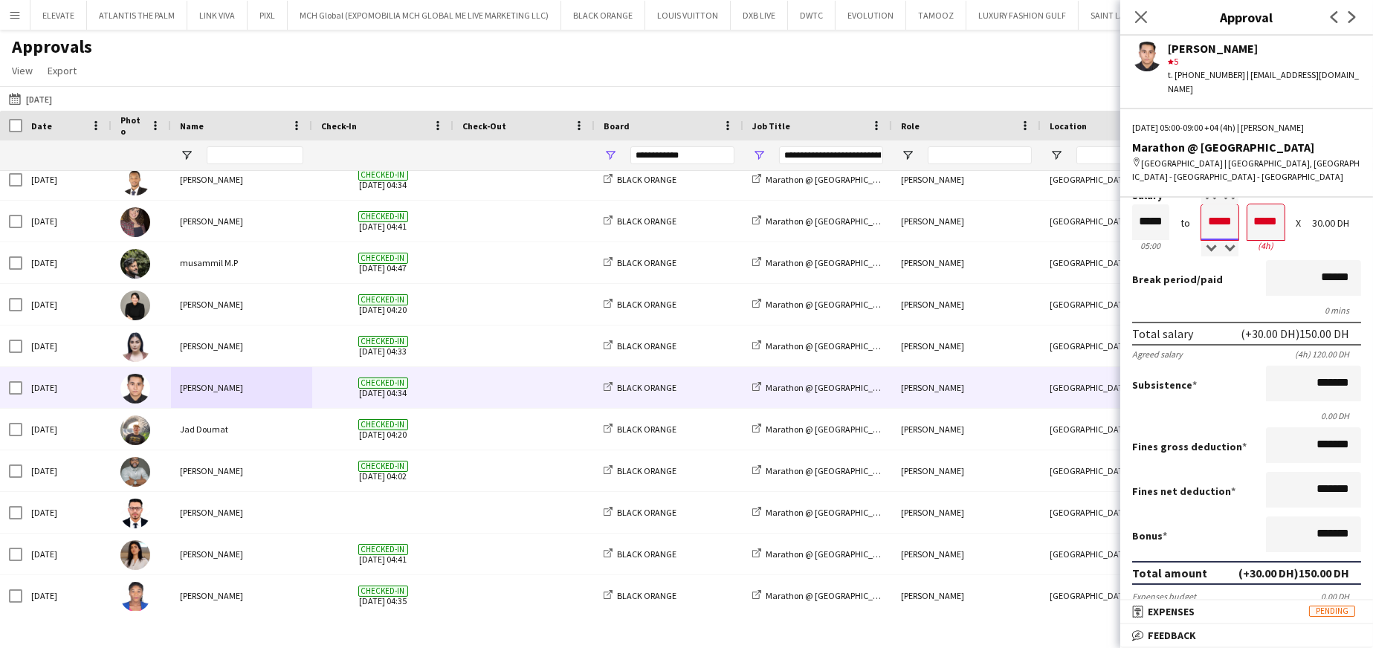
scroll to position [74, 0]
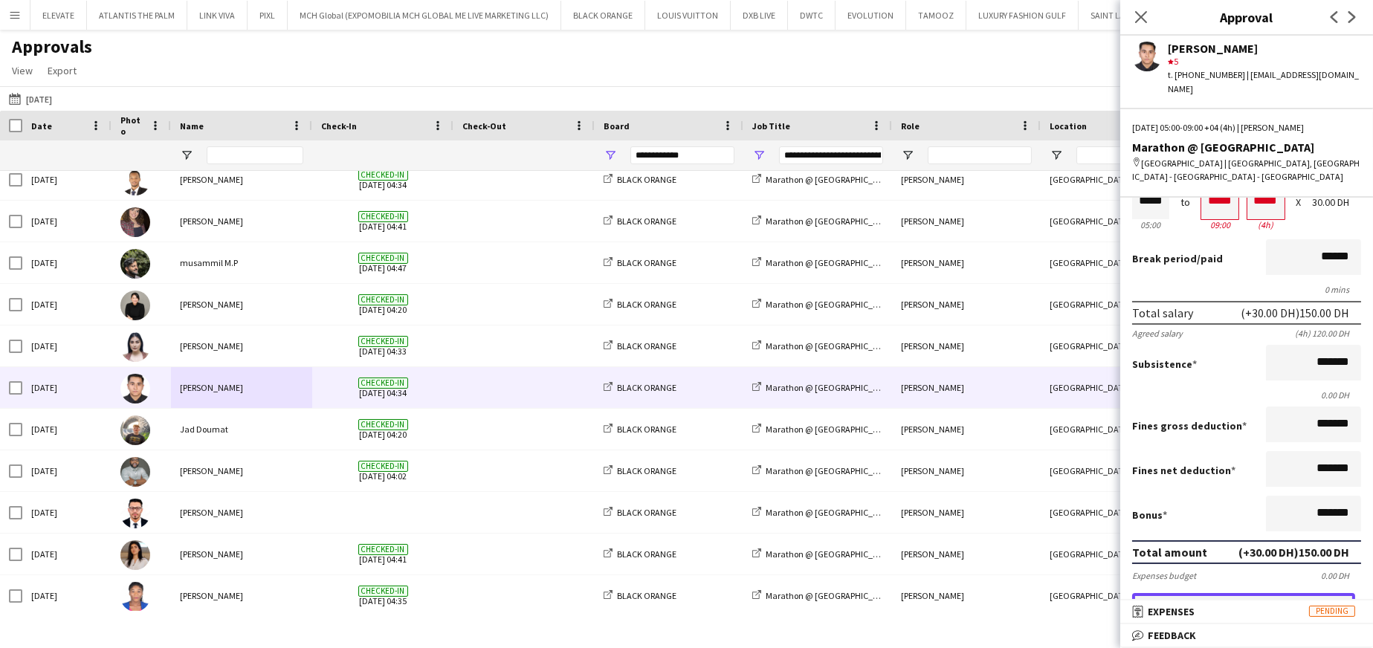
click at [915, 390] on button "Approve payment for 150.00 DH" at bounding box center [1243, 608] width 223 height 30
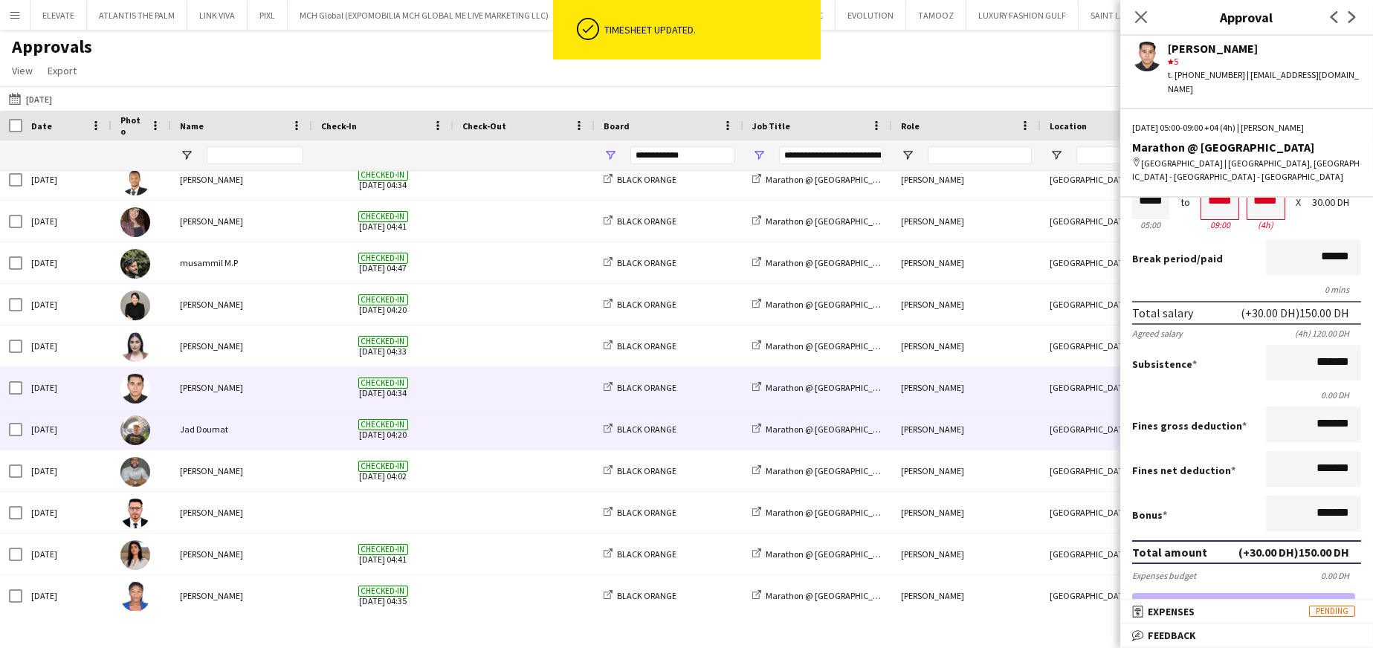
click at [241, 390] on div "Jad Doumat" at bounding box center [241, 429] width 141 height 41
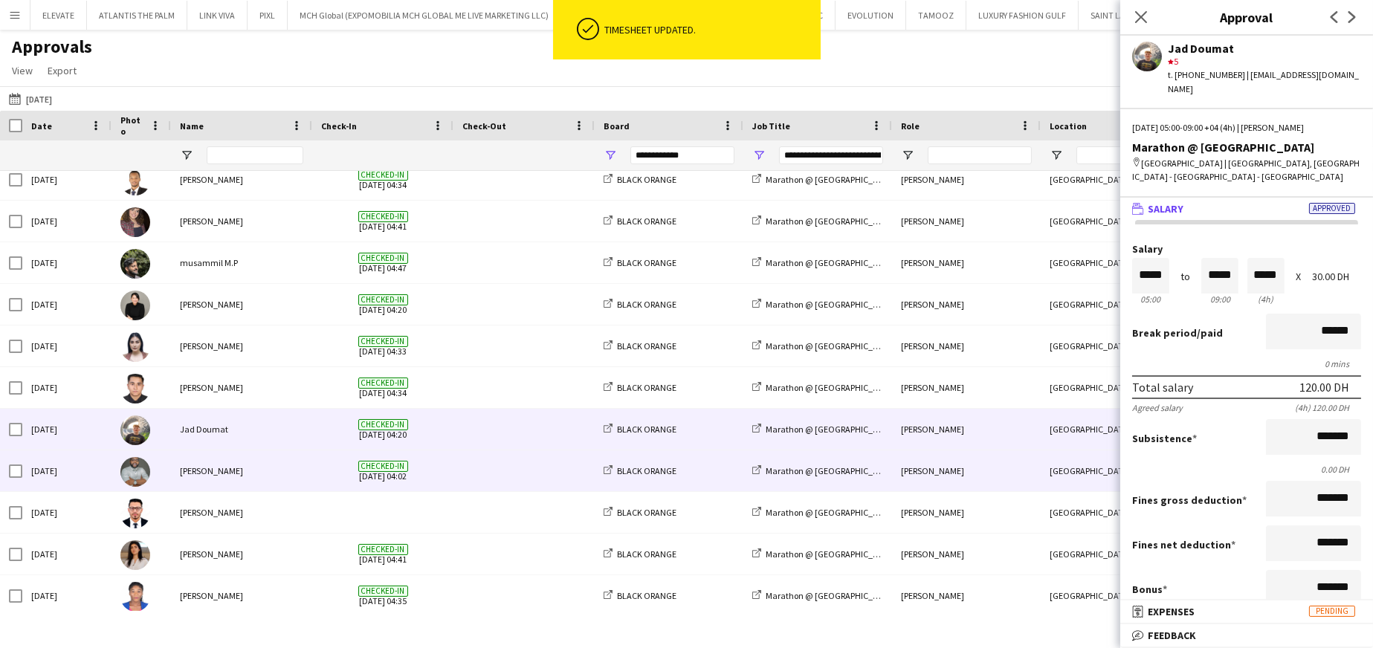
click at [248, 390] on div "Nehemiah Ayoung" at bounding box center [241, 471] width 141 height 41
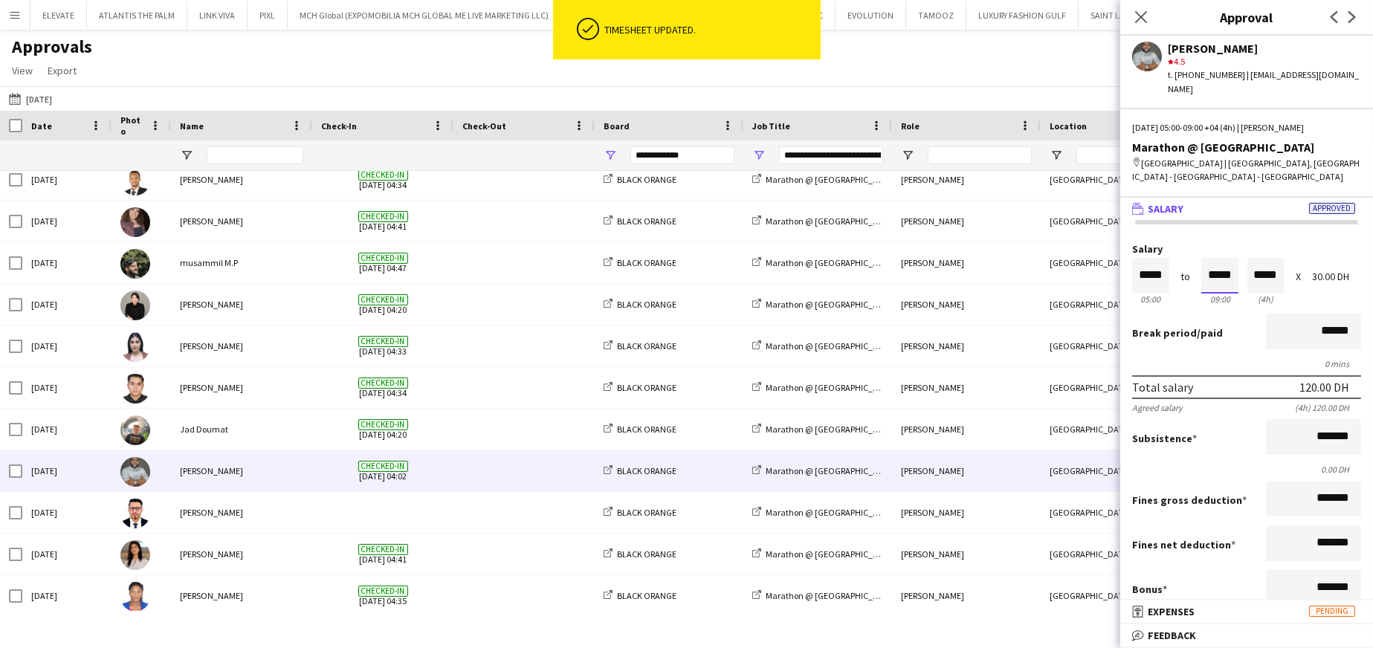
click at [915, 258] on input "*****" at bounding box center [1220, 276] width 37 height 36
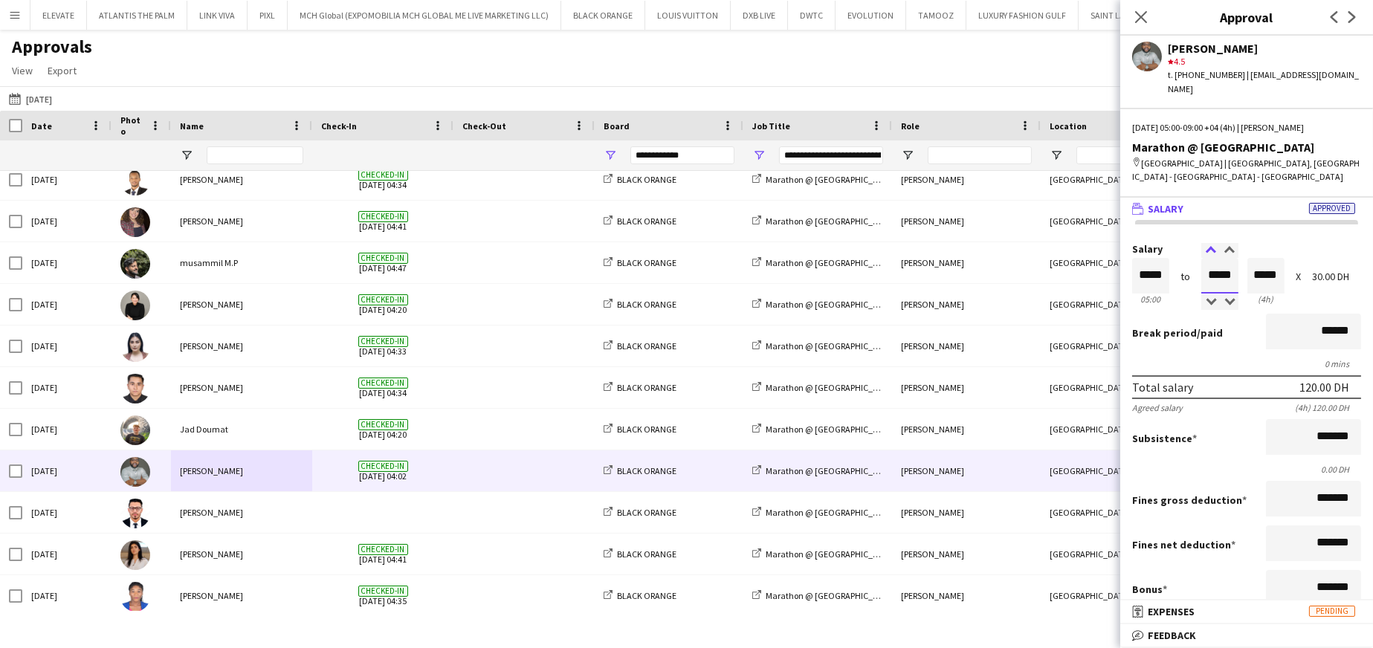
type input "*****"
click at [915, 243] on div at bounding box center [1211, 250] width 19 height 15
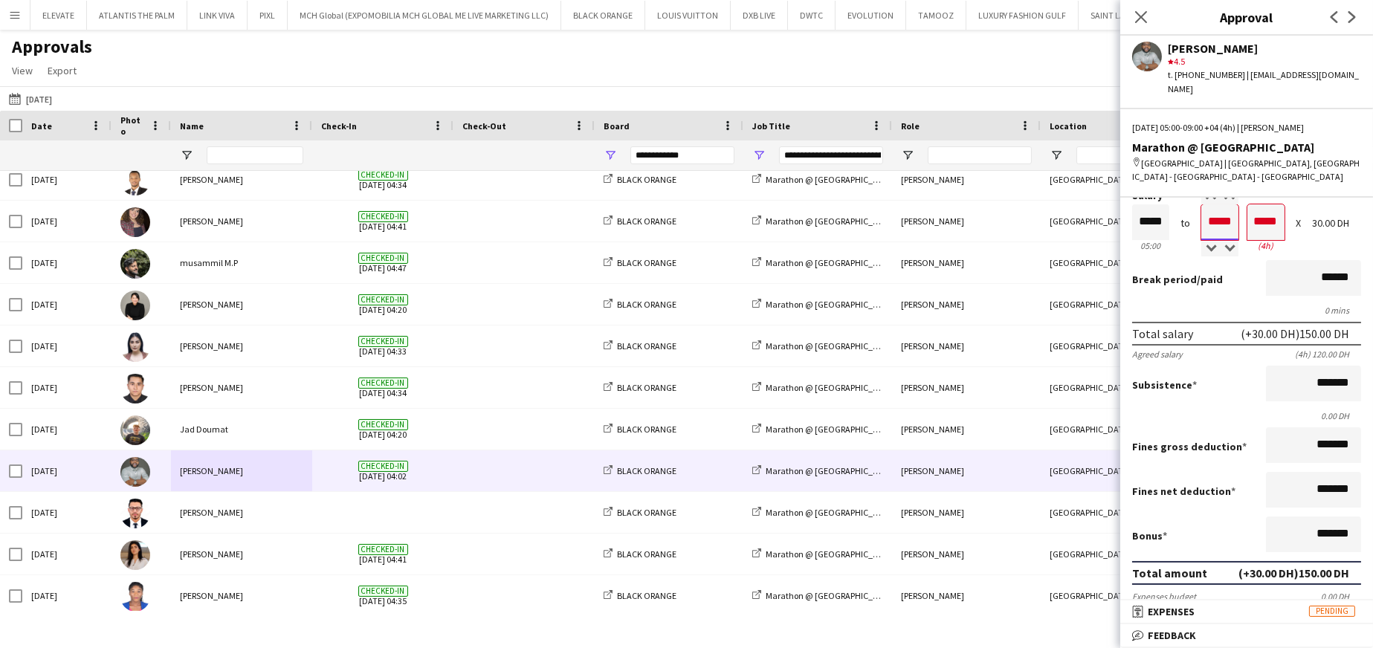
scroll to position [74, 0]
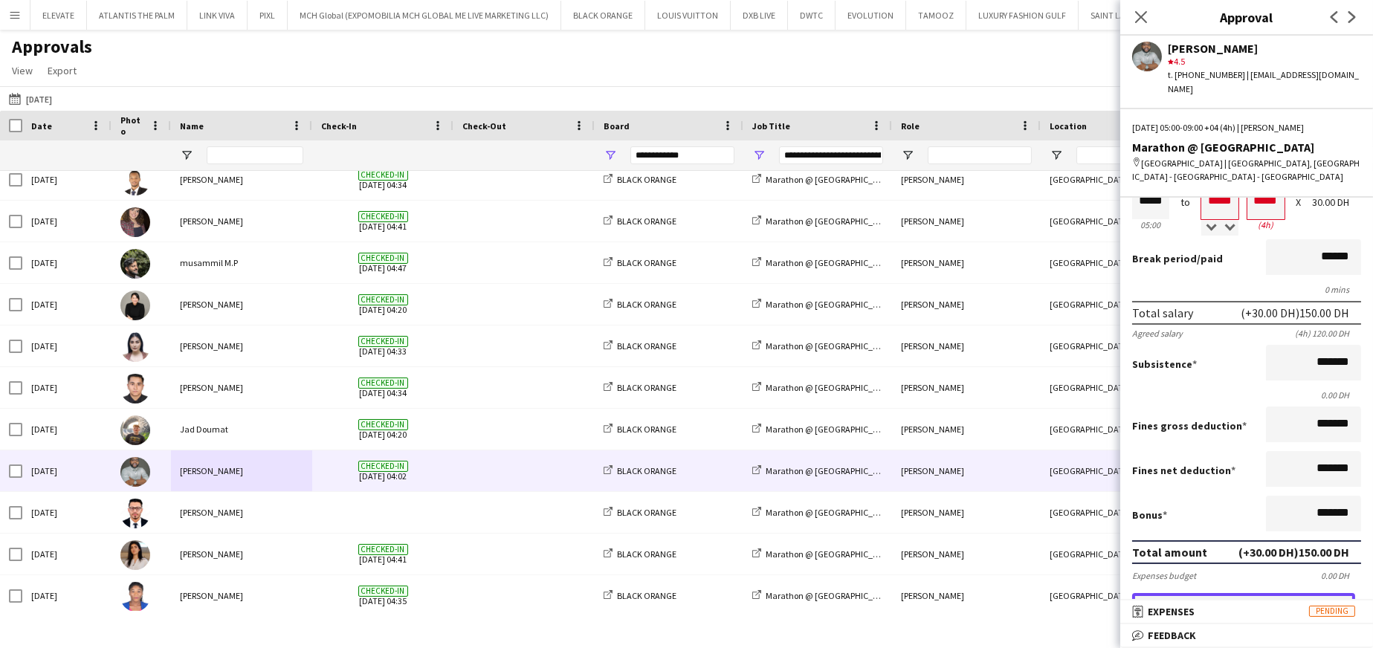
click at [915, 390] on button "Approve payment for 150.00 DH" at bounding box center [1243, 608] width 223 height 30
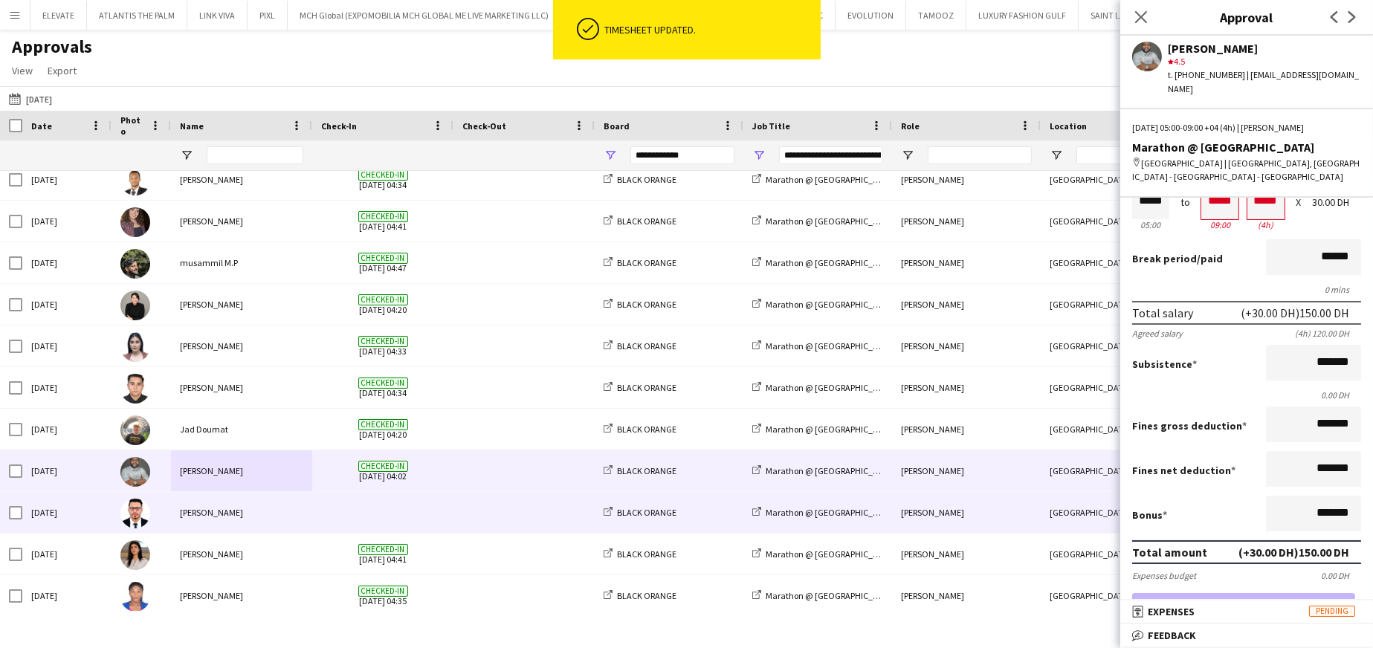
click at [286, 390] on div "Hedi Ben Meftah" at bounding box center [241, 512] width 141 height 41
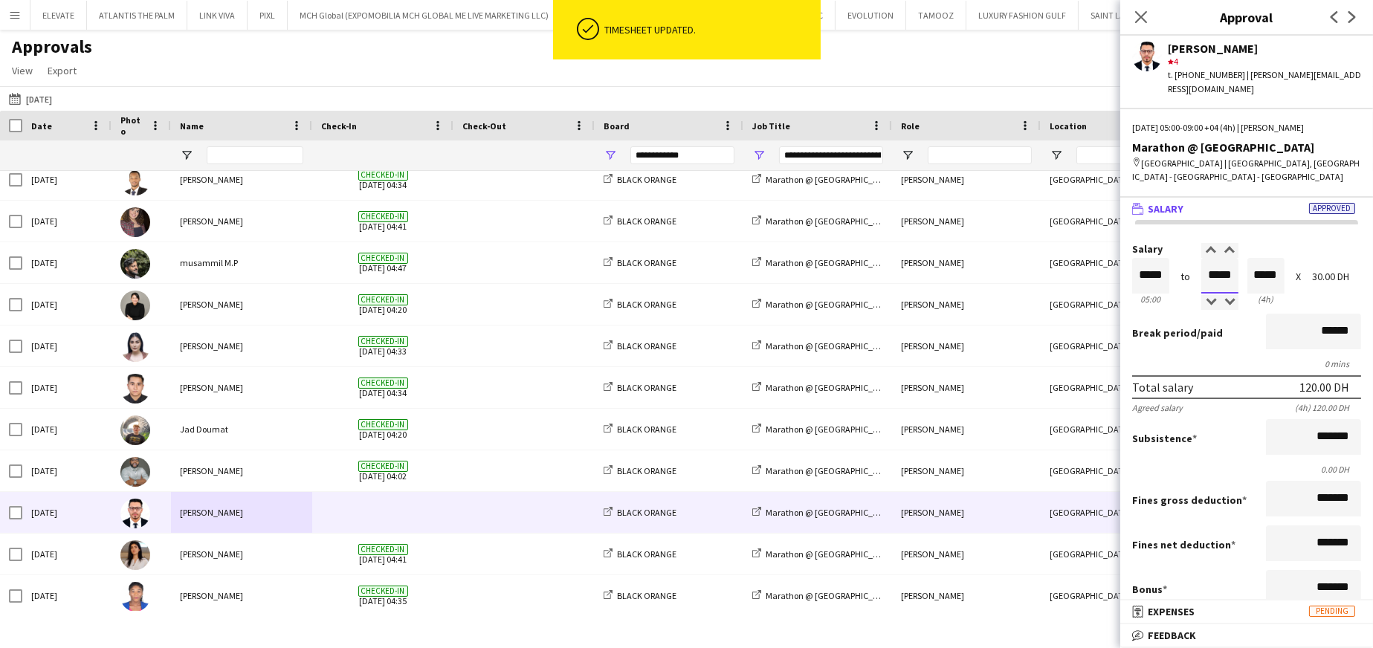
click at [915, 266] on input "*****" at bounding box center [1220, 276] width 37 height 36
type input "*****"
drag, startPoint x: 1204, startPoint y: 251, endPoint x: 1190, endPoint y: 375, distance: 124.2
click at [915, 254] on div at bounding box center [1211, 250] width 19 height 15
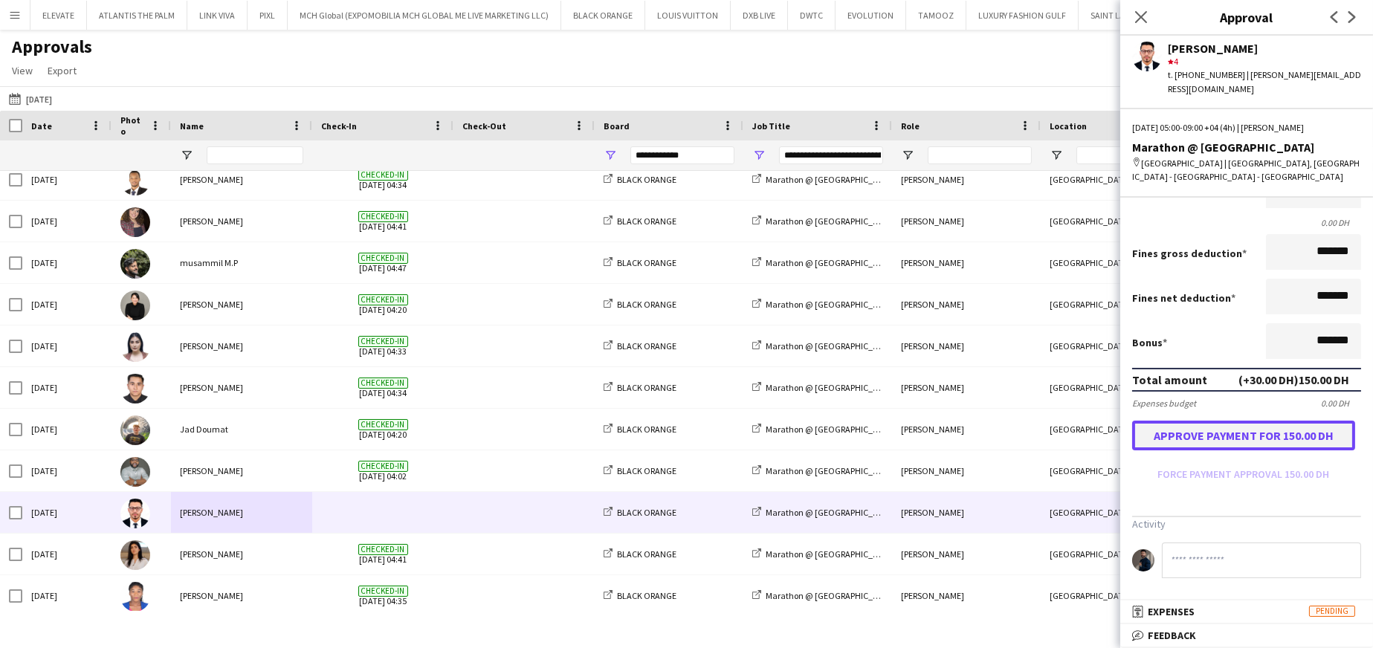
click at [915, 390] on button "Approve payment for 150.00 DH" at bounding box center [1243, 436] width 223 height 30
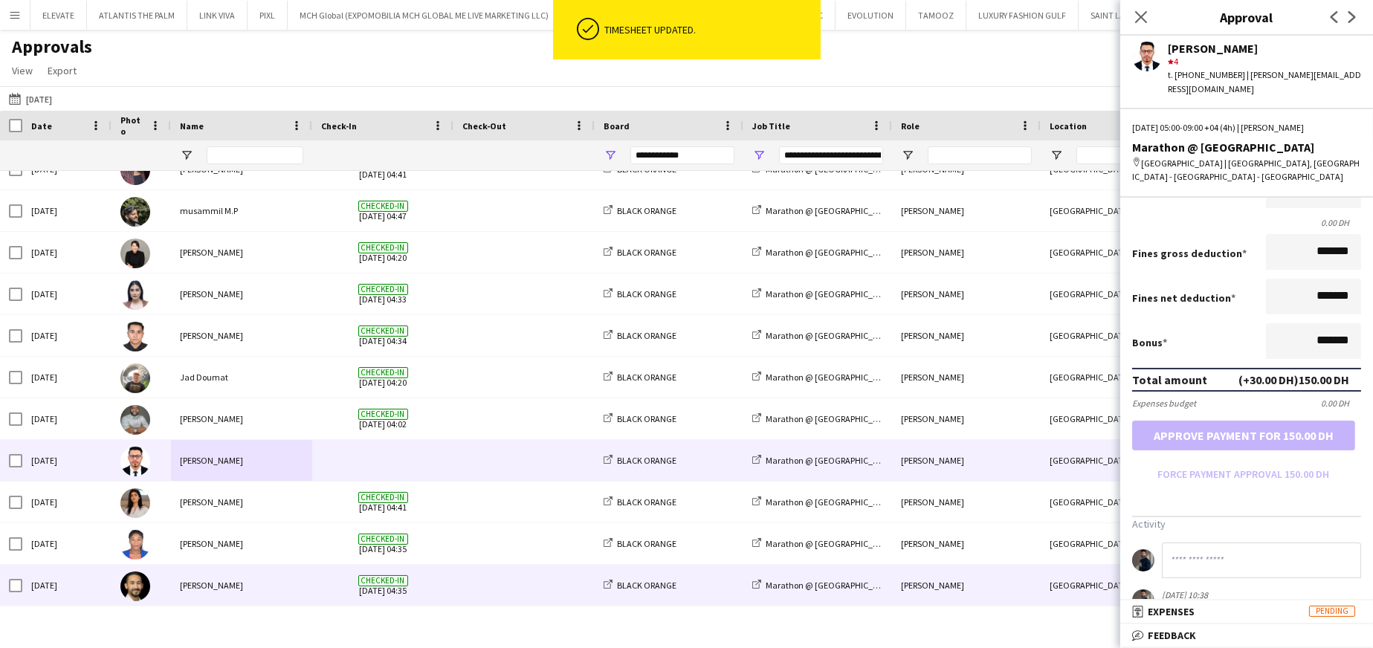
scroll to position [669, 0]
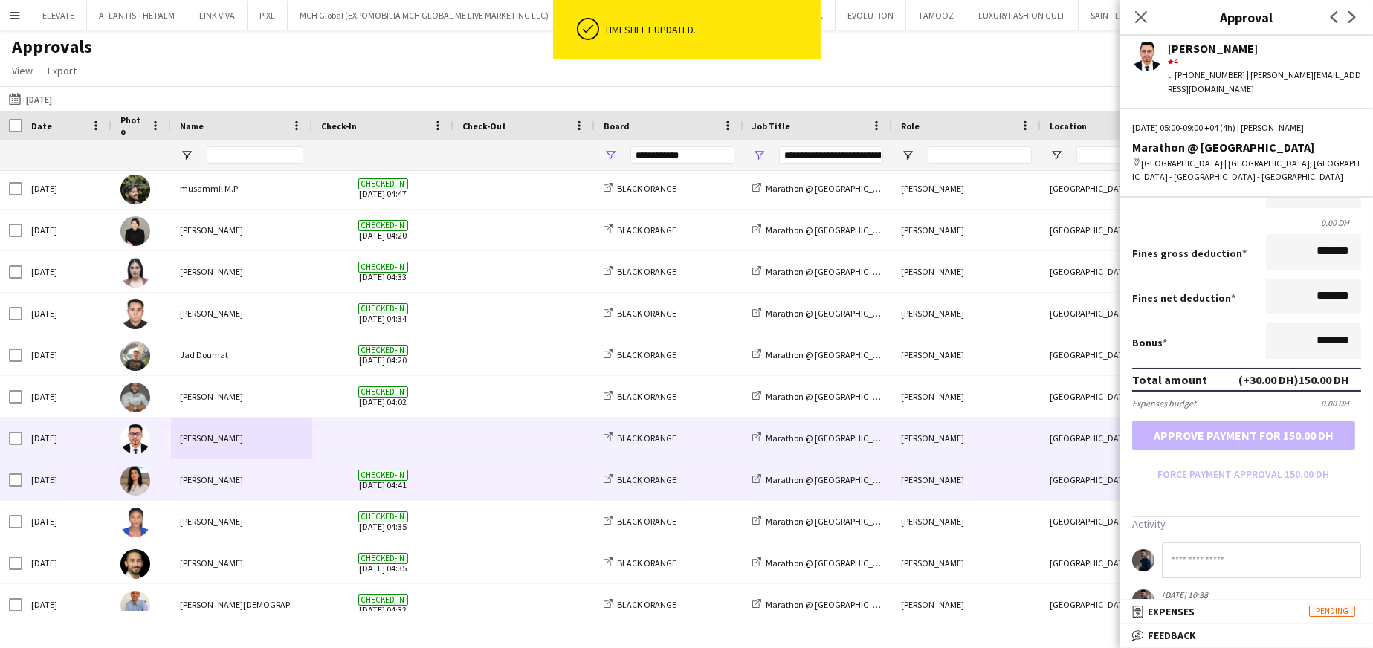
click at [257, 390] on div "Manolia Ali" at bounding box center [241, 480] width 141 height 41
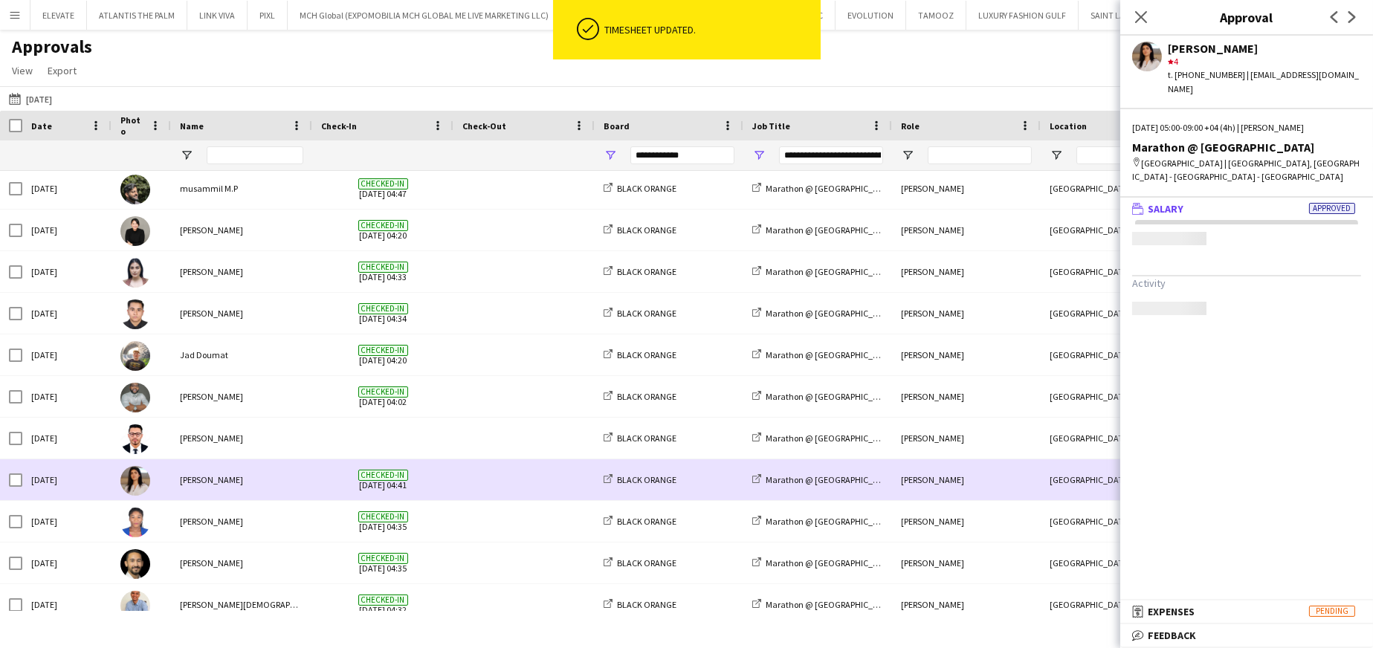
scroll to position [0, 0]
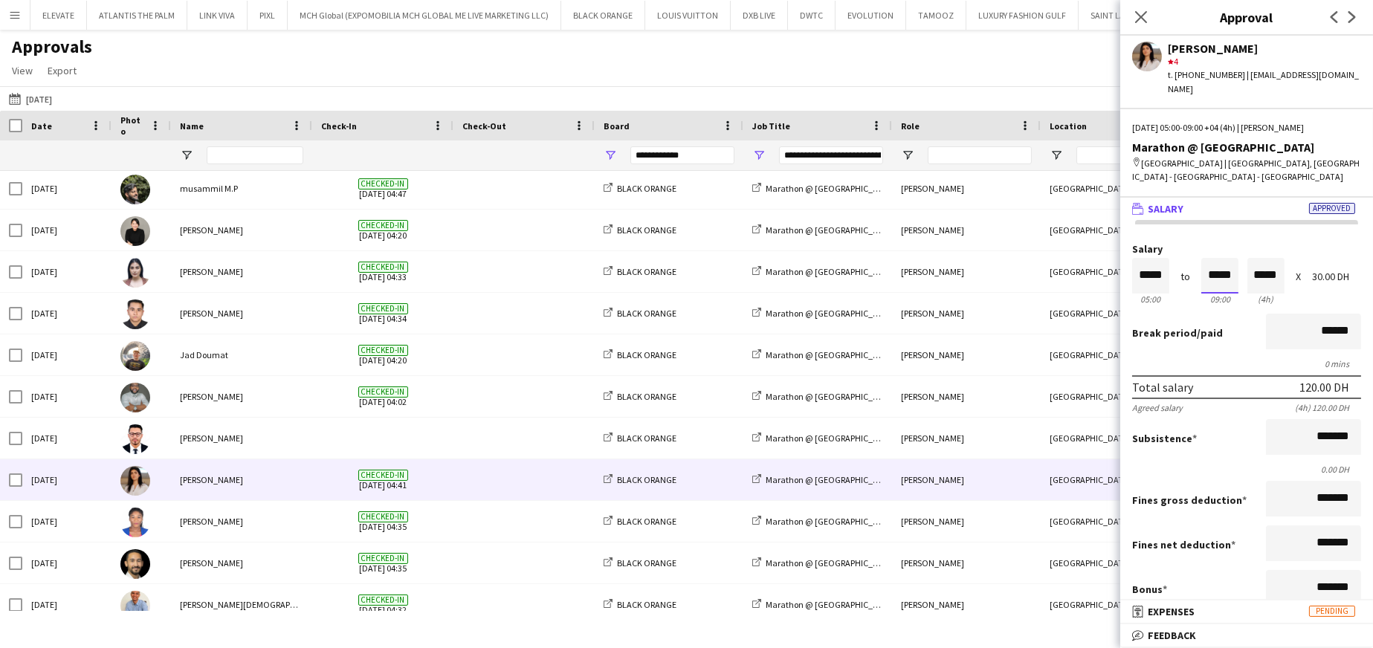
click at [915, 258] on input "*****" at bounding box center [1220, 276] width 37 height 36
type input "*****"
click at [915, 243] on div at bounding box center [1211, 250] width 19 height 15
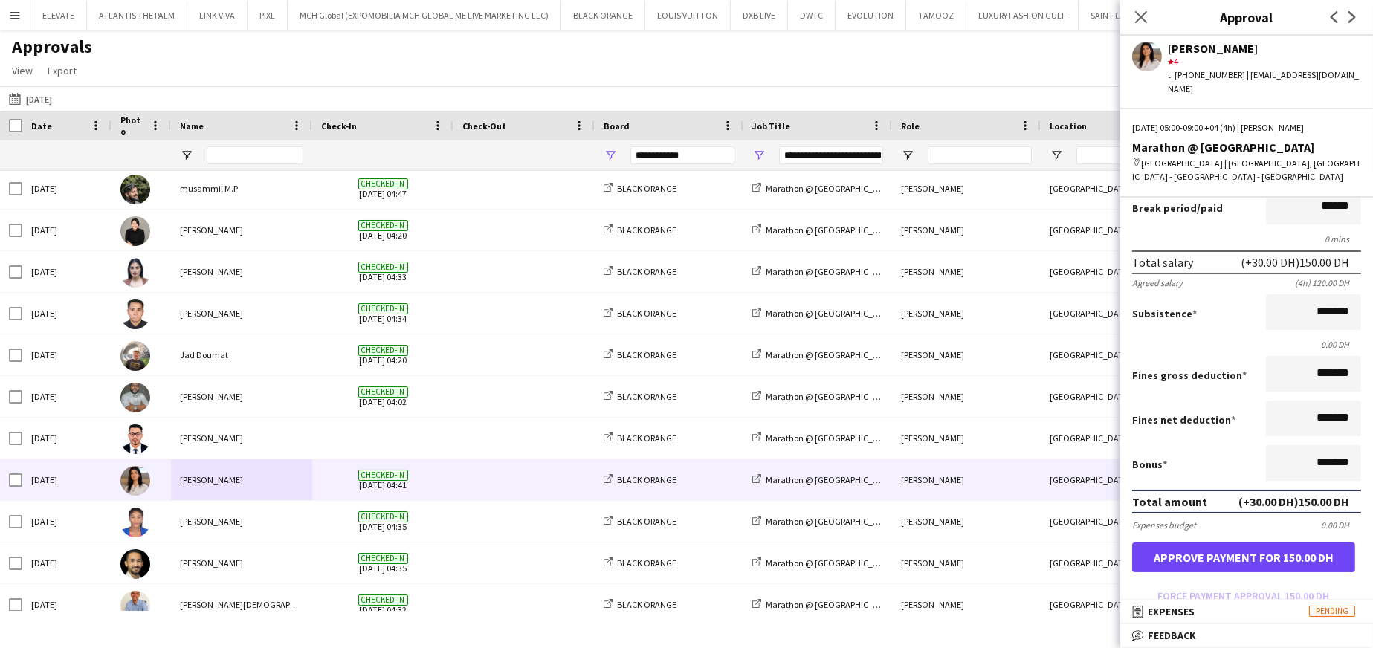
scroll to position [149, 0]
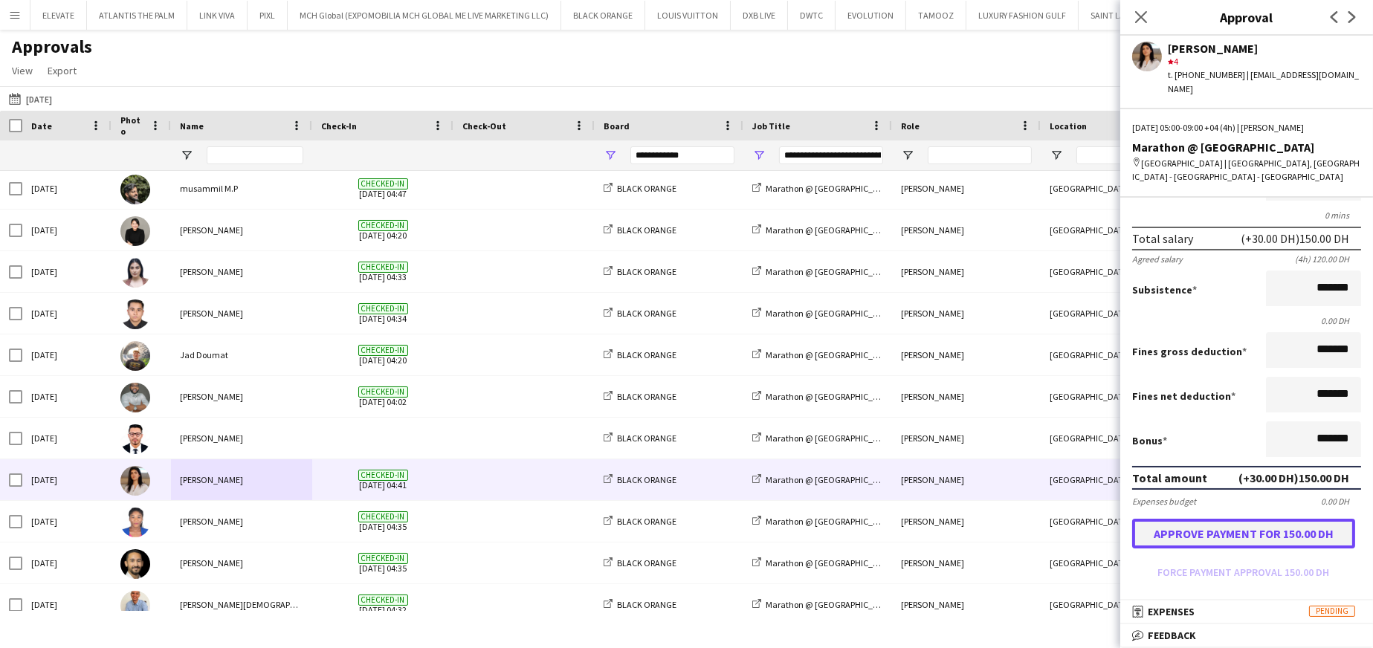
click at [915, 390] on button "Approve payment for 150.00 DH" at bounding box center [1243, 534] width 223 height 30
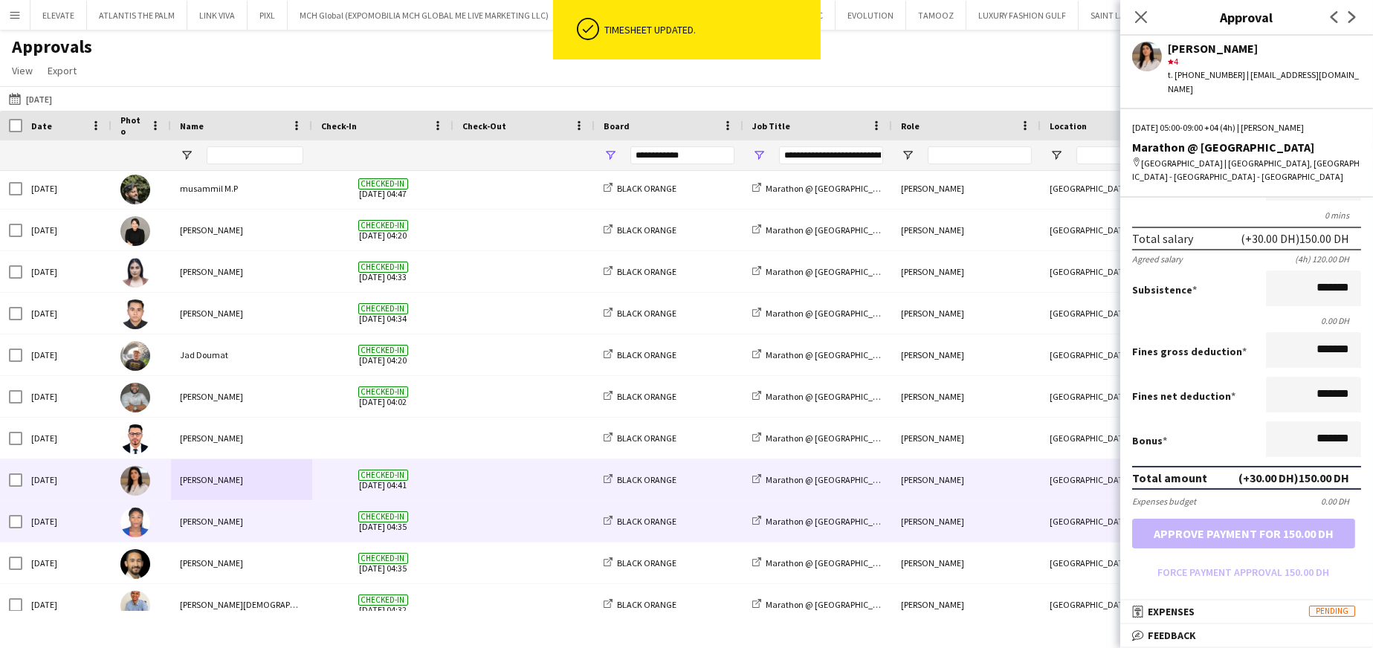
click at [269, 390] on div "RILINDIS KOYE" at bounding box center [241, 521] width 141 height 41
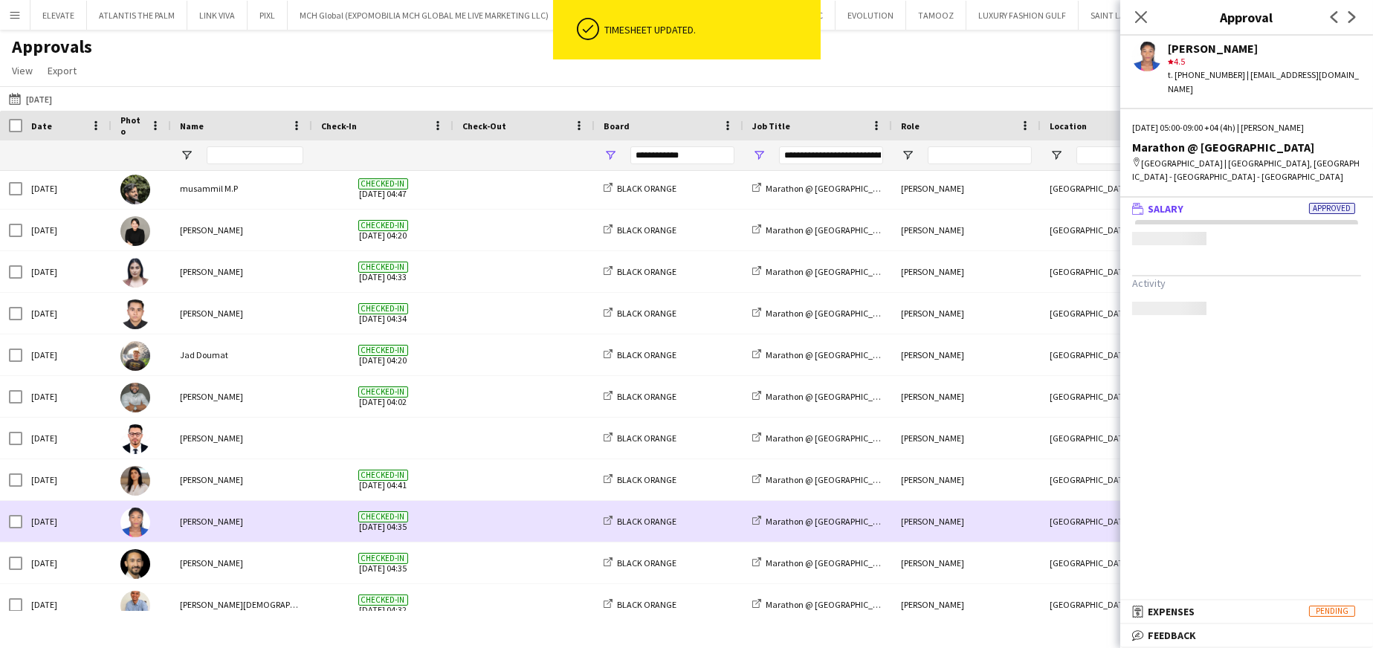
scroll to position [0, 0]
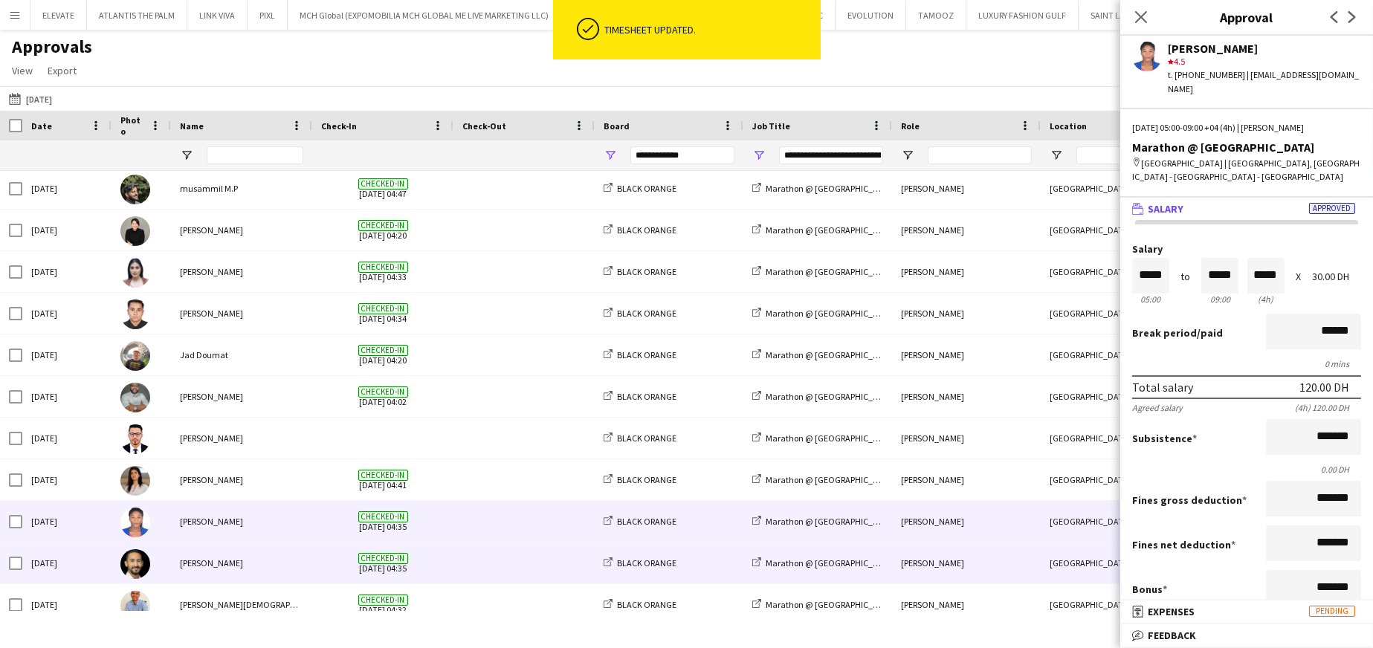
click at [262, 390] on div "Rafiq Youssif" at bounding box center [241, 563] width 141 height 41
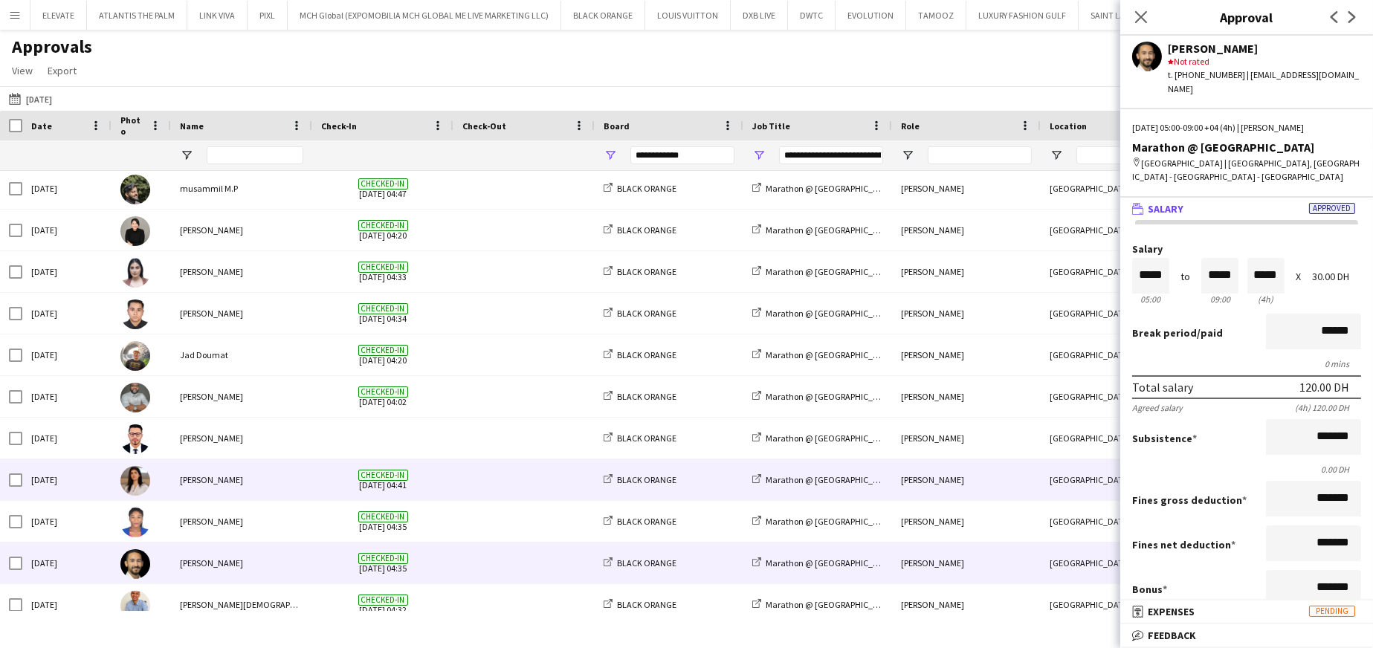
scroll to position [744, 0]
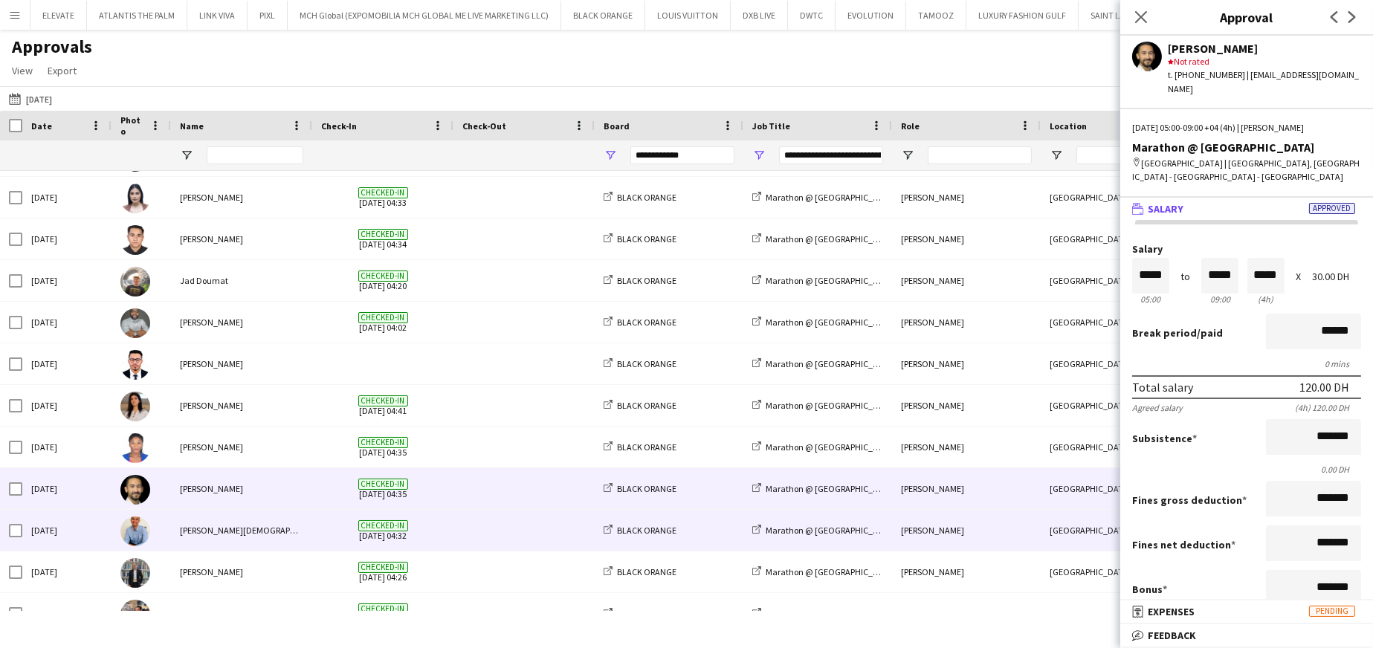
click at [262, 390] on div "Lloyd Christian Gonzalo" at bounding box center [241, 530] width 141 height 41
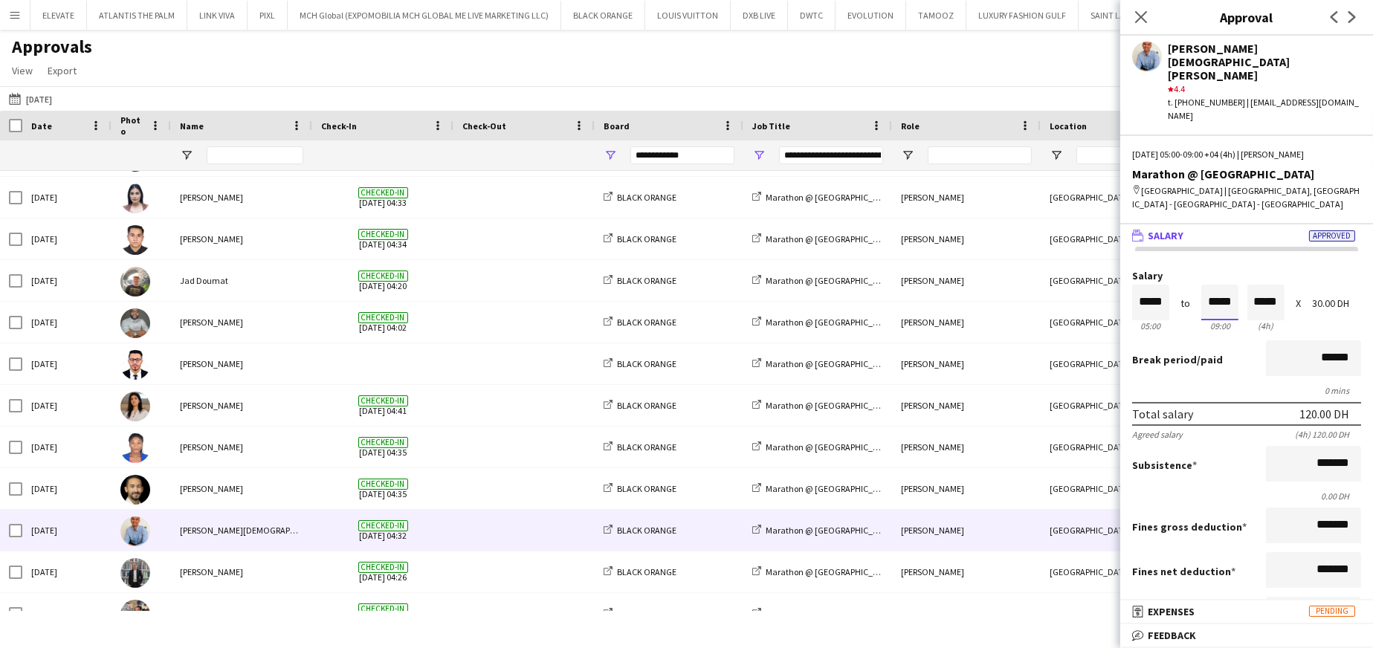
click at [915, 285] on input "*****" at bounding box center [1220, 303] width 37 height 36
type input "*****"
click at [915, 270] on div at bounding box center [1211, 277] width 19 height 15
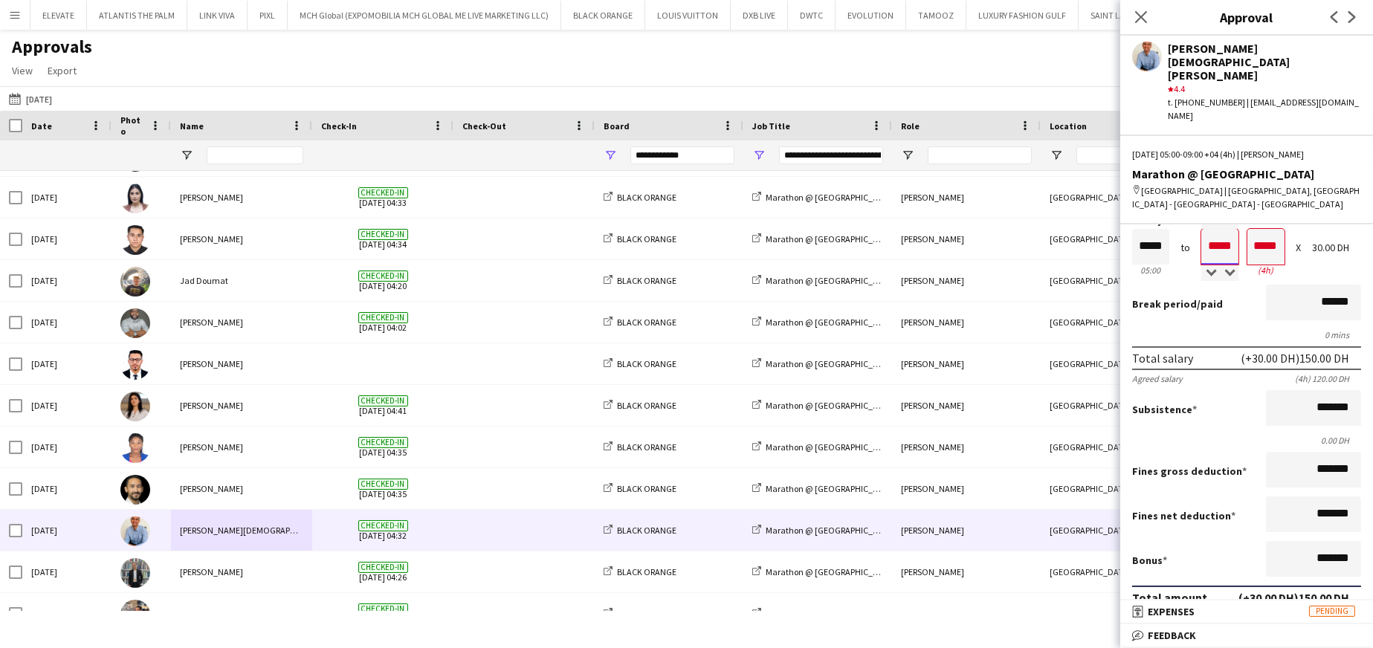
scroll to position [74, 0]
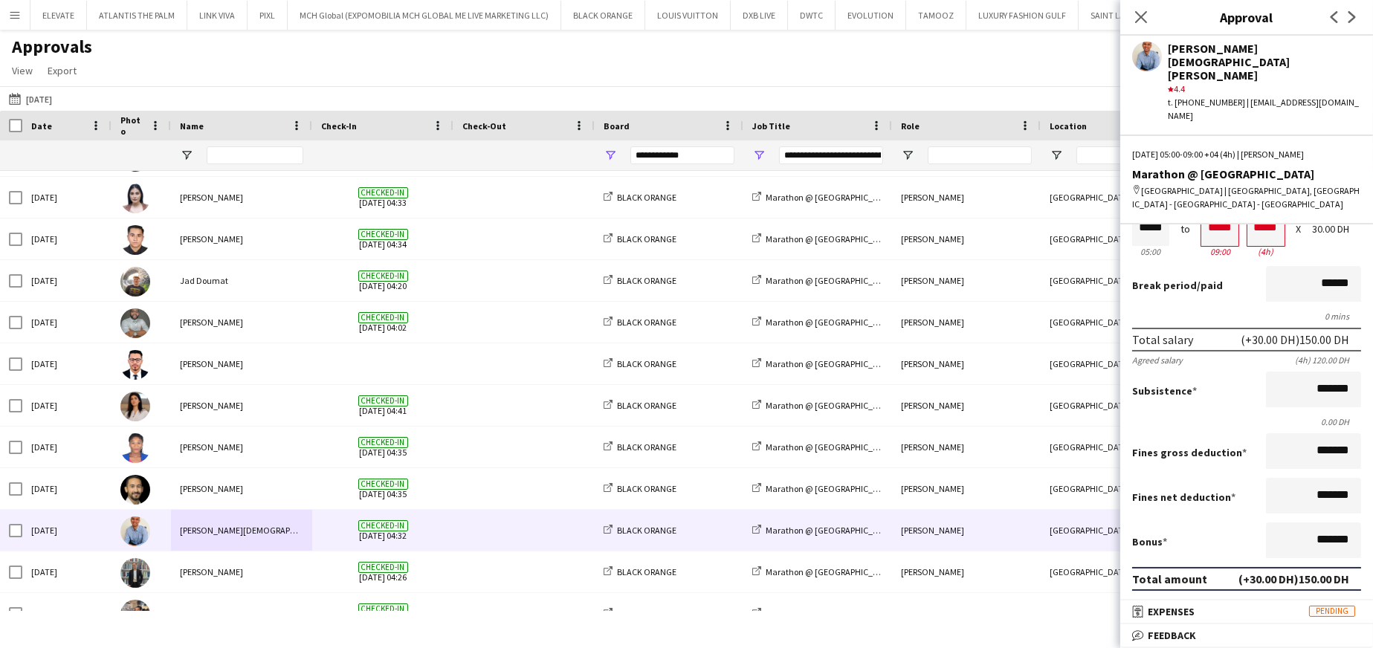
click at [915, 390] on button "Approve payment for 150.00 DH" at bounding box center [1243, 635] width 223 height 30
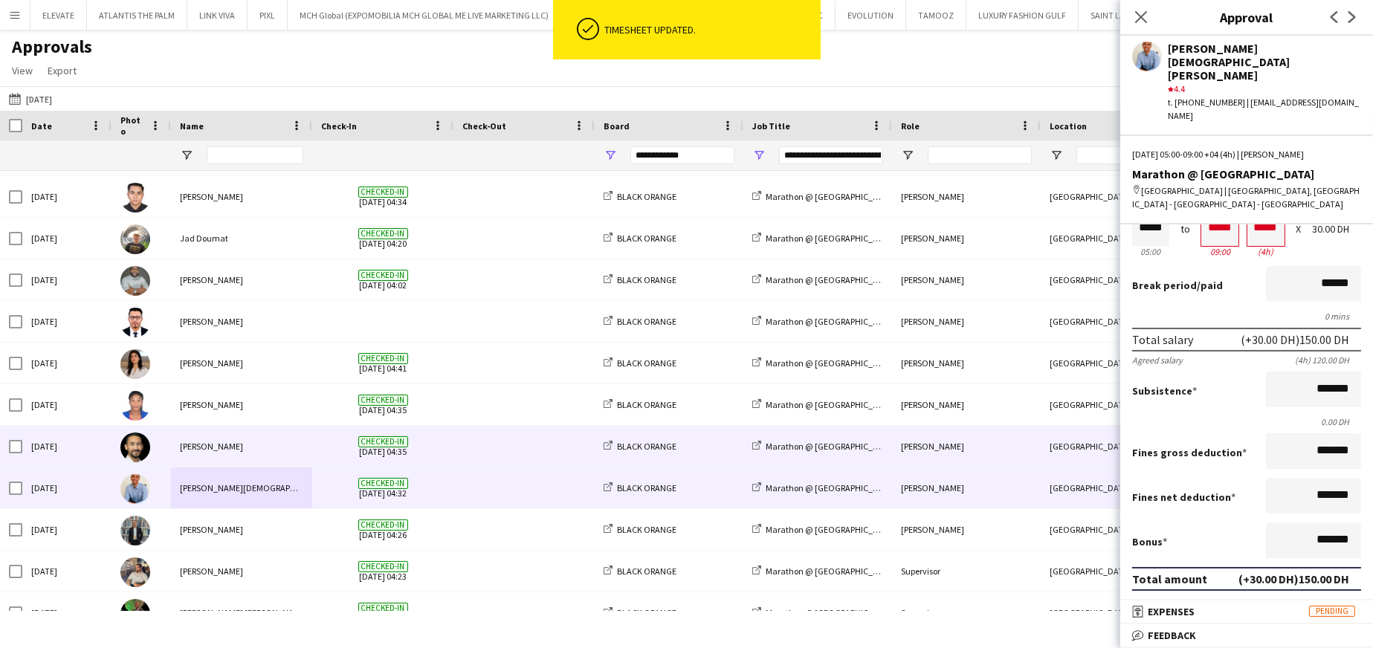
scroll to position [818, 0]
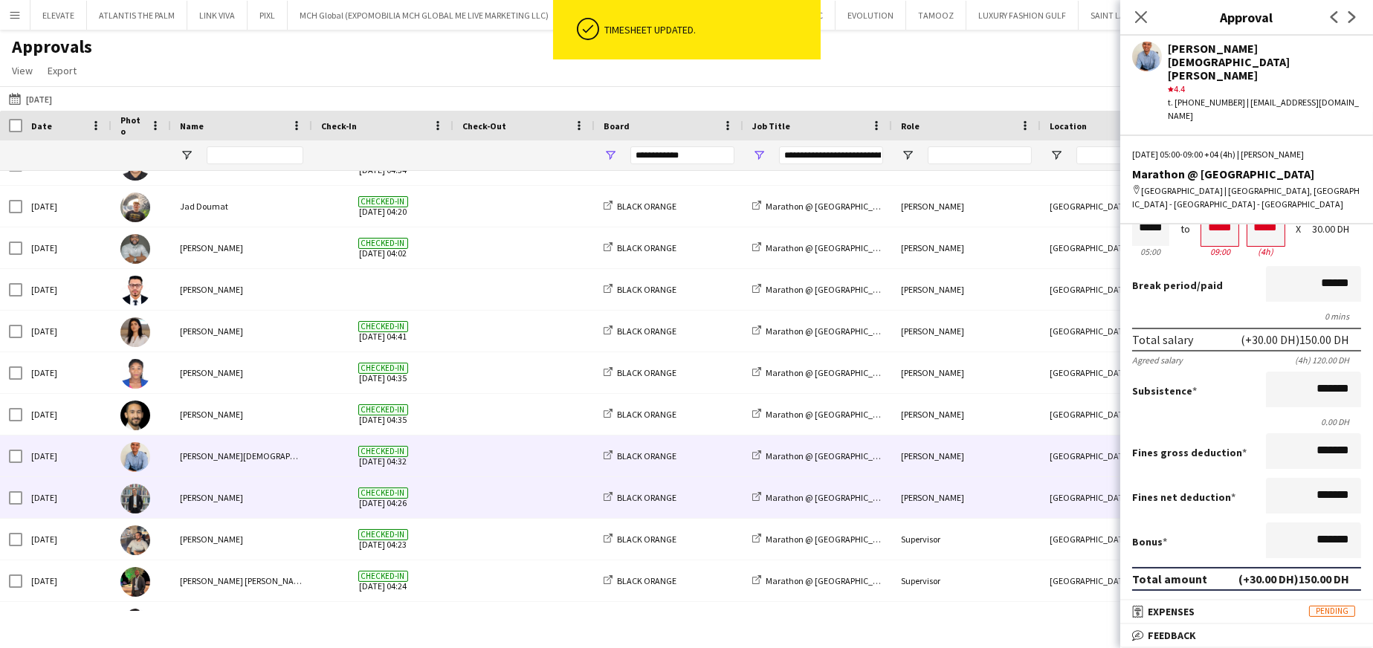
click at [223, 390] on div "Hassan Elasfory" at bounding box center [241, 497] width 141 height 41
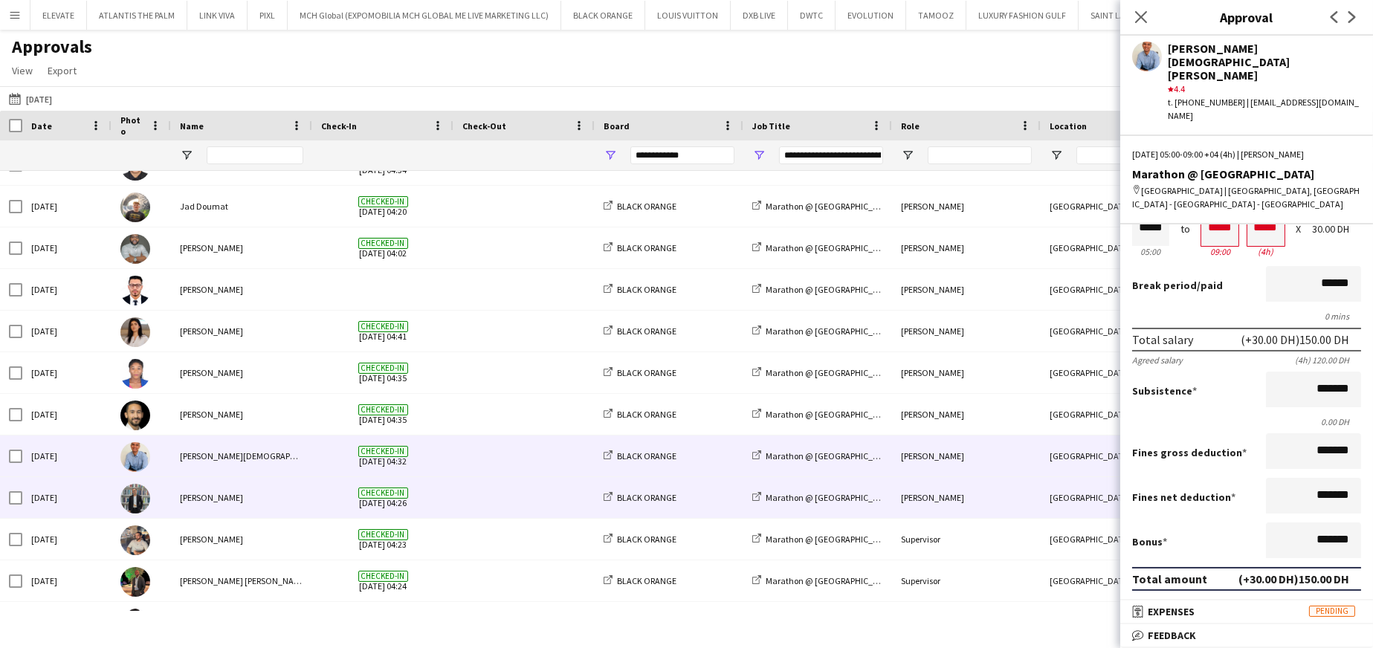
scroll to position [0, 0]
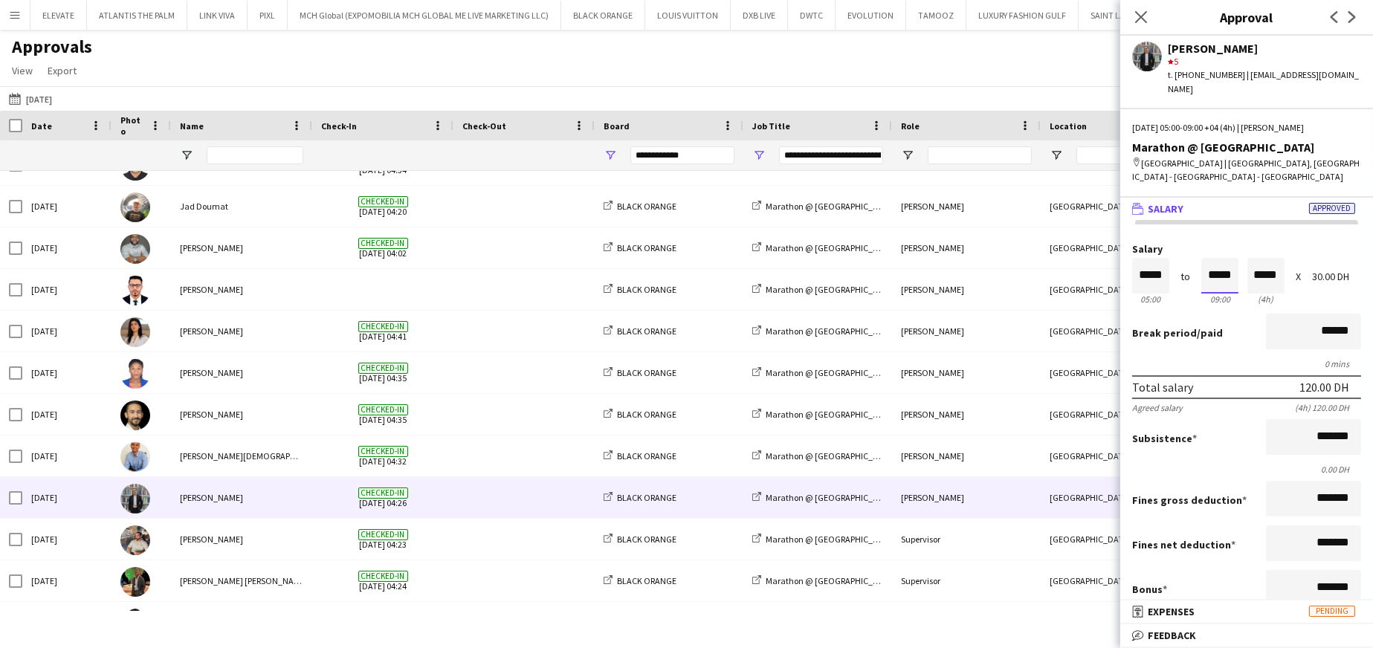
click at [915, 268] on input "*****" at bounding box center [1220, 276] width 37 height 36
type input "*****"
click at [915, 243] on div at bounding box center [1211, 250] width 19 height 15
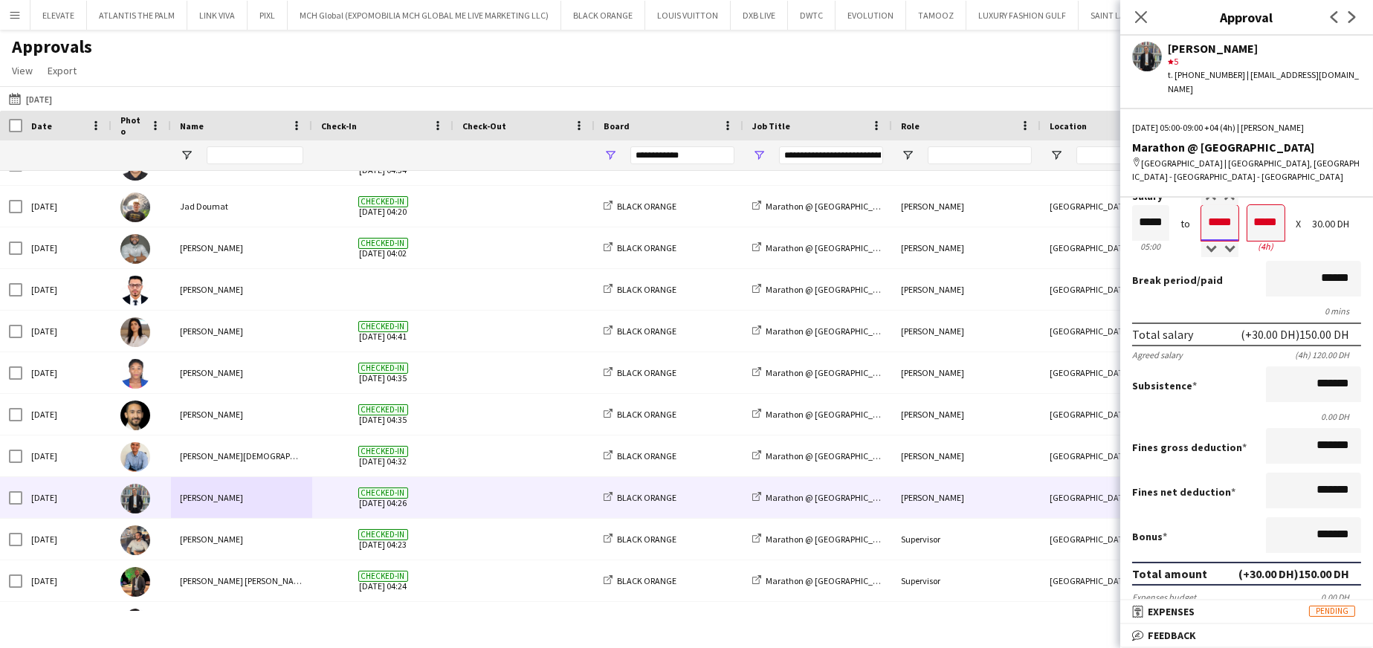
scroll to position [74, 0]
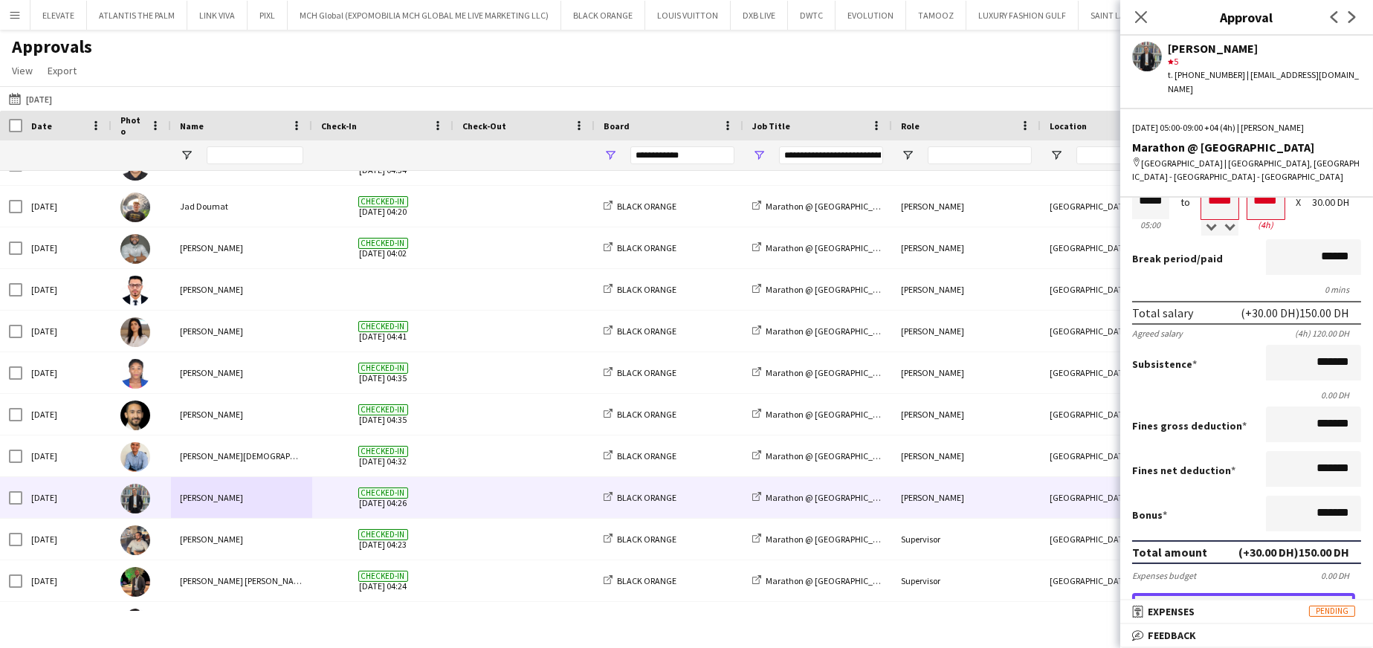
click at [915, 390] on button "Approve payment for 150.00 DH" at bounding box center [1243, 608] width 223 height 30
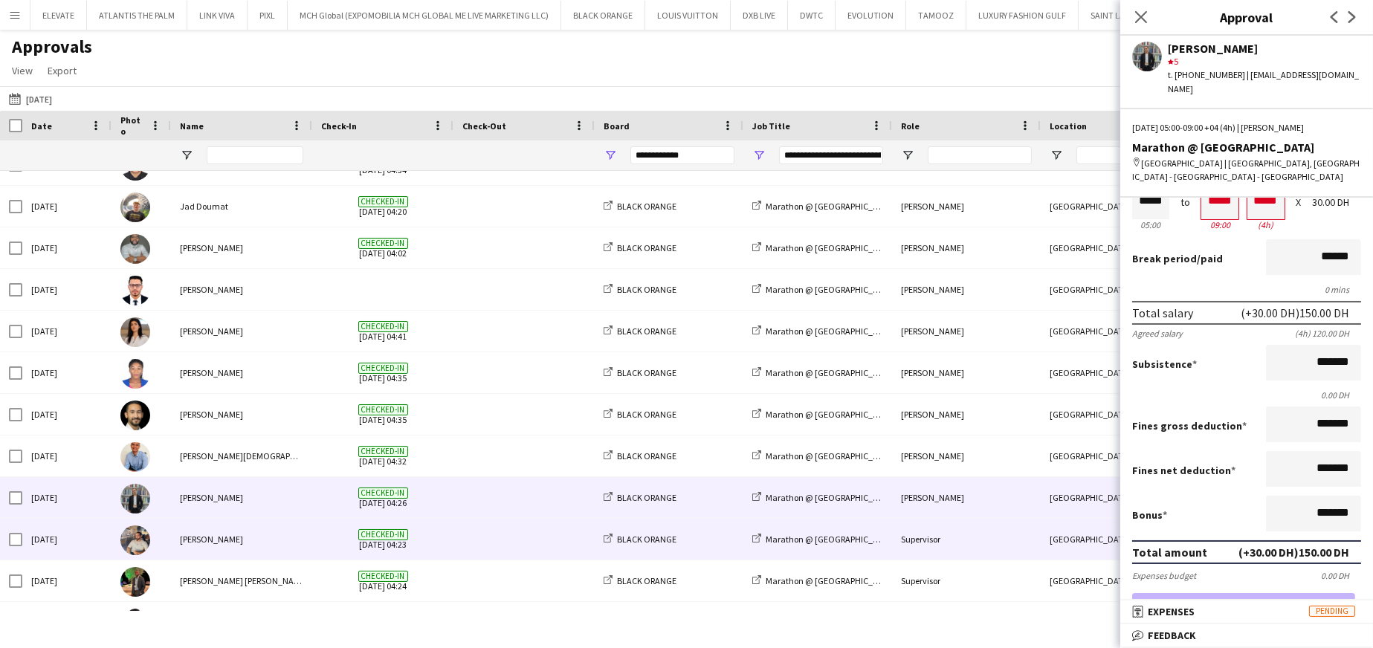
click at [289, 390] on div "Muhammad Fayaz" at bounding box center [241, 539] width 141 height 41
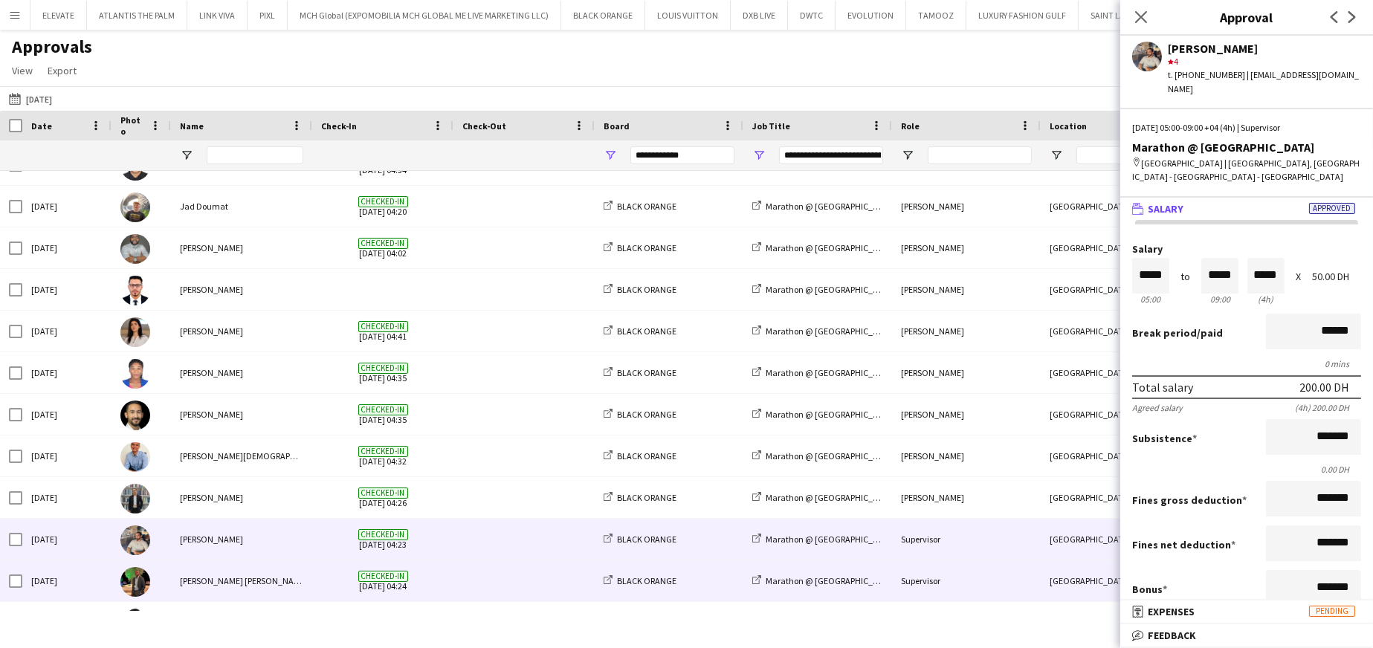
click at [270, 390] on div "Christian Benjamin Amechi" at bounding box center [241, 581] width 141 height 41
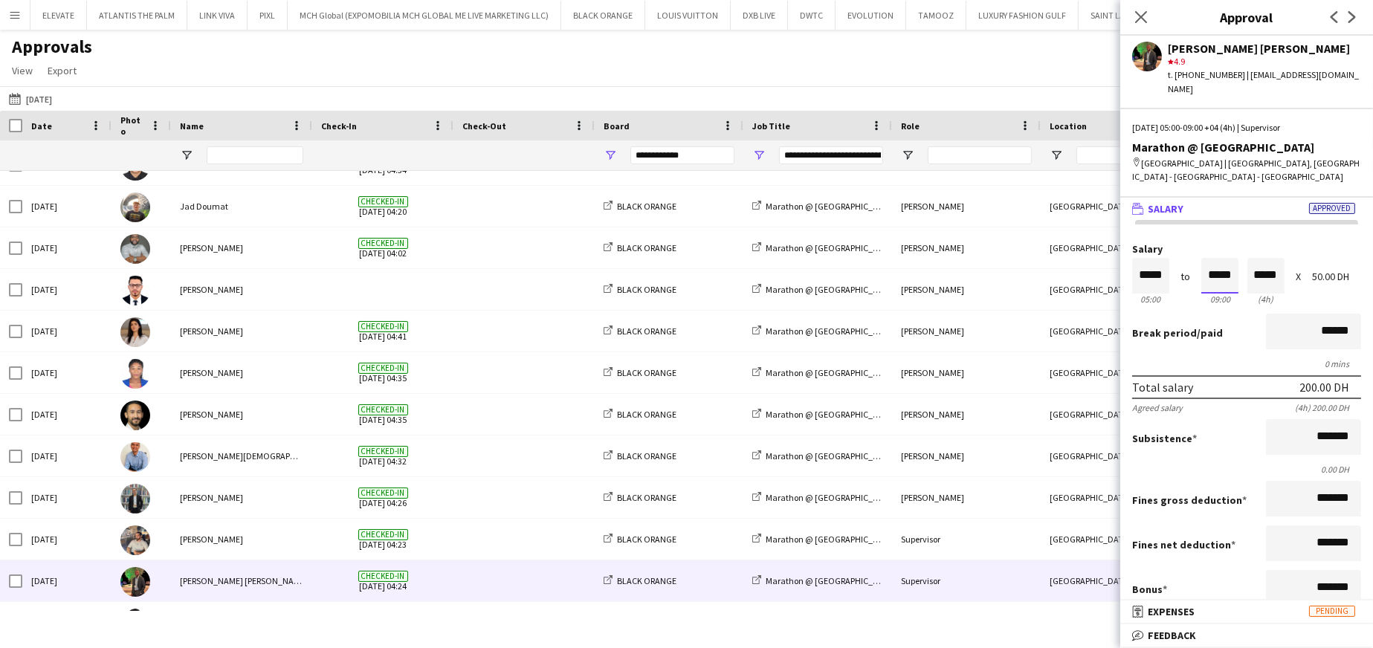
click at [915, 258] on input "*****" at bounding box center [1220, 276] width 37 height 36
type input "*****"
click at [915, 243] on div at bounding box center [1211, 250] width 19 height 15
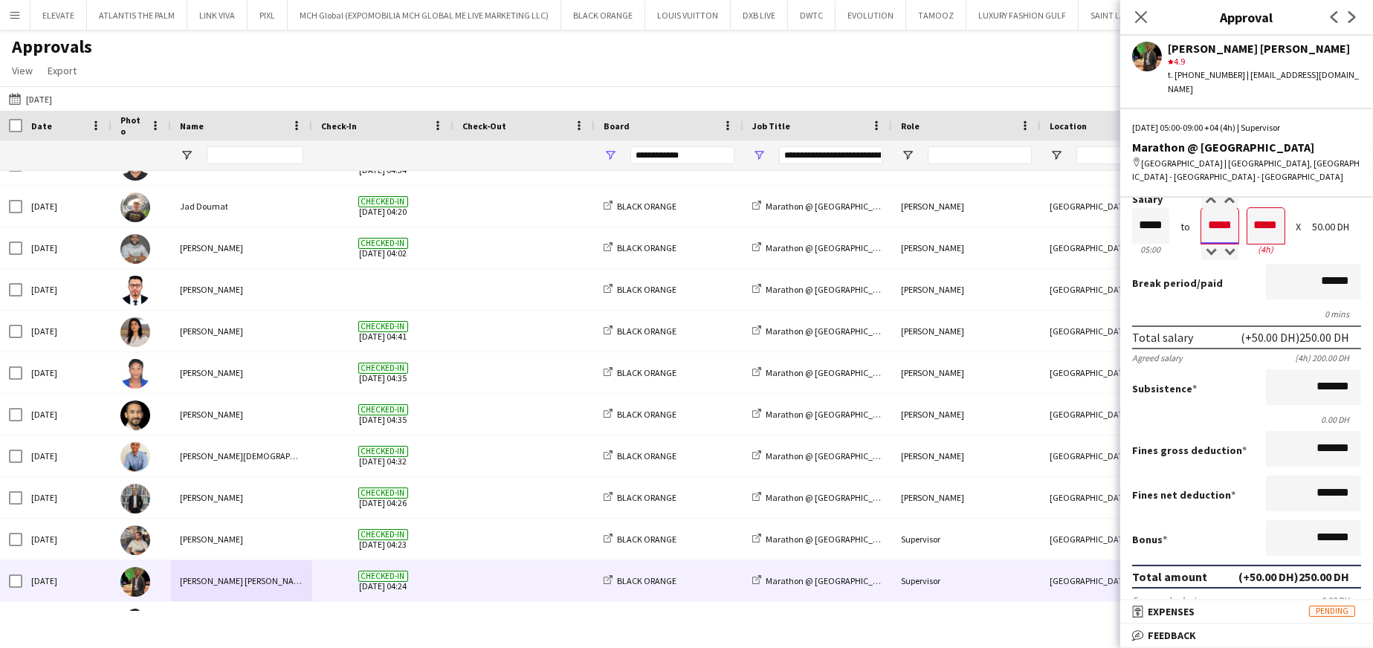
scroll to position [74, 0]
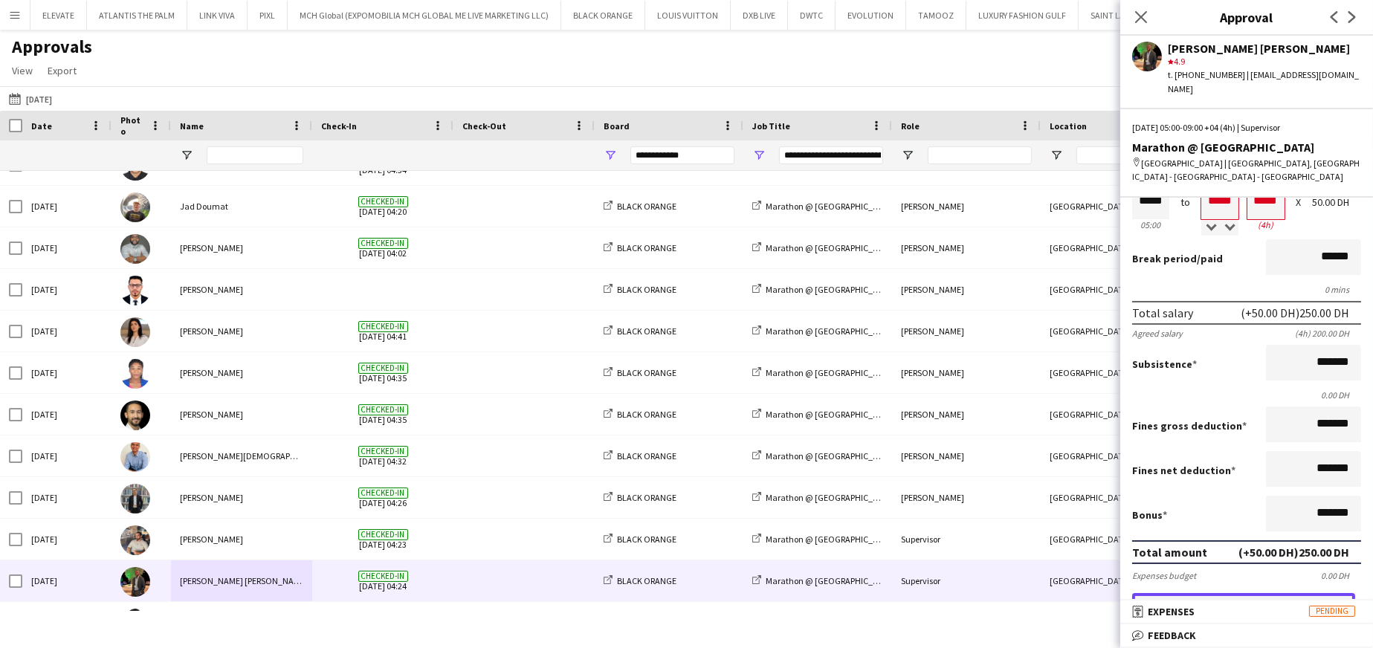
click at [915, 390] on button "Approve payment for 250.00 DH" at bounding box center [1243, 608] width 223 height 30
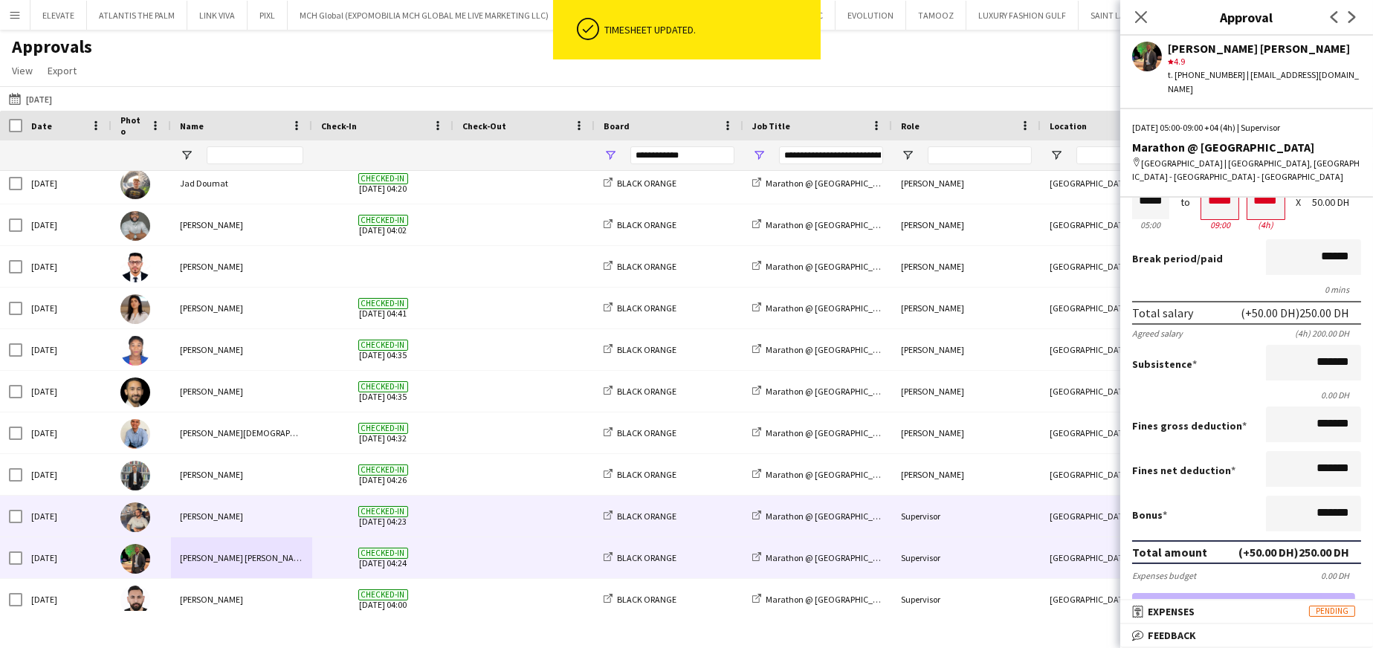
scroll to position [850, 0]
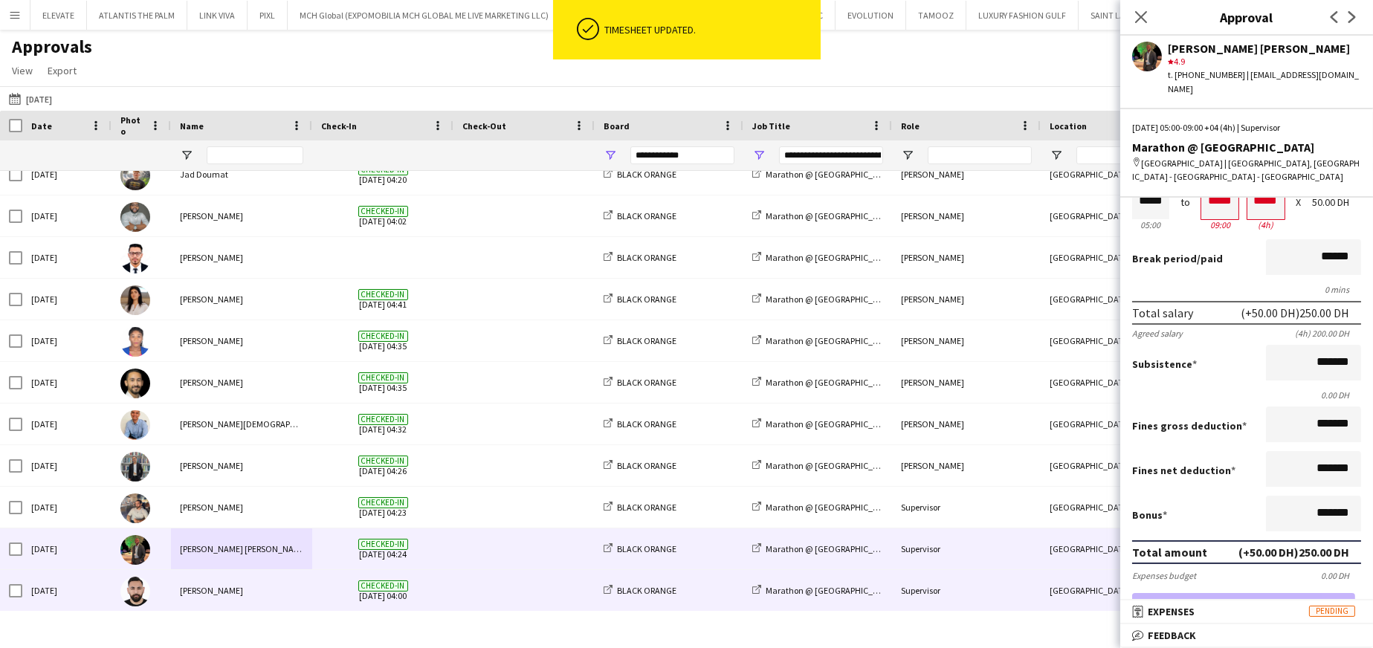
click at [267, 390] on div "Moustafa Hamada" at bounding box center [241, 590] width 141 height 41
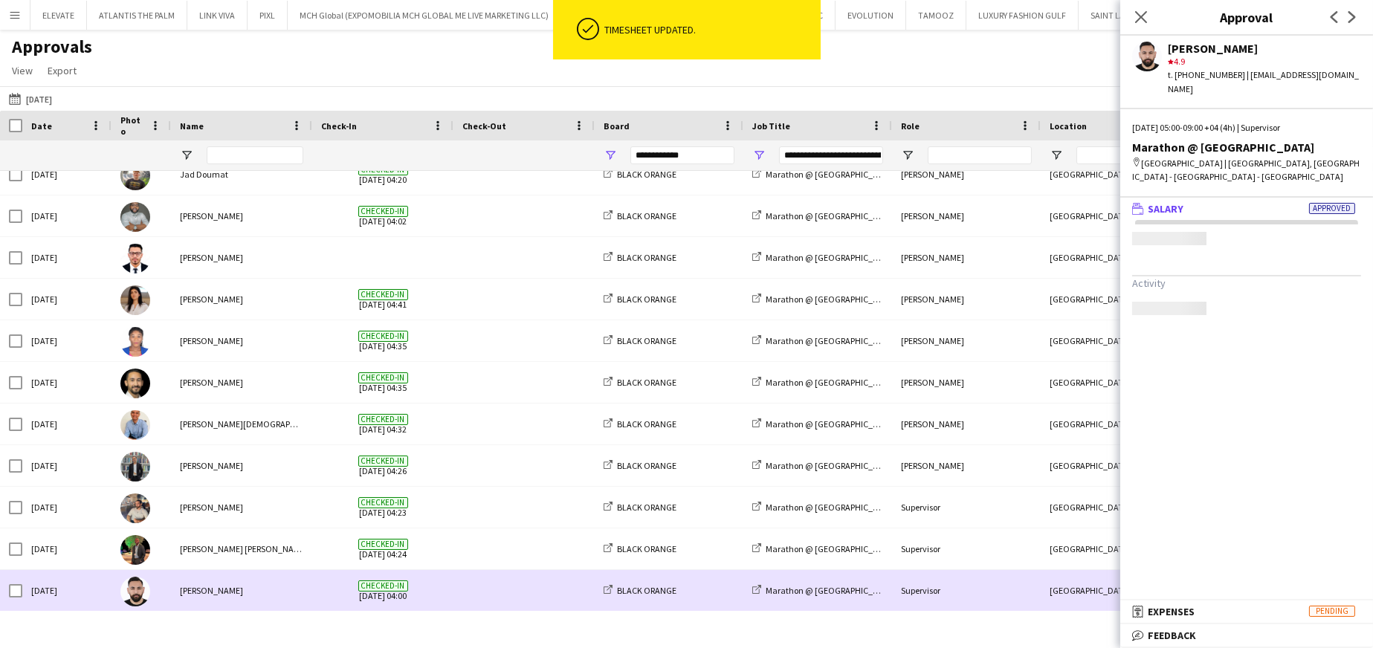
scroll to position [0, 0]
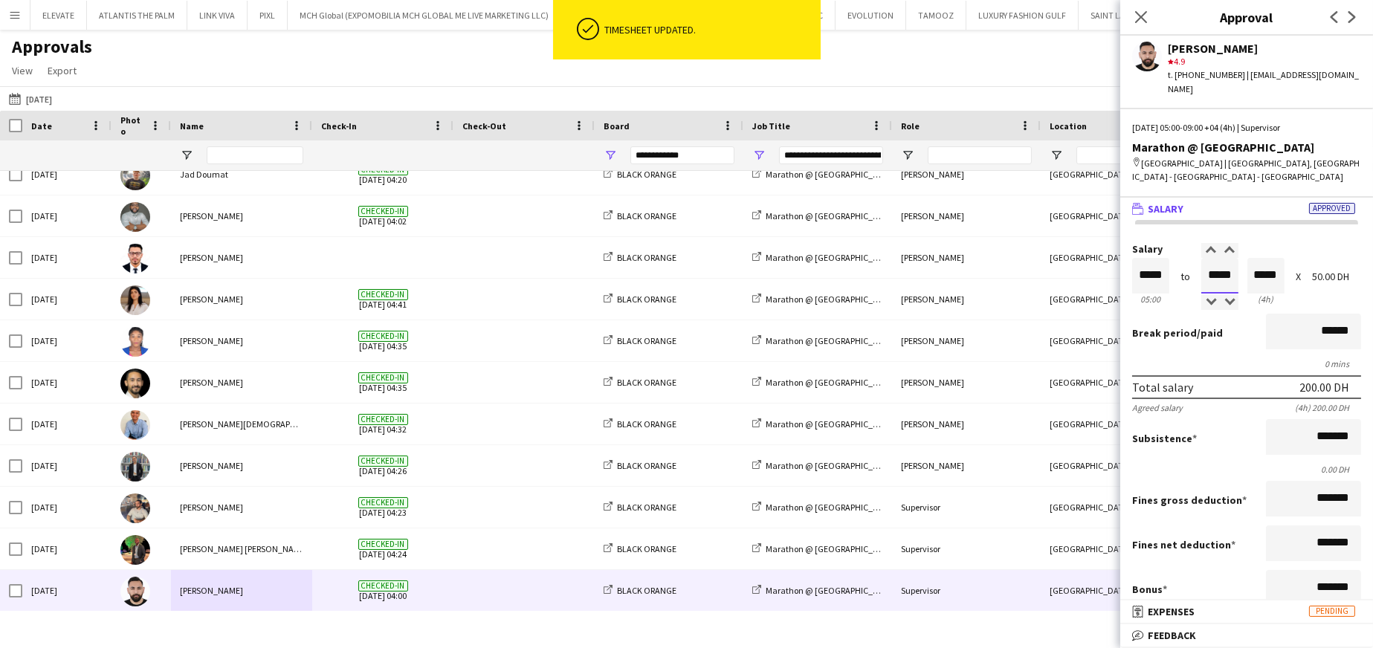
click at [915, 269] on app-time-picker "*****" at bounding box center [1220, 274] width 37 height 11
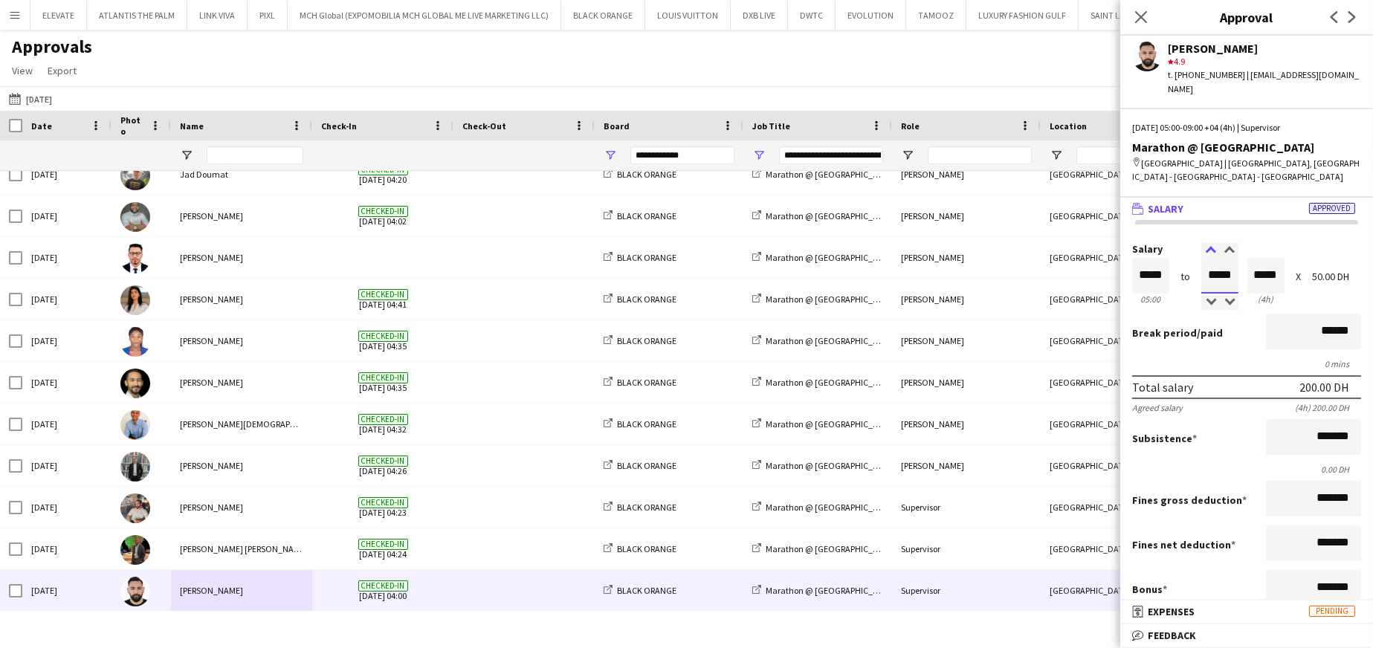
type input "*****"
click at [915, 244] on div at bounding box center [1211, 250] width 19 height 15
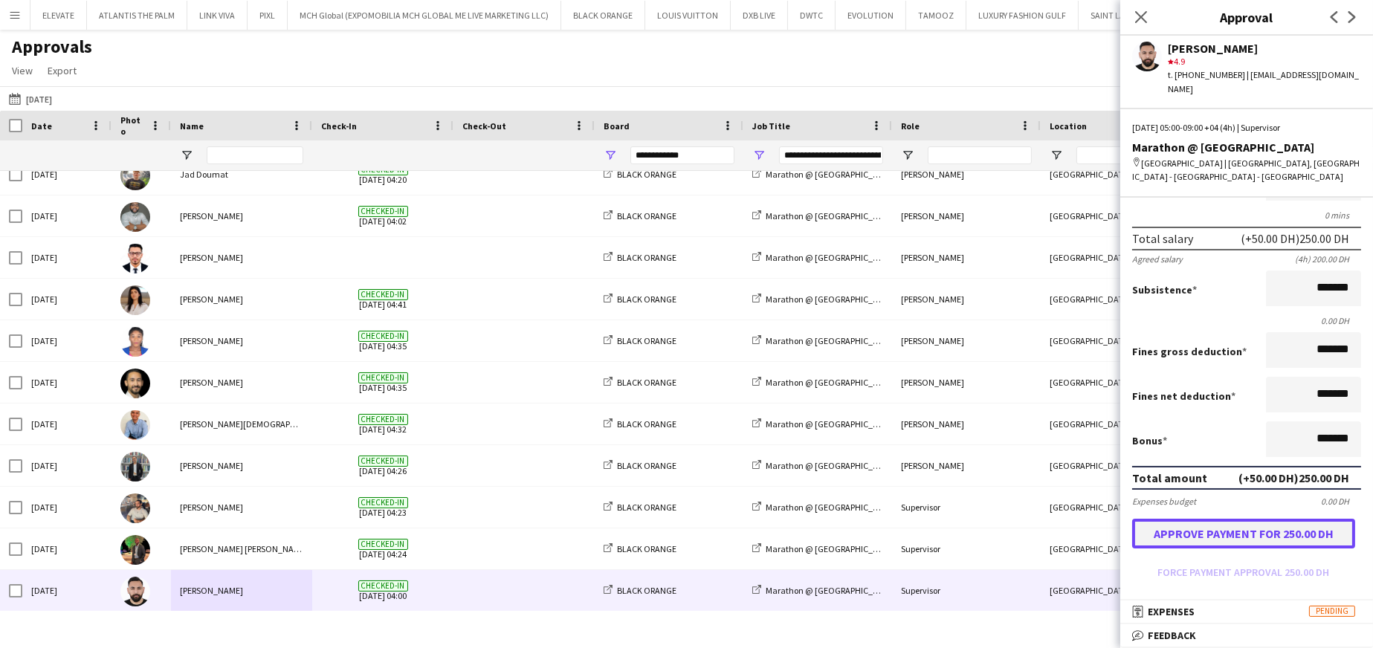
click at [915, 390] on button "Approve payment for 250.00 DH" at bounding box center [1243, 534] width 223 height 30
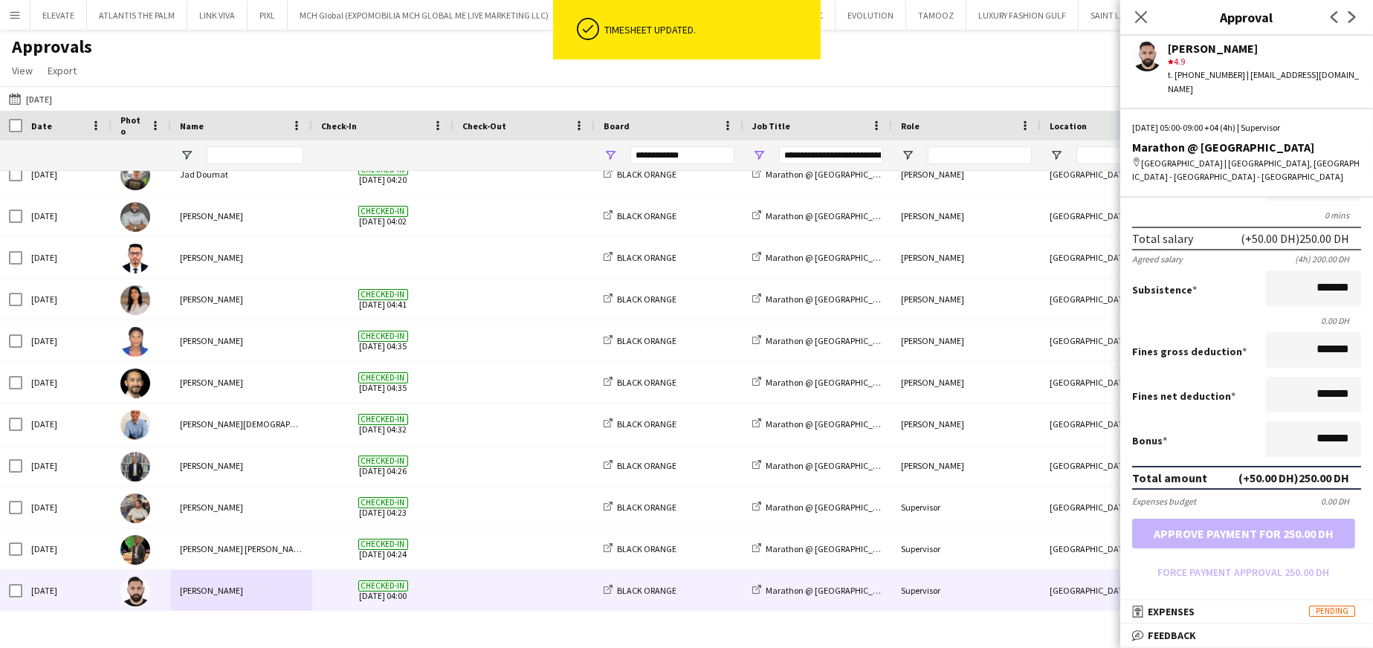
click at [303, 94] on div "29-08-2025 30-08-2025 Today This Week This Month Yesterday Last Week Last Month…" at bounding box center [686, 98] width 1373 height 25
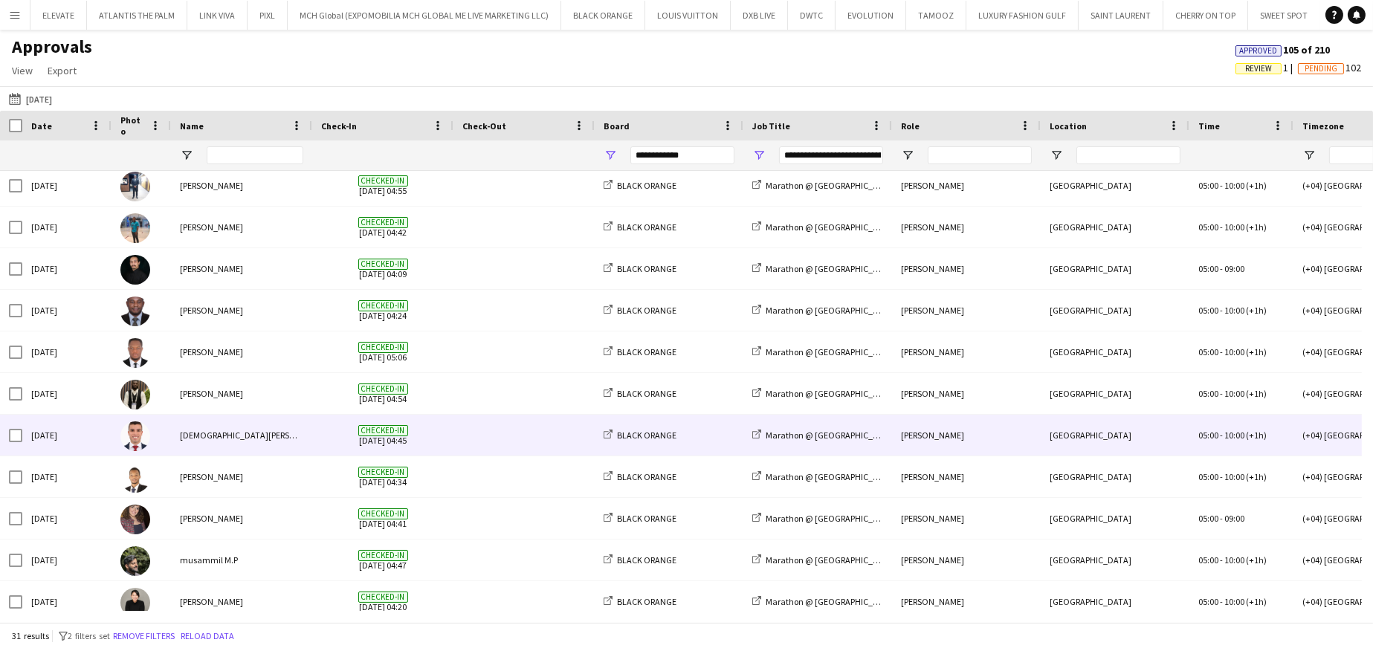
scroll to position [371, 0]
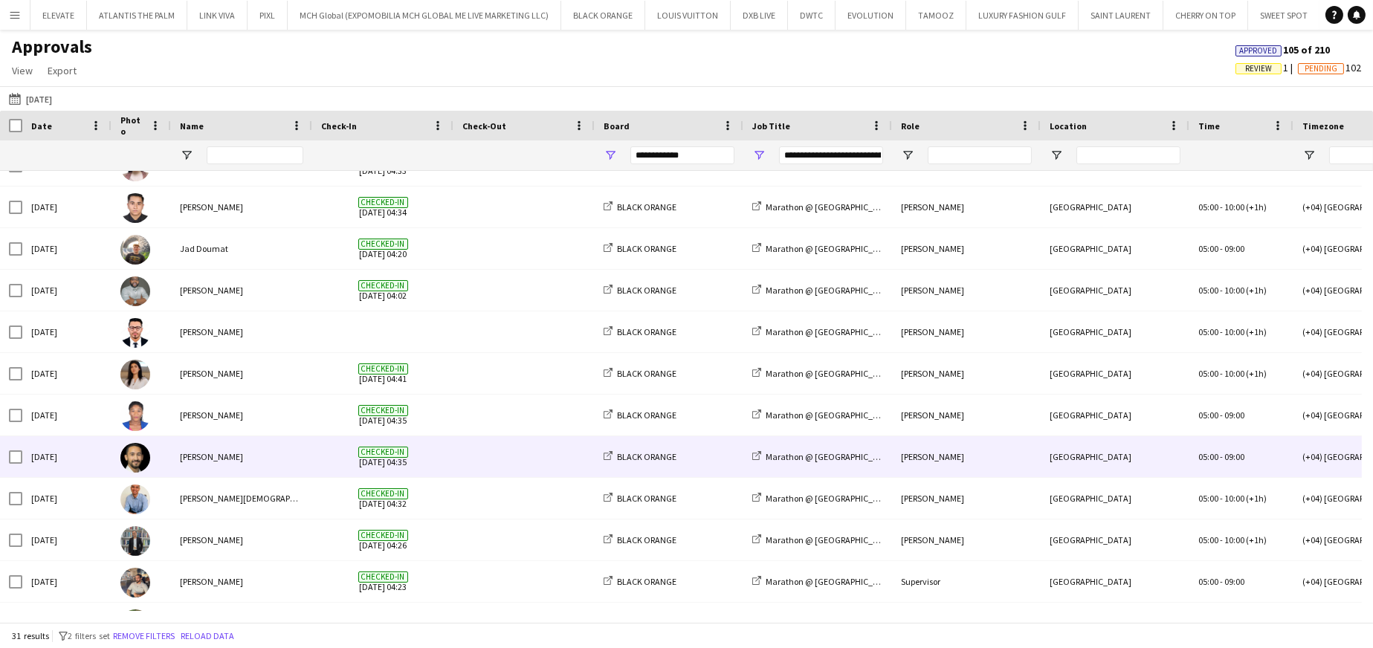
click at [24, 390] on div "Sat, 30 Aug 2025" at bounding box center [66, 456] width 89 height 41
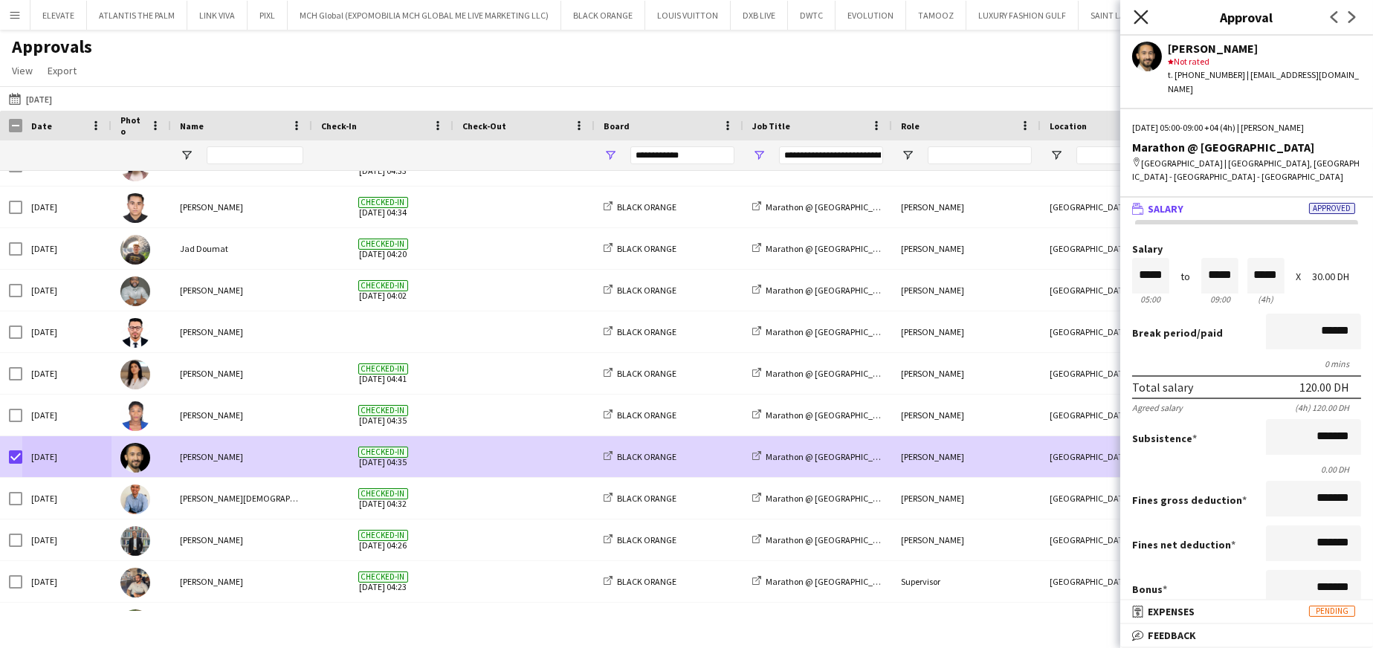
click at [915, 11] on icon "Close pop-in" at bounding box center [1141, 17] width 14 height 14
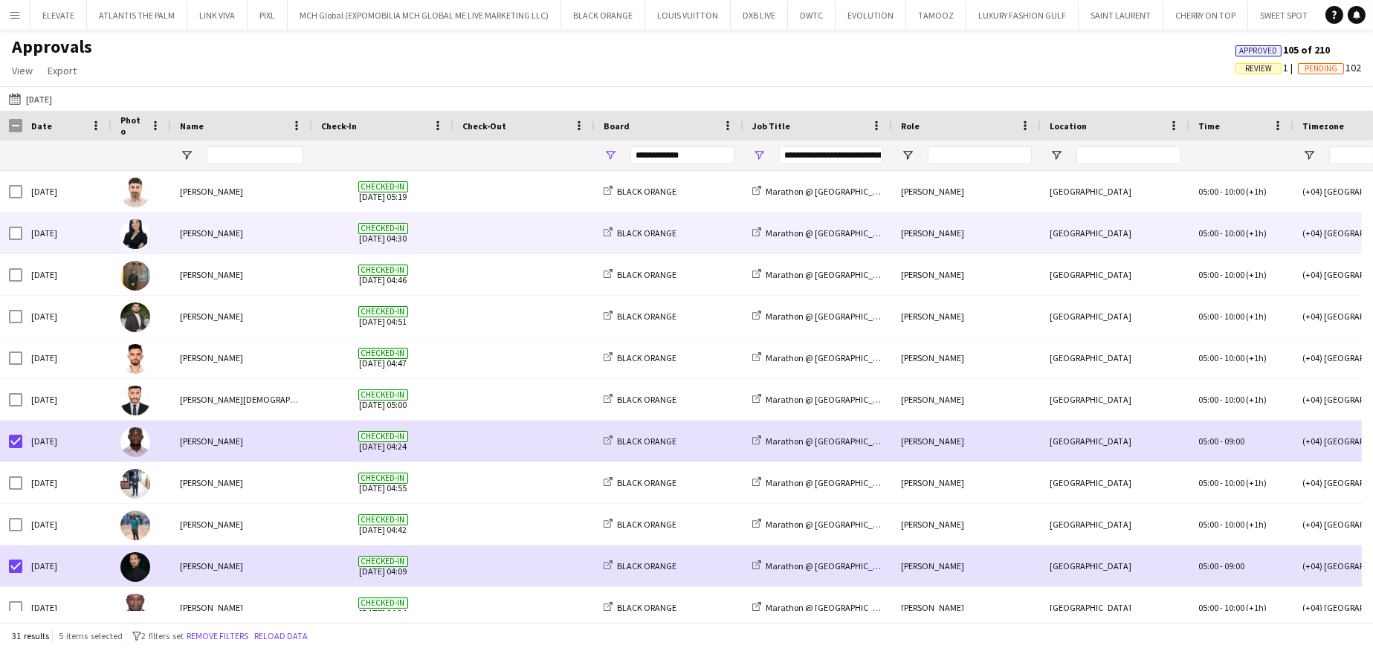
click at [230, 242] on div "Maria Sedo" at bounding box center [241, 233] width 141 height 41
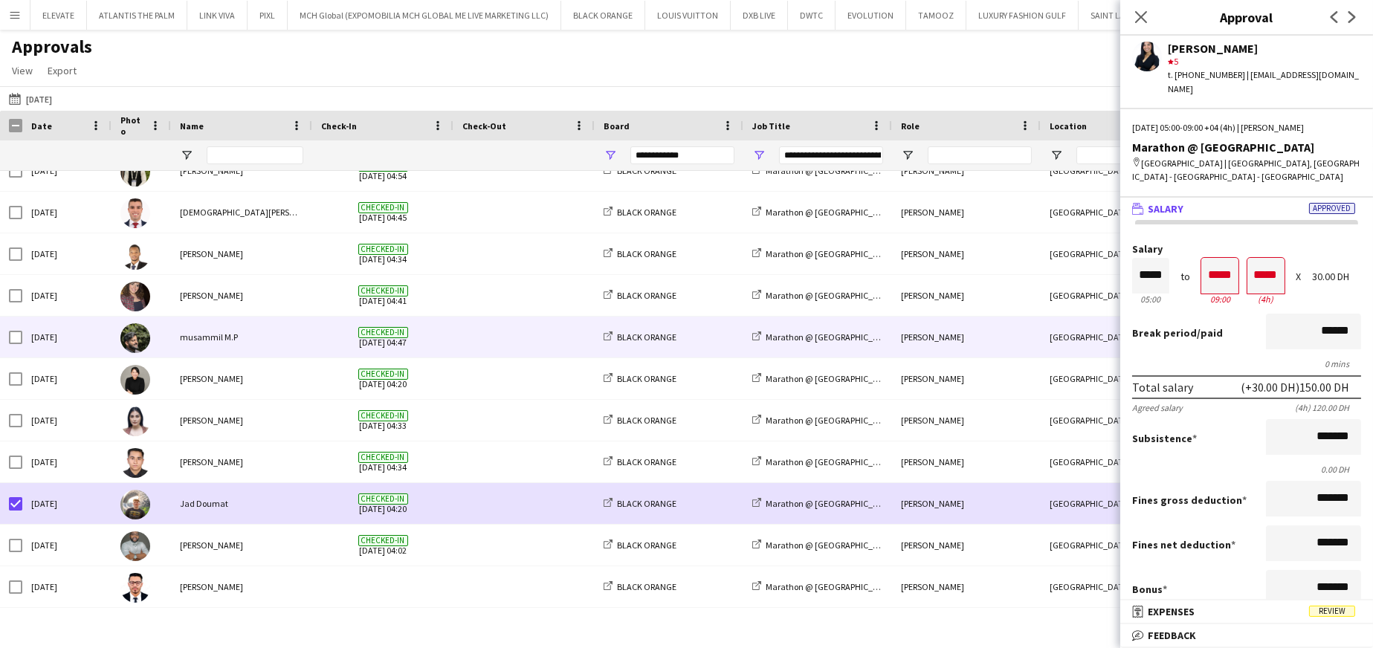
click at [218, 335] on div "musammil M.P" at bounding box center [241, 337] width 141 height 41
click at [915, 282] on input "*****" at bounding box center [1220, 276] width 37 height 36
type input "*****"
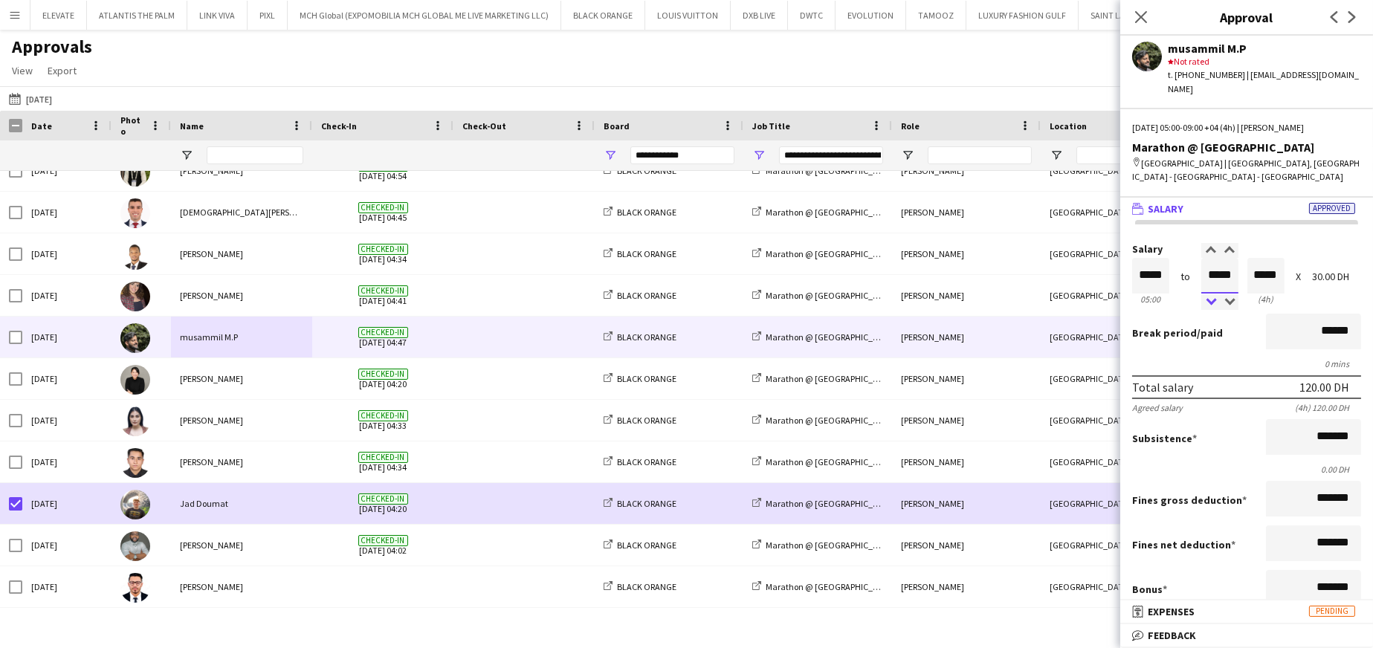
click at [915, 296] on div at bounding box center [1211, 302] width 19 height 15
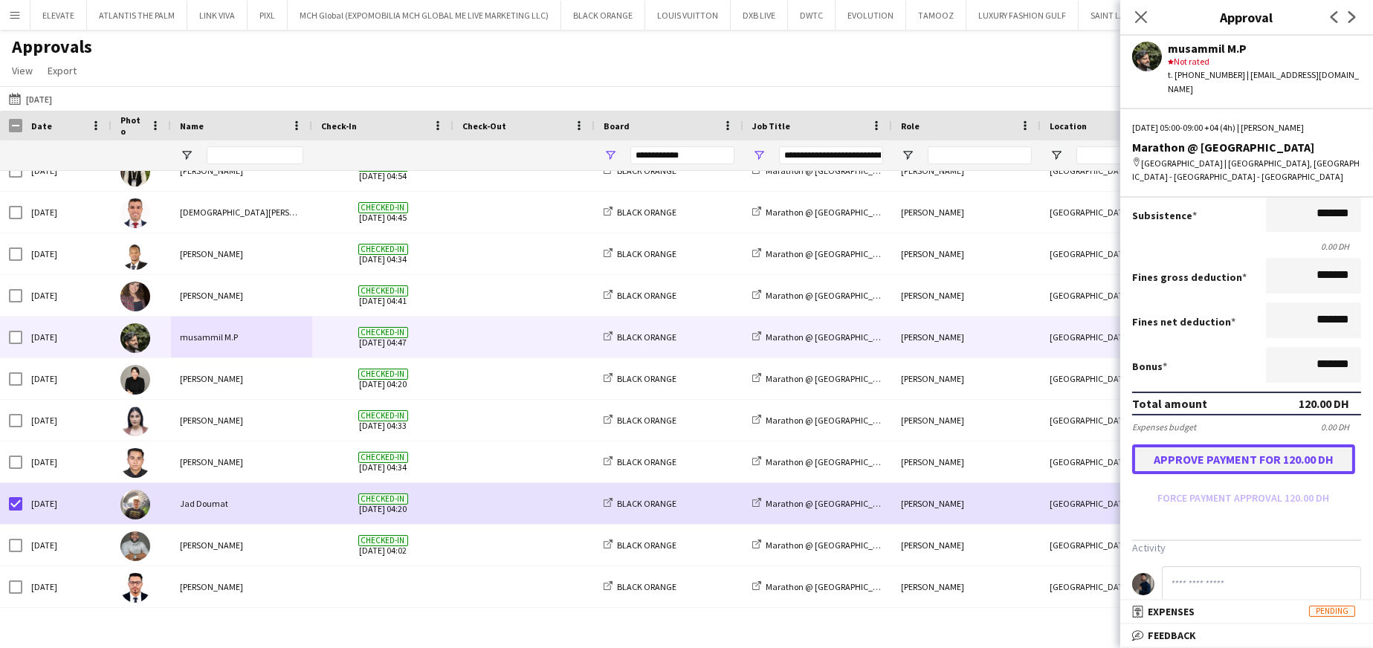
click at [915, 390] on button "Approve payment for 120.00 DH" at bounding box center [1243, 460] width 223 height 30
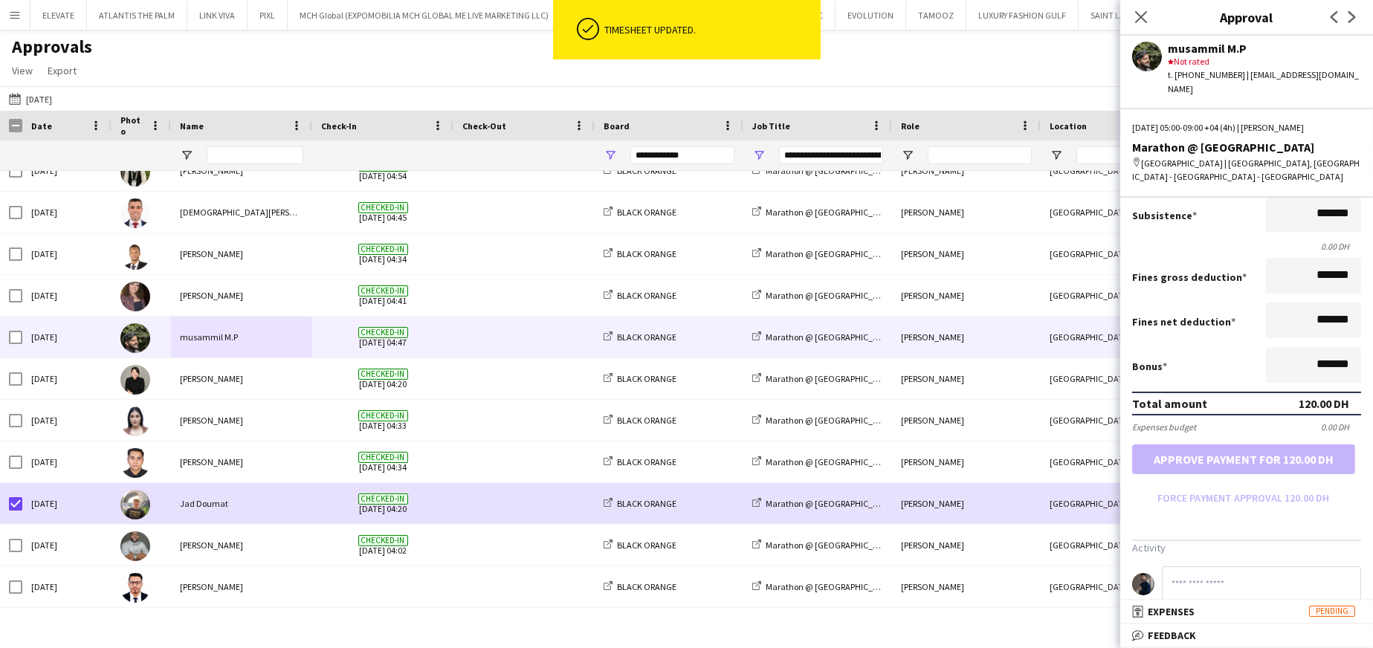
click at [411, 94] on div "29-08-2025 30-08-2025 Today This Week This Month Yesterday Last Week Last Month…" at bounding box center [686, 98] width 1373 height 25
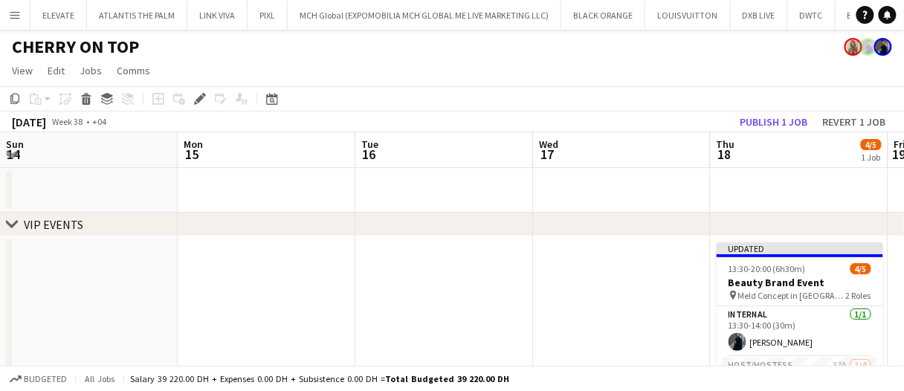
scroll to position [0, 511]
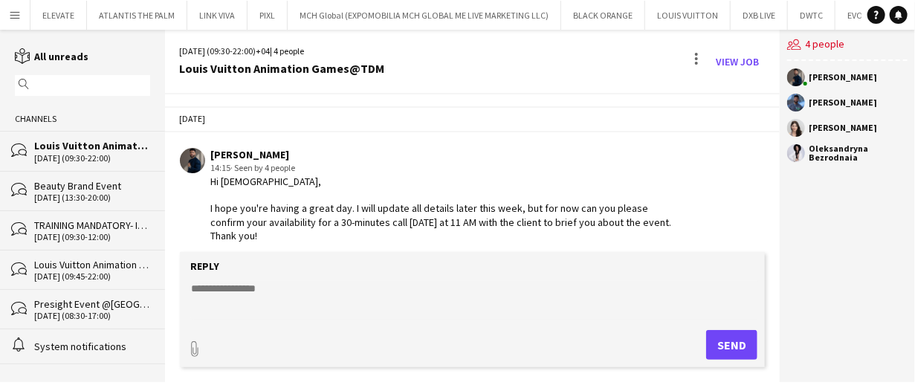
scroll to position [1523, 0]
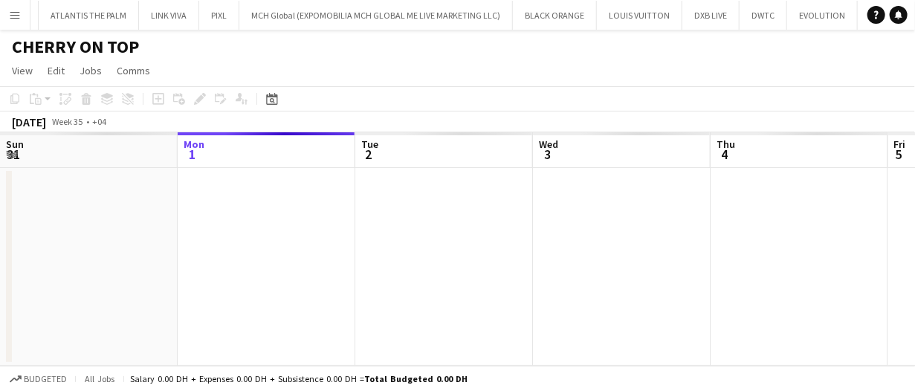
scroll to position [0, 322]
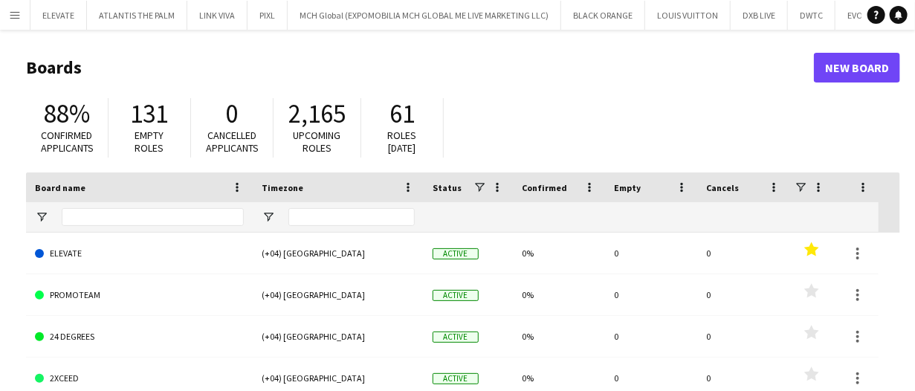
type input "*****"
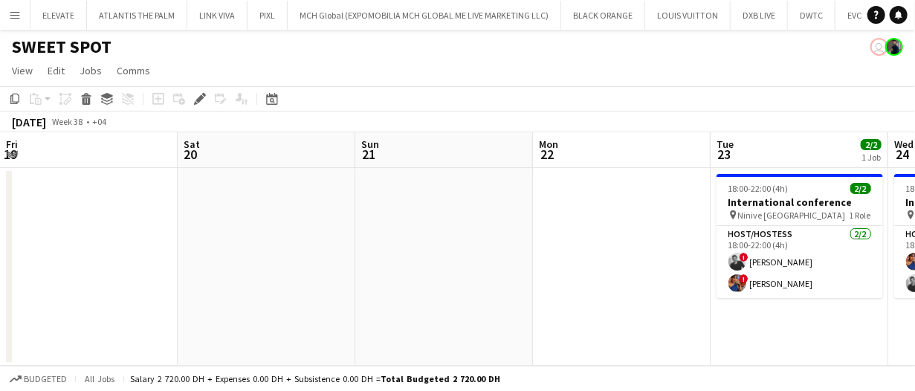
scroll to position [0, 511]
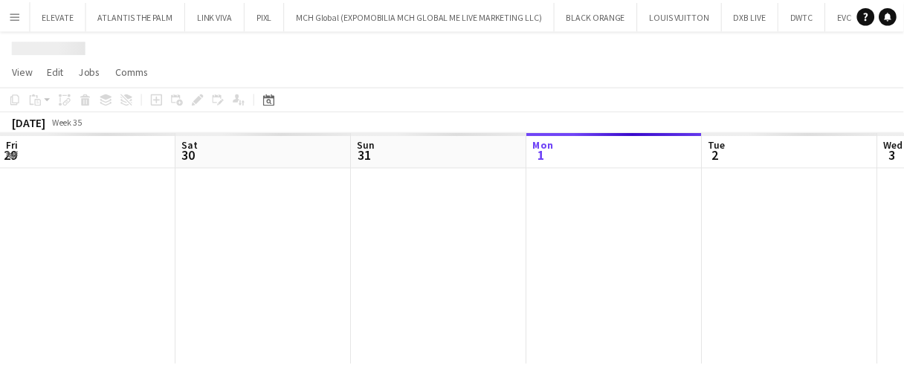
scroll to position [0, 355]
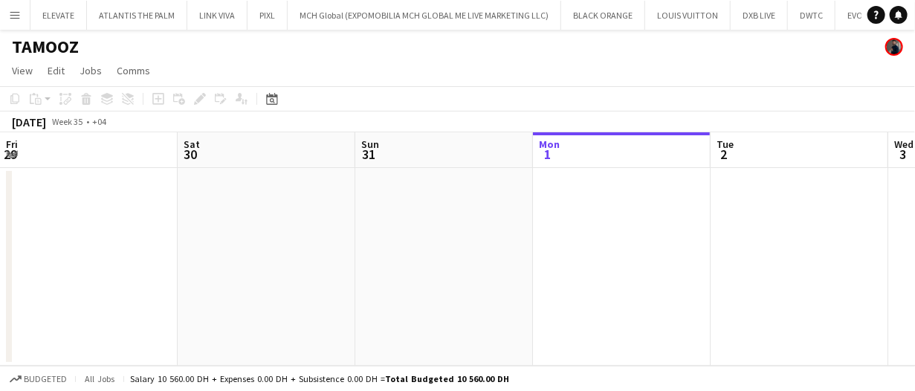
scroll to position [0, 355]
